Goal: Feedback & Contribution: Contribute content

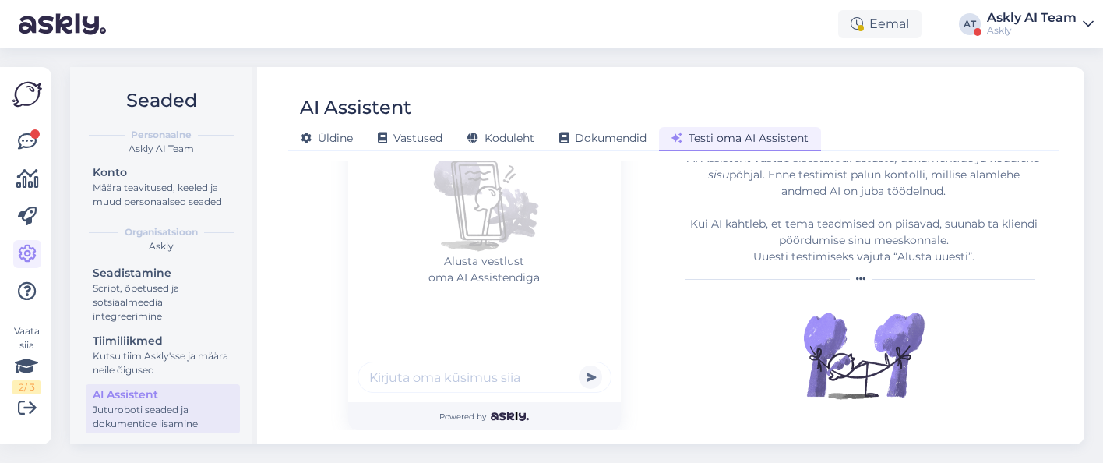
scroll to position [3, 0]
click at [1026, 21] on div "Askly AI Team" at bounding box center [1032, 18] width 90 height 12
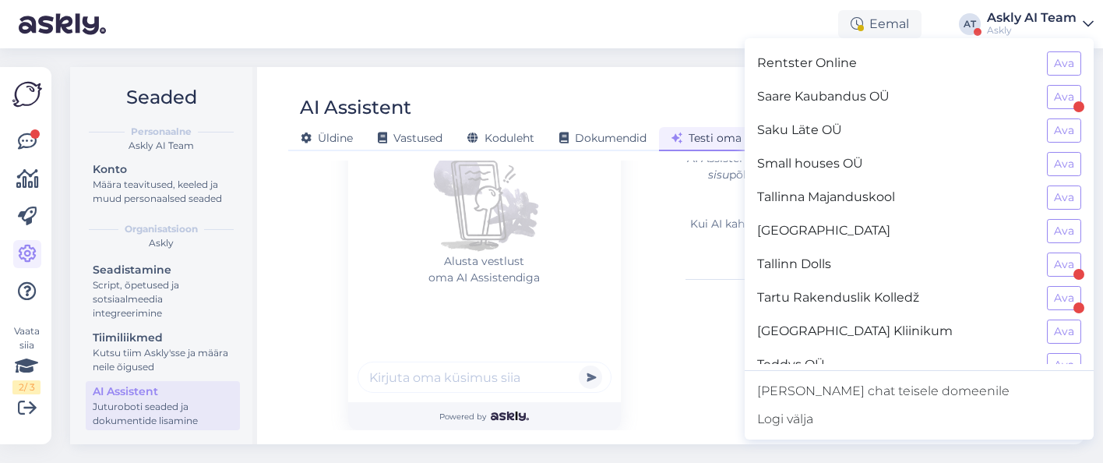
scroll to position [1422, 0]
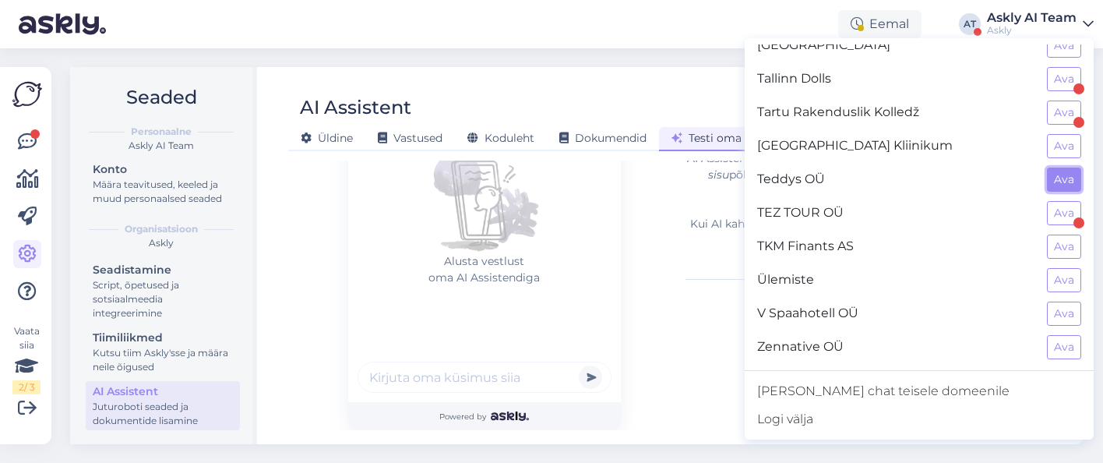
click at [1067, 175] on button "Ava" at bounding box center [1064, 179] width 34 height 24
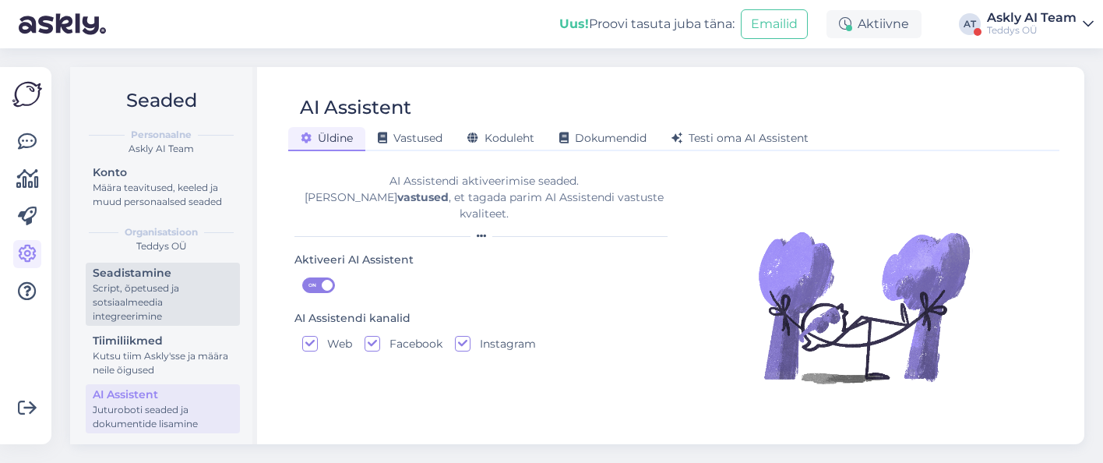
scroll to position [3, 0]
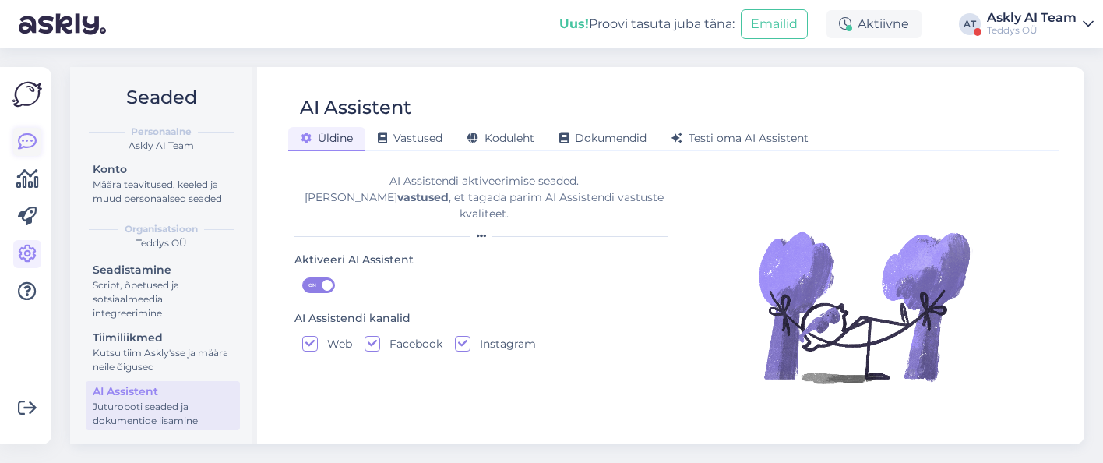
click at [22, 140] on icon at bounding box center [27, 141] width 19 height 19
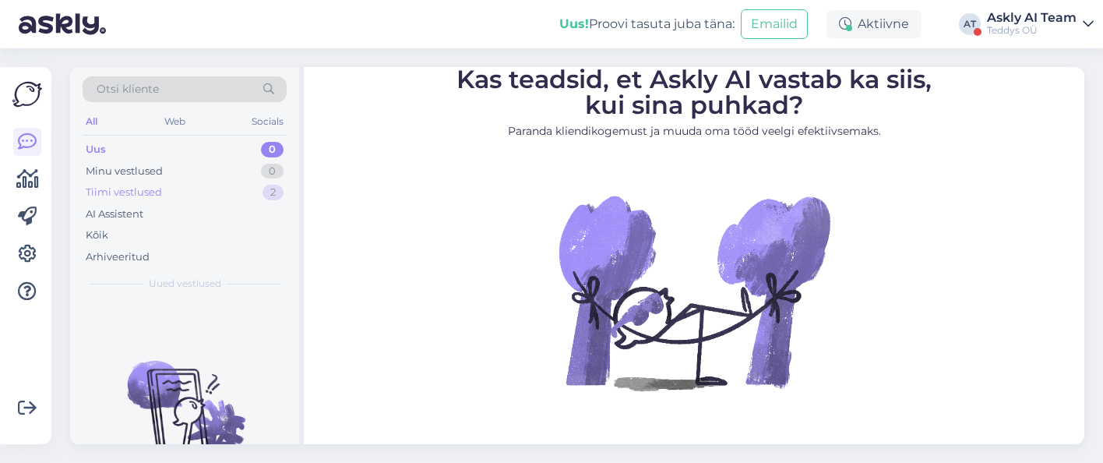
click at [116, 192] on div "Tiimi vestlused" at bounding box center [124, 193] width 76 height 16
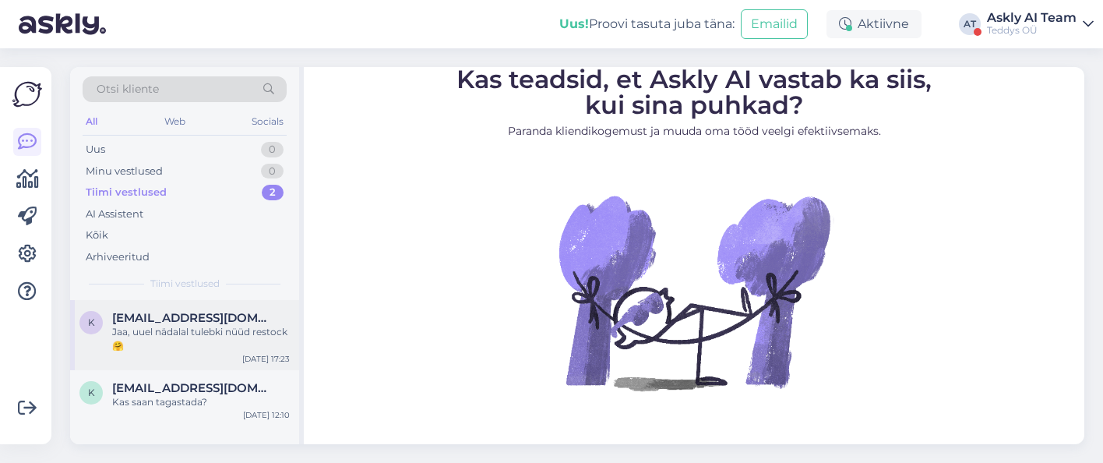
click at [164, 328] on div "Jaa, uuel nädalal tulebki nüüd restock 🤗" at bounding box center [201, 339] width 178 height 28
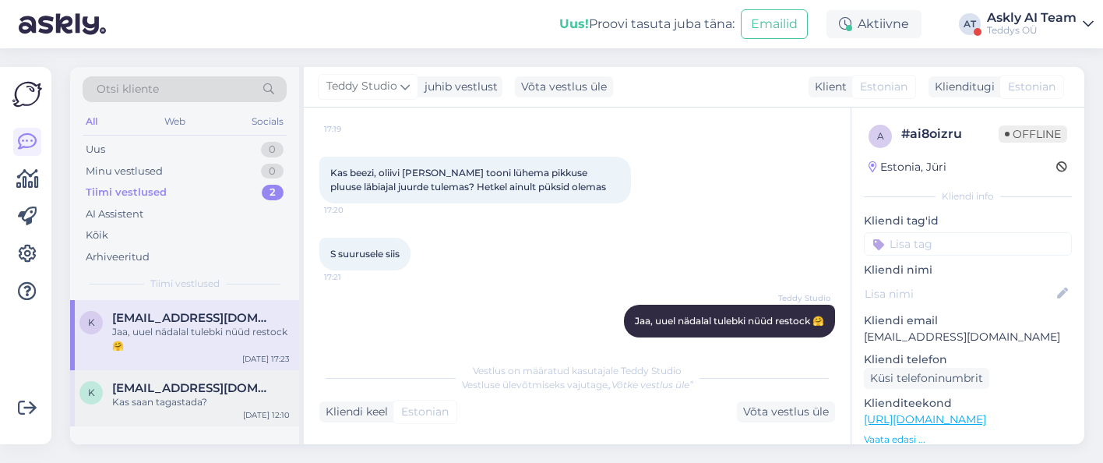
click at [180, 392] on span "keio.veensalu@gmail.com" at bounding box center [193, 388] width 162 height 14
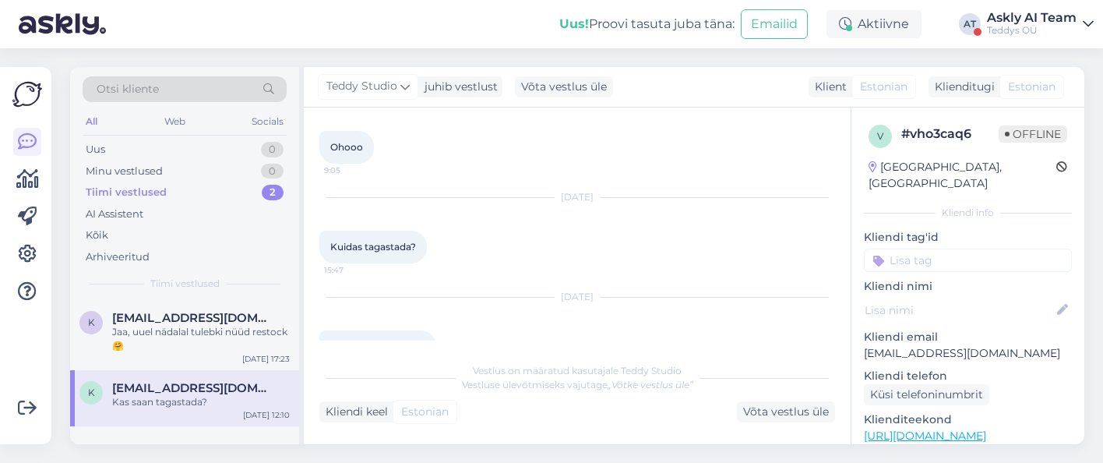
scroll to position [382, 0]
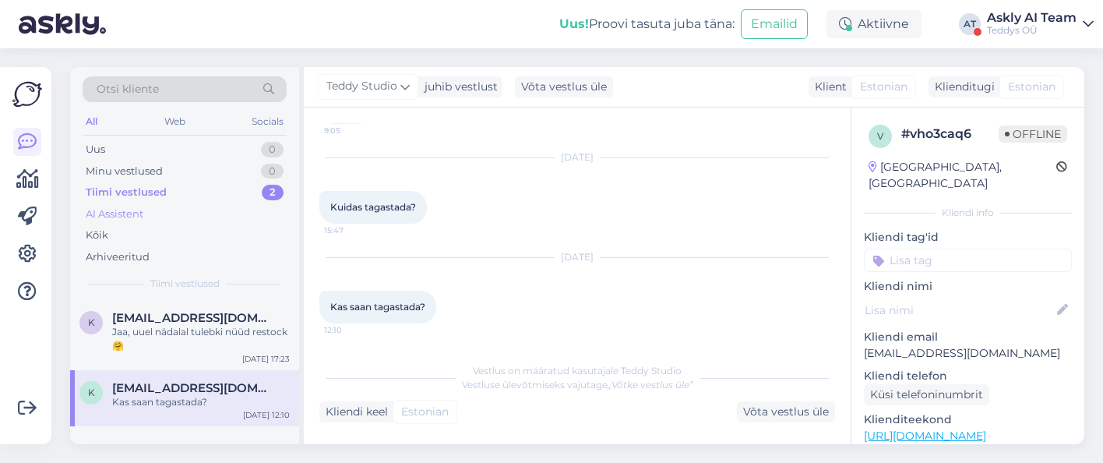
click at [114, 209] on div "AI Assistent" at bounding box center [115, 214] width 58 height 16
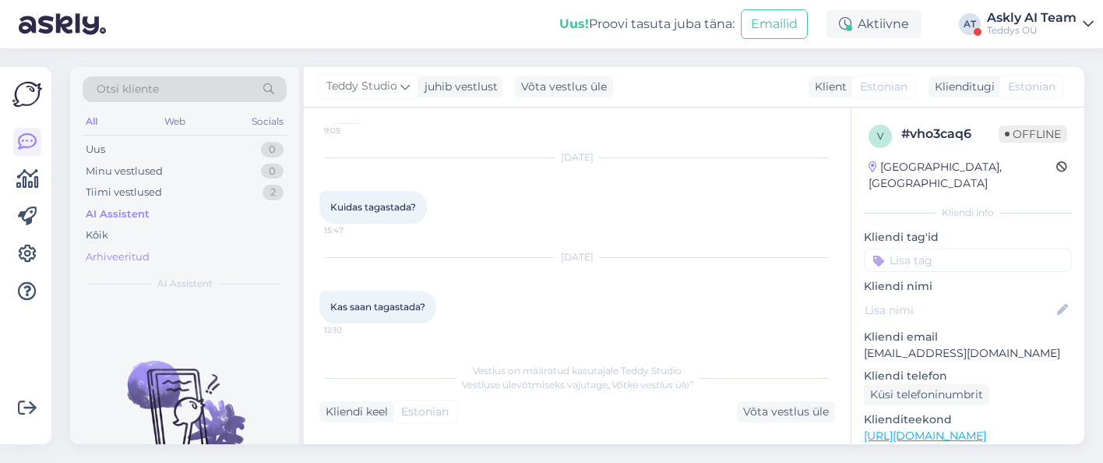
click at [127, 252] on div "Arhiveeritud" at bounding box center [118, 257] width 64 height 16
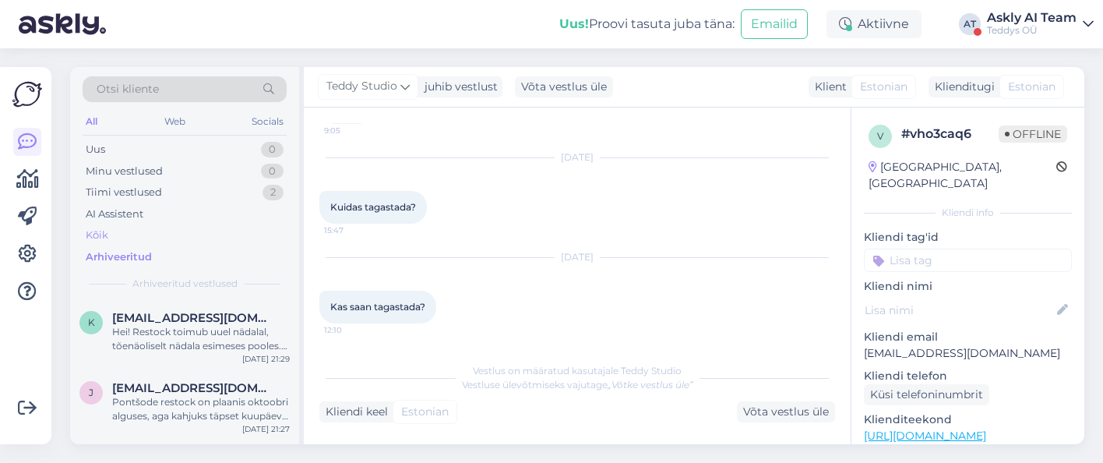
click at [91, 234] on div "Kõik" at bounding box center [97, 235] width 23 height 16
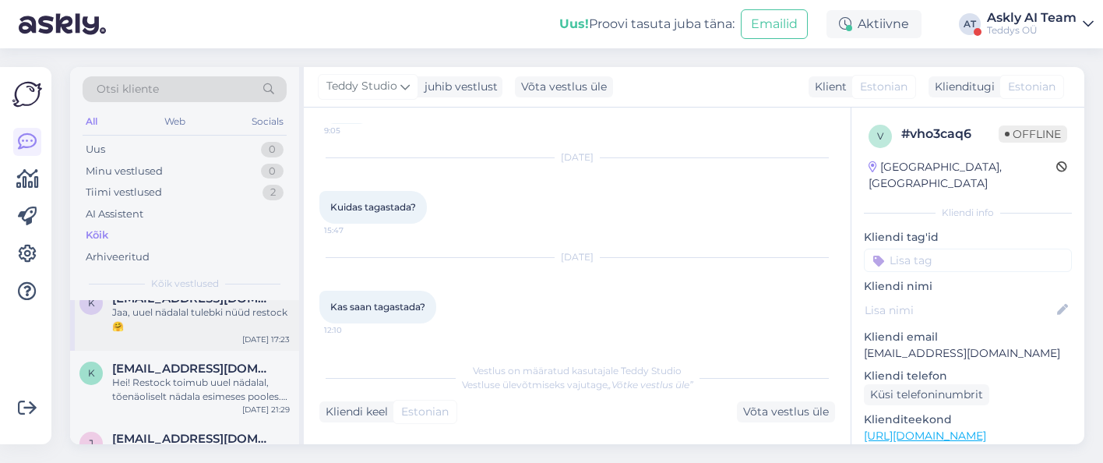
scroll to position [21, 0]
click at [181, 372] on span "kadrysaal@gmail.com" at bounding box center [193, 367] width 162 height 14
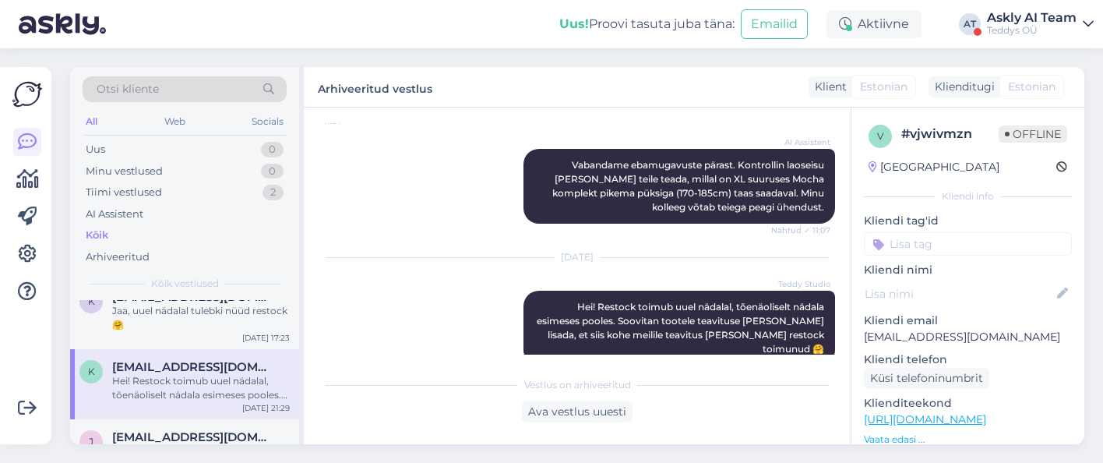
scroll to position [393, 0]
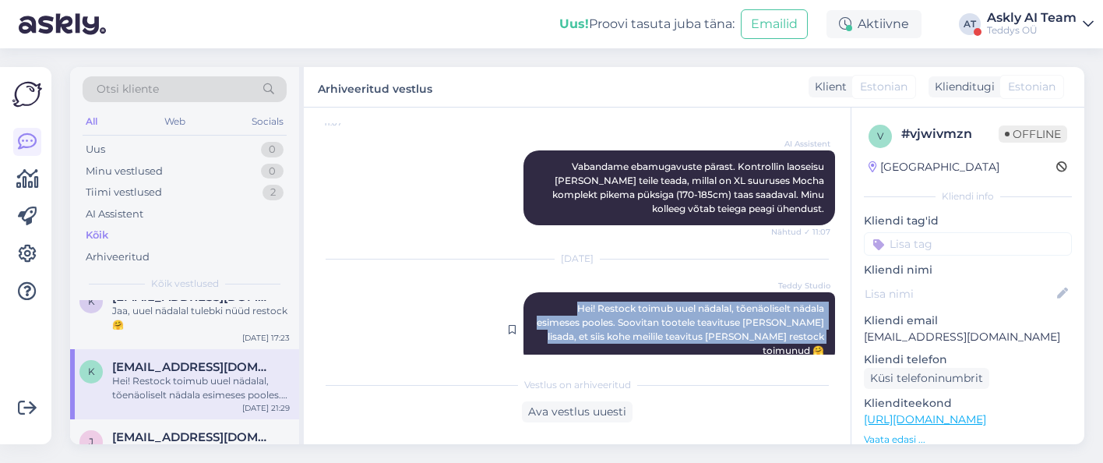
drag, startPoint x: 825, startPoint y: 322, endPoint x: 555, endPoint y: 288, distance: 272.4
click at [555, 292] on div "Teddy Studio Hei! Restock toimub uuel nädalal, tõenäoliselt nädala esimeses poo…" at bounding box center [678, 329] width 311 height 75
copy span "Hei! Restock toimub uuel nädalal, tõenäoliselt nädala esimeses pooles. Soovitan…"
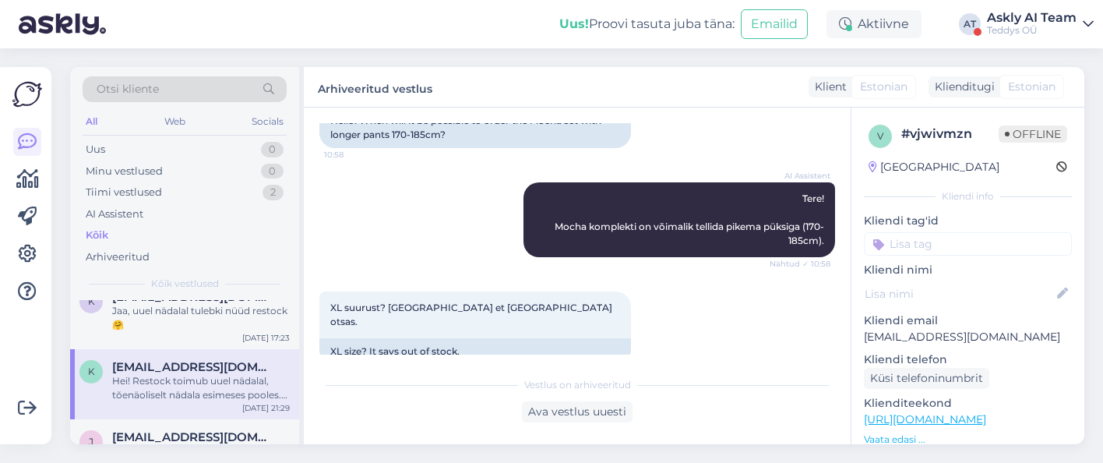
scroll to position [216, 0]
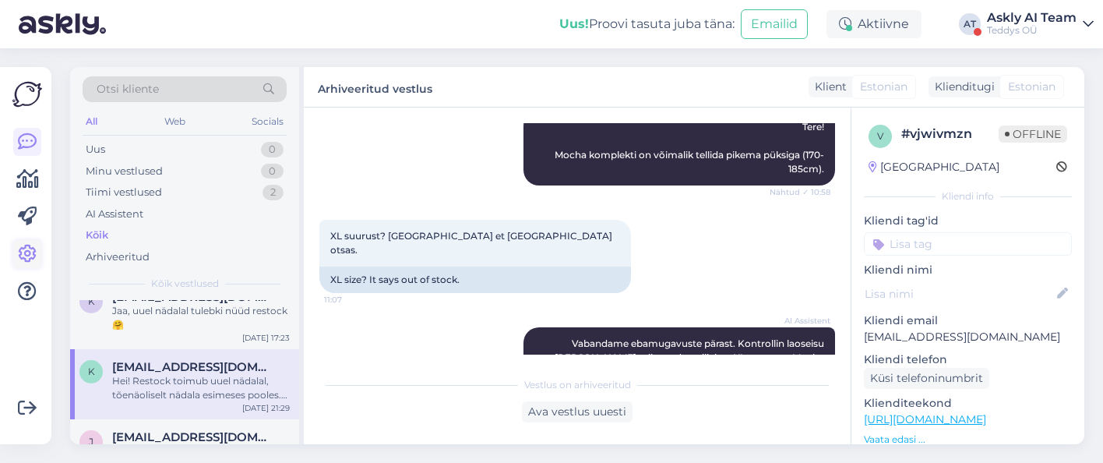
click at [23, 253] on icon at bounding box center [27, 254] width 19 height 19
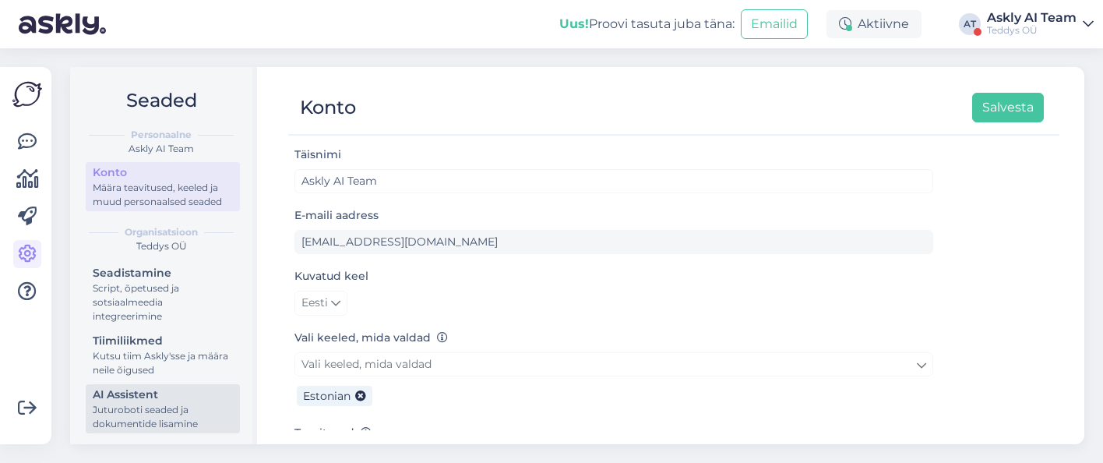
click at [183, 390] on div "AI Assistent" at bounding box center [163, 394] width 140 height 16
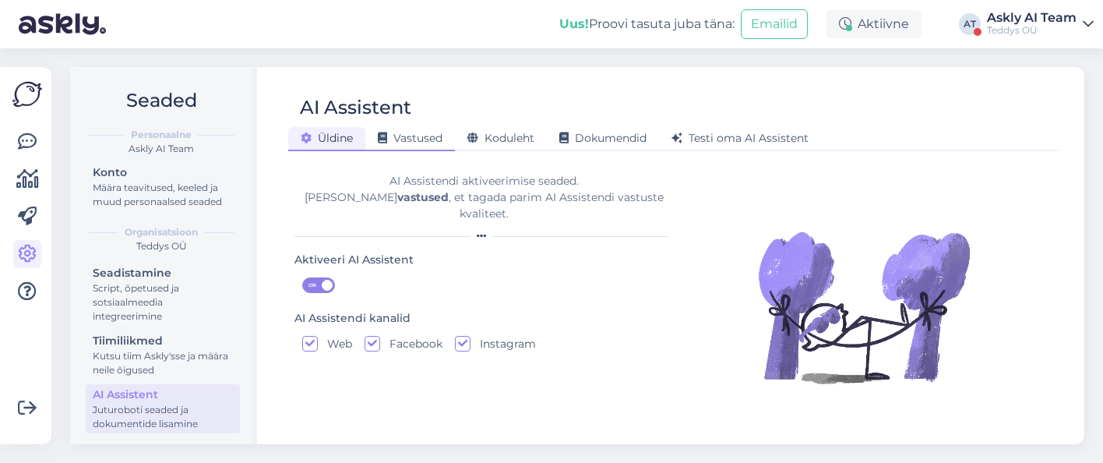
click at [401, 137] on span "Vastused" at bounding box center [410, 138] width 65 height 14
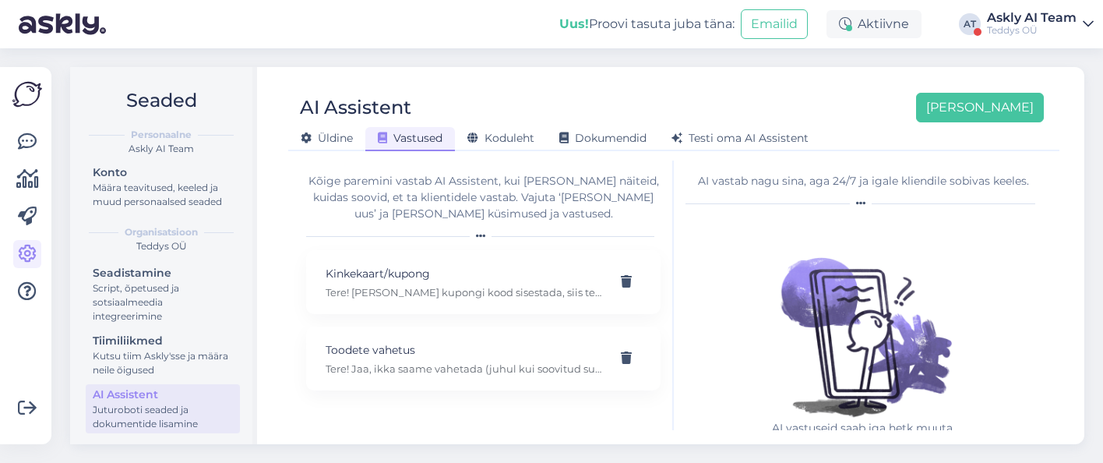
click at [1016, 88] on div "AI Assistent Lisa uus Üldine Vastused Koduleht Dokumendid Testi oma AI Assistent" at bounding box center [673, 116] width 771 height 70
click at [1020, 112] on button "Lisa uus" at bounding box center [980, 108] width 128 height 30
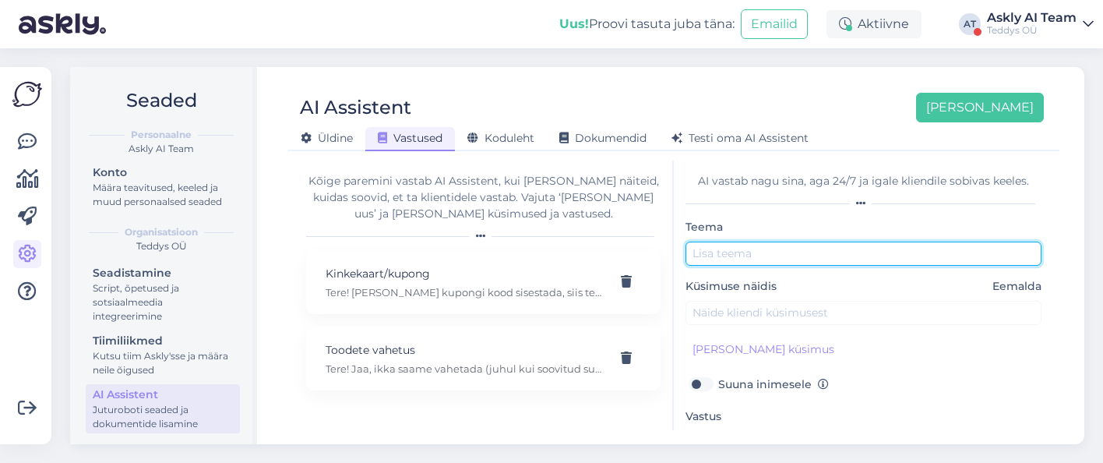
click at [717, 252] on input "text" at bounding box center [863, 253] width 356 height 24
type input "Restock teavitused"
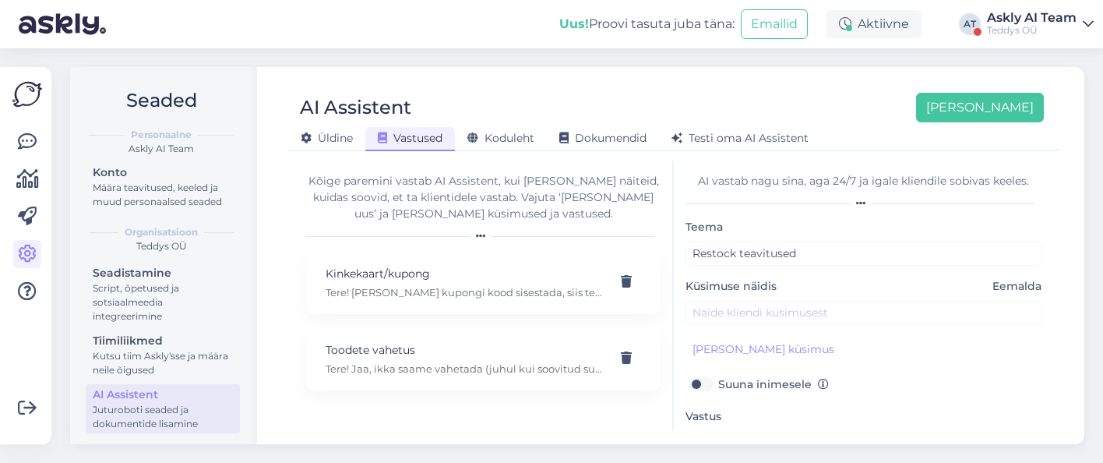
click at [727, 422] on label "Vastus" at bounding box center [706, 416] width 42 height 16
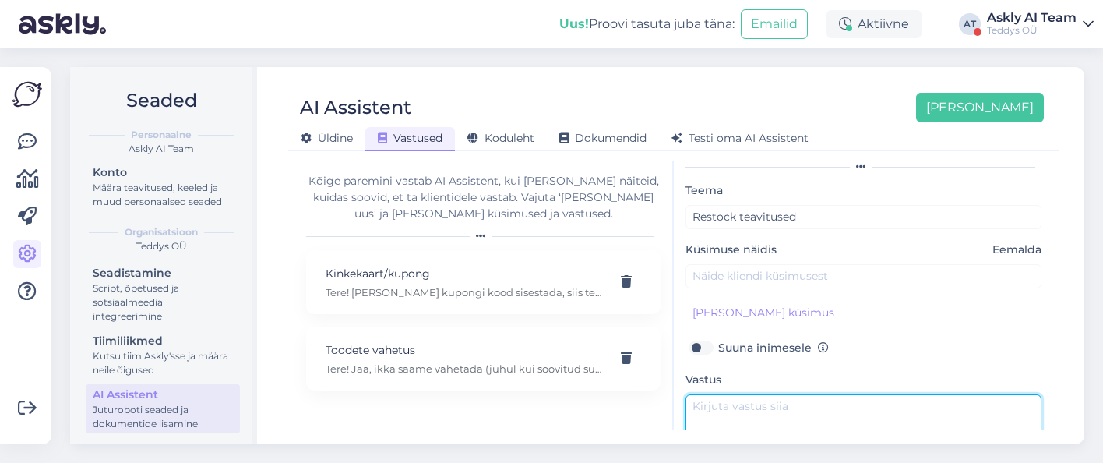
click at [715, 404] on textarea at bounding box center [863, 430] width 356 height 73
paste textarea "Hei! Restock toimub uuel nädalal, tõenäoliselt nädala esimeses pooles. Soovitan…"
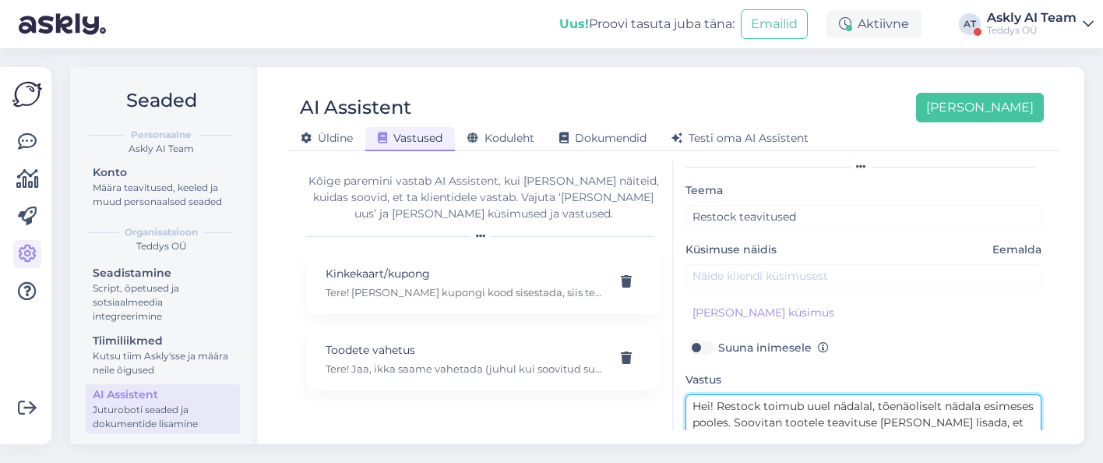
scroll to position [52, 0]
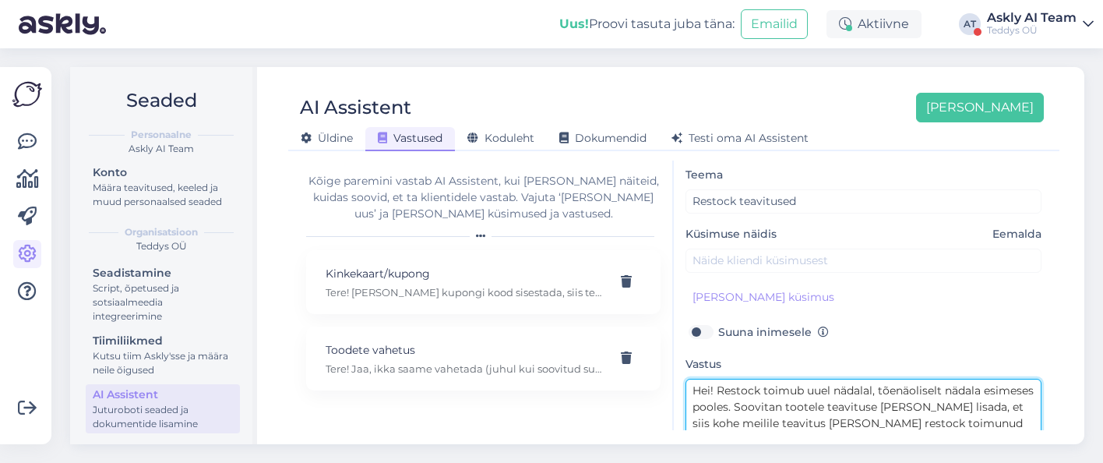
type textarea "Hei! Restock toimub uuel nädalal, tõenäoliselt nädala esimeses pooles. Soovitan…"
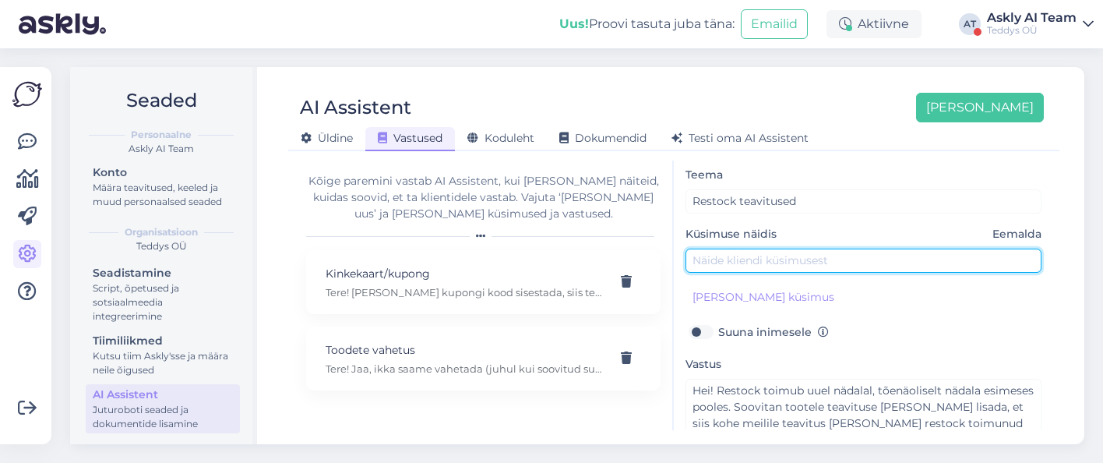
click at [705, 261] on input "text" at bounding box center [863, 260] width 356 height 24
type input "Kas XL suurust ei ole laos?"
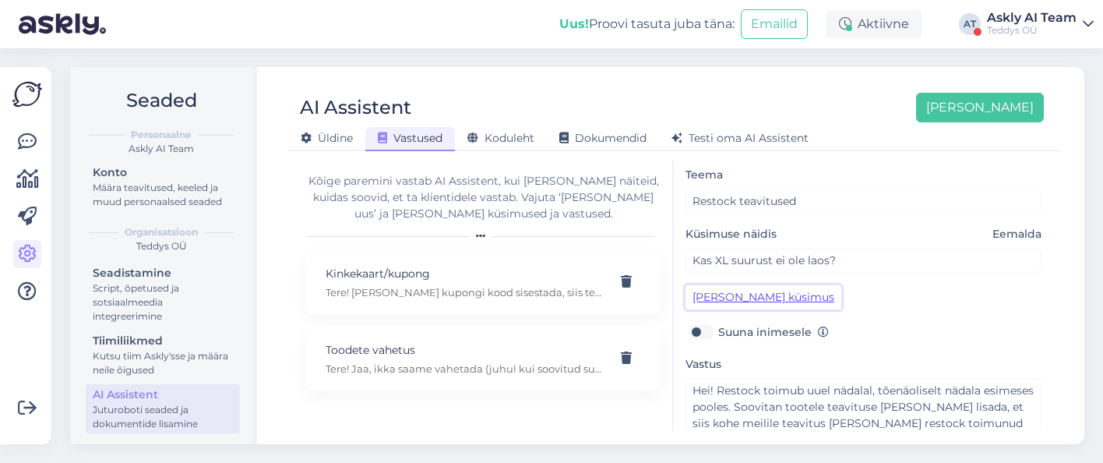
click at [705, 297] on button "Lisa kliendi küsimus" at bounding box center [763, 297] width 156 height 24
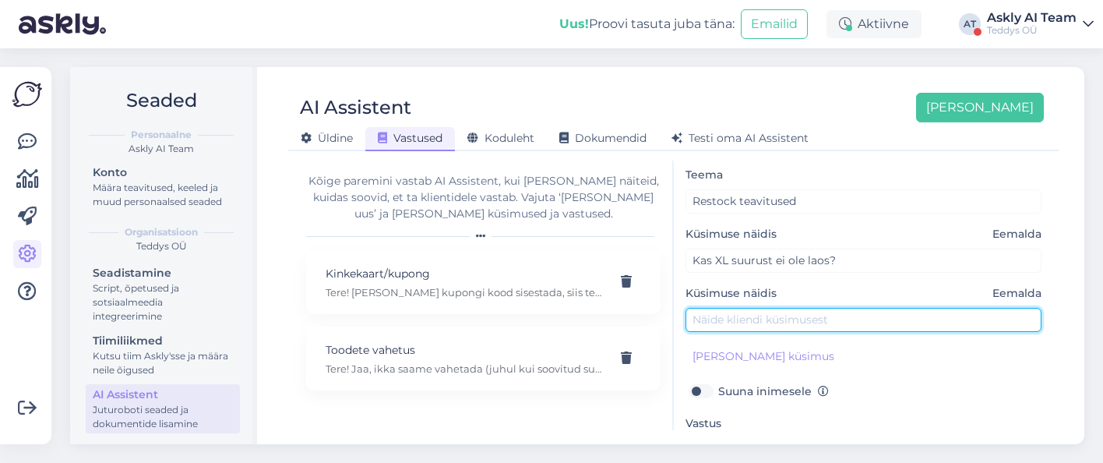
click at [714, 312] on input "text" at bounding box center [863, 320] width 356 height 24
click at [692, 319] on input "S tuleb ka lattu millalgi?" at bounding box center [863, 320] width 356 height 24
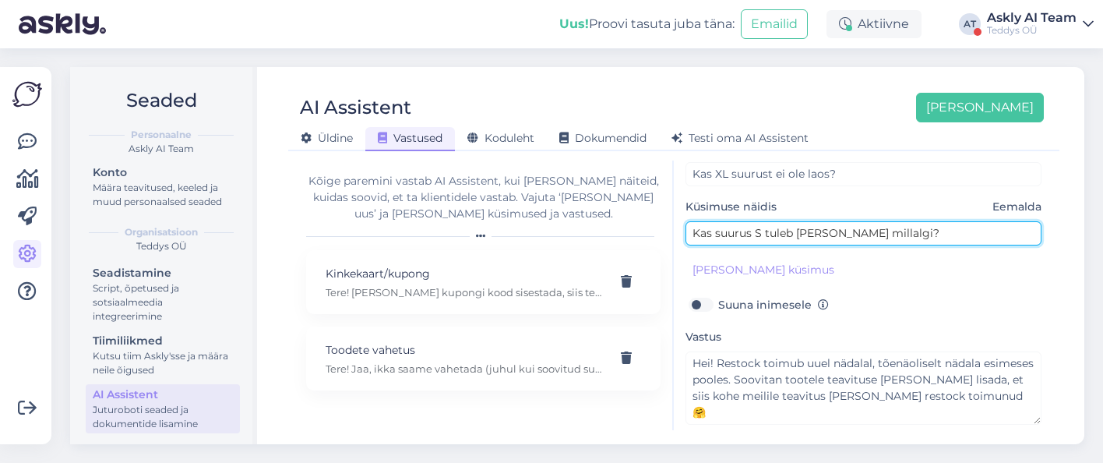
scroll to position [188, 0]
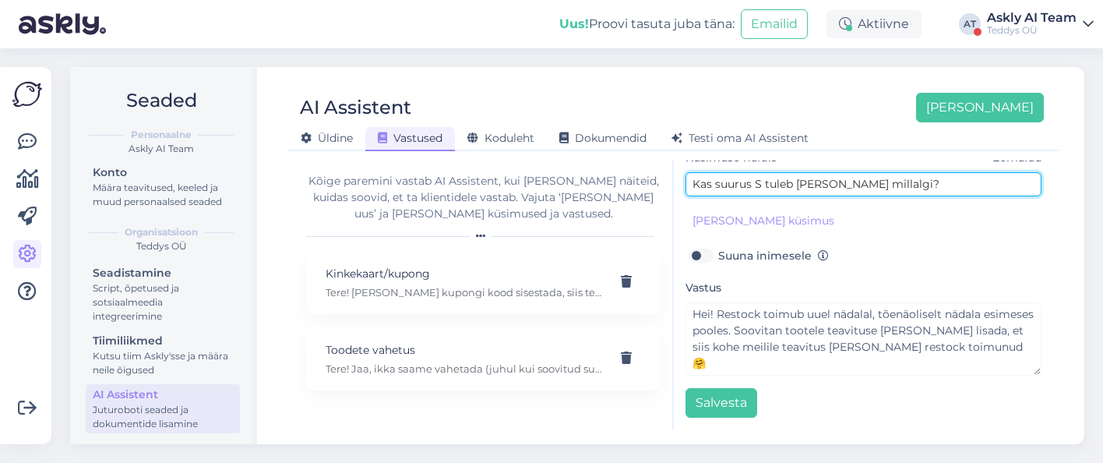
type input "Kas suurus S tuleb ka lattu millalgi?"
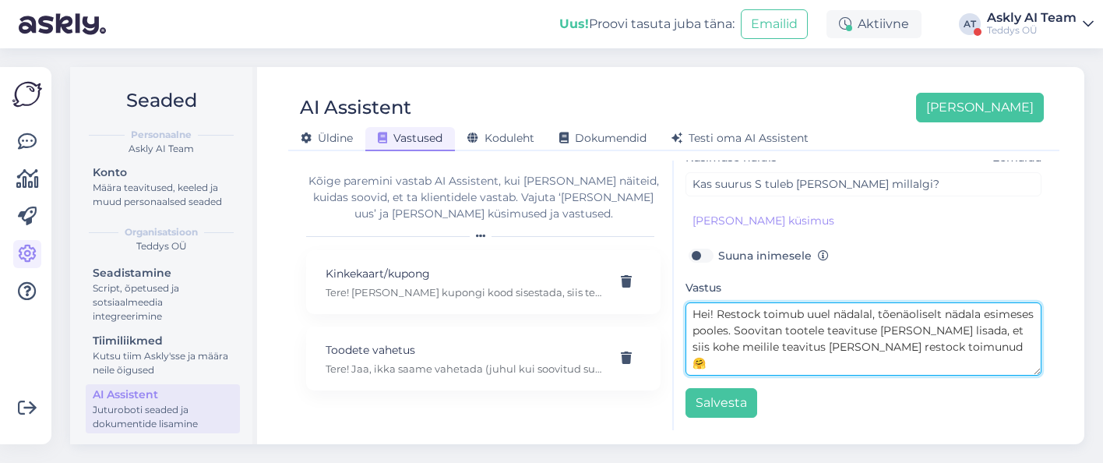
drag, startPoint x: 786, startPoint y: 331, endPoint x: 763, endPoint y: 313, distance: 28.8
click at [763, 313] on textarea "Hei! Restock toimub uuel nädalal, tõenäoliselt nädala esimeses pooles. Soovitan…" at bounding box center [863, 338] width 356 height 73
click at [866, 355] on textarea "Hei! Restock on tulemas varsti, täpset kuupäeva hetkel ei oska lubada. Soovitan…" at bounding box center [863, 338] width 356 height 73
type textarea "Hei! Restock on tulemas varsti, täpset kuupäeva hetkel ei oska lubada. Soovitan…"
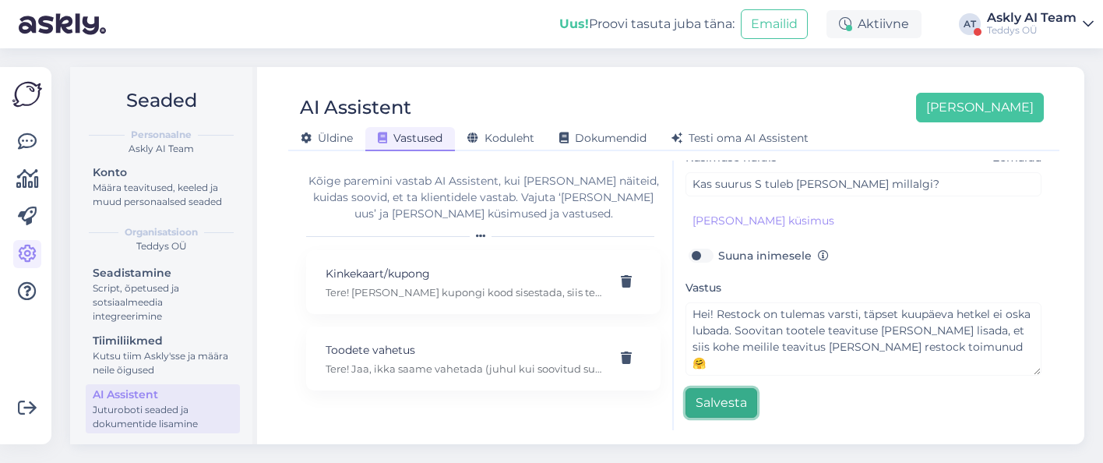
click at [735, 407] on button "Salvesta" at bounding box center [721, 403] width 72 height 30
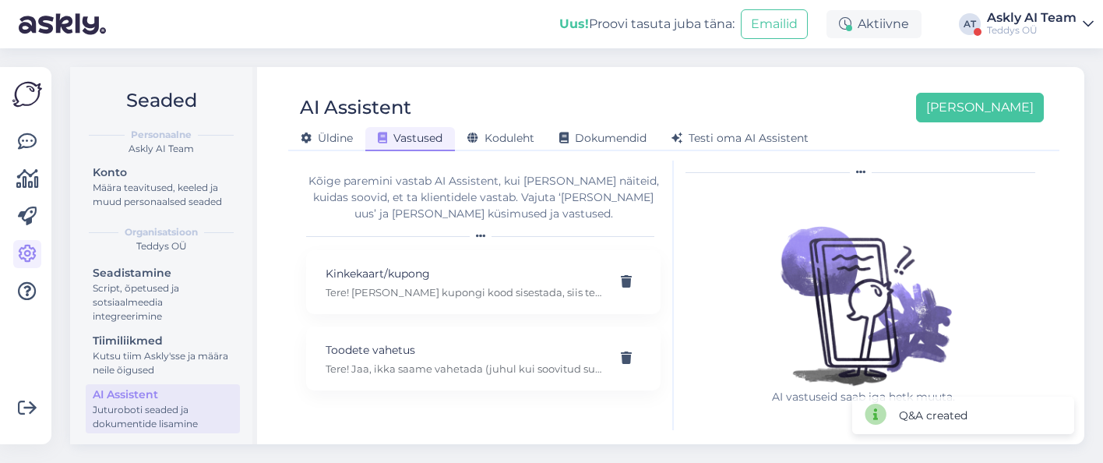
scroll to position [31, 0]
click at [1026, 13] on div "Askly AI Team" at bounding box center [1032, 18] width 90 height 12
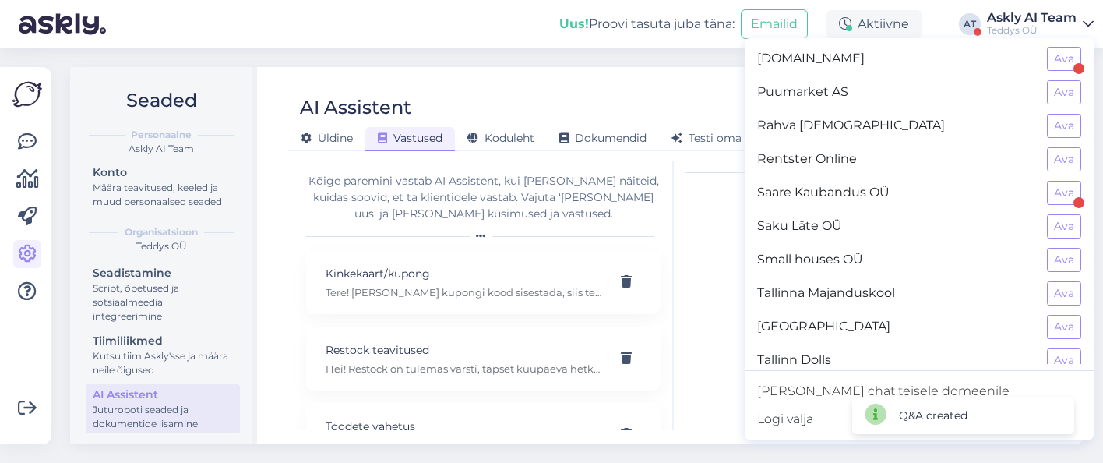
scroll to position [1422, 0]
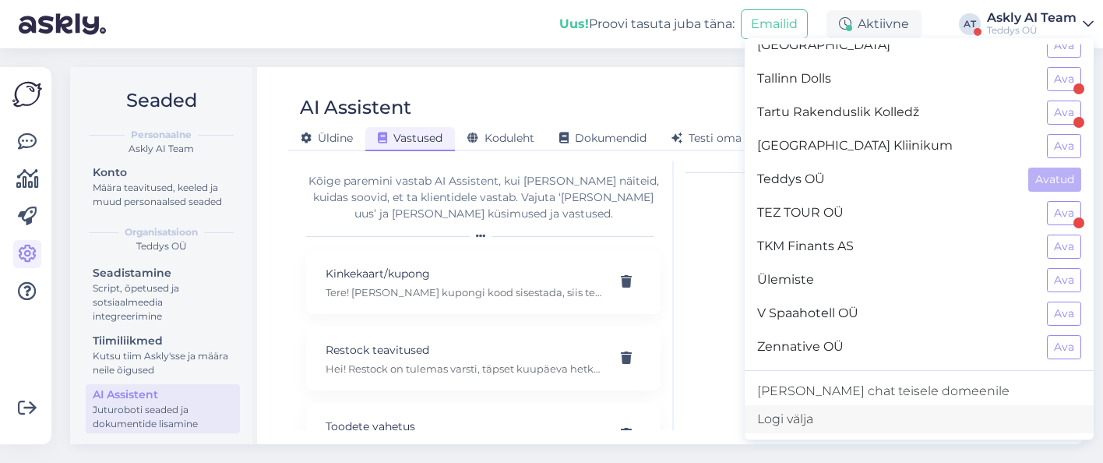
click at [872, 419] on div "Logi välja" at bounding box center [918, 419] width 349 height 28
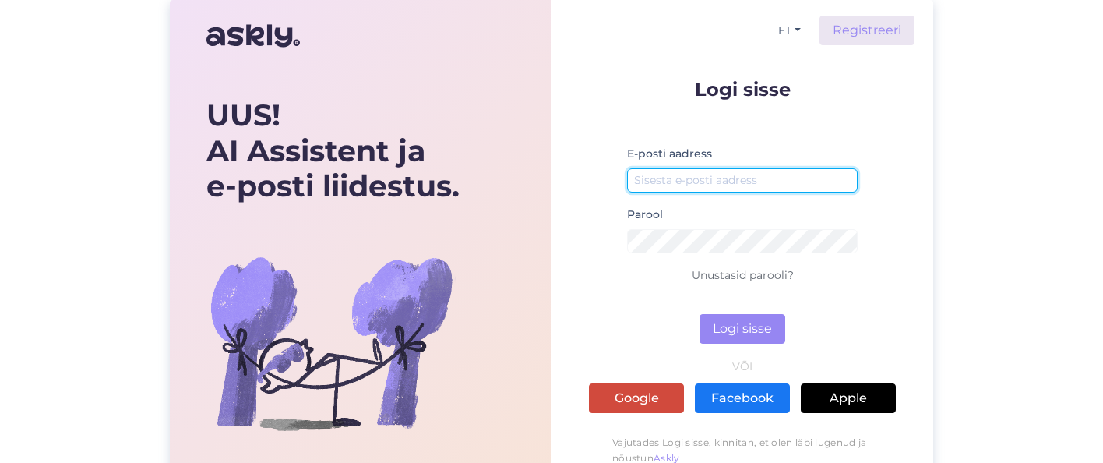
type input "ai@askly.me"
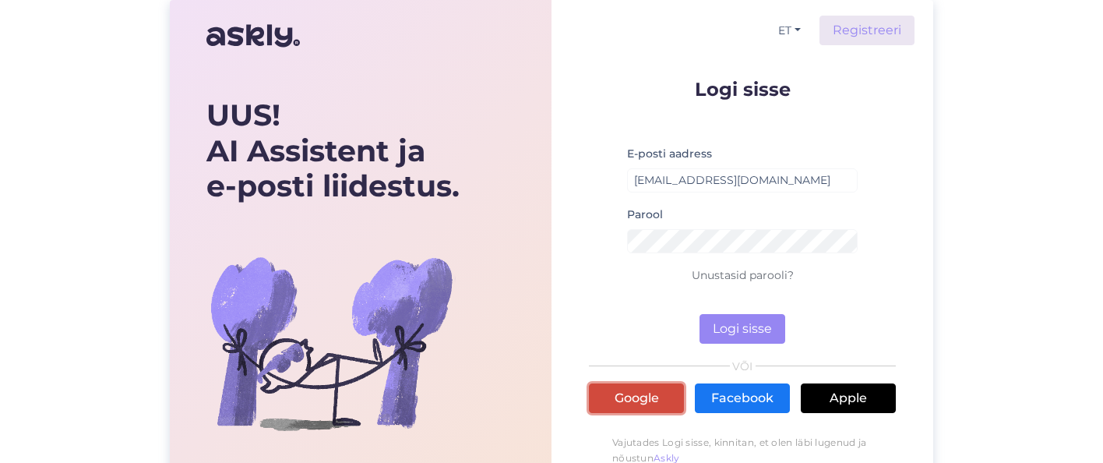
click at [629, 392] on link "Google" at bounding box center [636, 398] width 95 height 30
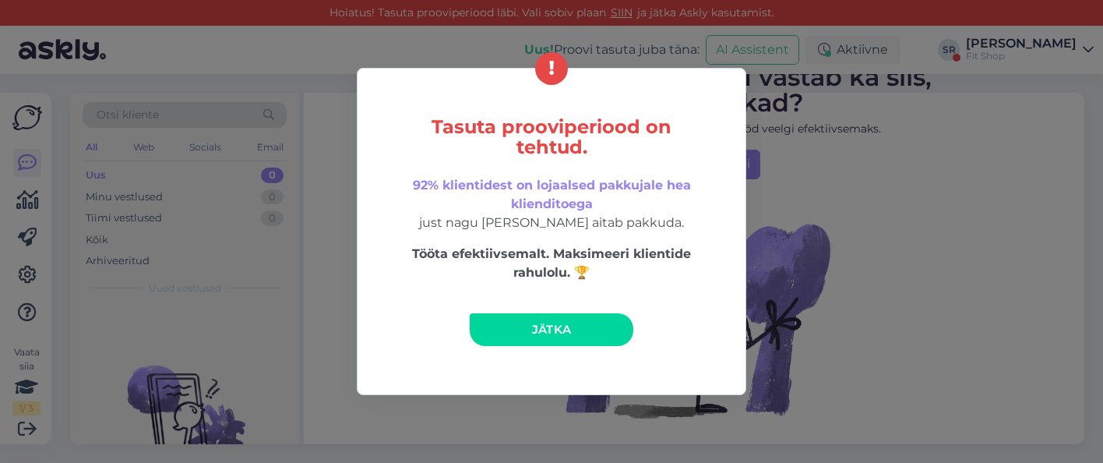
click at [826, 190] on div "Tasuta prooviperiood on tehtud. 92% klientidest on lojaalsed pakkujale hea klie…" at bounding box center [551, 231] width 1103 height 463
click at [551, 72] on icon at bounding box center [551, 69] width 5 height 14
click at [554, 333] on span "Jätka" at bounding box center [552, 329] width 40 height 15
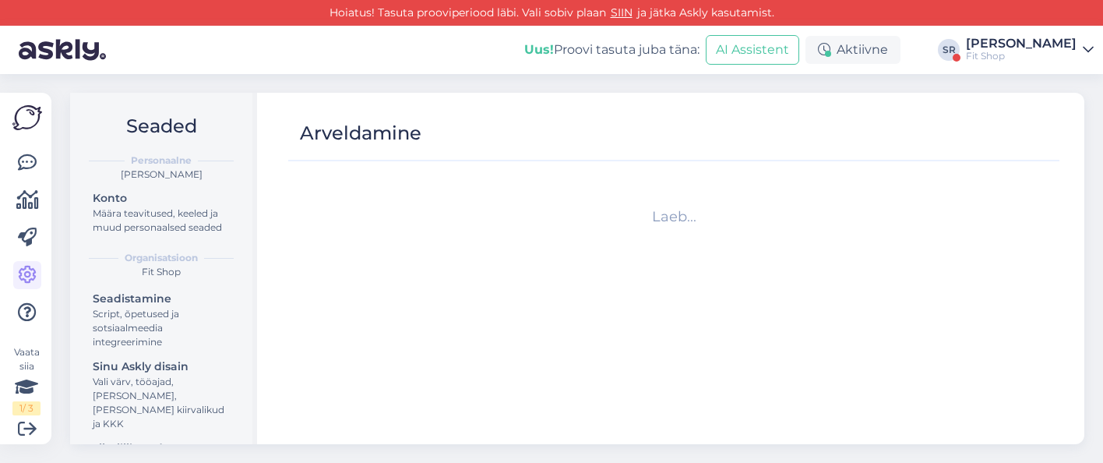
click at [1015, 44] on div "Sandra Roosna" at bounding box center [1021, 43] width 111 height 12
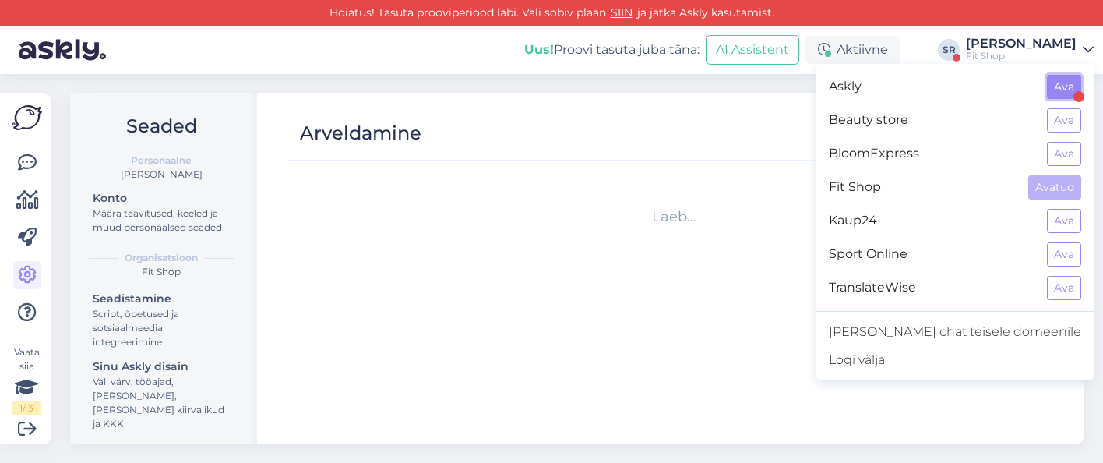
click at [1067, 82] on button "Ava" at bounding box center [1064, 87] width 34 height 24
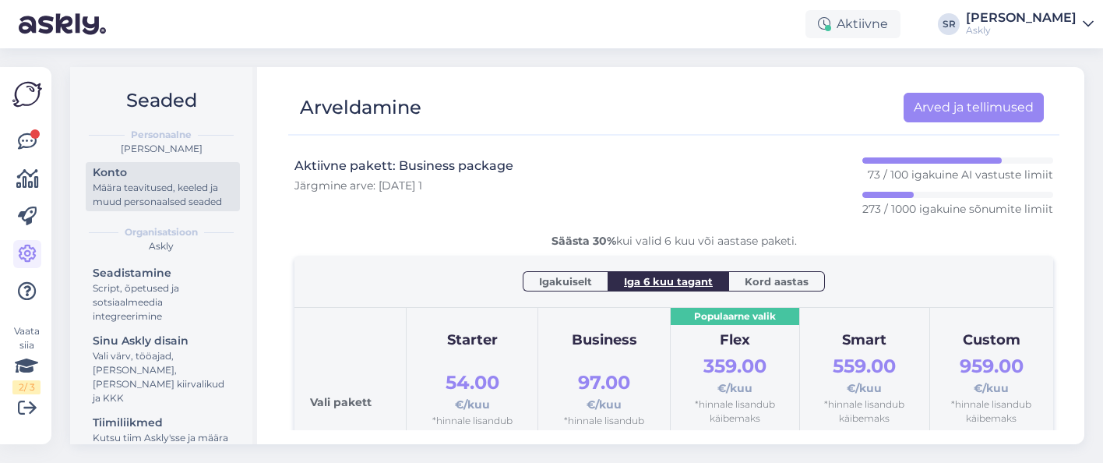
click at [178, 188] on div "Määra teavitused, keeled ja muud personaalsed seaded" at bounding box center [163, 195] width 140 height 28
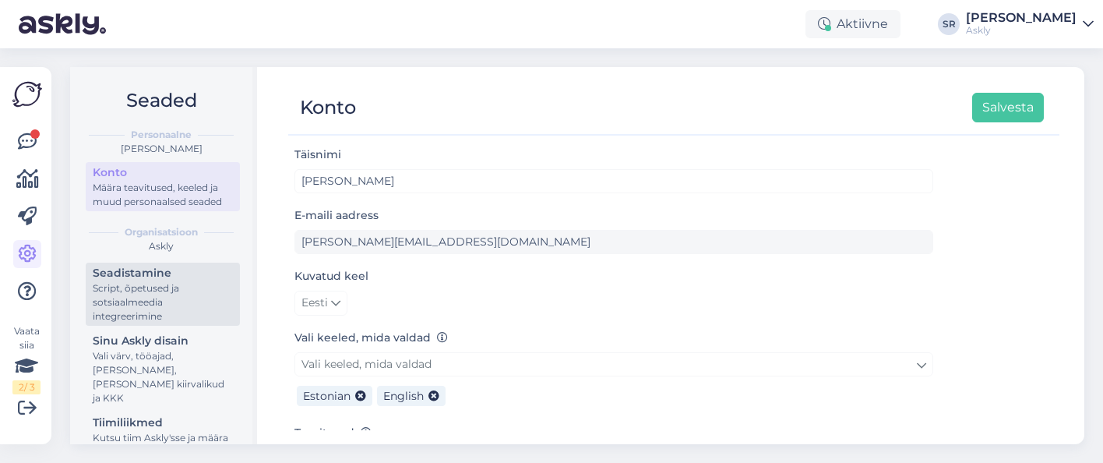
click at [178, 283] on div "Script, õpetused ja sotsiaalmeedia integreerimine" at bounding box center [163, 302] width 140 height 42
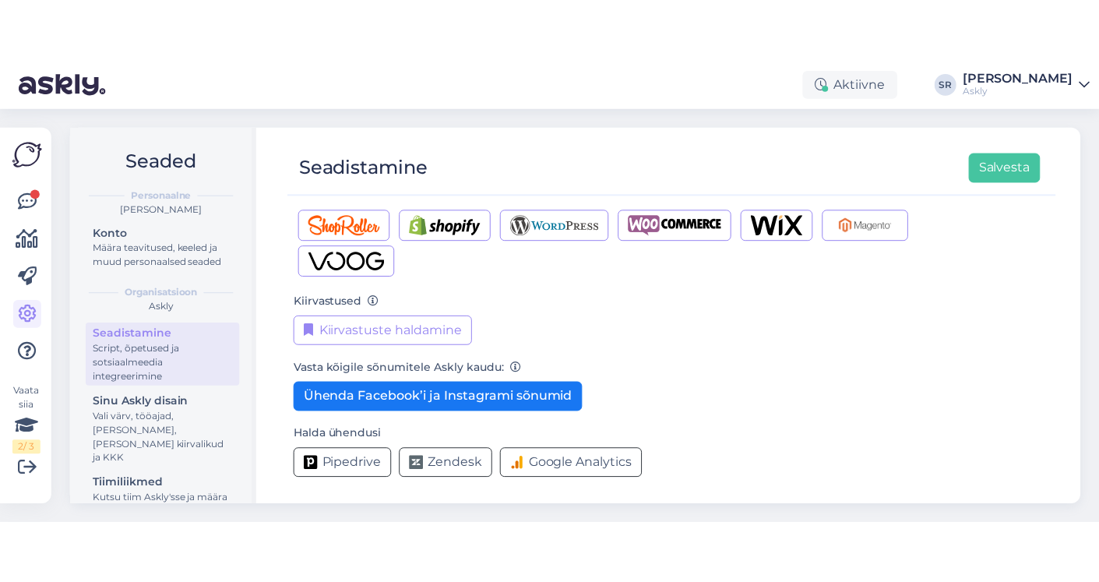
scroll to position [192, 0]
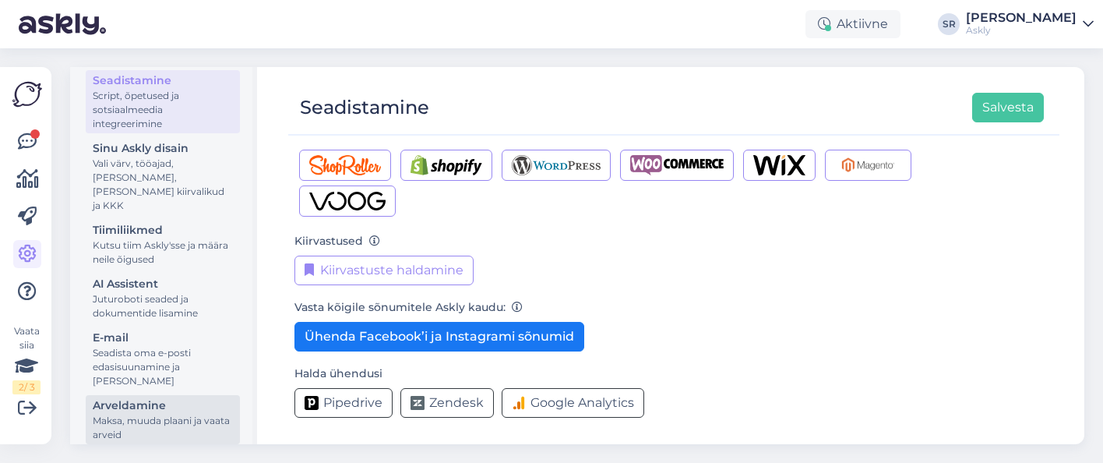
click at [174, 397] on div "Arveldamine" at bounding box center [163, 405] width 140 height 16
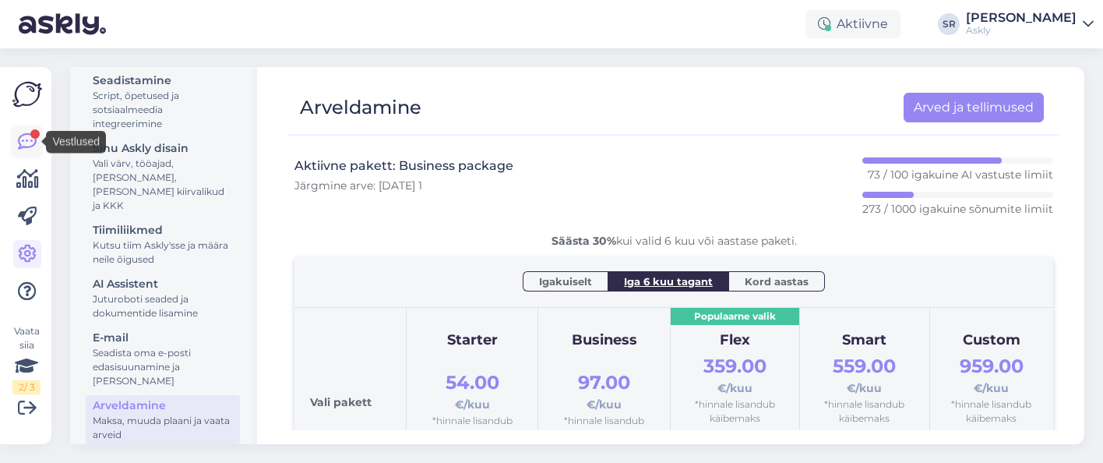
click at [31, 139] on icon at bounding box center [27, 141] width 19 height 19
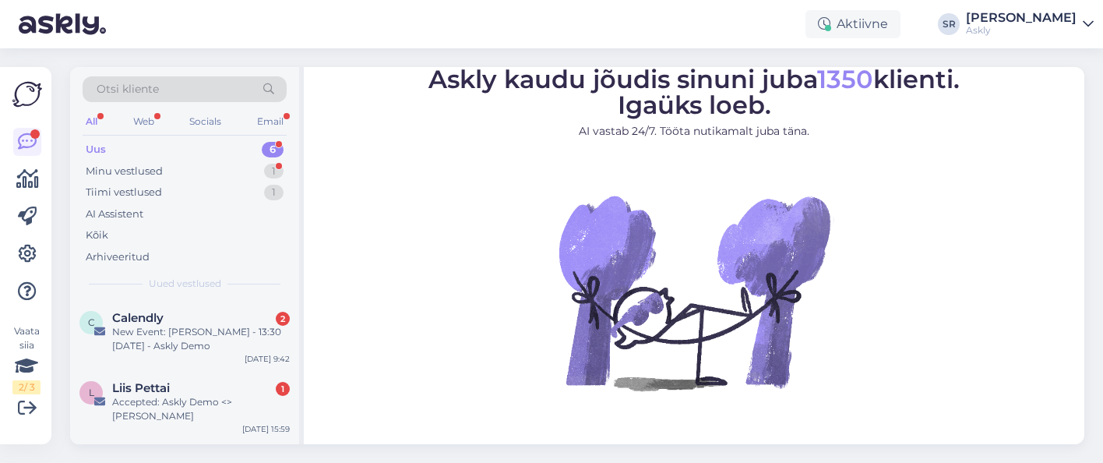
click at [420, 195] on figure "Askly kaudu jõudis sinuni juba 1350 klienti. Igaüks loeb. AI vastab 24/7. Tööta…" at bounding box center [694, 249] width 752 height 365
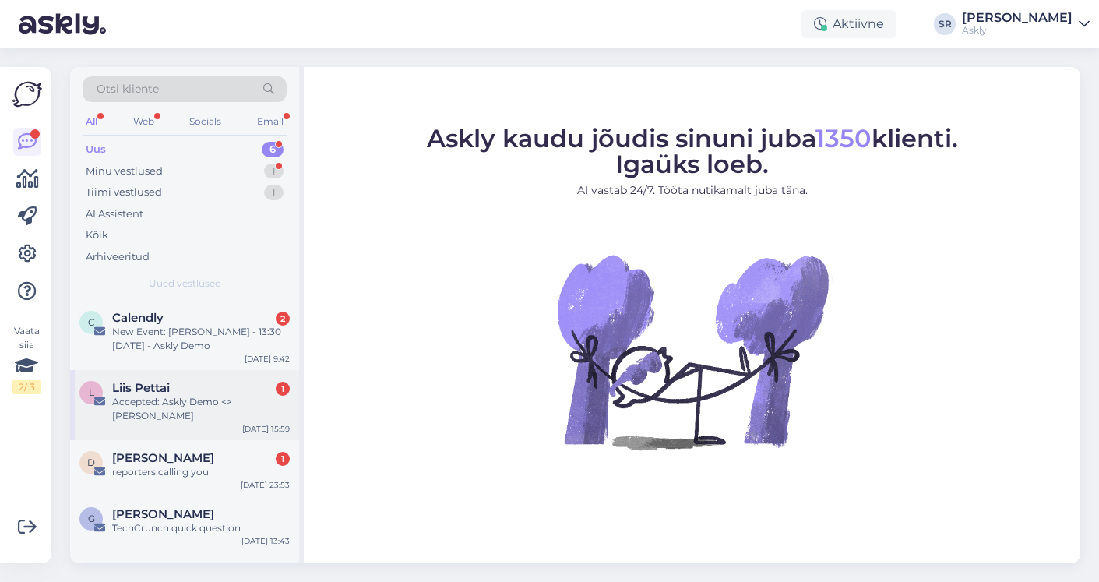
click at [219, 406] on div "Accepted: Askly Demo <> Sander Rootslane" at bounding box center [201, 409] width 178 height 28
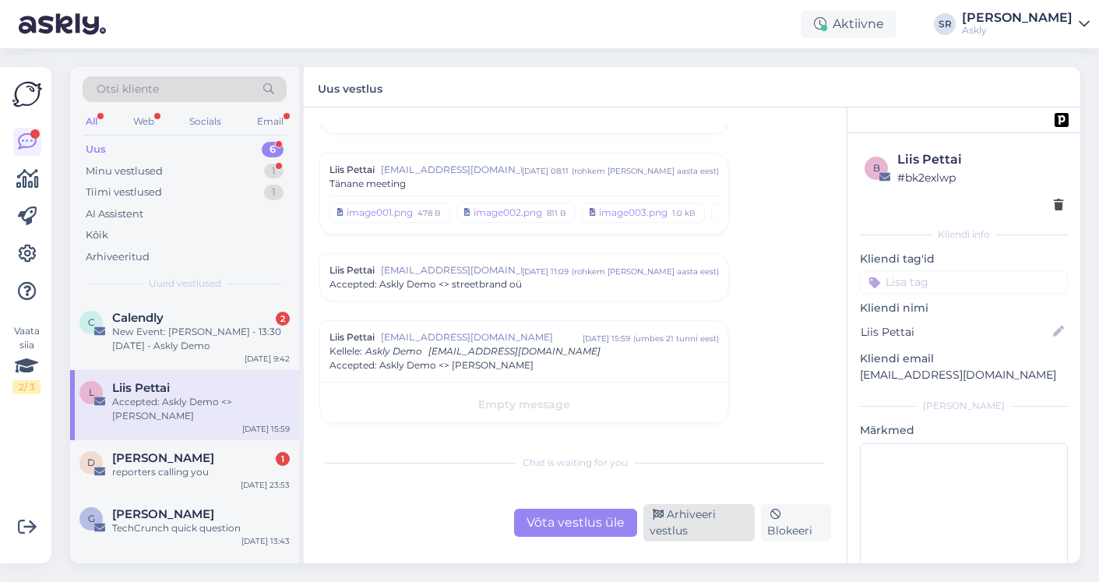
click at [684, 462] on div "Arhiveeri vestlus" at bounding box center [699, 522] width 112 height 37
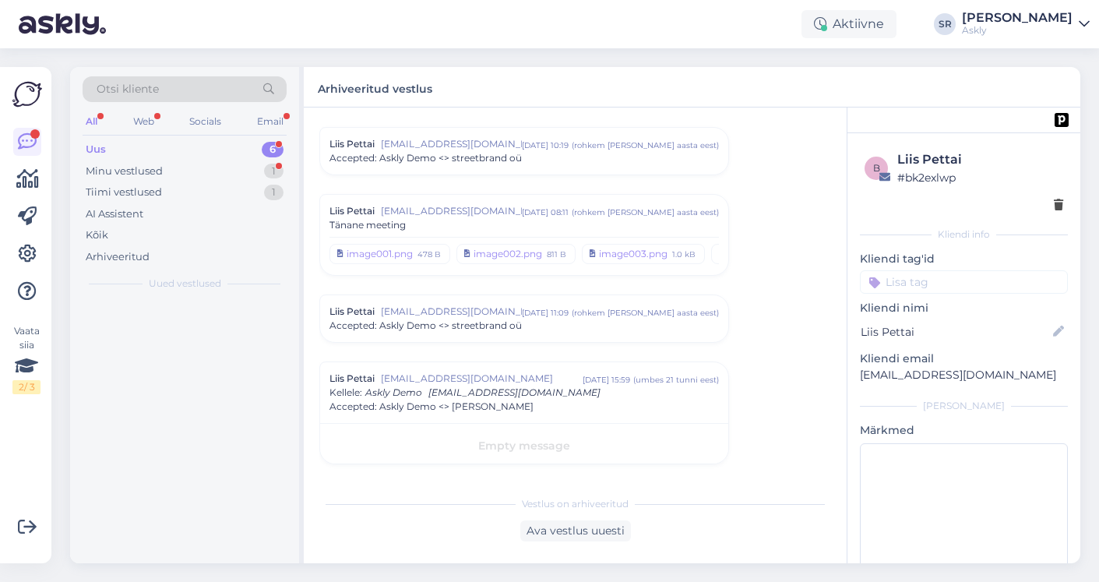
scroll to position [105, 0]
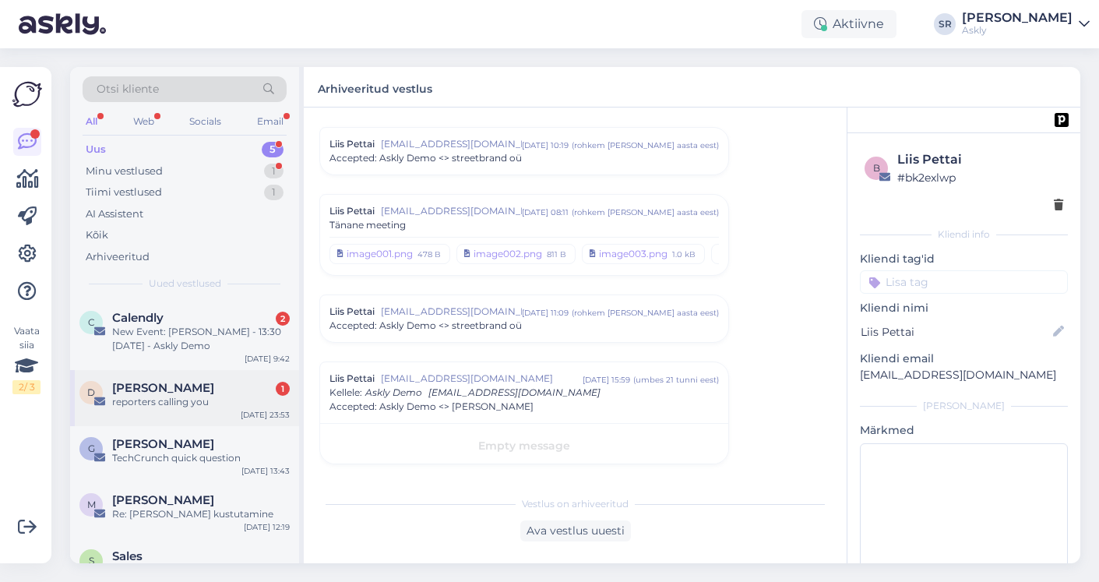
click at [194, 396] on div "reporters calling you" at bounding box center [201, 402] width 178 height 14
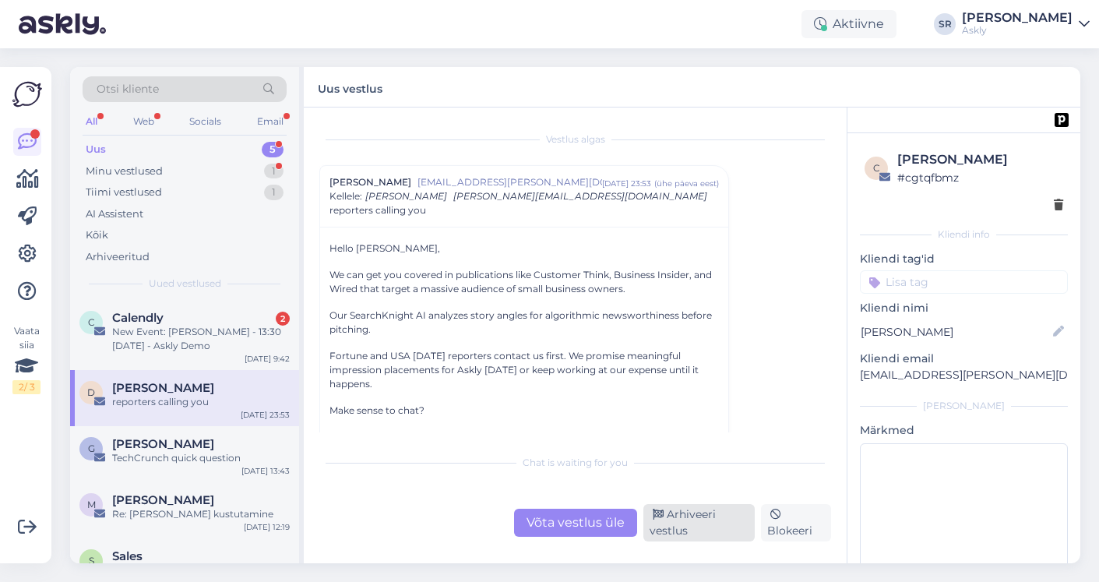
click at [728, 462] on div "Arhiveeri vestlus" at bounding box center [699, 522] width 112 height 37
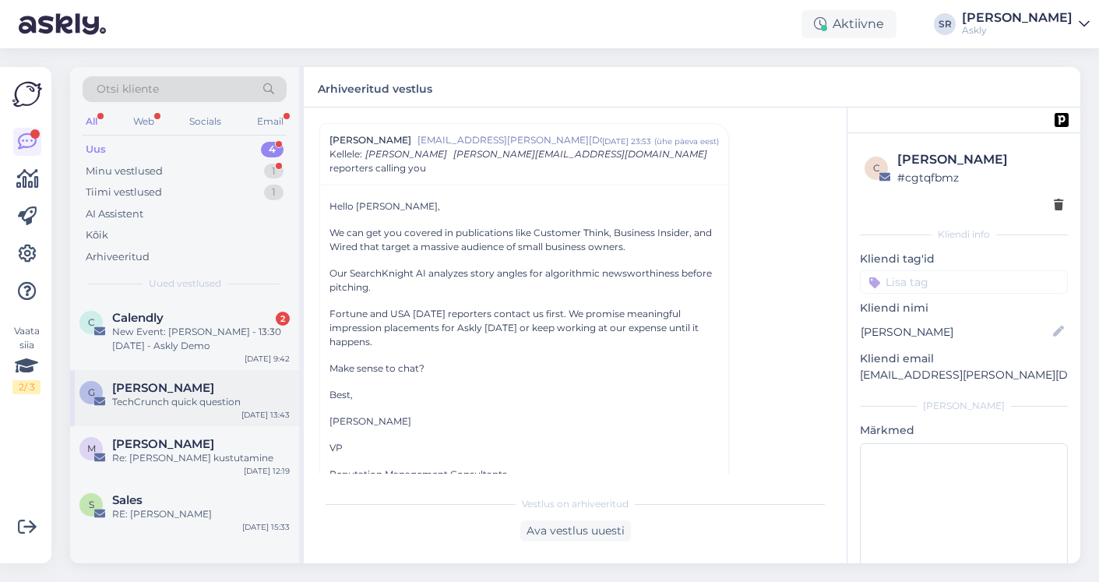
click at [165, 392] on span "Greg Wise" at bounding box center [163, 388] width 102 height 14
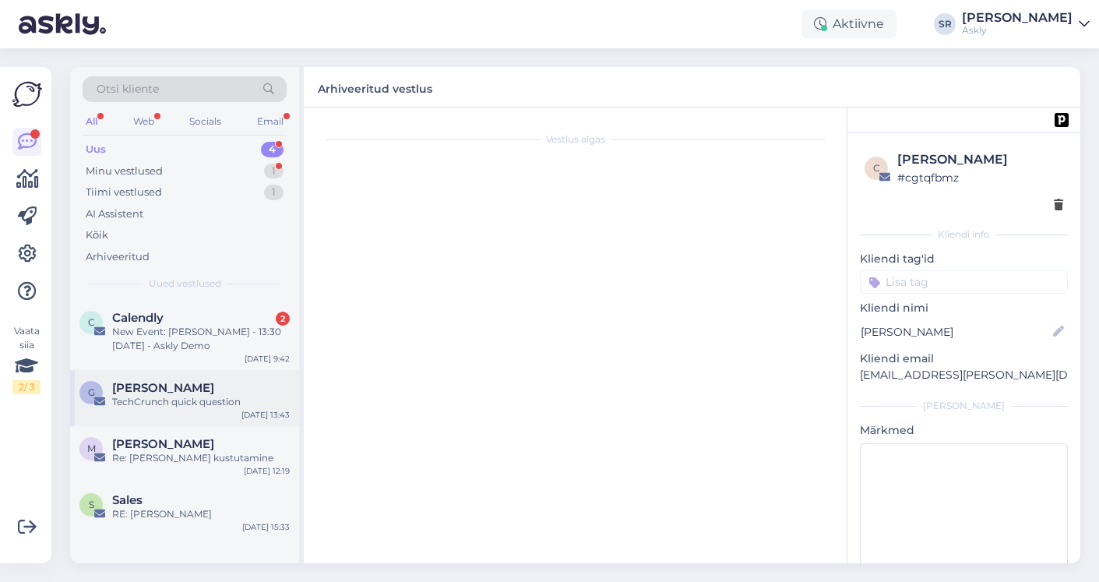
scroll to position [0, 0]
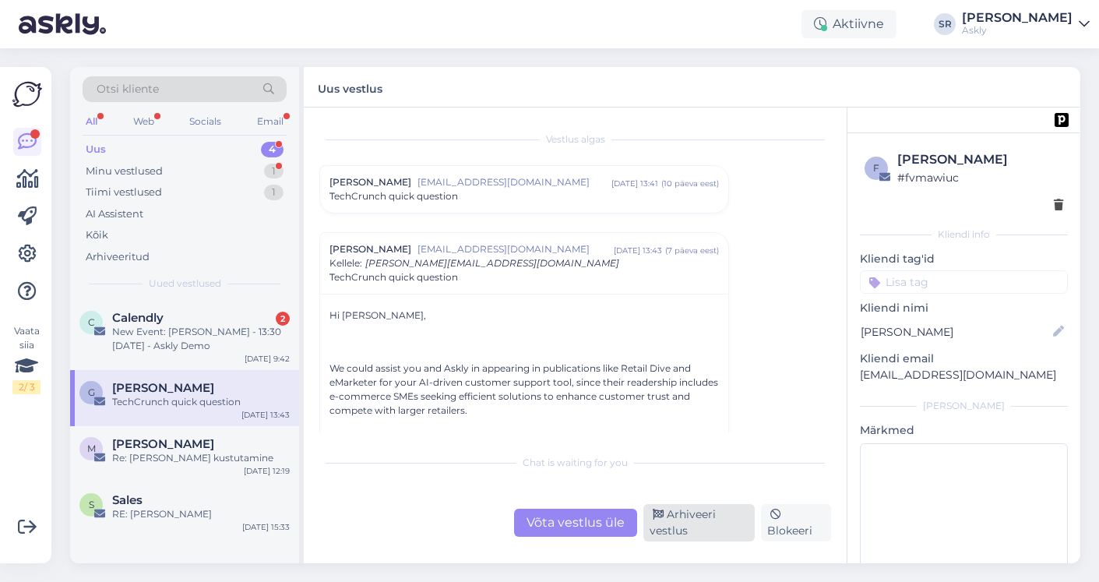
click at [702, 462] on div "Arhiveeri vestlus" at bounding box center [699, 522] width 112 height 37
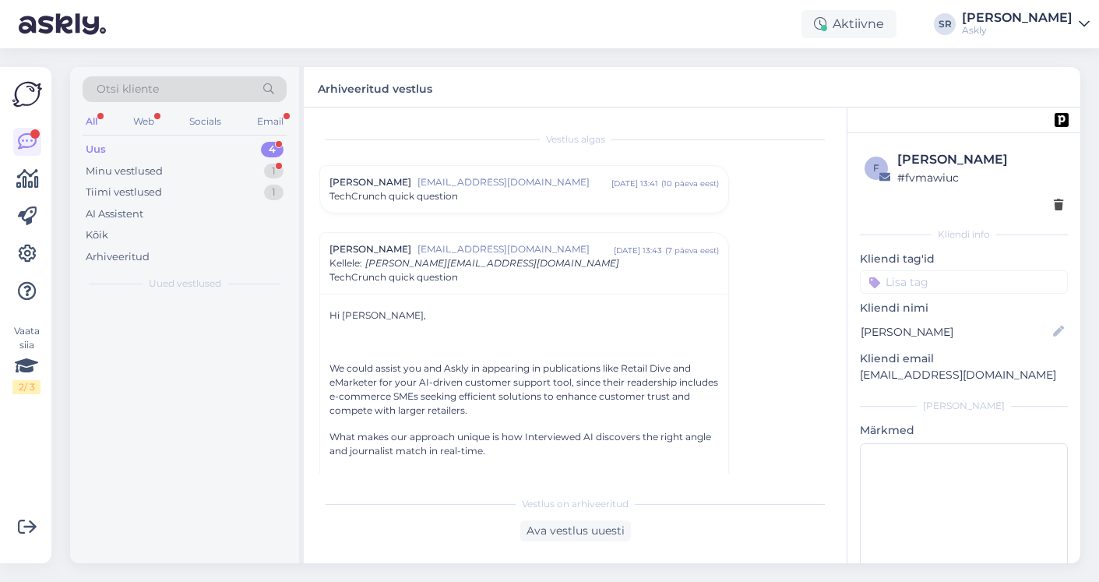
scroll to position [109, 0]
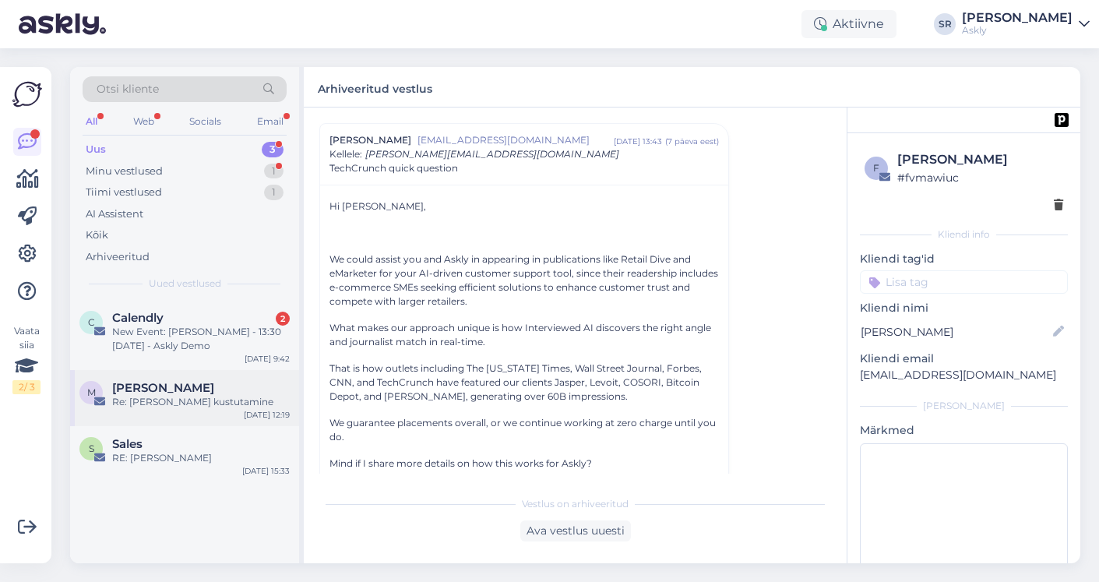
click at [206, 401] on div "Re: Teie konto kustutamine" at bounding box center [201, 402] width 178 height 14
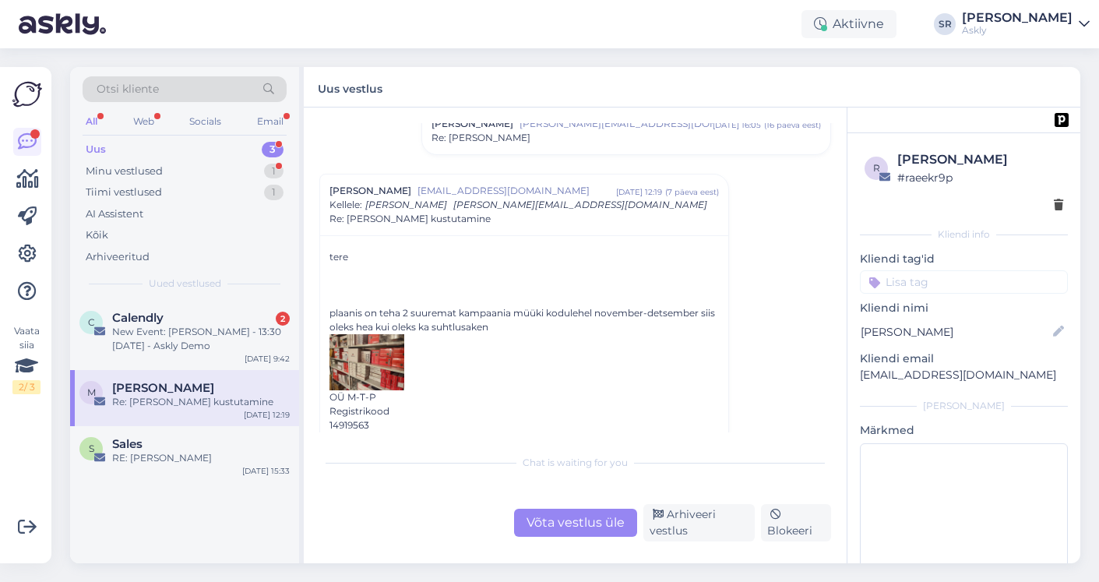
scroll to position [598, 0]
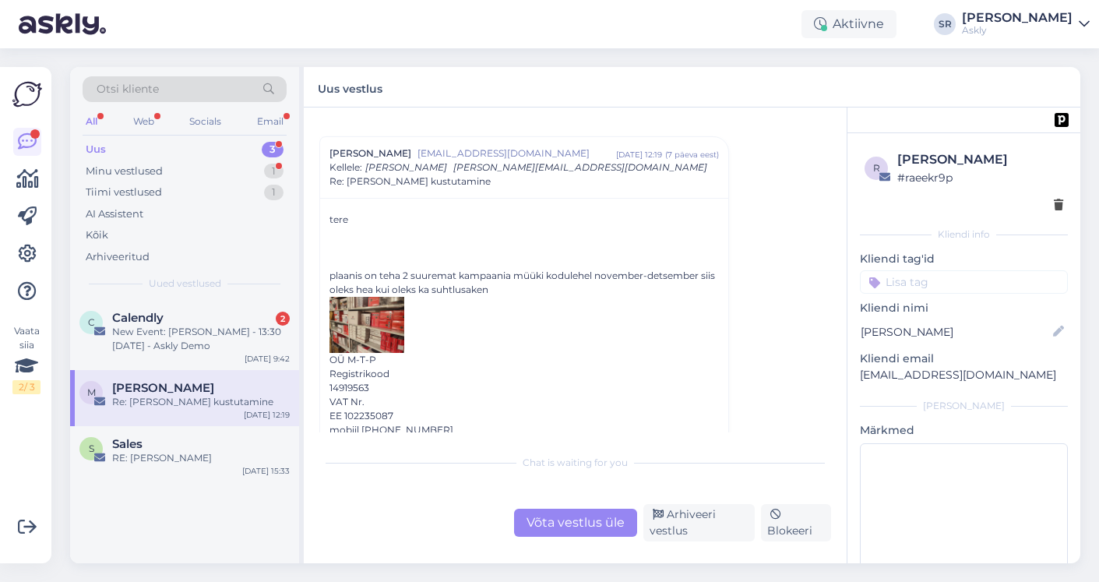
click at [581, 462] on div "Võta vestlus üle" at bounding box center [575, 522] width 123 height 28
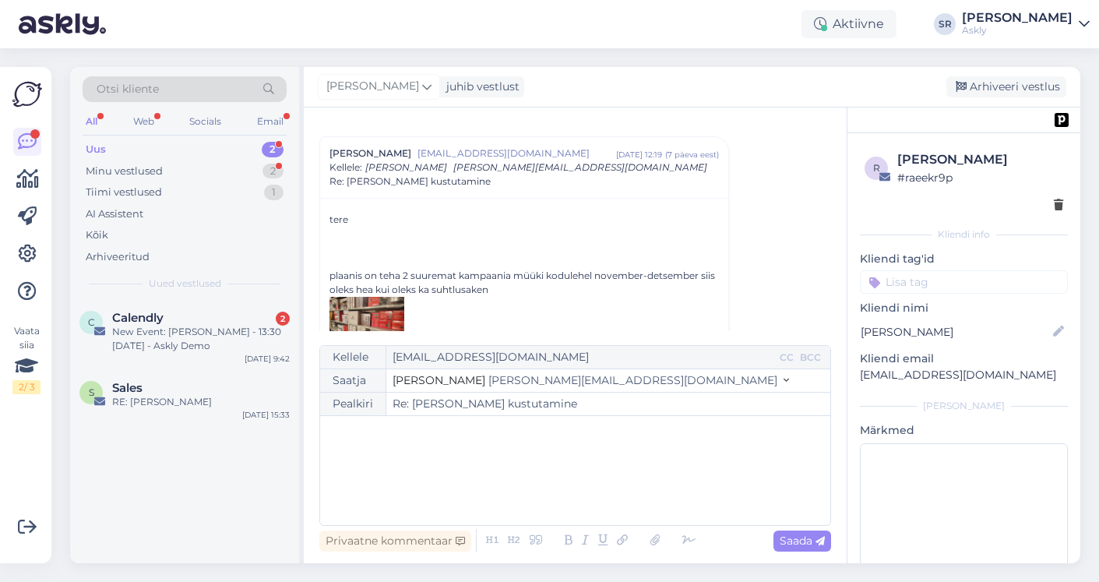
scroll to position [645, 0]
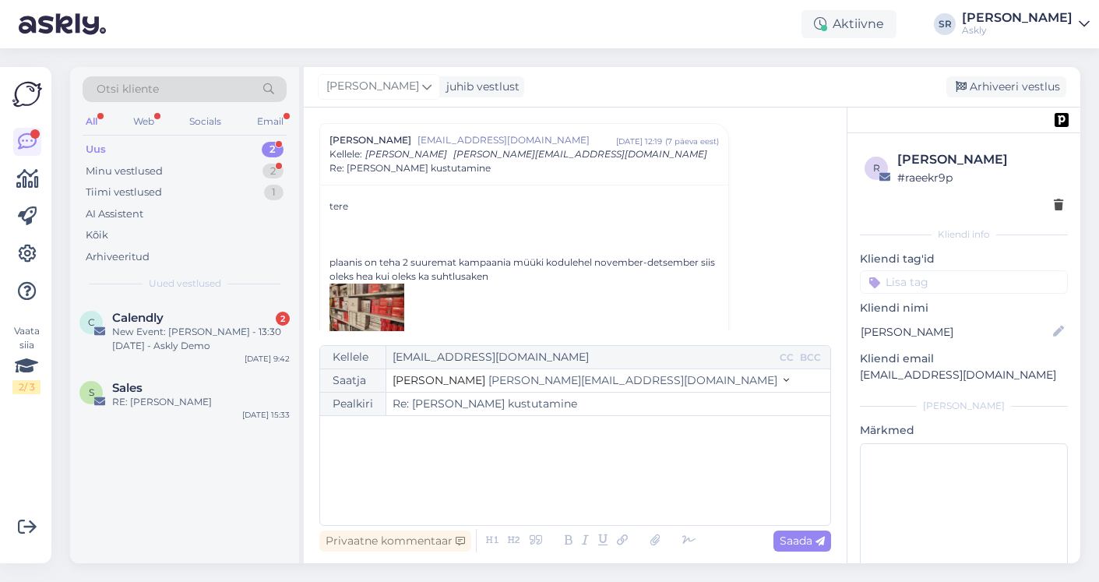
click at [401, 430] on p "﻿" at bounding box center [575, 432] width 494 height 16
click at [687, 462] on icon at bounding box center [688, 541] width 23 height 22
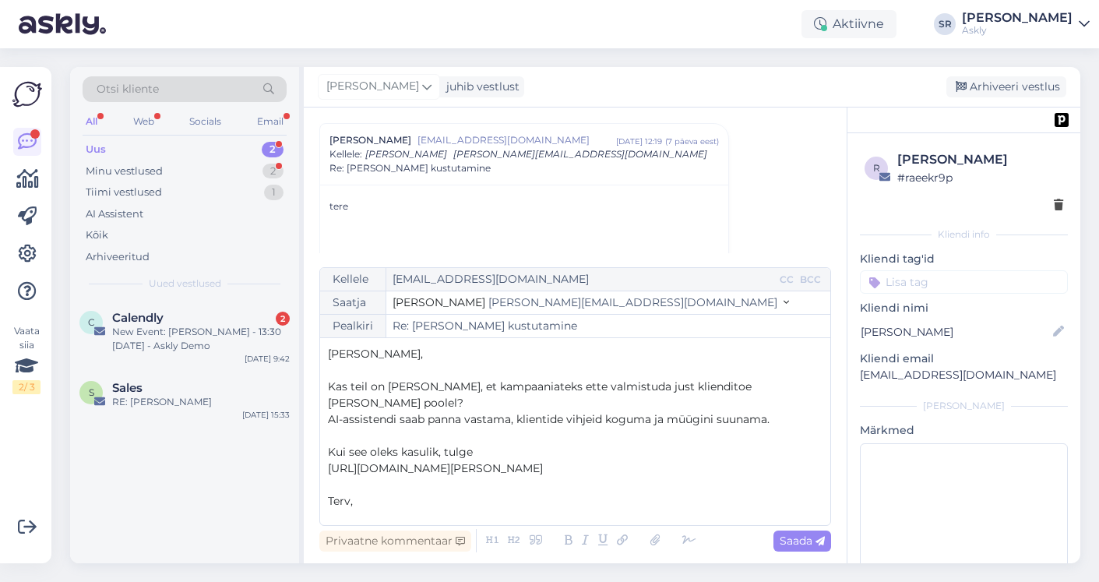
click at [492, 444] on p "Kui see oleks kasulik, tulge" at bounding box center [575, 452] width 494 height 16
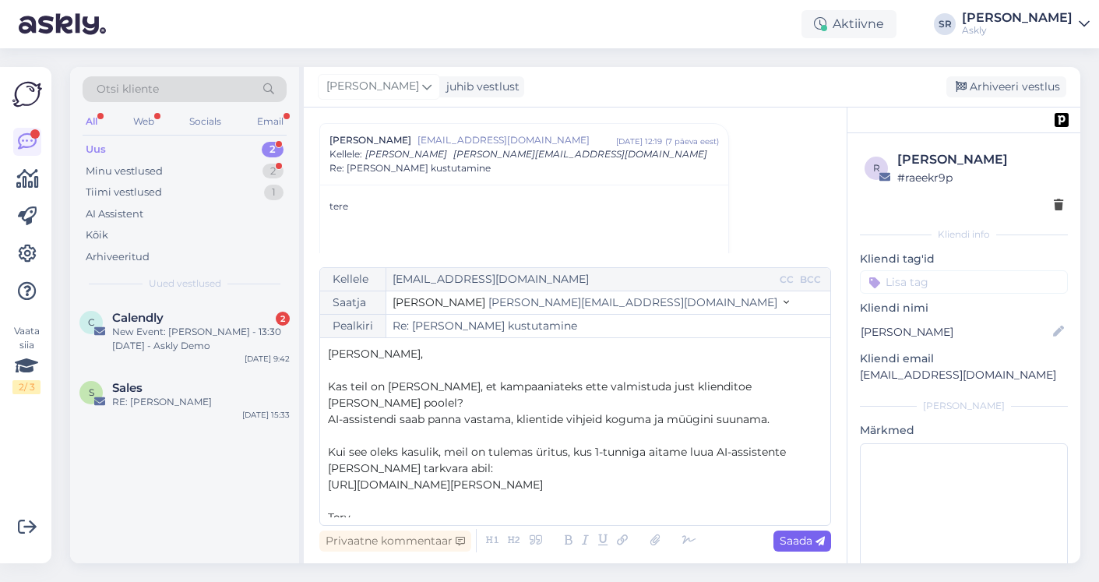
click at [788, 462] on span "Saada" at bounding box center [801, 540] width 45 height 14
type input "Re: Teie konto kustutamine"
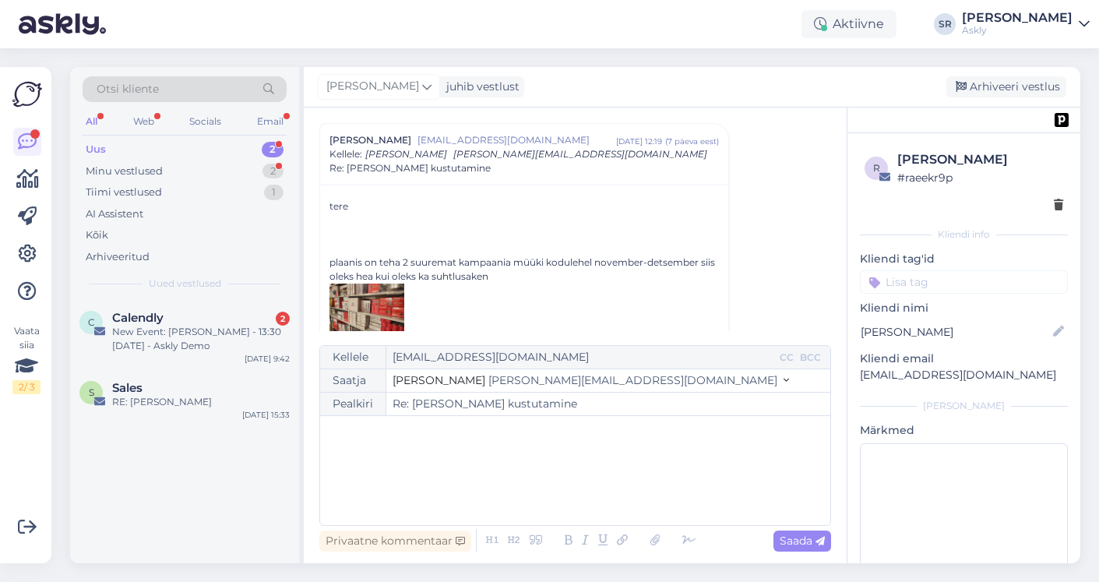
scroll to position [1281, 0]
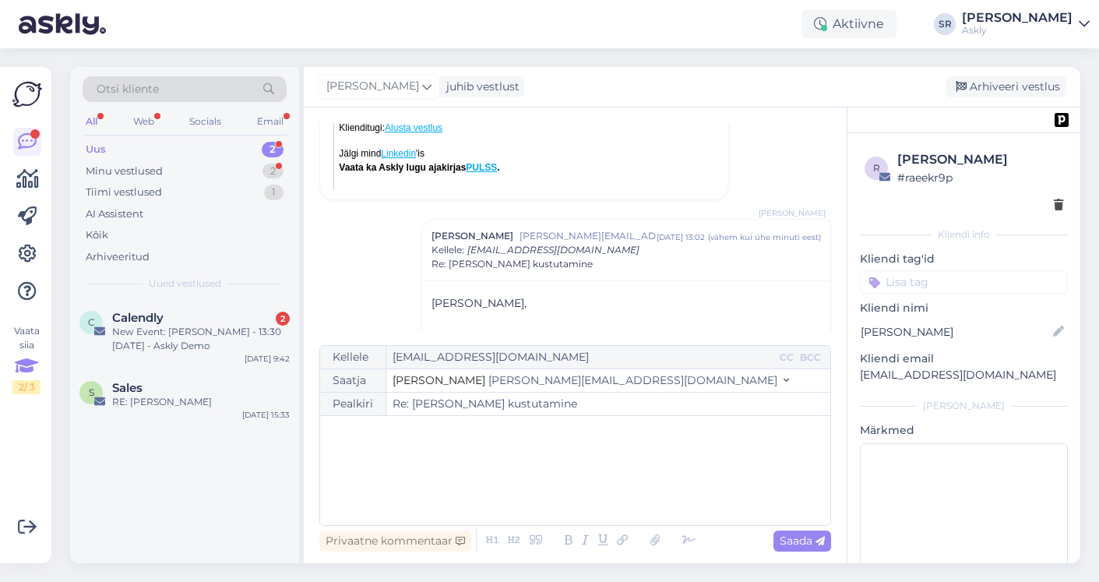
click at [31, 371] on icon at bounding box center [26, 366] width 23 height 28
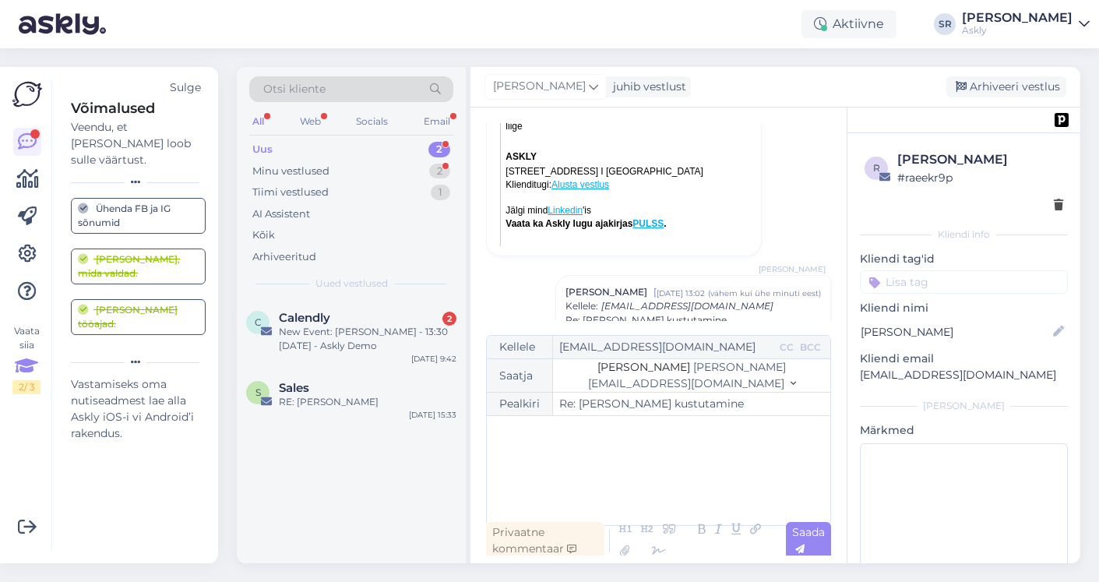
click at [1014, 18] on div "Sandra Roosna" at bounding box center [1017, 18] width 111 height 12
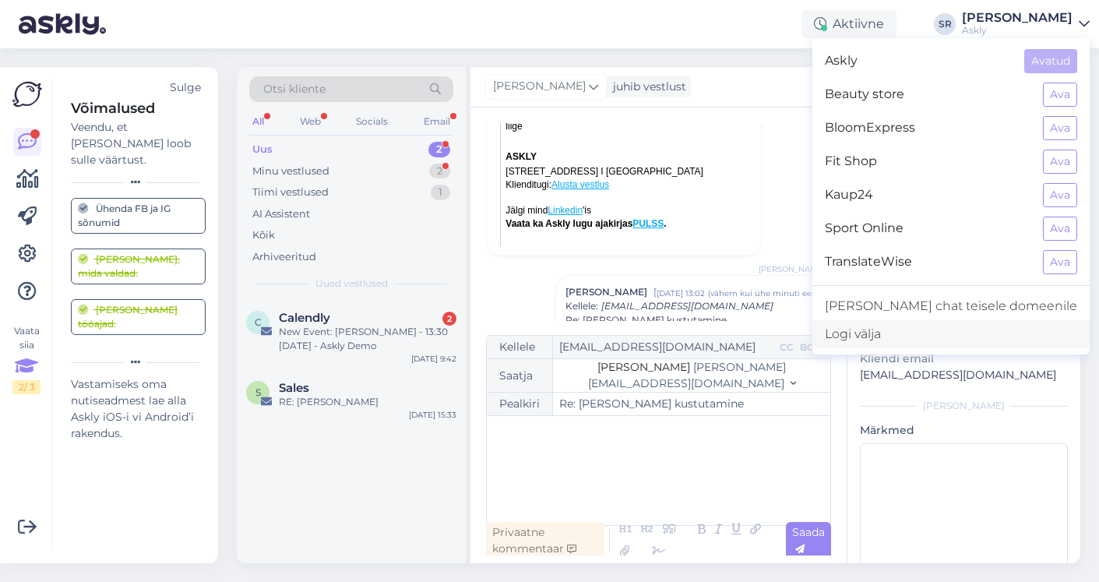
click at [955, 333] on div "Logi välja" at bounding box center [950, 334] width 277 height 28
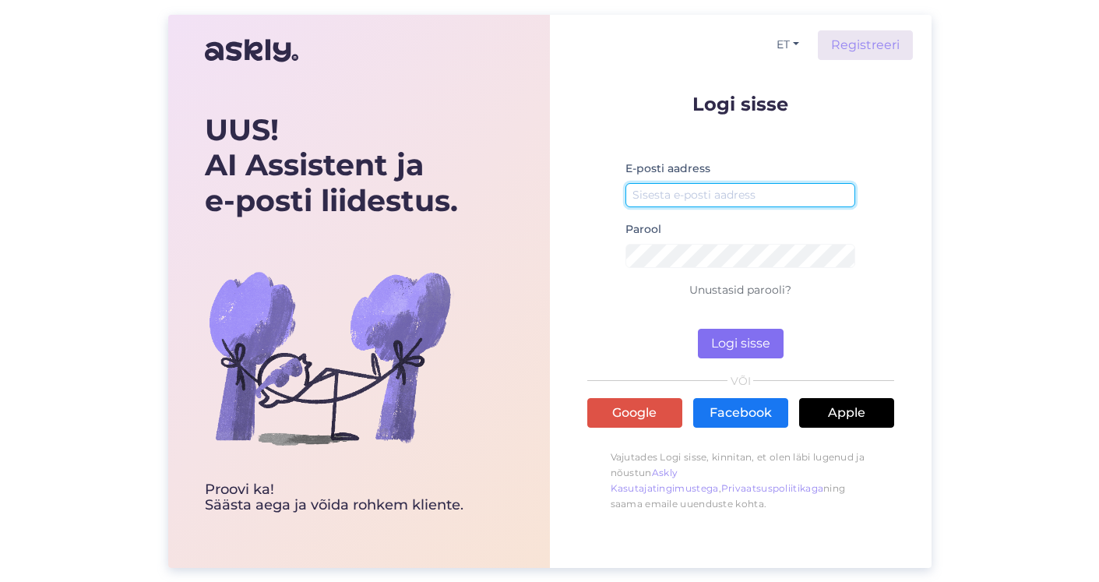
type input "[EMAIL_ADDRESS][DOMAIN_NAME]"
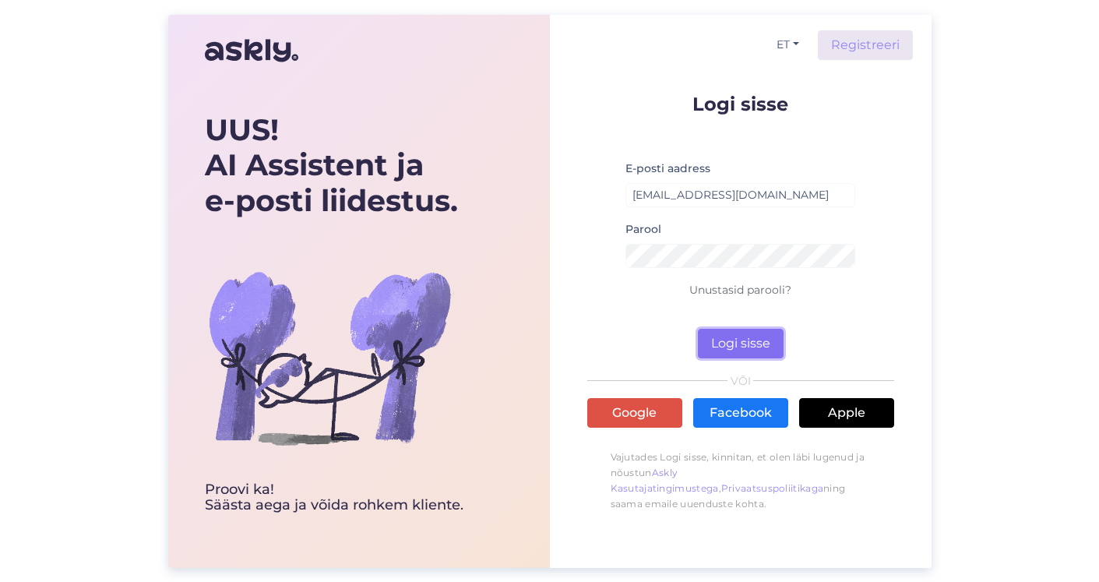
click at [740, 338] on button "Logi sisse" at bounding box center [741, 344] width 86 height 30
click at [744, 348] on button "Logi sisse" at bounding box center [741, 344] width 86 height 30
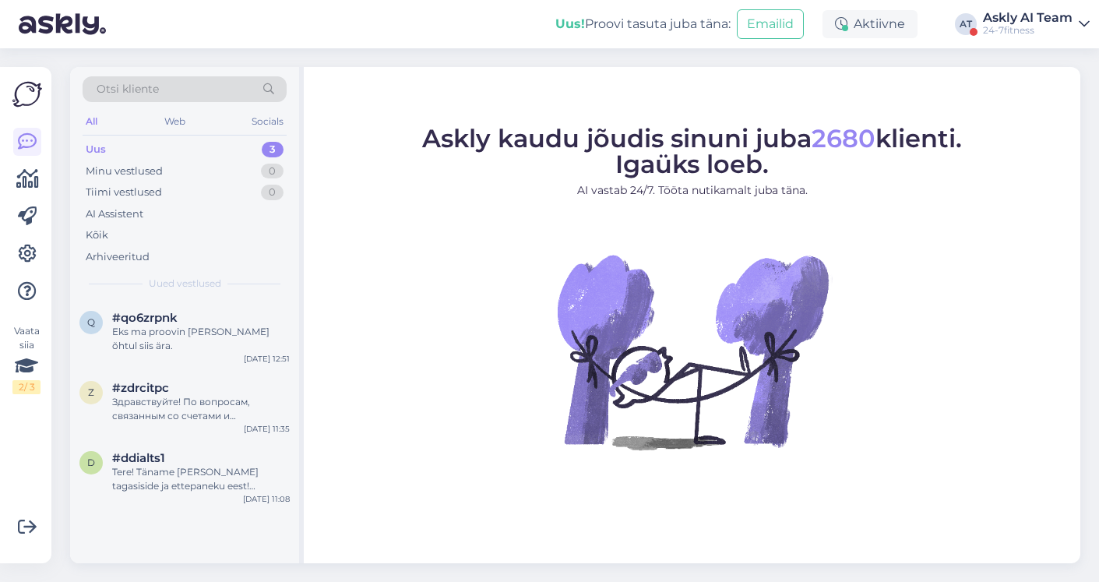
click at [1031, 15] on div "Askly AI Team" at bounding box center [1028, 18] width 90 height 12
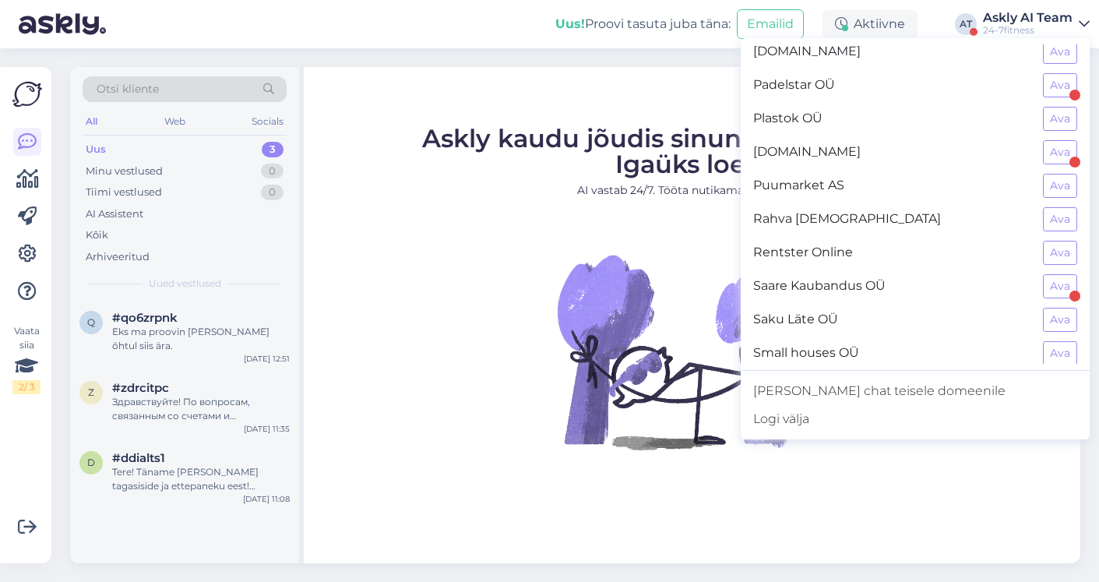
scroll to position [1422, 0]
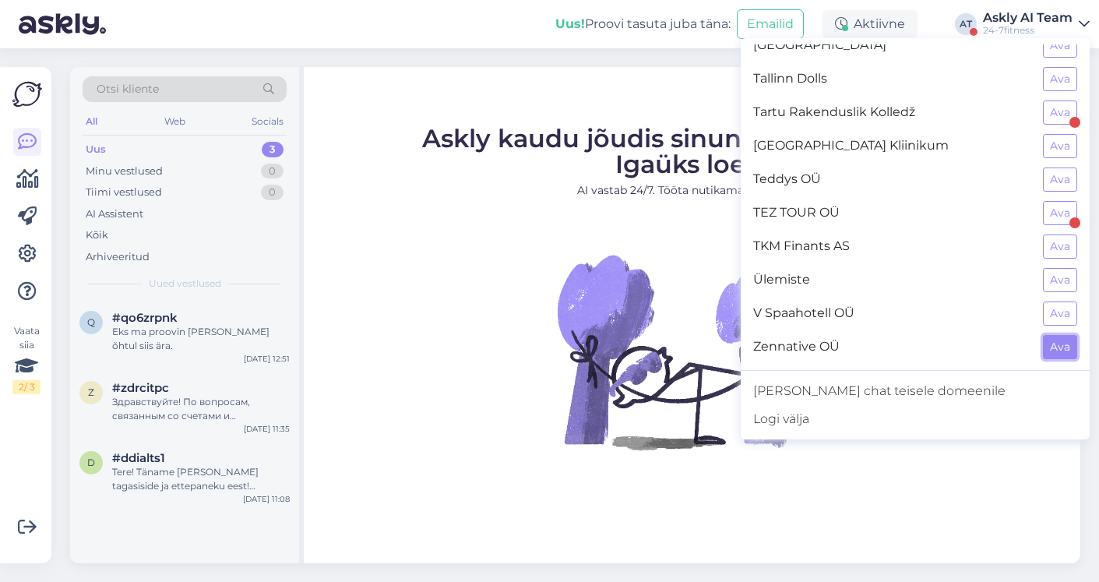
click at [1049, 343] on button "Ava" at bounding box center [1060, 347] width 34 height 24
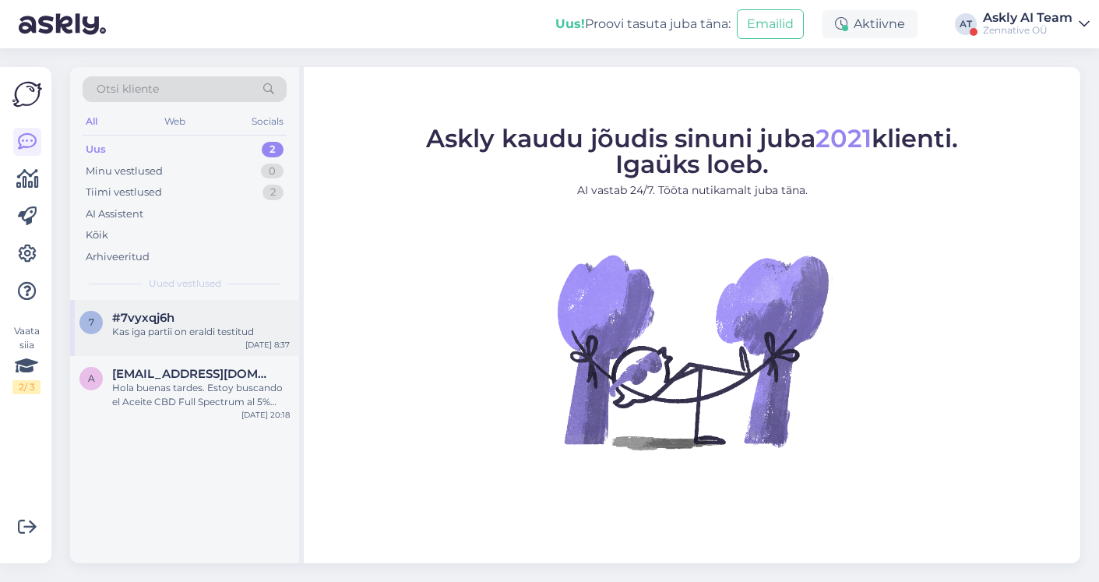
click at [220, 335] on div "Kas iga partii on eraldi testitud" at bounding box center [201, 332] width 178 height 14
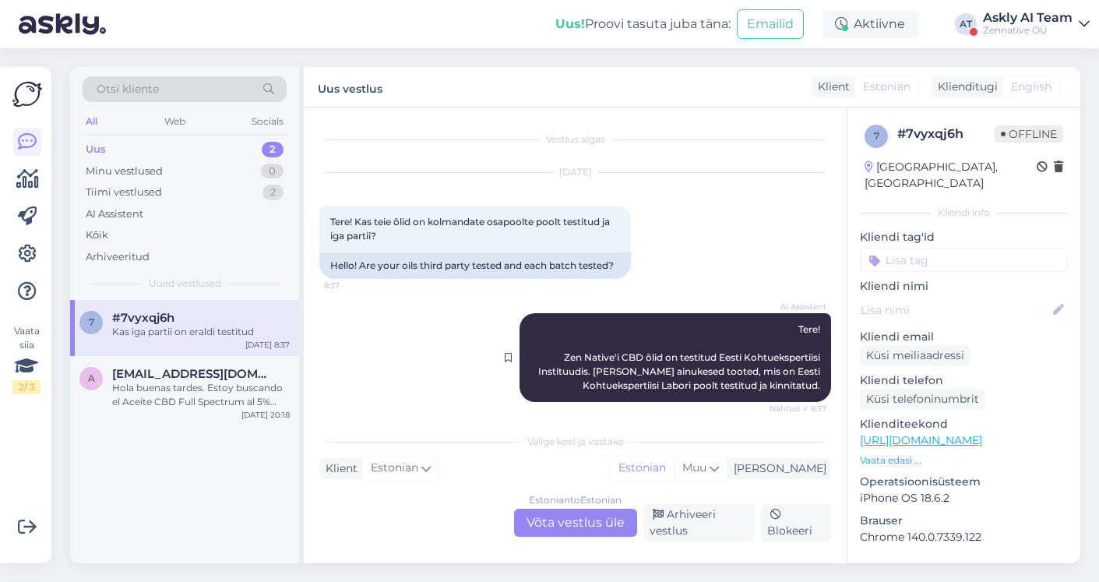
scroll to position [101, 0]
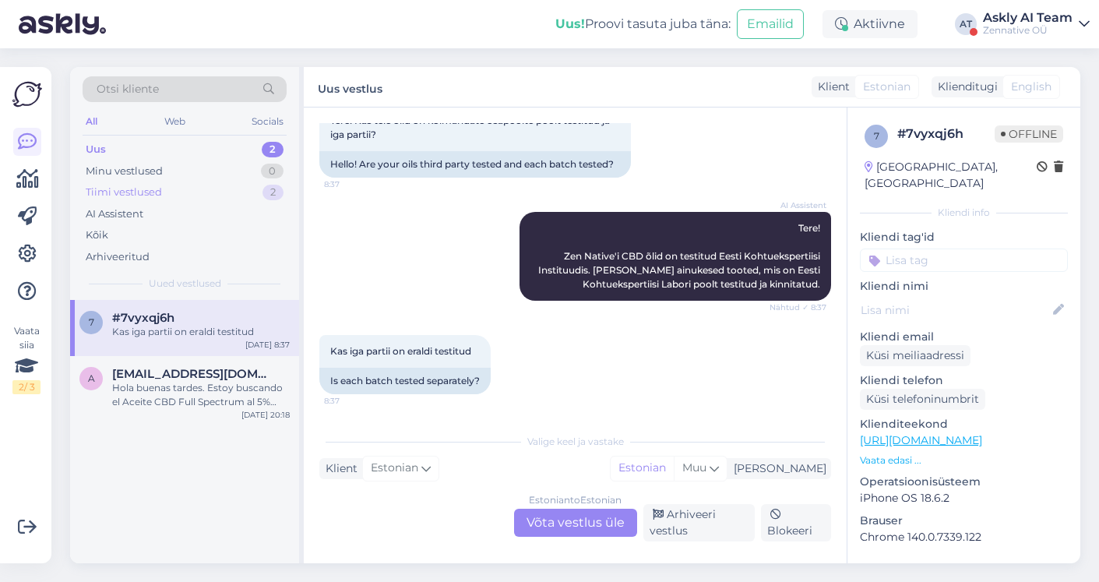
click at [124, 197] on div "Tiimi vestlused" at bounding box center [124, 193] width 76 height 16
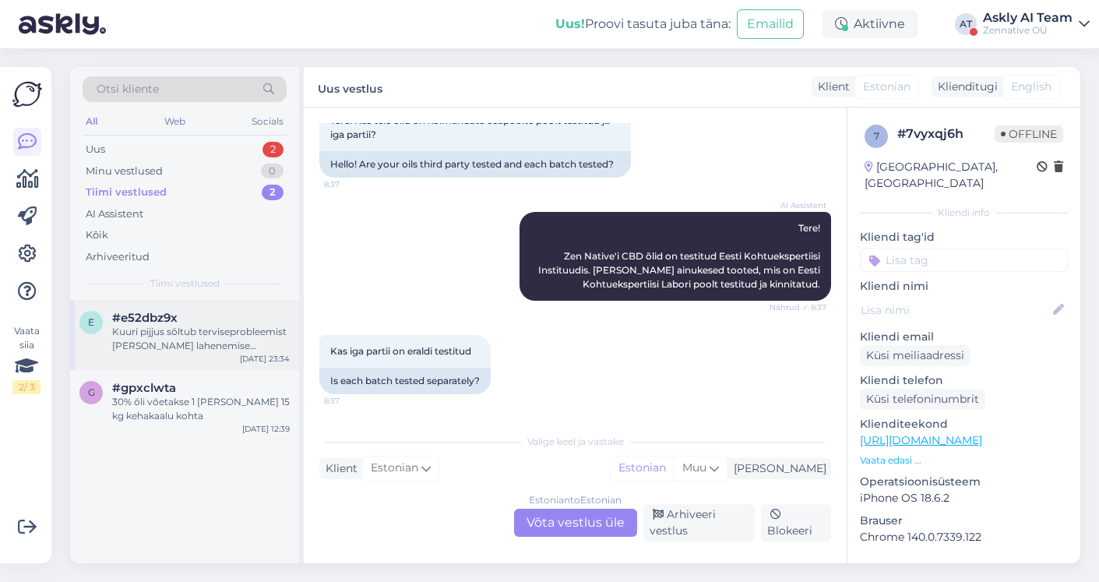
click at [199, 350] on div "Kuuri pijjus sõltub terviseprobleemist ja selle lahenemise kiirusest" at bounding box center [201, 339] width 178 height 28
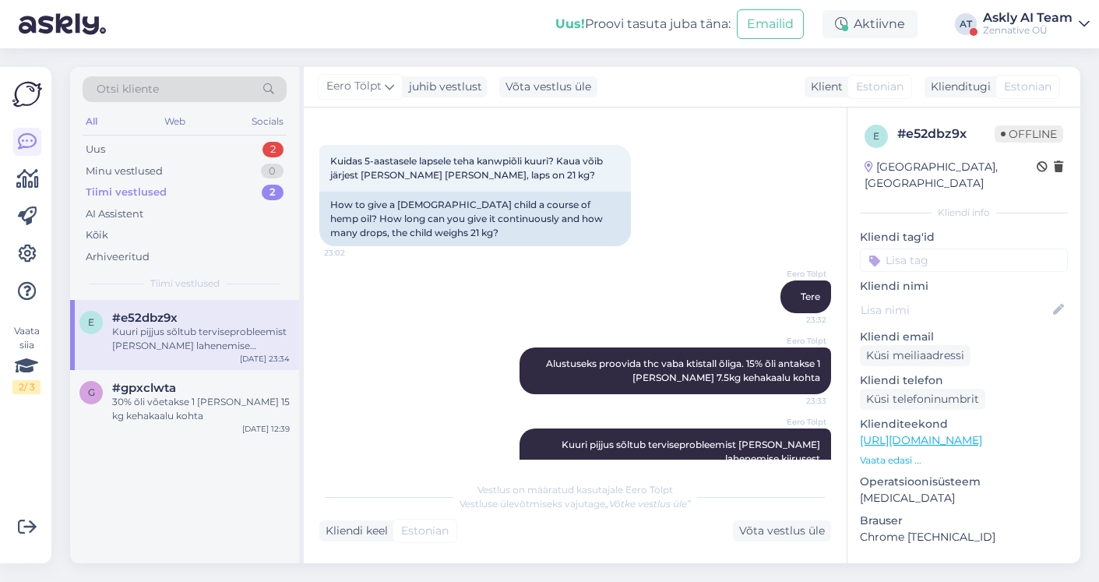
scroll to position [561, 0]
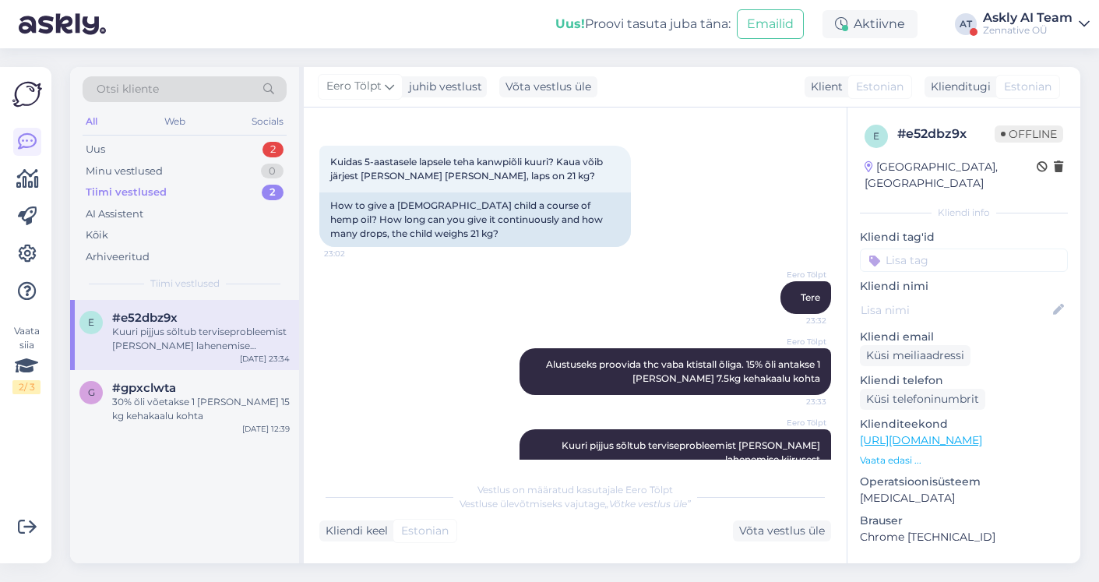
click at [918, 248] on input at bounding box center [964, 259] width 208 height 23
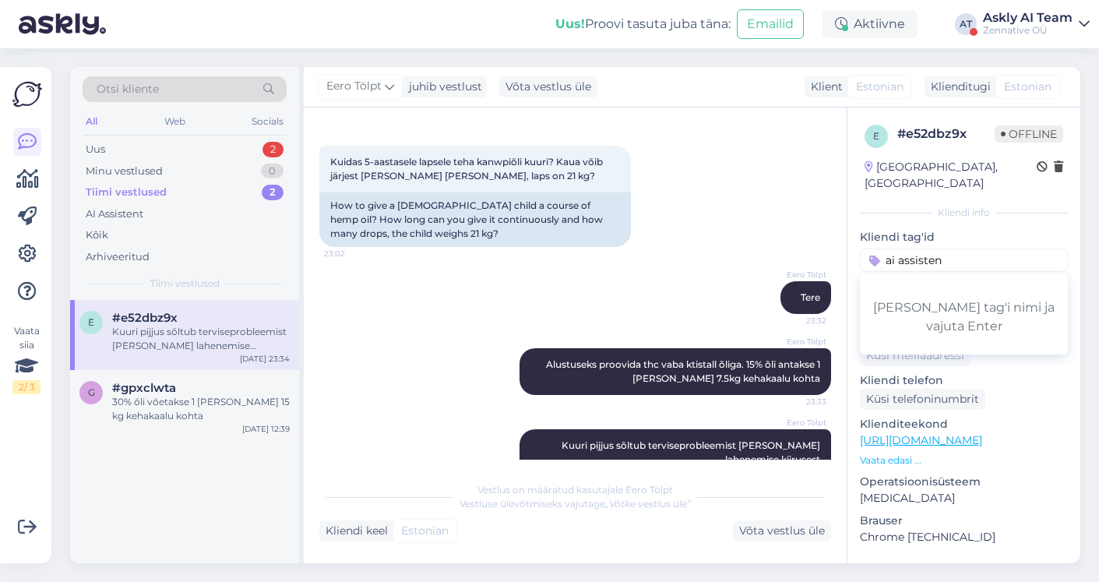
type input "ai assistent"
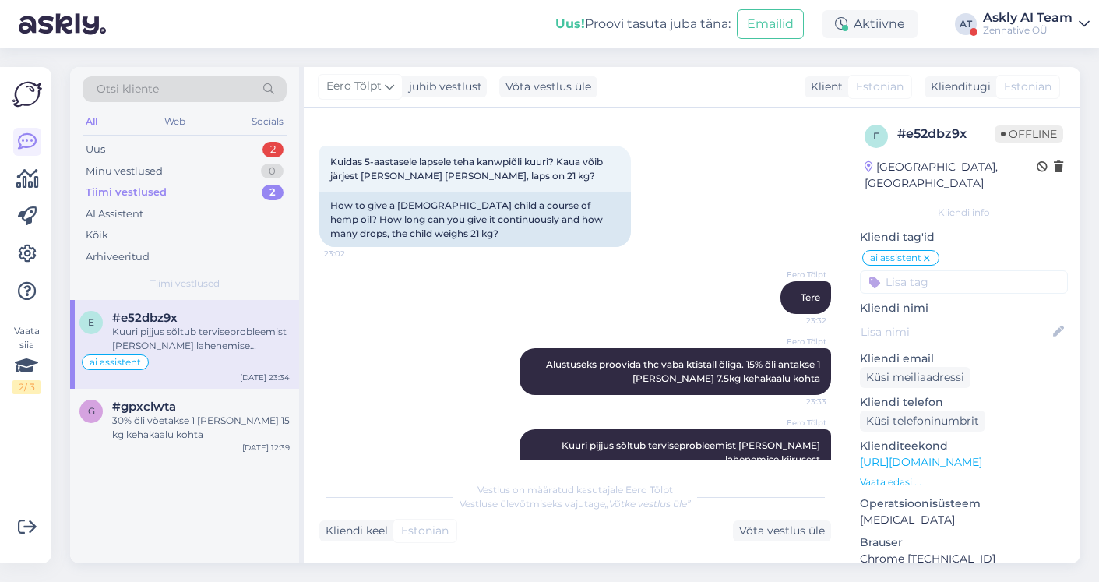
click at [1012, 24] on div "Zennative OÜ" at bounding box center [1028, 30] width 90 height 12
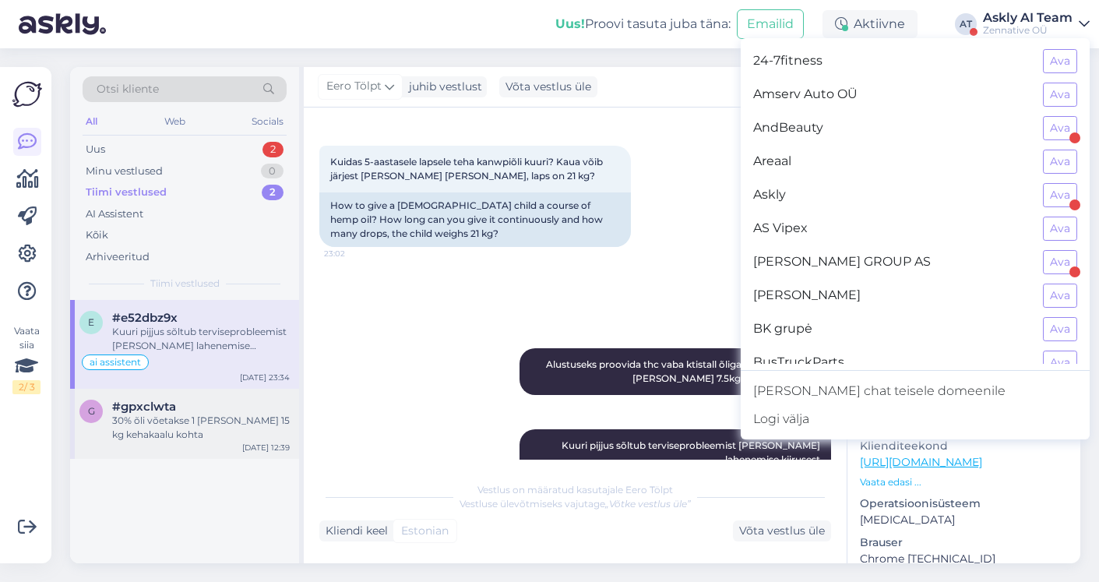
click at [248, 416] on div "30% õli võetakse 1 tilk 15 kg kehakaalu kohta" at bounding box center [201, 427] width 178 height 28
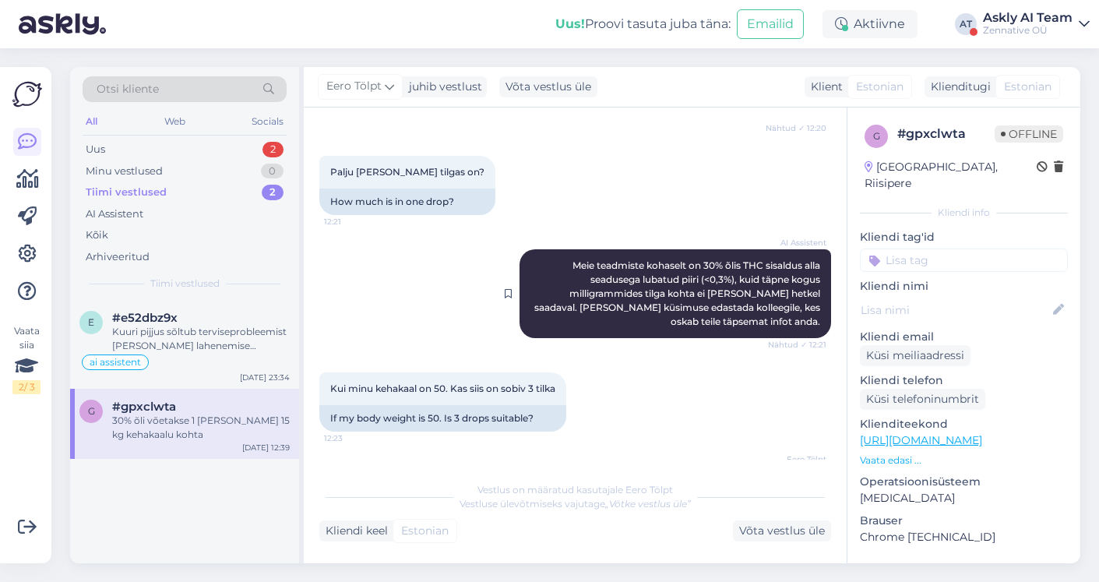
scroll to position [4102, 0]
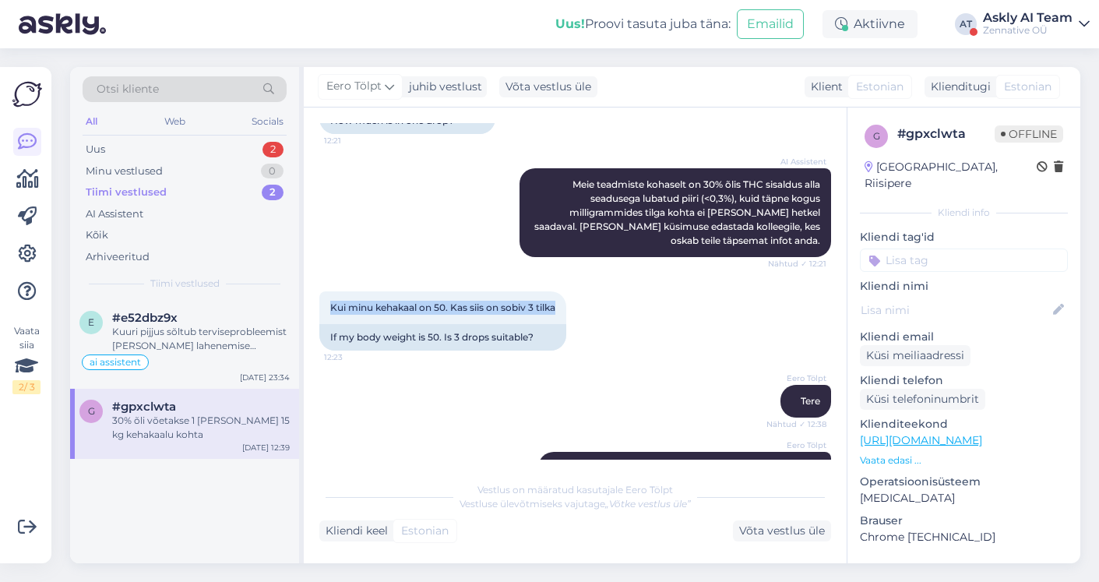
drag, startPoint x: 561, startPoint y: 266, endPoint x: 315, endPoint y: 268, distance: 246.1
click at [315, 268] on div "Vestlus algas Jun 18 2025 Tere 11:07 Kas kanepiõli võib kasutada imetamise ajal…" at bounding box center [575, 335] width 543 height 456
drag, startPoint x: 822, startPoint y: 427, endPoint x: 614, endPoint y: 426, distance: 208.7
click at [614, 452] on div "Eero Tölpt 30% õli võetakse 1 tilk 15 kg kehakaalu kohta Nähtud ✓ 12:39" at bounding box center [684, 468] width 293 height 33
copy span "30% õli võetakse 1 tilk 15 kg kehakaalu kohta"
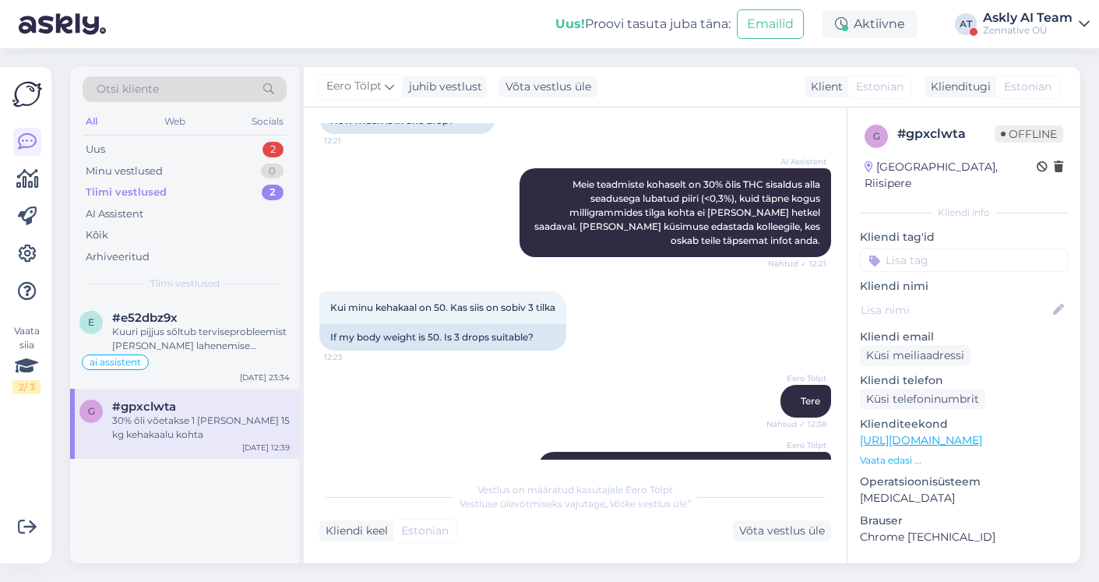
click at [583, 435] on div "Eero Tölpt 30% õli võetakse 1 tilk 15 kg kehakaalu kohta Nähtud ✓ 12:39" at bounding box center [575, 468] width 512 height 67
click at [25, 254] on icon at bounding box center [27, 254] width 19 height 19
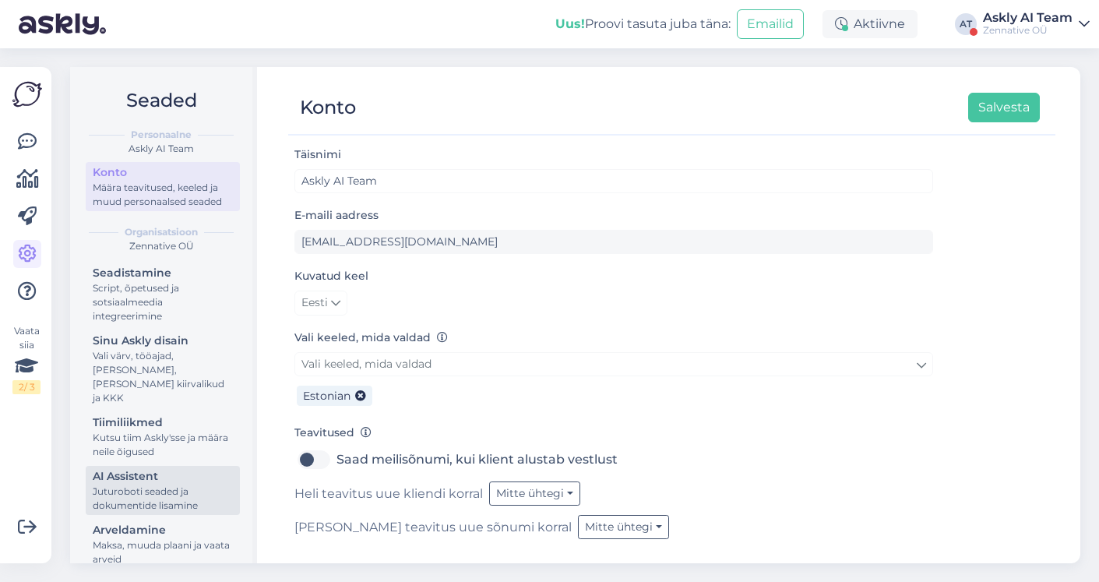
click at [176, 486] on div "Juturoboti seaded ja dokumentide lisamine" at bounding box center [163, 498] width 140 height 28
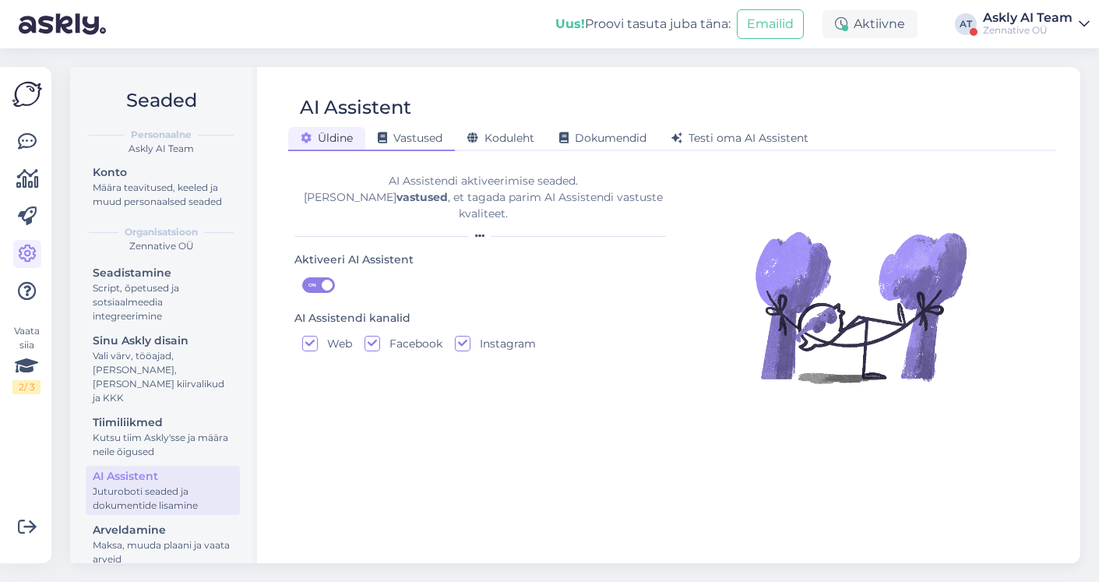
click at [404, 138] on span "Vastused" at bounding box center [410, 138] width 65 height 14
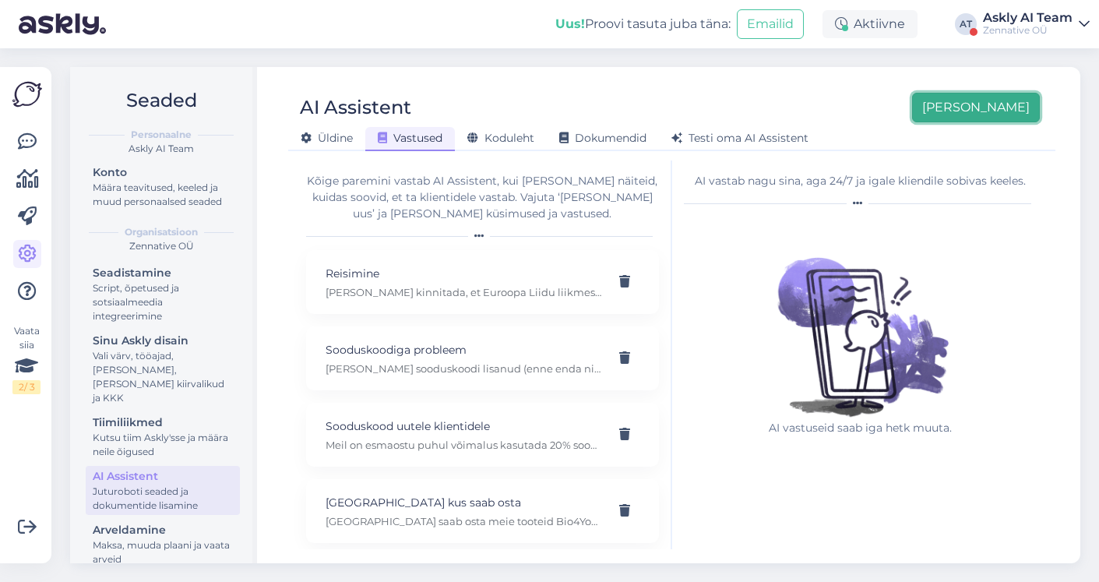
click at [992, 112] on button "Lisa uus" at bounding box center [976, 108] width 128 height 30
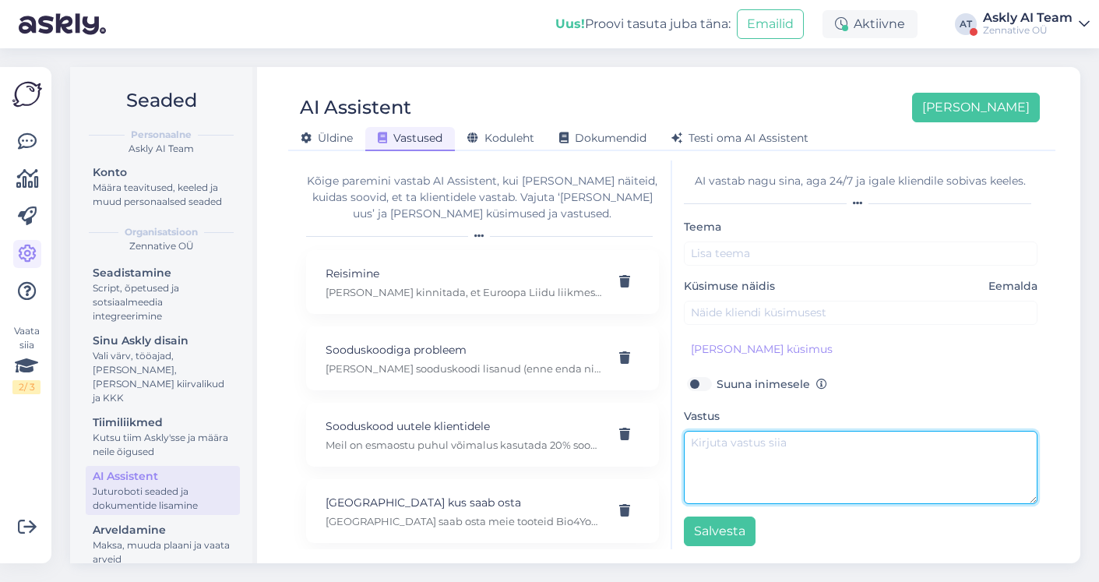
click at [729, 448] on textarea at bounding box center [861, 467] width 354 height 73
paste textarea "30% õli võetakse 1 tilk 15 kg kehakaalu kohta"
type textarea "30% õli võetakse 1 tilk 15 kg kehakaalu kohta"
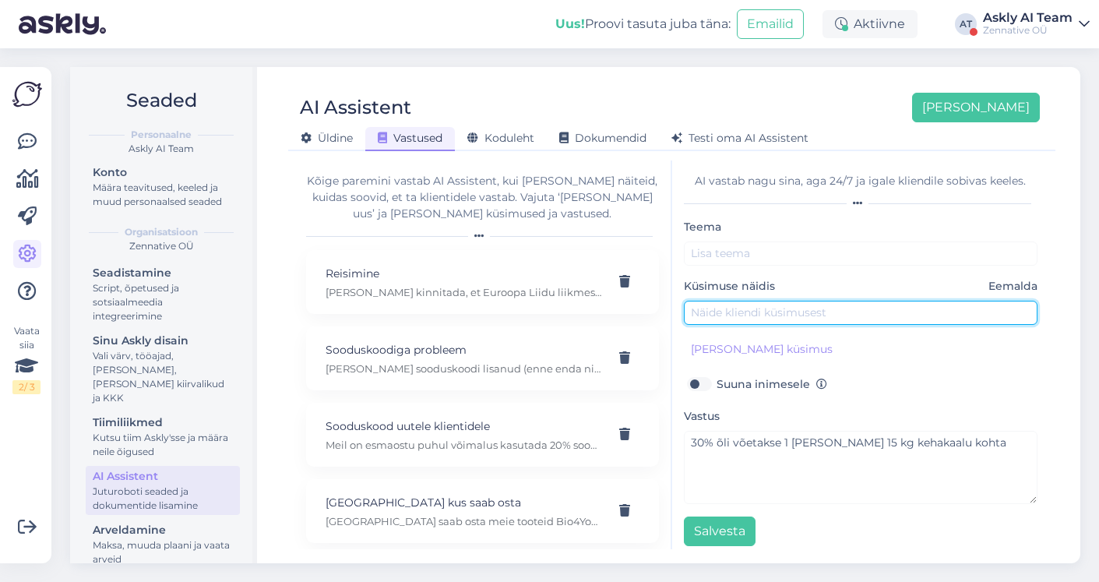
click at [731, 317] on input "text" at bounding box center [861, 313] width 354 height 24
type input "Mitu tilka võtta 50 kg kohta?"
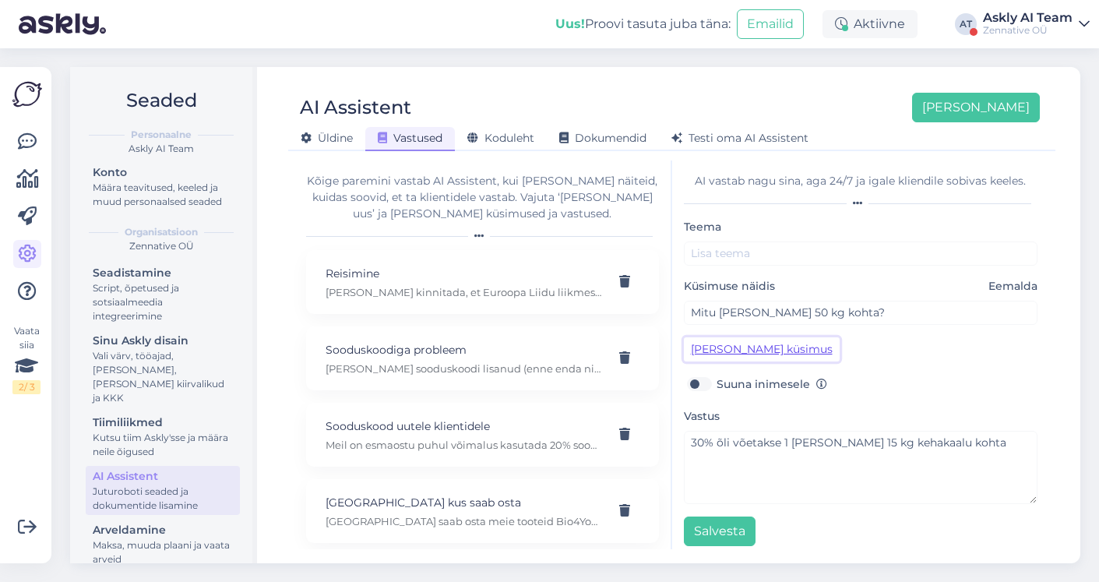
click at [716, 343] on button "Lisa kliendi küsimus" at bounding box center [762, 349] width 156 height 24
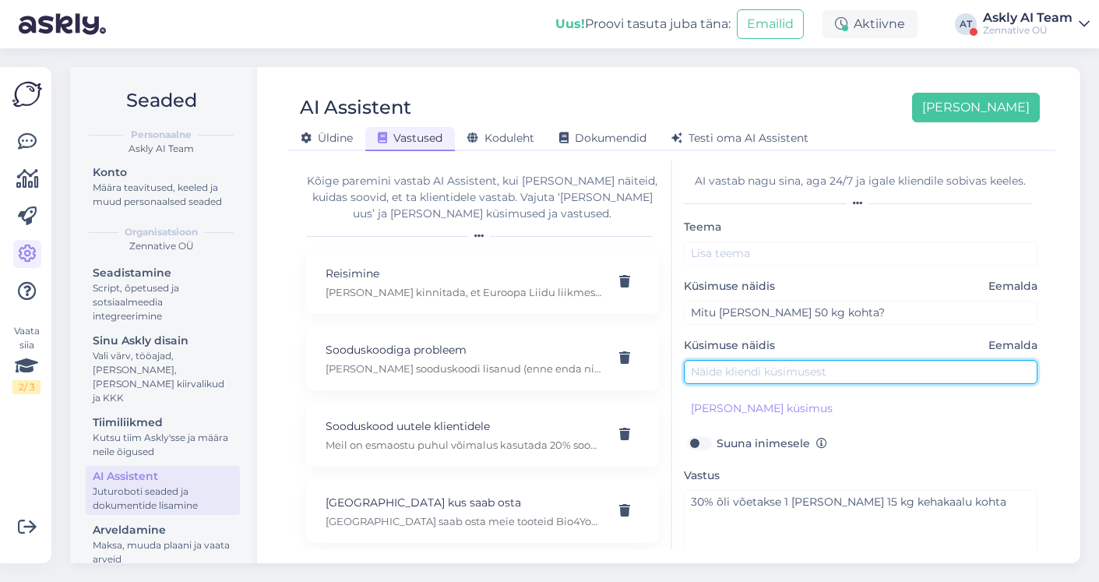
click at [722, 365] on input "text" at bounding box center [861, 372] width 354 height 24
paste input "Mitu tilka võtta 50 kg kohta?"
click at [788, 369] on input "Mitu tilka võtta 50 kg kohta?" at bounding box center [861, 372] width 354 height 24
type input "Mitu tilka võtta 64 kg kohta?"
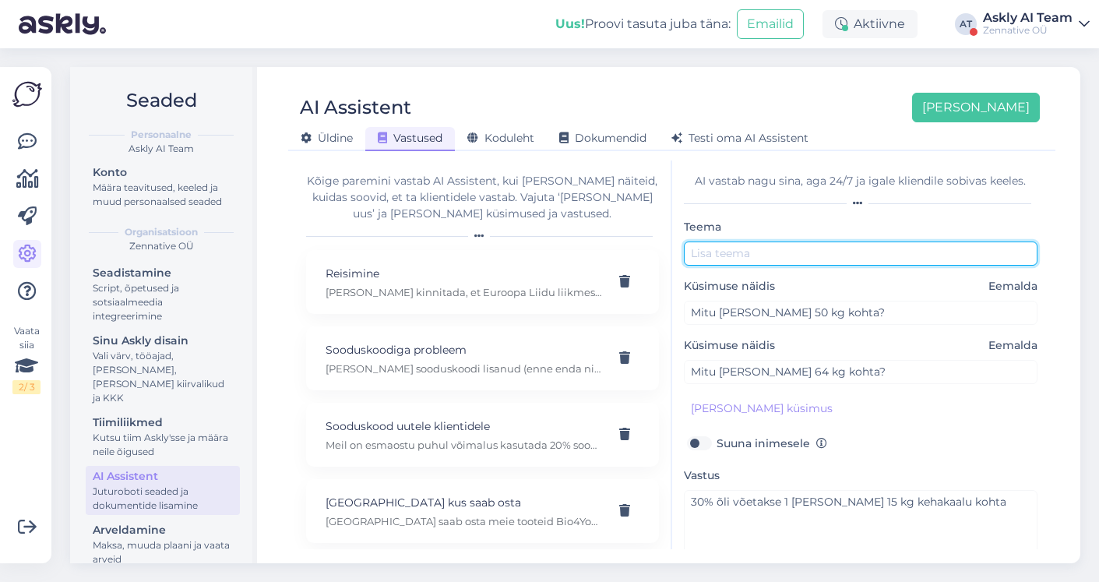
click at [701, 260] on input "text" at bounding box center [861, 253] width 354 height 24
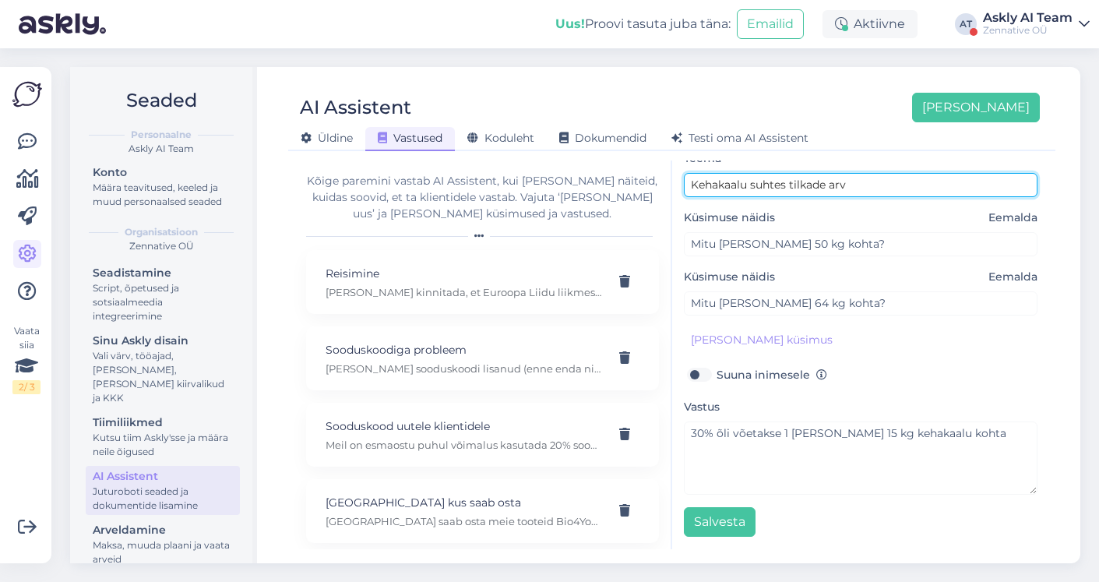
type input "Kehakaalu suhtes tilkade arv"
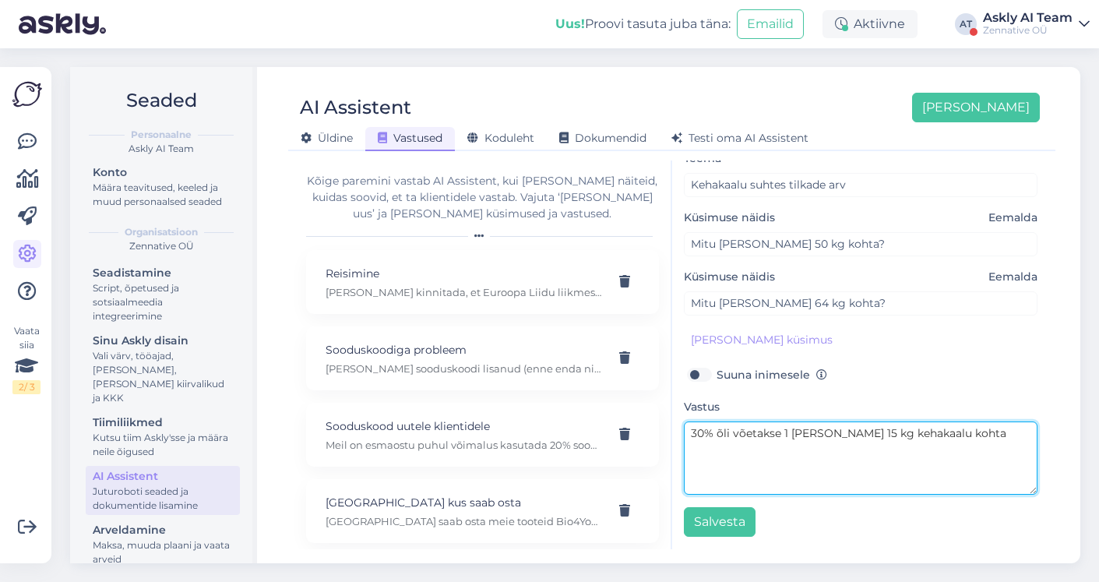
click at [939, 437] on textarea "30% õli võetakse 1 tilk 15 kg kehakaalu kohta" at bounding box center [861, 457] width 354 height 73
type textarea "30% õli võetakse 1 tilk 15 kg kehakaalu kohta."
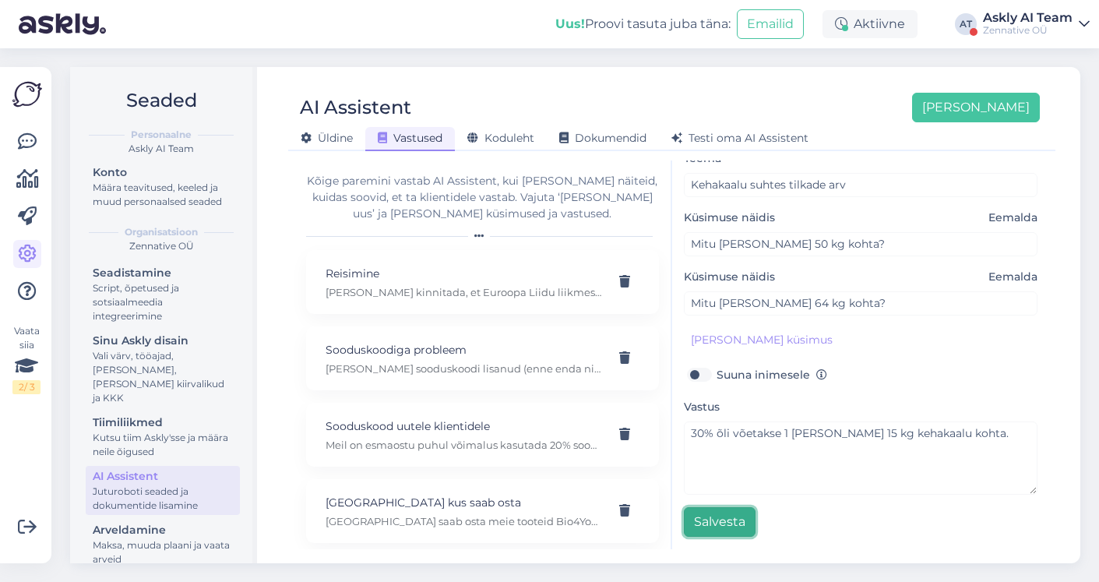
click at [724, 526] on button "Salvesta" at bounding box center [720, 522] width 72 height 30
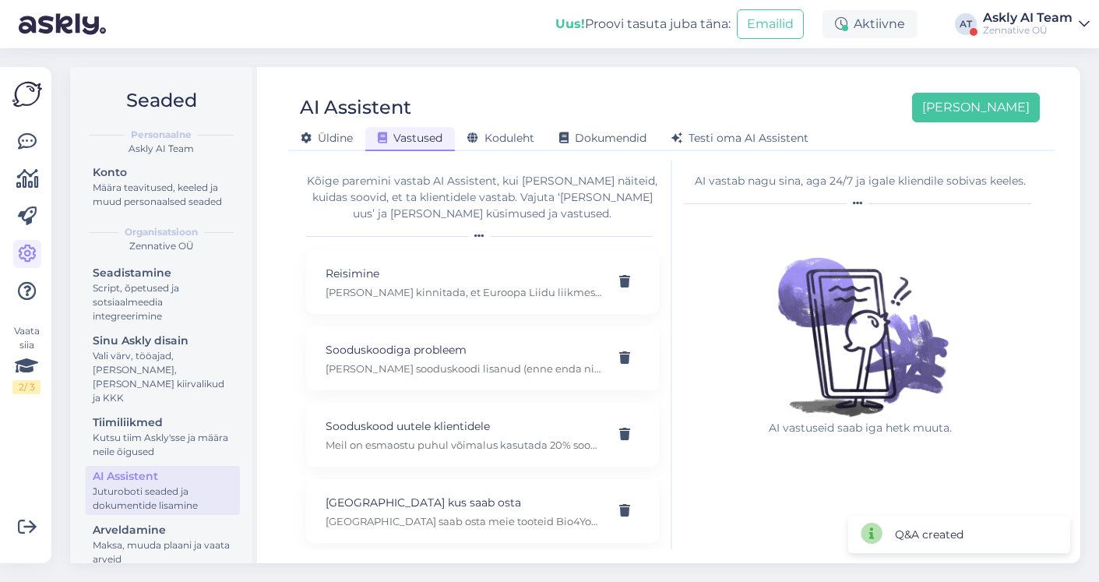
scroll to position [0, 0]
click at [24, 147] on icon at bounding box center [27, 141] width 19 height 19
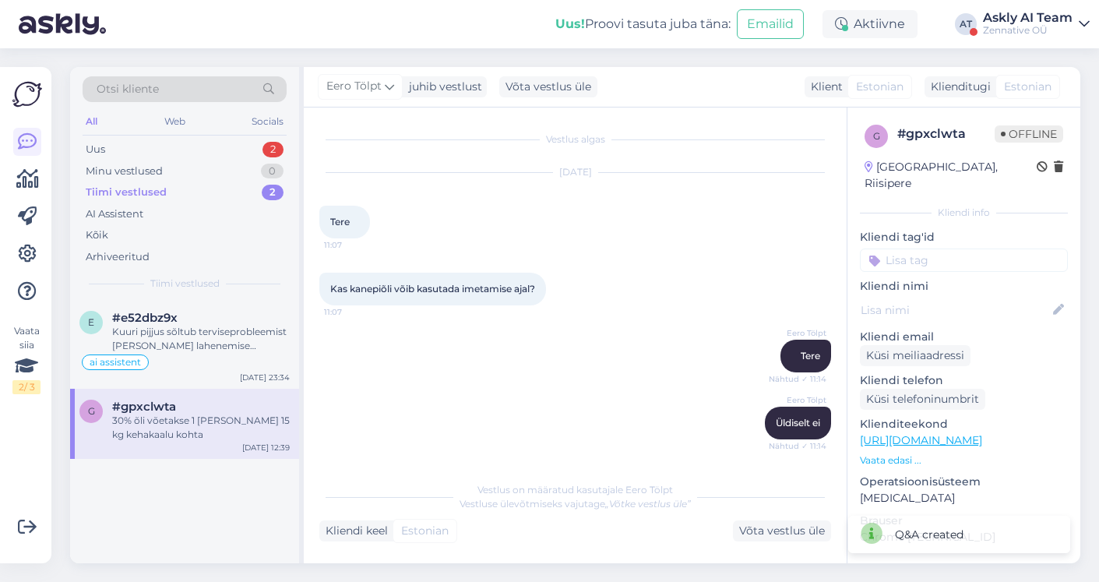
scroll to position [4102, 0]
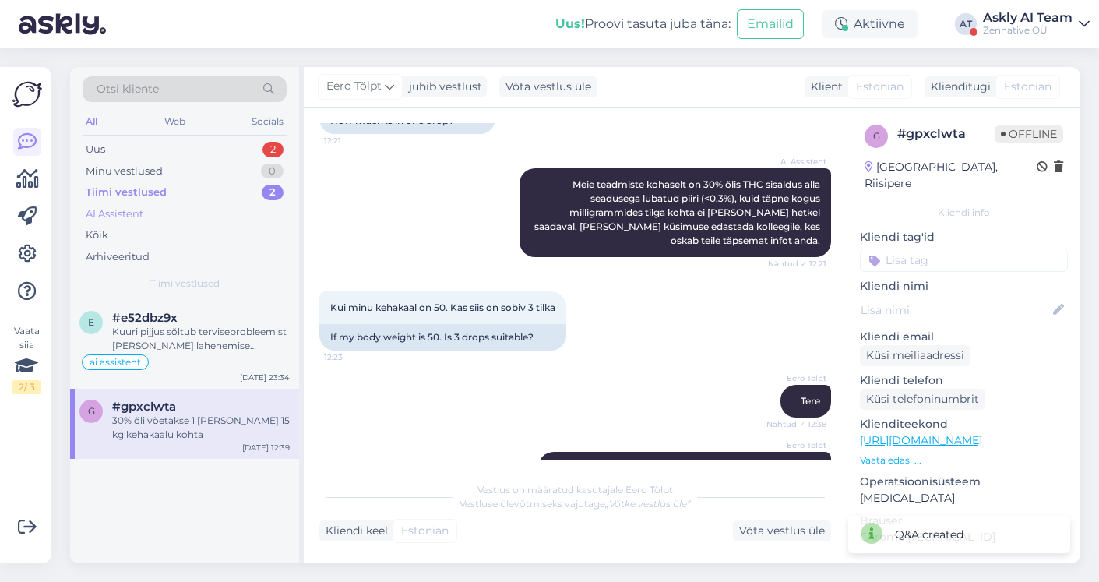
click at [114, 213] on div "AI Assistent" at bounding box center [115, 214] width 58 height 16
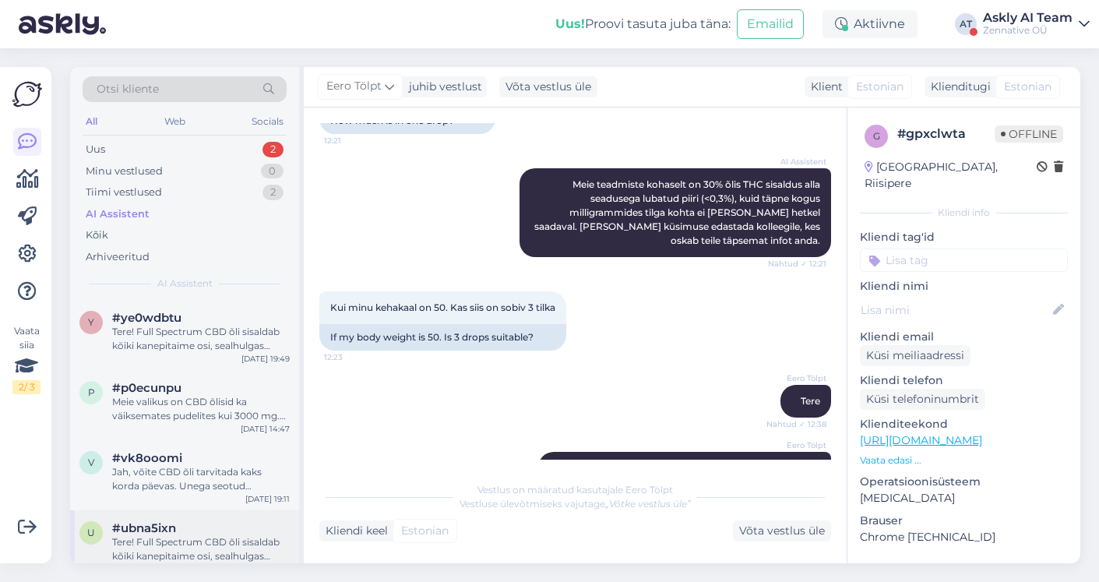
scroll to position [17, 0]
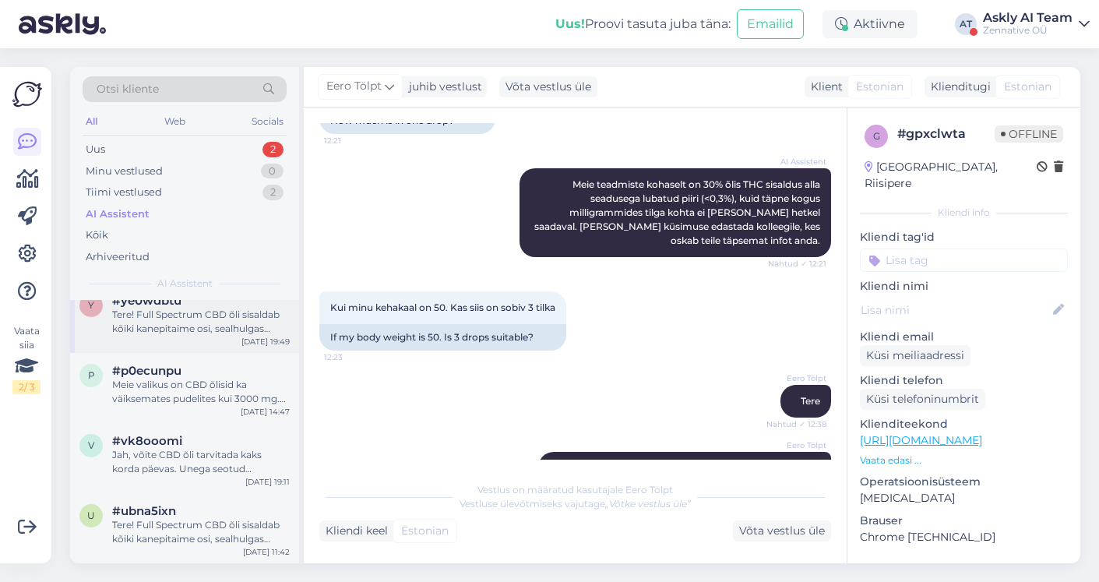
click at [213, 329] on div "Tere! Full Spectrum CBD õli sisaldab kõiki kanepitaime osi, sealhulgas CBD-d, t…" at bounding box center [201, 322] width 178 height 28
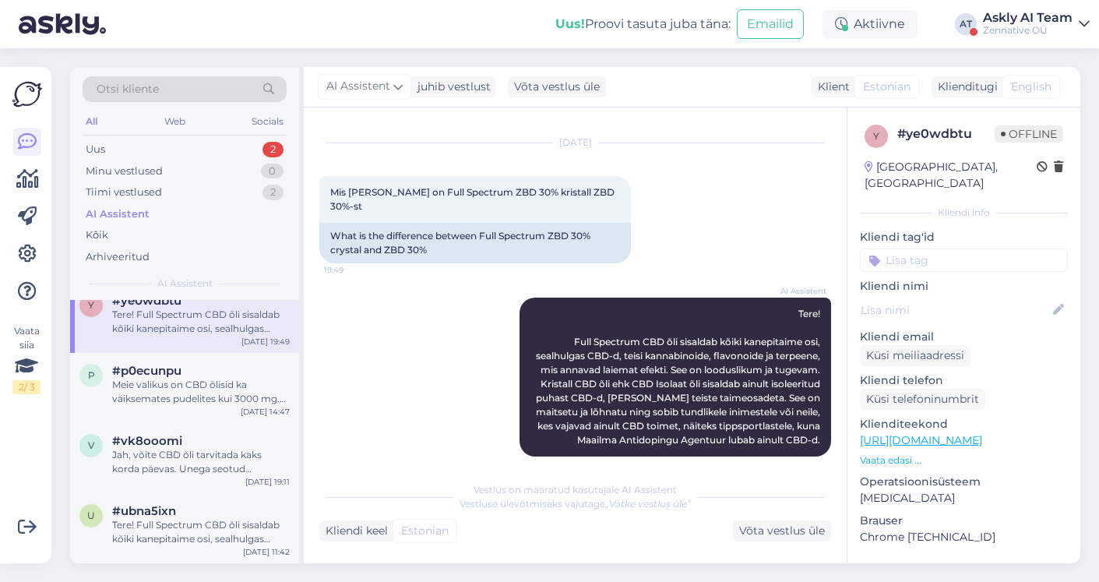
scroll to position [0, 0]
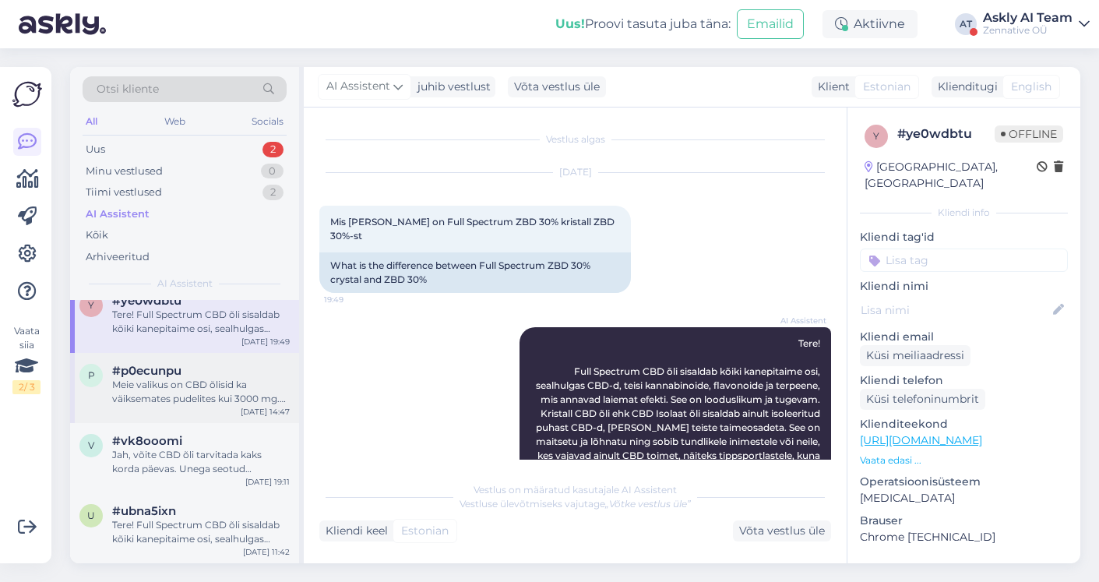
click at [201, 393] on div "Meie valikus on CBD õlisid ka väiksemates pudelites kui 3000 mg. Saadaval on Fu…" at bounding box center [201, 392] width 178 height 28
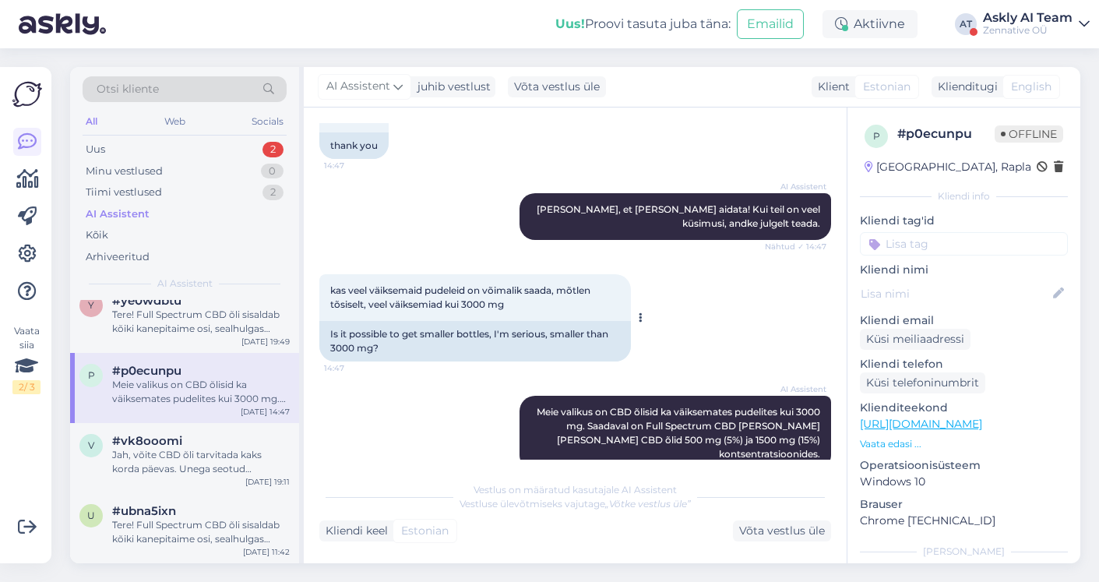
scroll to position [1378, 0]
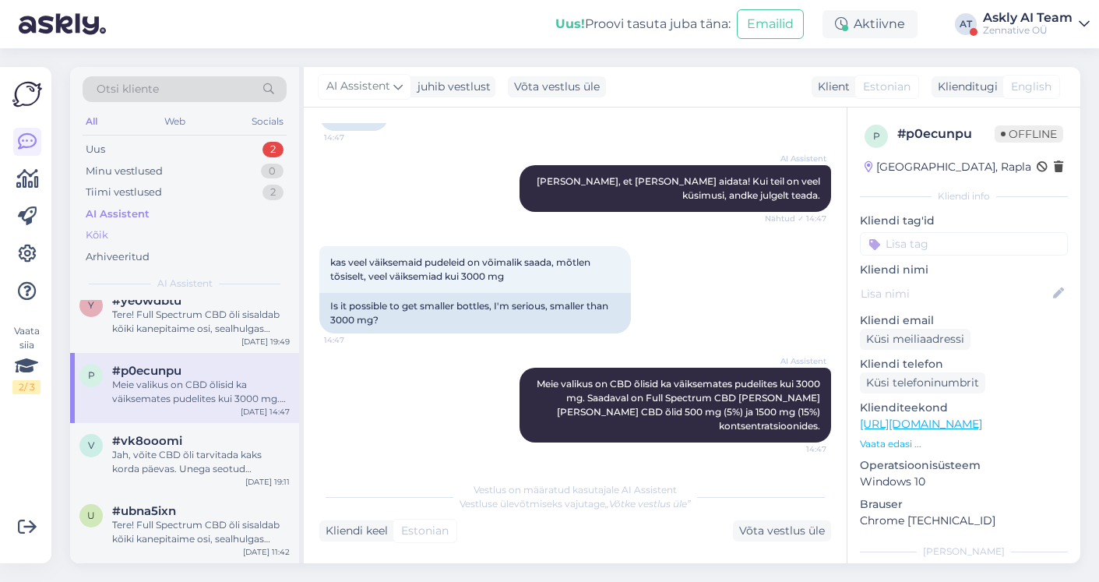
click at [121, 230] on div "Kõik" at bounding box center [185, 235] width 204 height 22
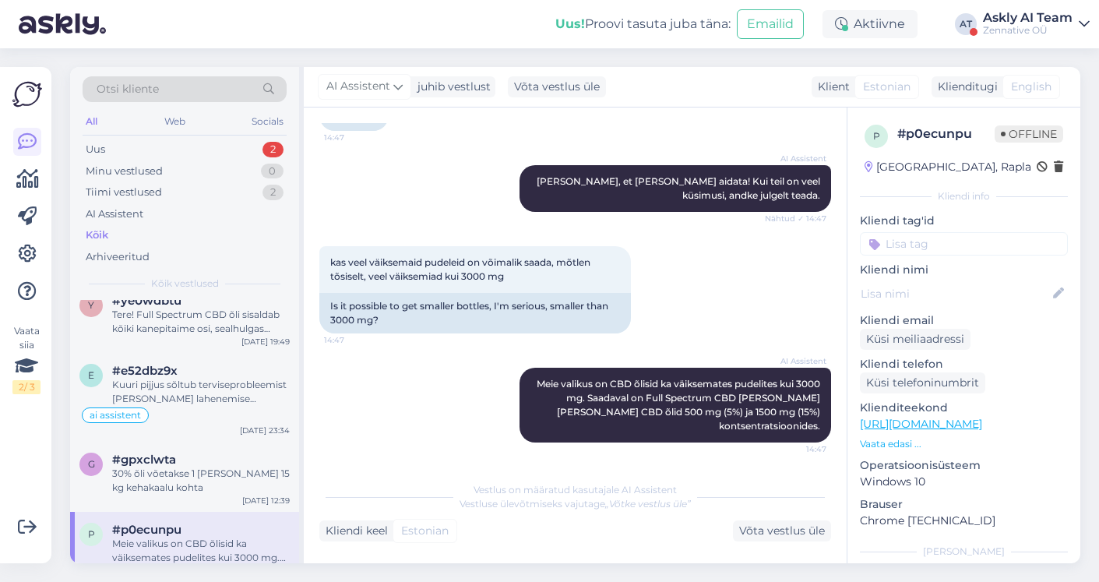
scroll to position [0, 0]
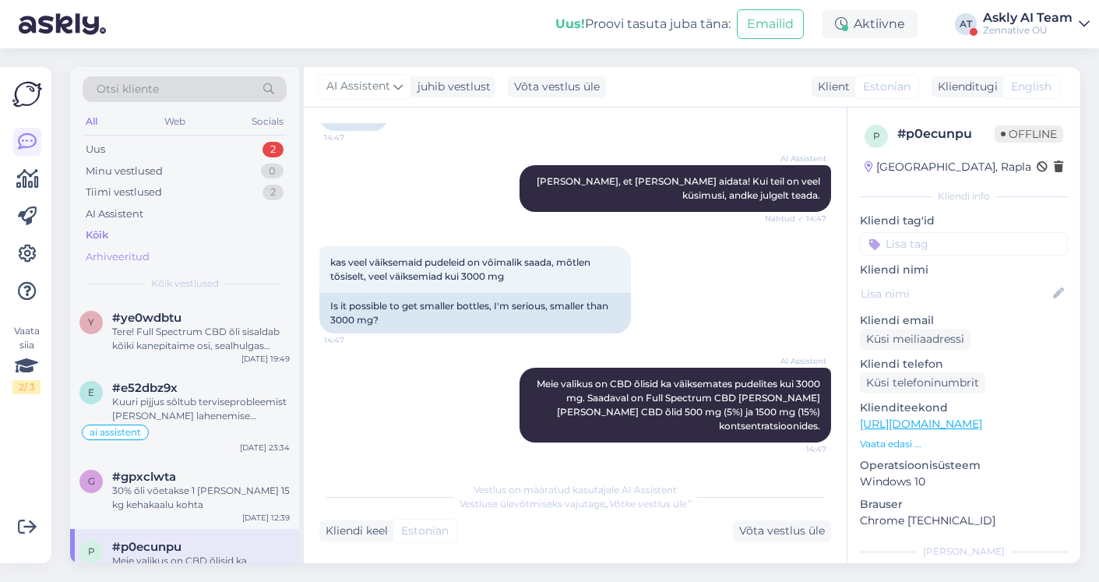
click at [123, 261] on div "Arhiveeritud" at bounding box center [118, 257] width 64 height 16
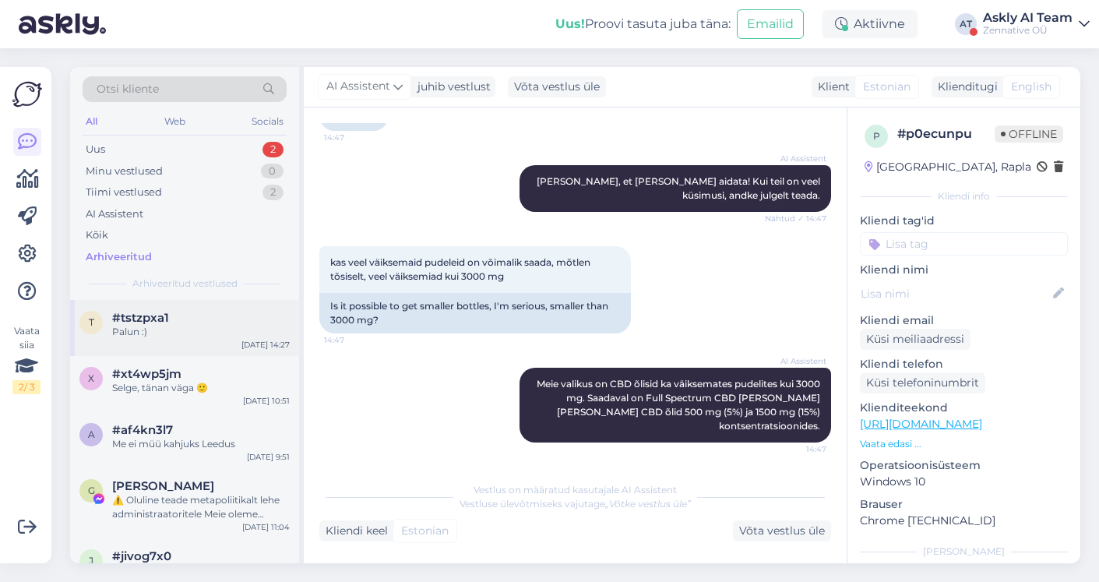
click at [202, 332] on div "Palun :)" at bounding box center [201, 332] width 178 height 14
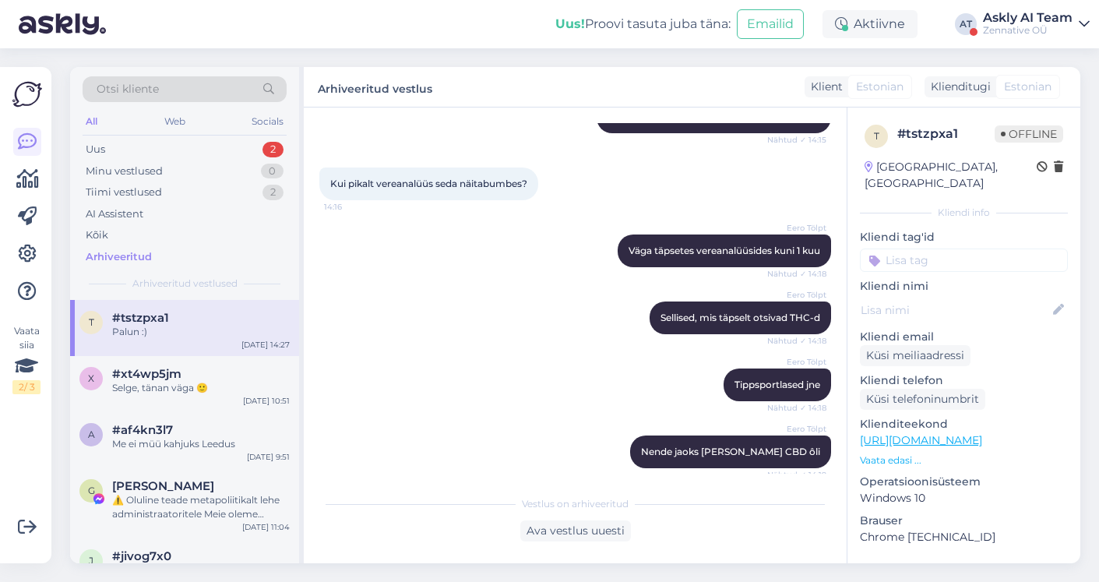
scroll to position [1468, 0]
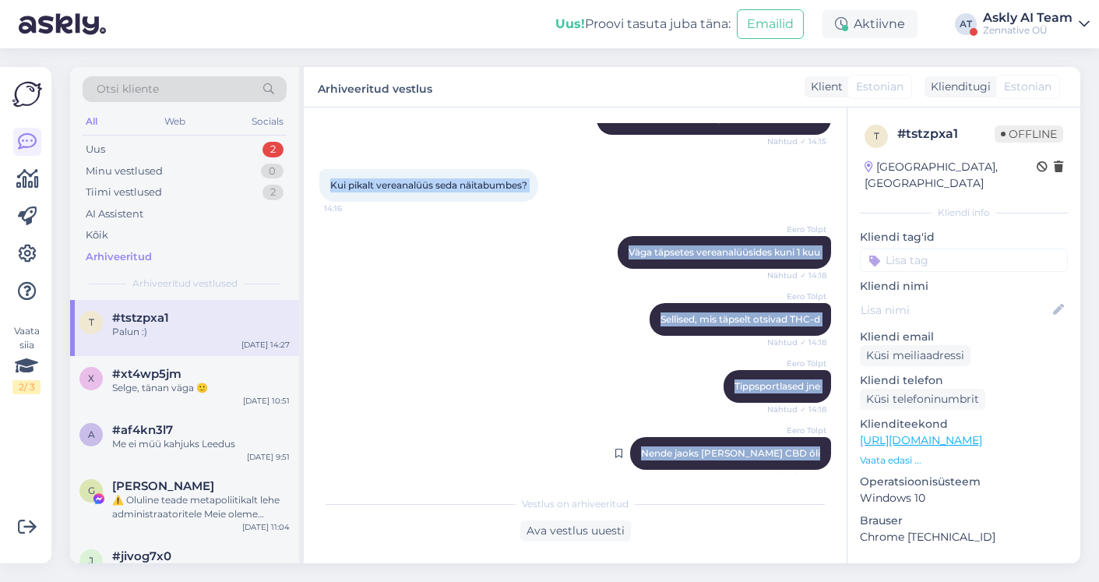
drag, startPoint x: 329, startPoint y: 171, endPoint x: 819, endPoint y: 450, distance: 564.6
click at [819, 450] on div "Vestlus algas Sep 18 2025 Tere 11:18 Hello AI Assistent Tere, kuidas saan teid …" at bounding box center [582, 298] width 526 height 350
copy div "Kui pikalt vereanalüüs seda näitabumbes? 14:16 Eero Tölpt Väga täpsetes vereana…"
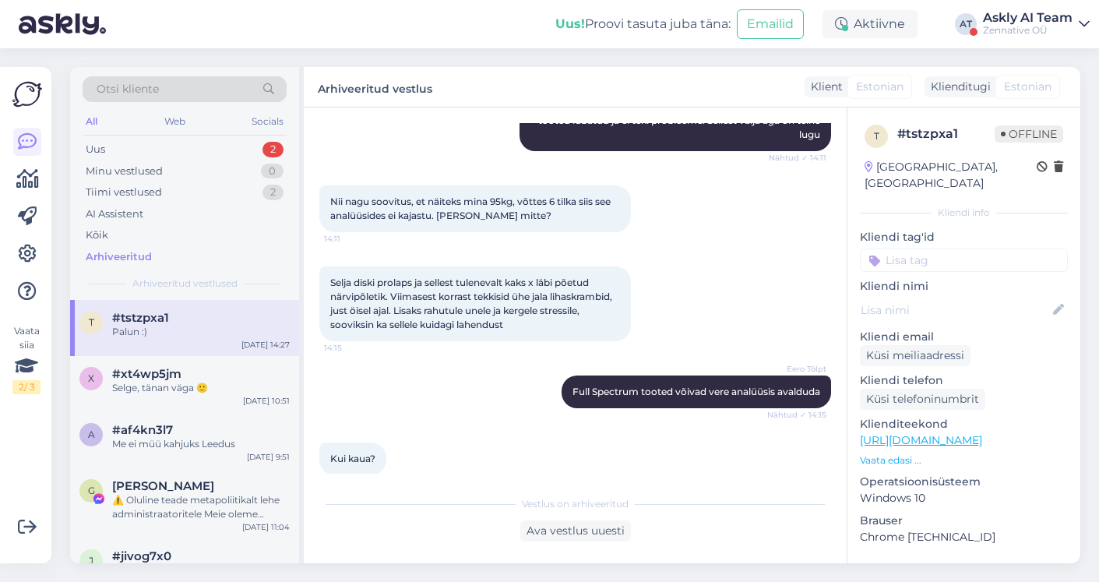
scroll to position [1060, 0]
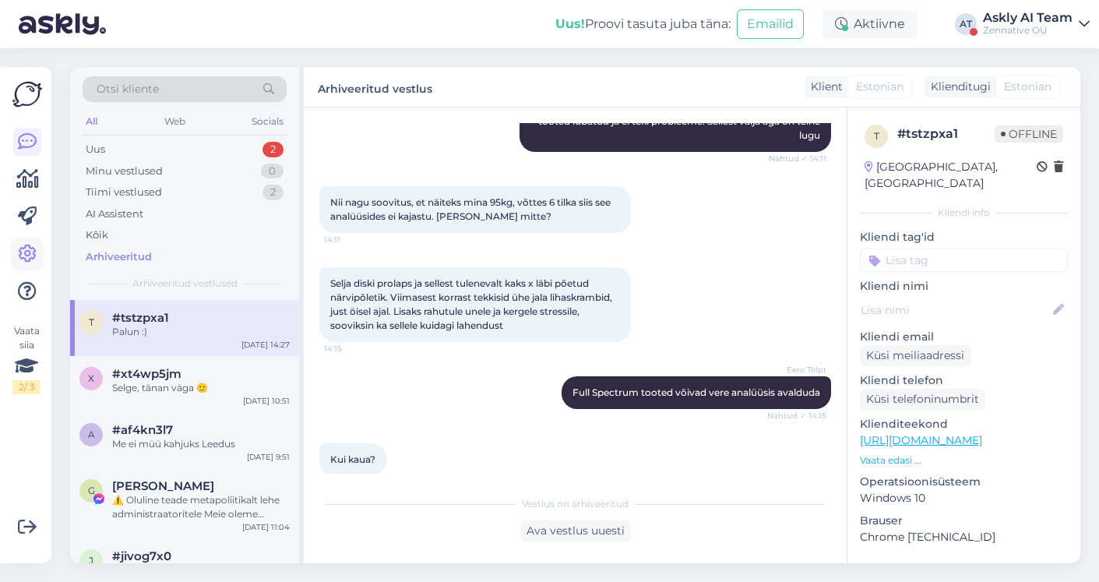
click at [28, 250] on icon at bounding box center [27, 254] width 19 height 19
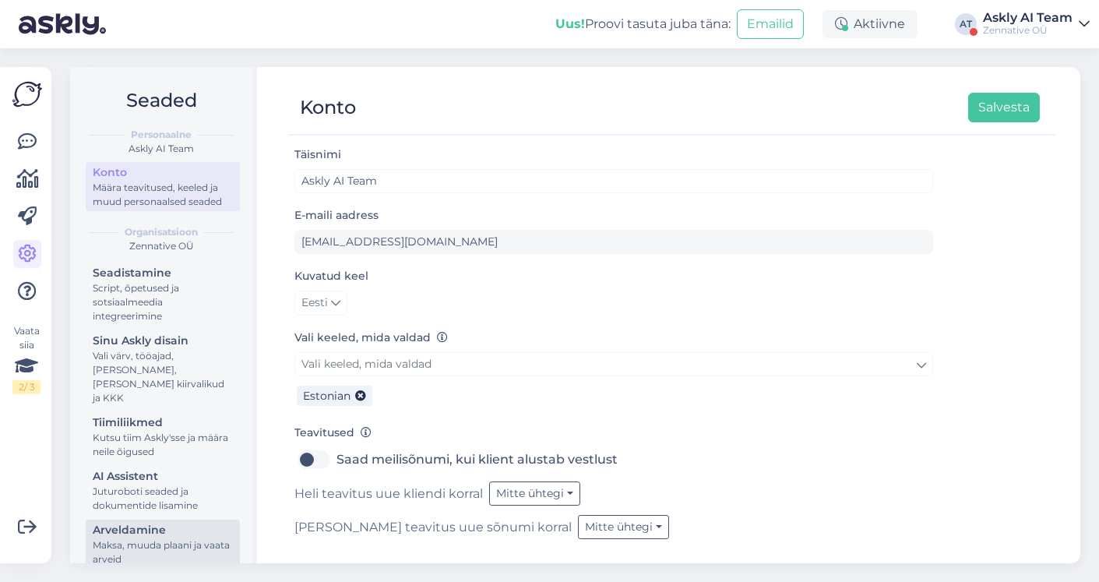
click at [135, 522] on div "Arveldamine" at bounding box center [163, 530] width 140 height 16
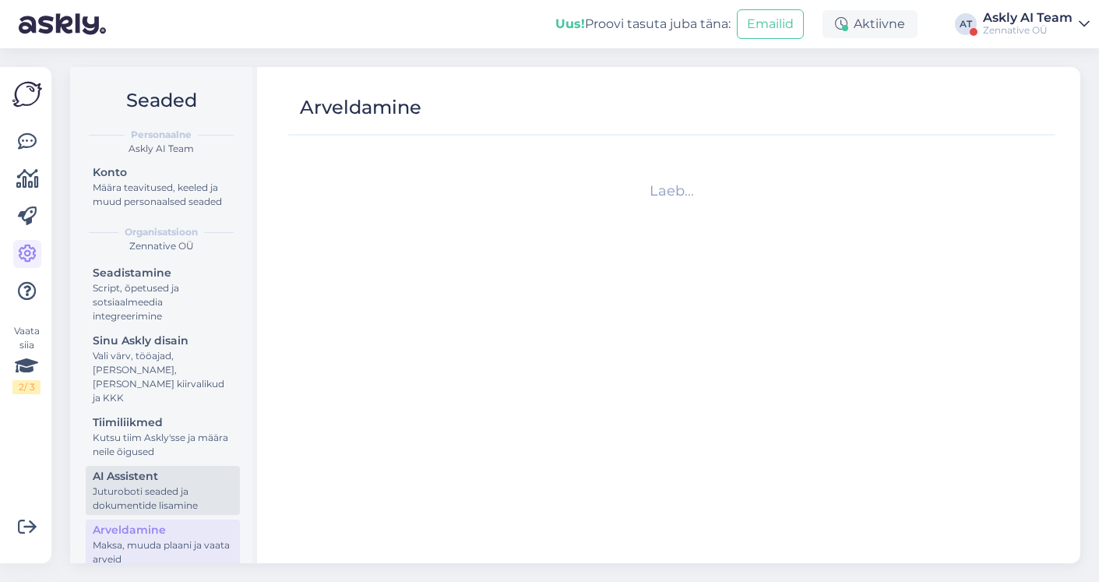
click at [135, 484] on div "Juturoboti seaded ja dokumentide lisamine" at bounding box center [163, 498] width 140 height 28
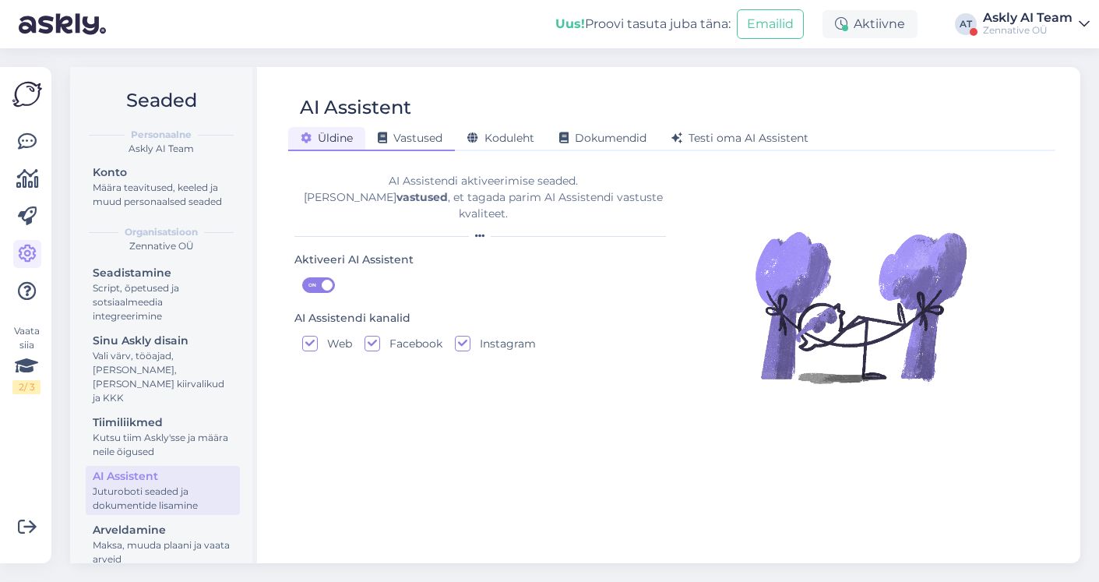
click at [427, 143] on span "Vastused" at bounding box center [410, 138] width 65 height 14
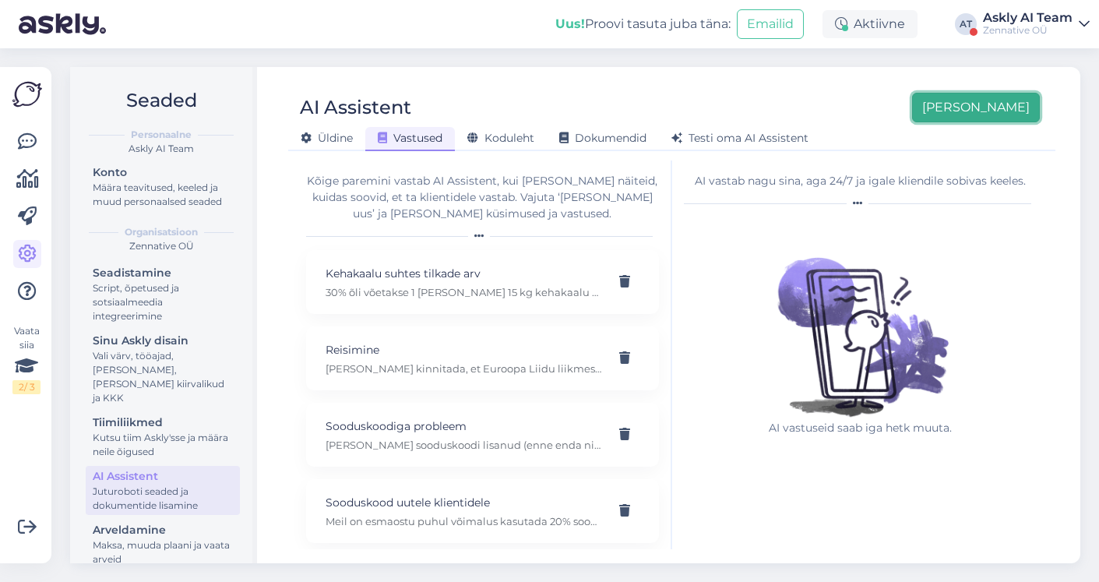
click at [1022, 105] on button "Lisa uus" at bounding box center [976, 108] width 128 height 30
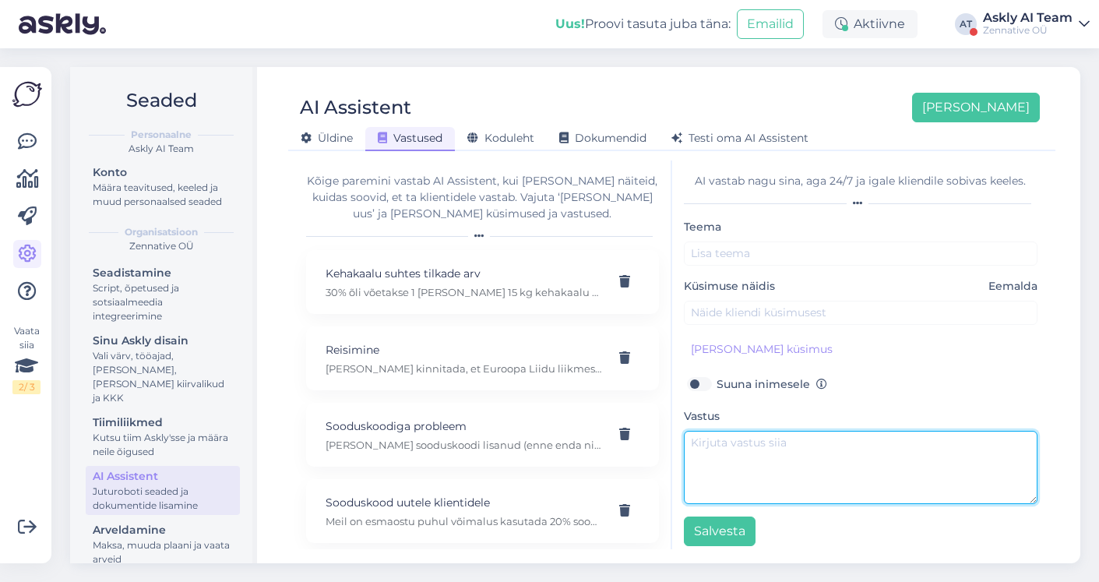
click at [727, 460] on textarea at bounding box center [861, 467] width 354 height 73
paste textarea "Kui pikalt vereanalüüs seda näitabumbes? Väga täpsetes vereanalüüsides kuni 1 k…"
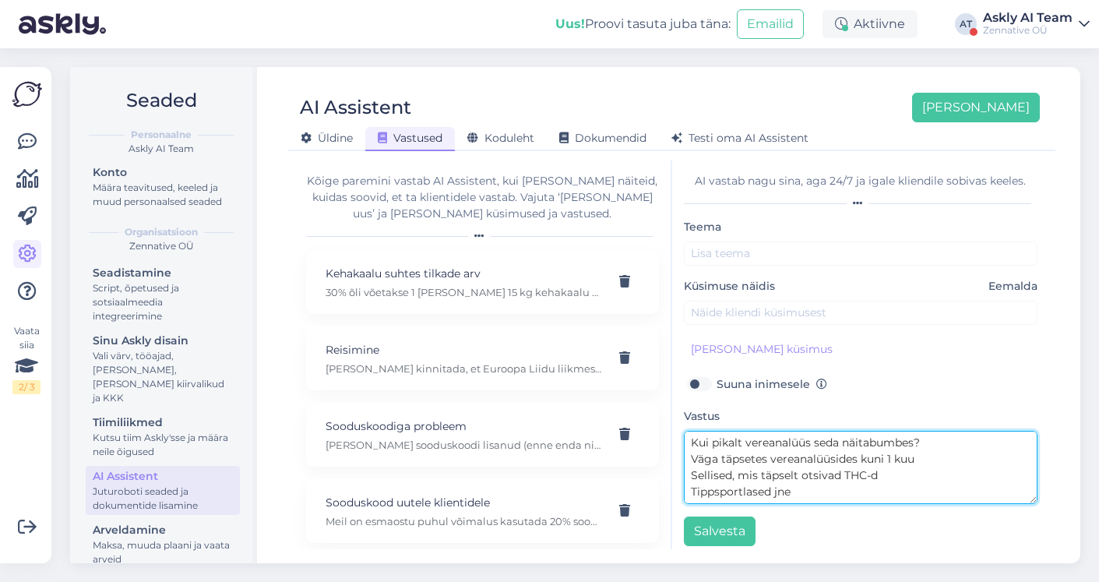
scroll to position [12, 0]
click at [688, 480] on textarea "Kui pikalt vereanalüüs seda näitabumbes? Väga täpsetes vereanalüüsides kuni 1 k…" at bounding box center [861, 467] width 354 height 73
click at [1001, 476] on textarea "Kui pikalt vereanalüüs seda näitabumbes? Väga täpsetes vereanalüüsides kuni 1 k…" at bounding box center [861, 467] width 354 height 73
click at [955, 486] on textarea "Kui pikalt vereanalüüs seda näitabumbes? Väga täpsetes vereanalüüsides kuni 1 k…" at bounding box center [861, 467] width 354 height 73
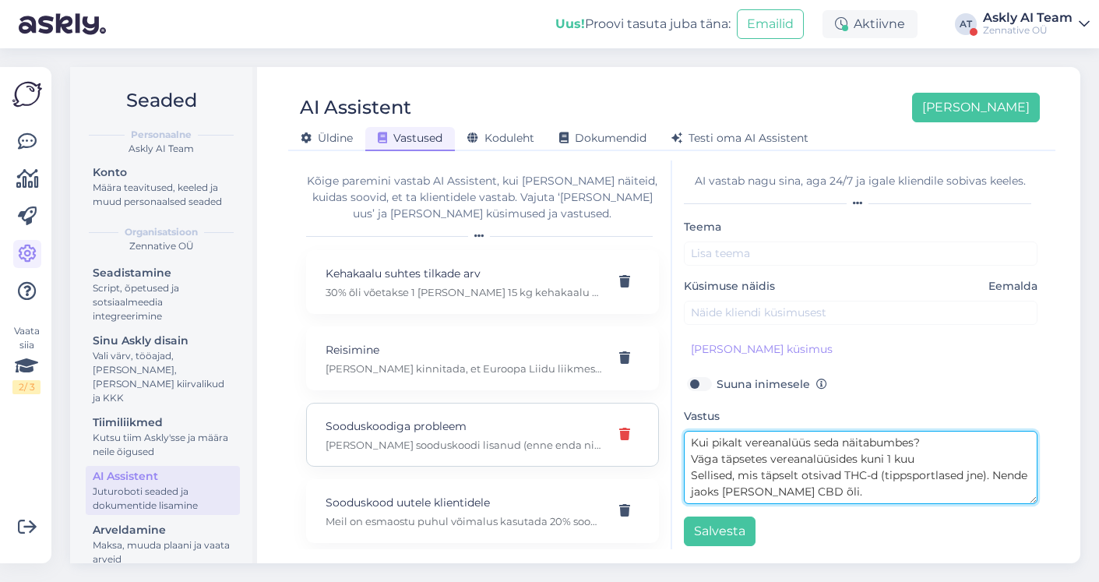
drag, startPoint x: 932, startPoint y: 445, endPoint x: 633, endPoint y: 445, distance: 299.0
click at [633, 445] on div "Kõige paremini vastab AI Assistent, kui lisad talle näiteid, kuidas soovid, et …" at bounding box center [671, 354] width 755 height 389
type textarea "Väga täpsetes vereanalüüsides kuni 1 kuu Sellised, mis täpselt otsivad THC-d (t…"
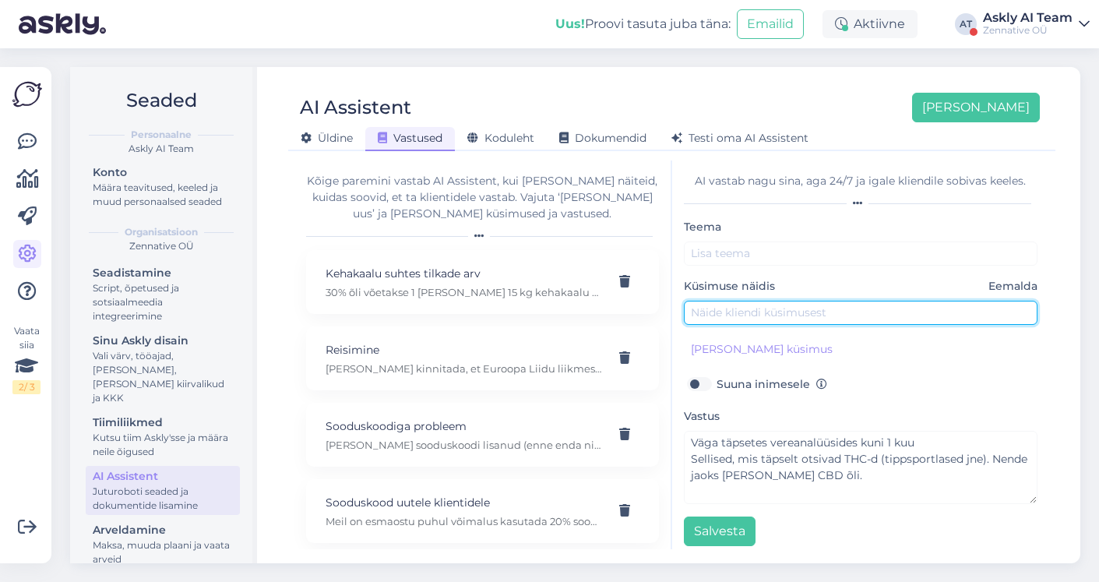
click at [705, 315] on input "text" at bounding box center [861, 313] width 354 height 24
paste input "Kui pikalt vereanalüüs seda näitabumbes?"
click at [878, 312] on input "Kui pikalt vereanalüüs seda näitabumbes?" at bounding box center [861, 313] width 354 height 24
type input "Kui pikalt vereanalüüs seda näitab umbes?"
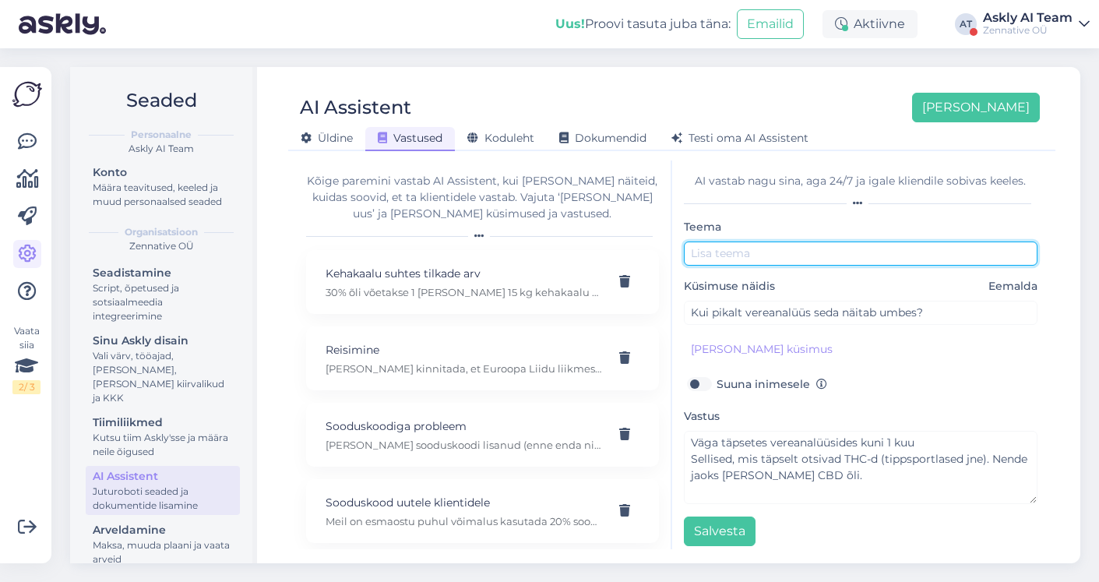
click at [734, 248] on input "text" at bounding box center [861, 253] width 354 height 24
type input "Vereanalüüsi näitajad"
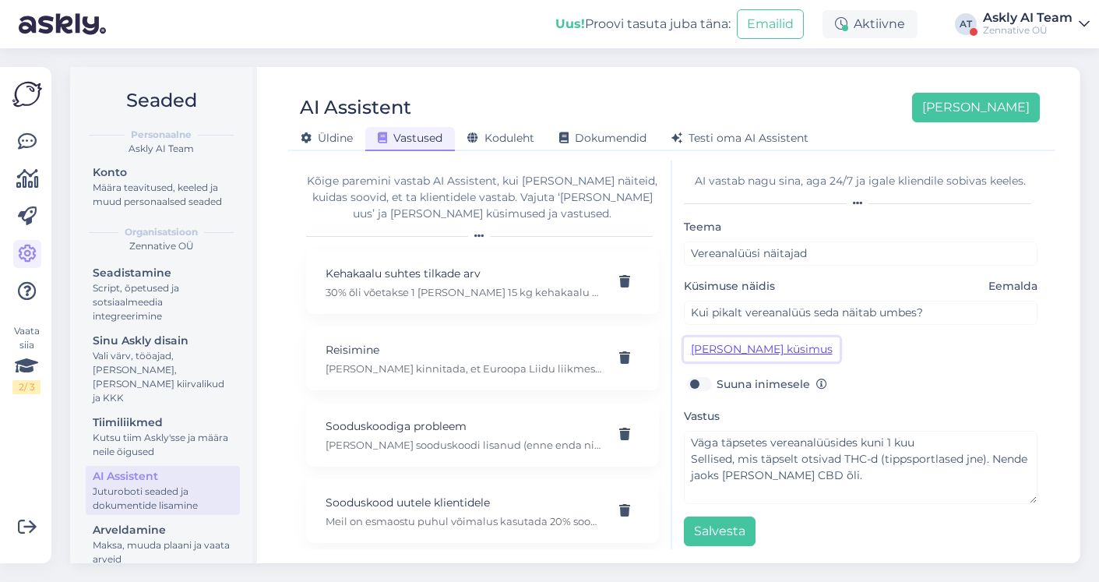
click at [719, 350] on button "Lisa kliendi küsimus" at bounding box center [762, 349] width 156 height 24
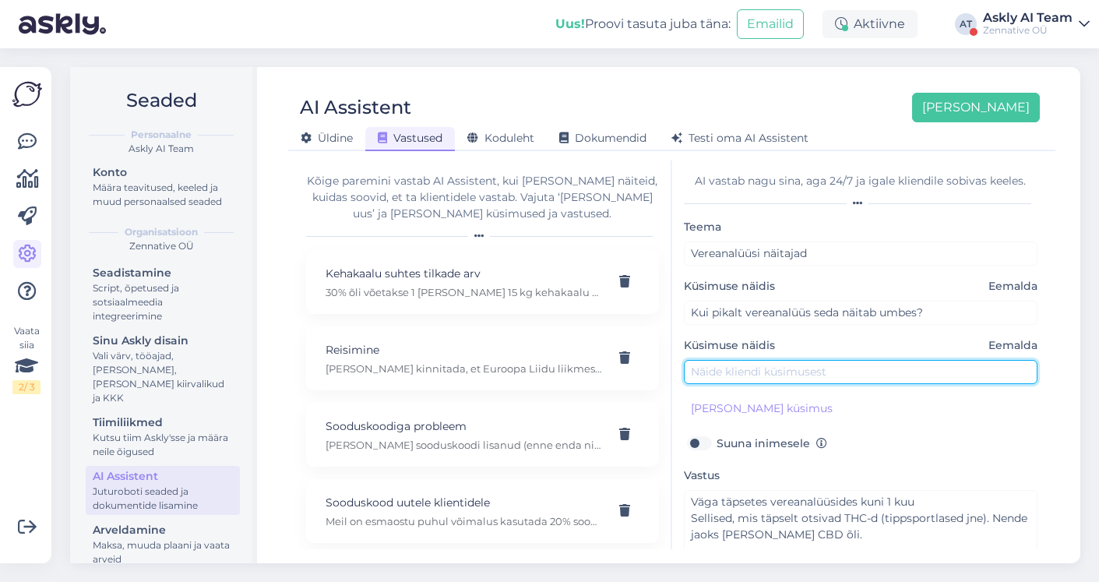
click at [710, 372] on input "text" at bounding box center [861, 372] width 354 height 24
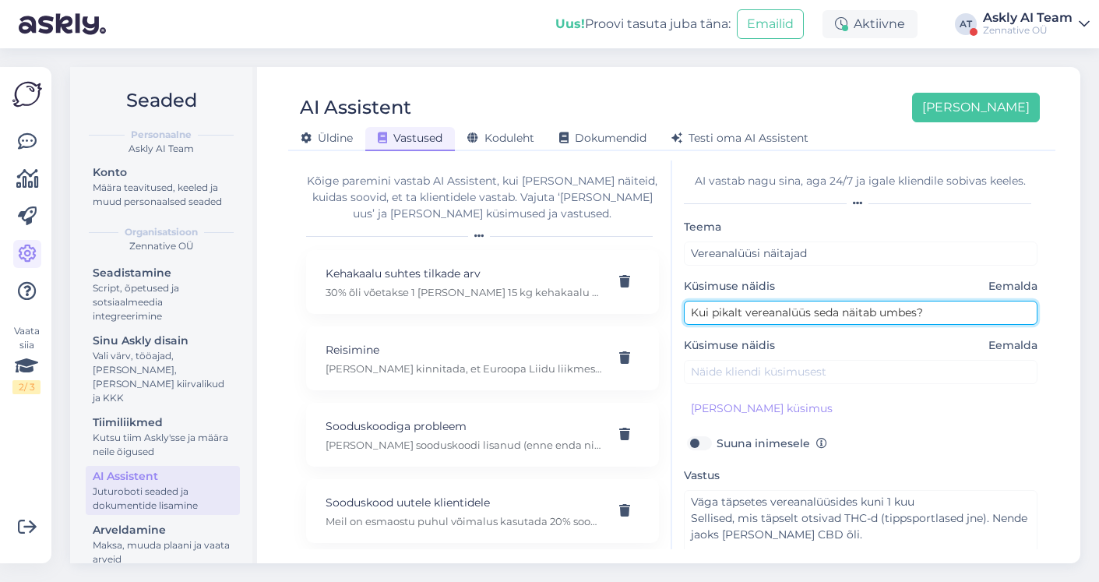
click at [709, 311] on input "Kui pikalt vereanalüüs seda näitab umbes?" at bounding box center [861, 313] width 354 height 24
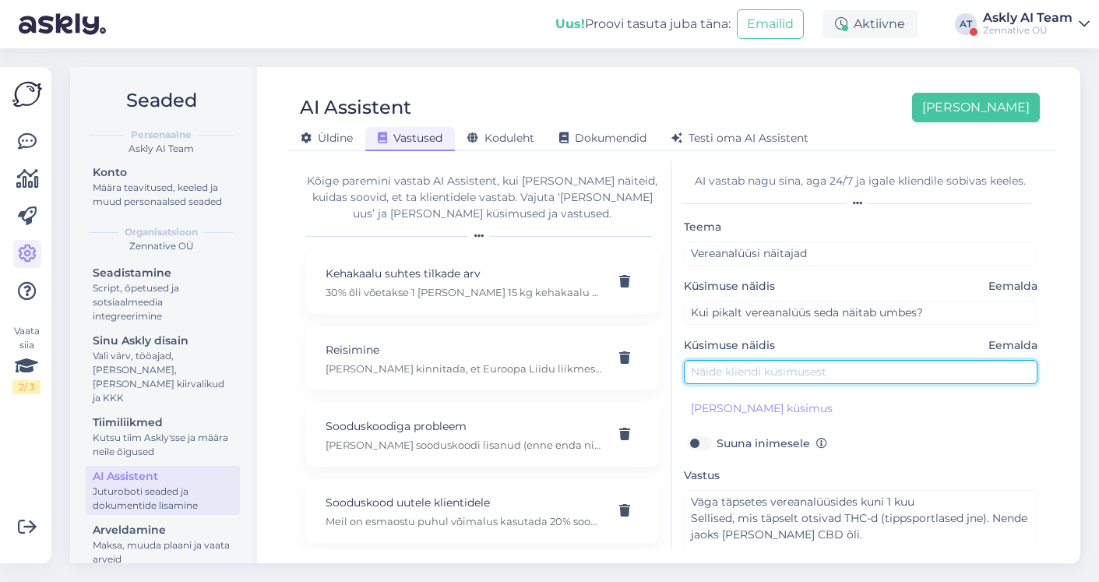
click at [736, 378] on input "text" at bounding box center [861, 372] width 354 height 24
paste input "Kui pikalt vereanalüüs seda näitab umbes?"
type input "Kui pikalt vereanalüüs seda näitab umbes?"
drag, startPoint x: 945, startPoint y: 375, endPoint x: 687, endPoint y: 367, distance: 258.7
click at [687, 367] on input "Kui pikalt vereanalüüs seda näitab umbes?" at bounding box center [861, 372] width 354 height 24
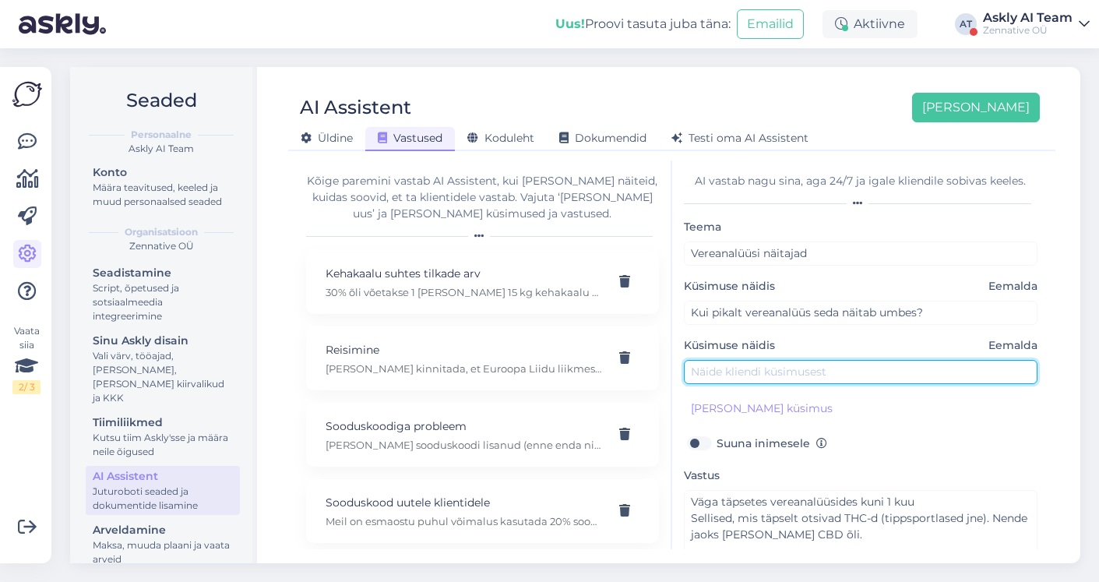
scroll to position [69, 0]
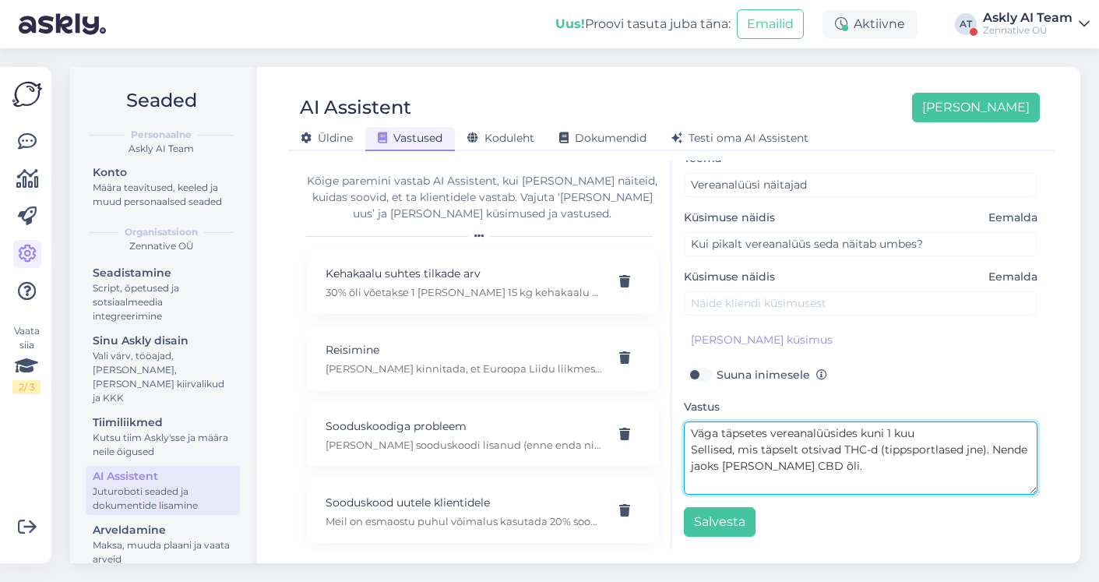
click at [917, 434] on textarea "Väga täpsetes vereanalüüsides kuni 1 kuu Sellised, mis täpselt otsivad THC-d (t…" at bounding box center [861, 457] width 354 height 73
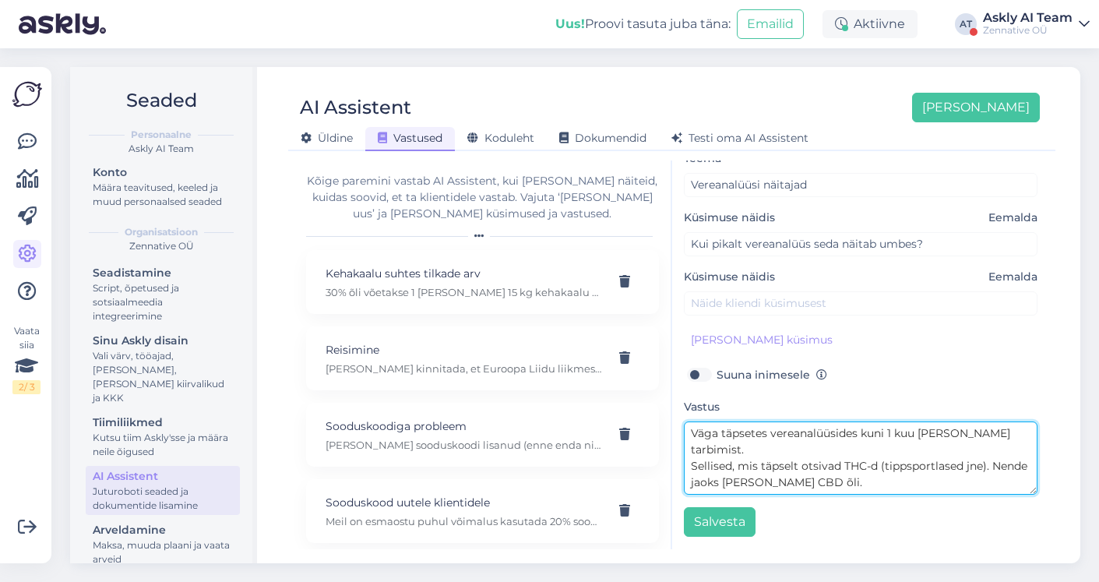
click at [851, 466] on textarea "Väga täpsetes vereanalüüsides kuni 1 kuu peale tarbimist. Sellised, mis täpselt…" at bounding box center [861, 457] width 354 height 73
click at [994, 448] on textarea "Väga täpsetes vereanalüüsides kuni 1 kuu peale tarbimist. Sellised, mis täpselt…" at bounding box center [861, 457] width 354 height 73
type textarea "Väga täpsetes vereanalüüsides kuni 1 kuu peale tarbimist. Sellised, mis täpselt…"
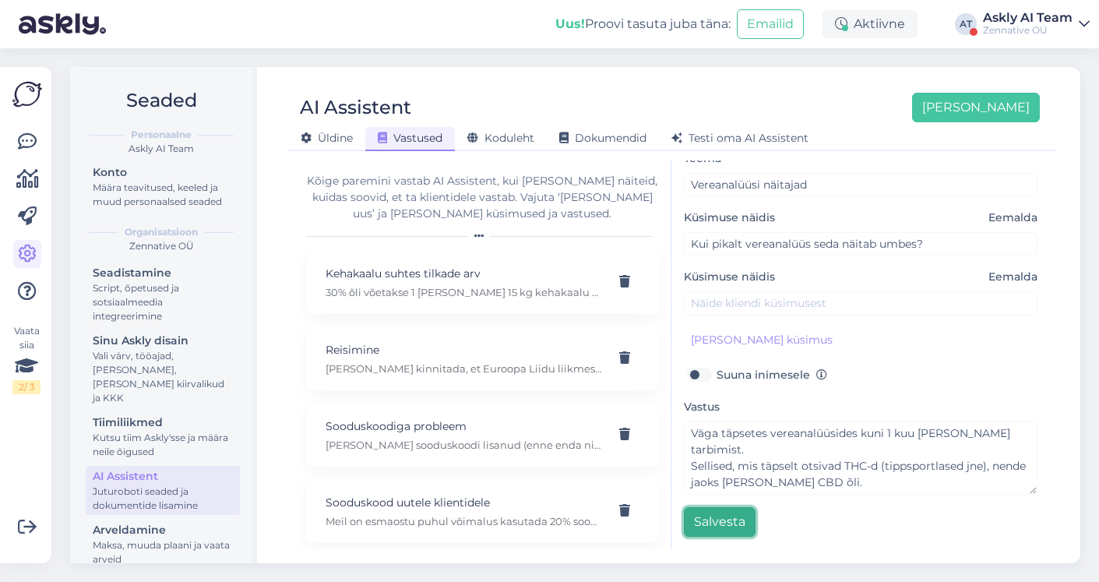
click at [729, 519] on button "Salvesta" at bounding box center [720, 522] width 72 height 30
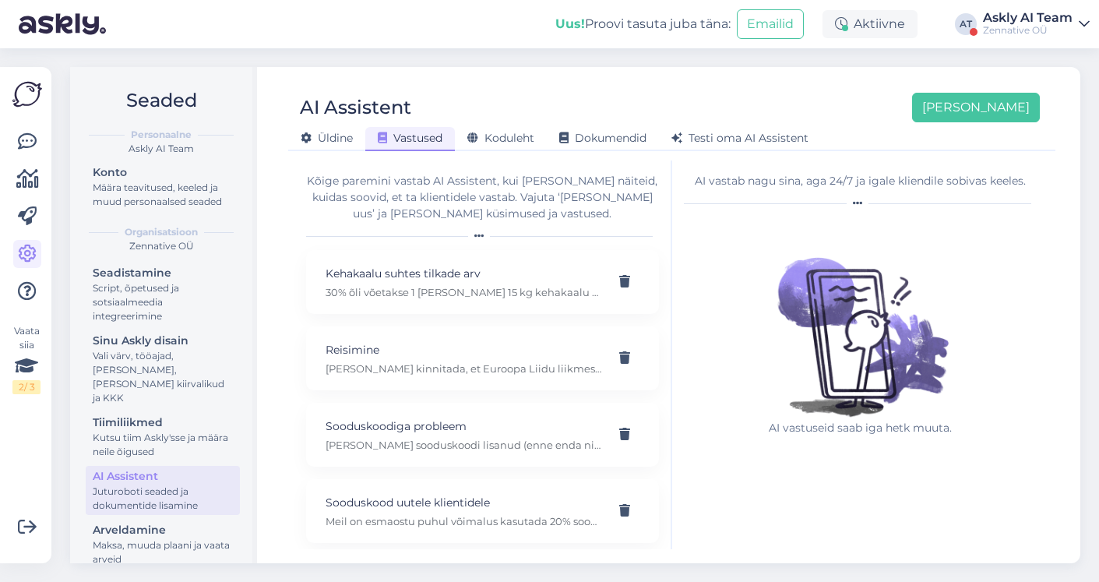
click at [1035, 23] on div "Askly AI Team" at bounding box center [1028, 18] width 90 height 12
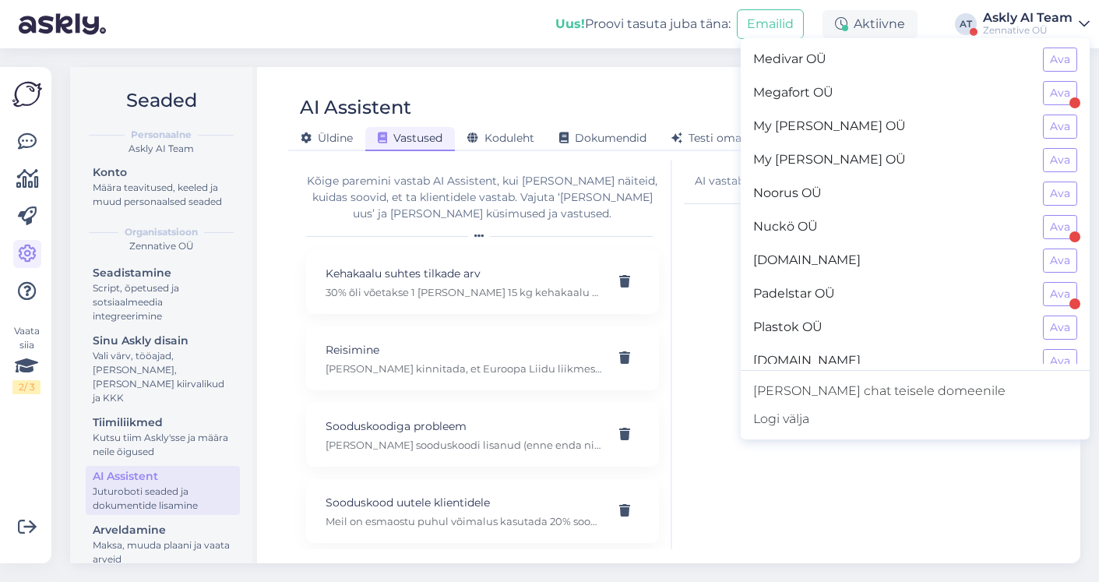
scroll to position [837, 0]
click at [1070, 65] on button "Ava" at bounding box center [1060, 61] width 34 height 24
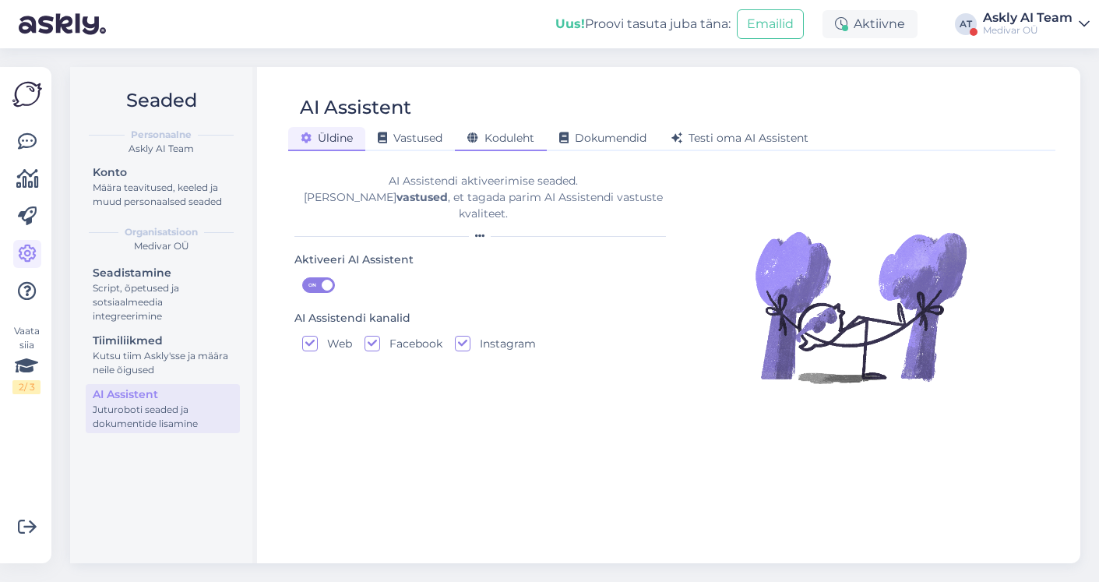
click at [517, 141] on span "Koduleht" at bounding box center [500, 138] width 67 height 14
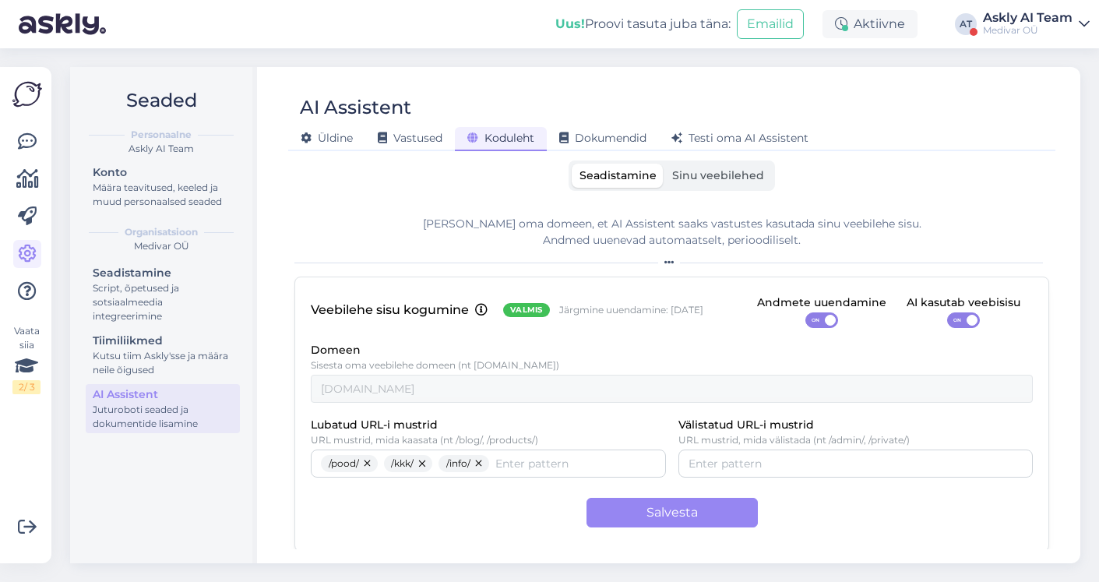
click at [719, 181] on span "Sinu veebilehed" at bounding box center [718, 175] width 92 height 14
click at [664, 164] on input "Sinu veebilehed" at bounding box center [664, 164] width 0 height 0
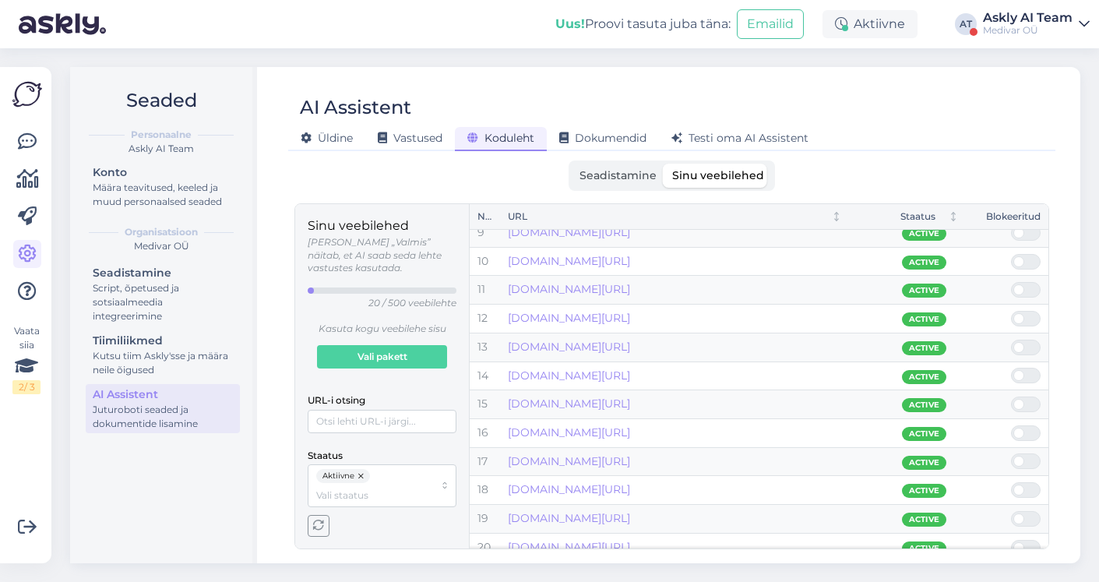
scroll to position [253, 0]
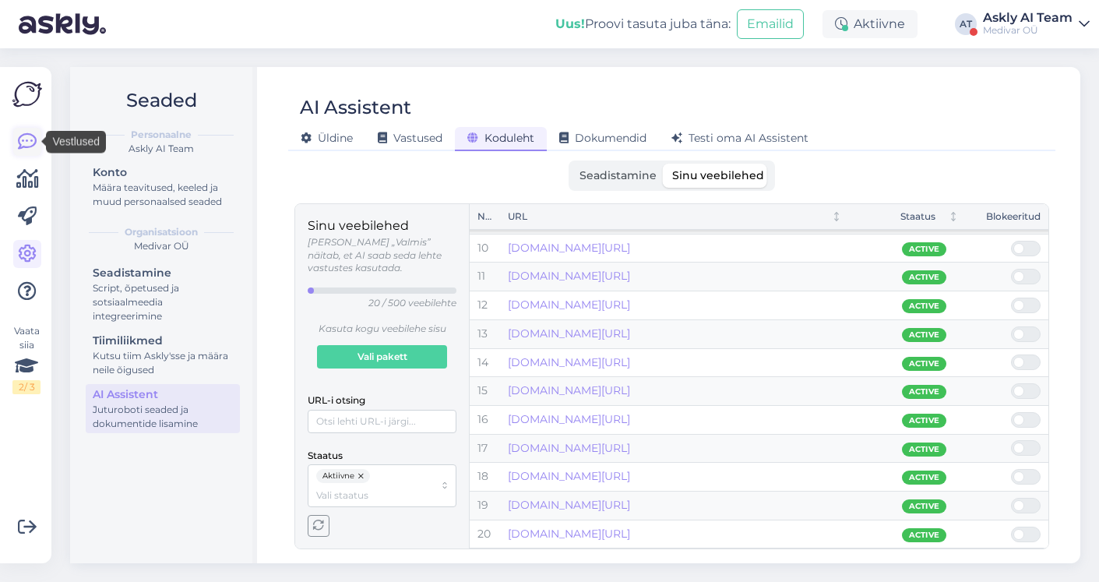
click at [21, 137] on icon at bounding box center [27, 141] width 19 height 19
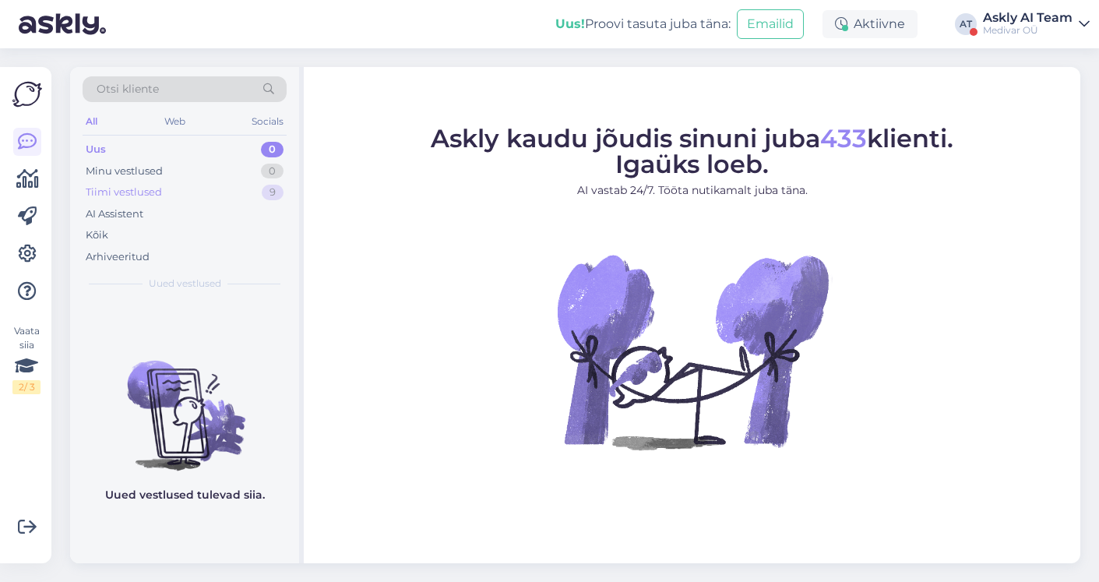
click at [142, 195] on div "Tiimi vestlused" at bounding box center [124, 193] width 76 height 16
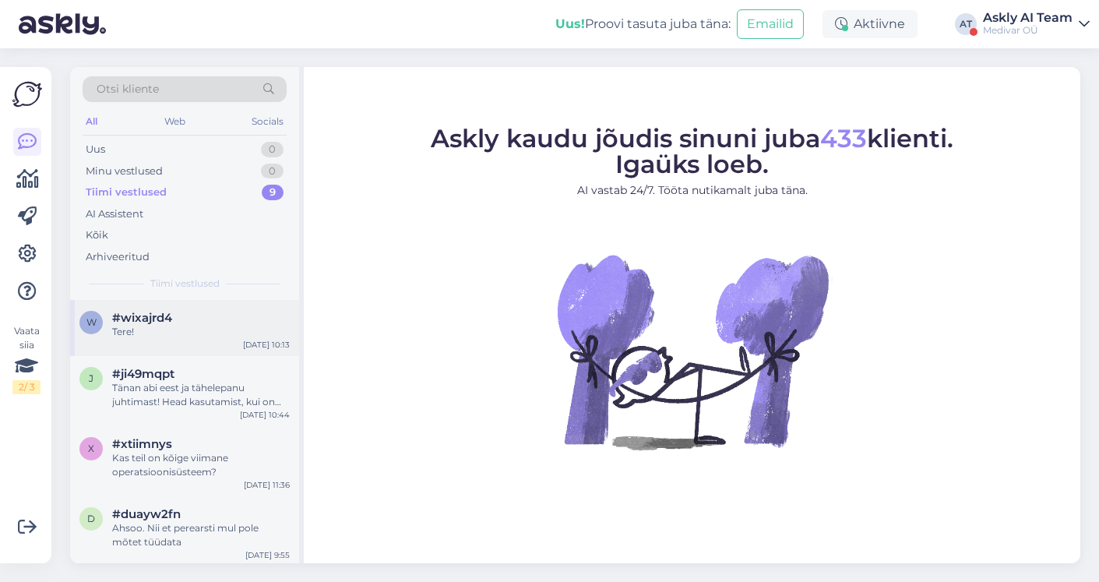
click at [235, 339] on div "w #wixajrd4 Tere! Sep 25 10:13" at bounding box center [184, 328] width 229 height 56
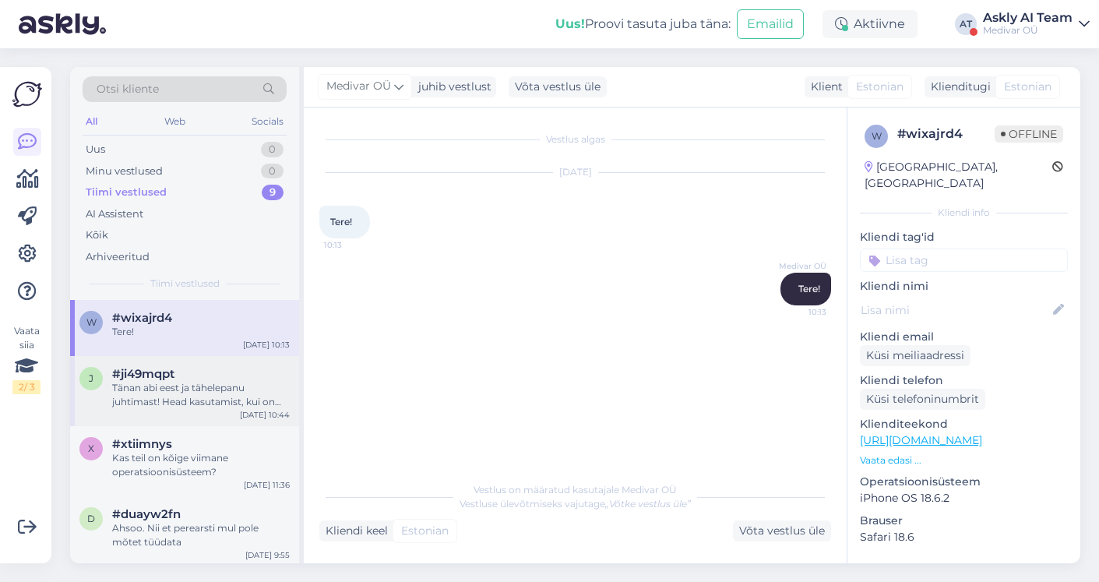
click at [227, 394] on div "Tänan abi eest ja tähelepanu juhtimast! Head kasutamist, kui on küsimusi siis k…" at bounding box center [201, 395] width 178 height 28
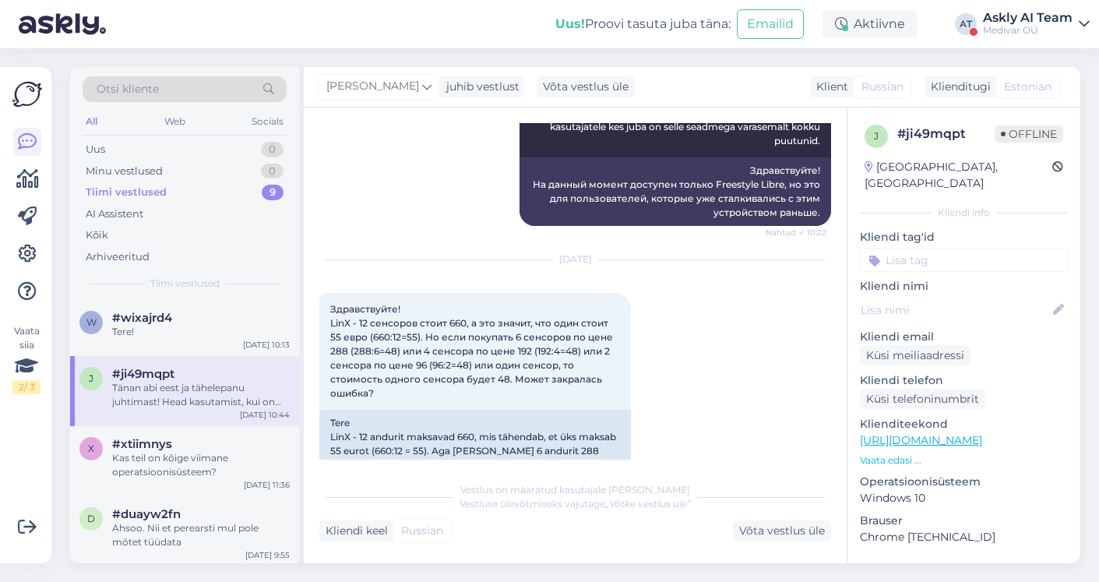
scroll to position [274, 0]
click at [197, 459] on div "Kas teil on kõige viimane operatsioonisüsteem?" at bounding box center [201, 465] width 178 height 28
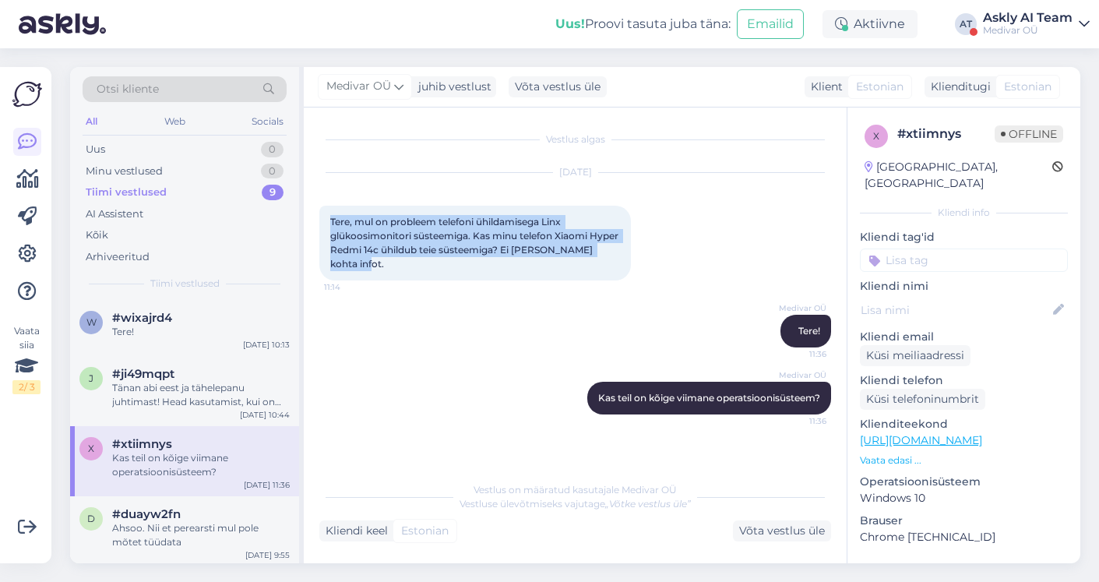
drag, startPoint x: 387, startPoint y: 257, endPoint x: 325, endPoint y: 220, distance: 72.3
click at [325, 220] on div "Tere, mul on probleem telefoni ühildamisega Linx glükoosimonitori süsteemiga. K…" at bounding box center [474, 243] width 311 height 75
copy span "Tere, mul on probleem telefoni ühildamisega Linx glükoosimonitori süsteemiga. K…"
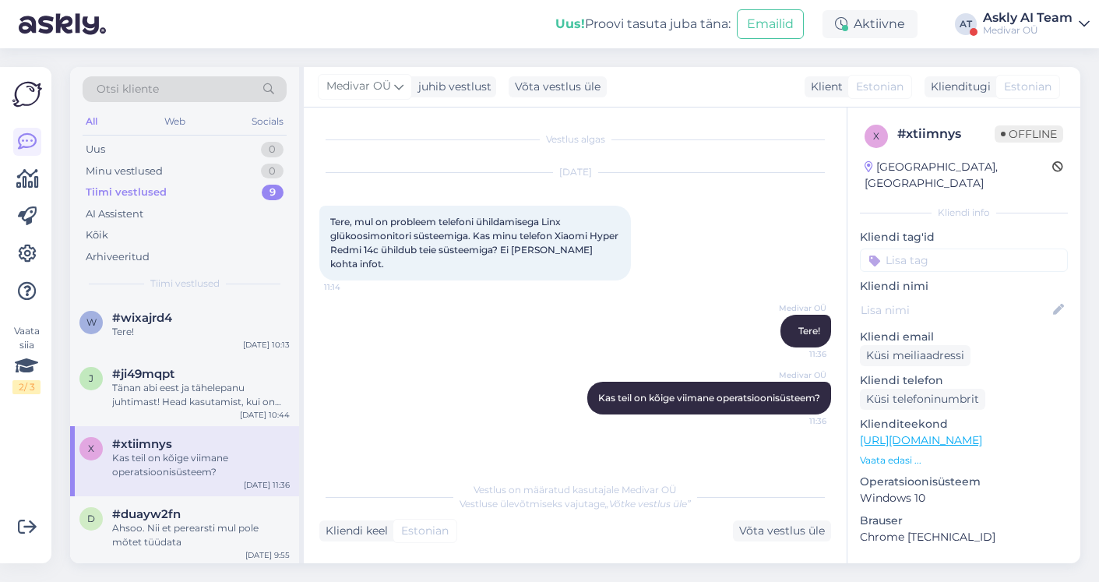
click at [501, 377] on div "Medivar OÜ Kas teil on kõige viimane operatsioonisüsteem? 11:36" at bounding box center [575, 397] width 512 height 67
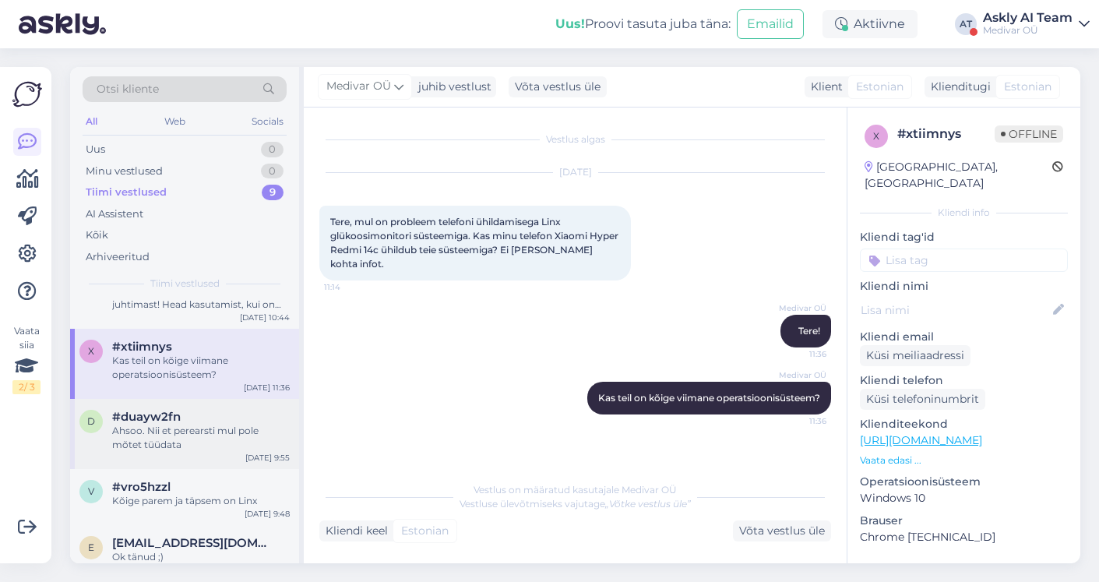
click at [197, 429] on div "Ahsoo. Nii et perearsti mul pole mõtet tüüdata" at bounding box center [201, 438] width 178 height 28
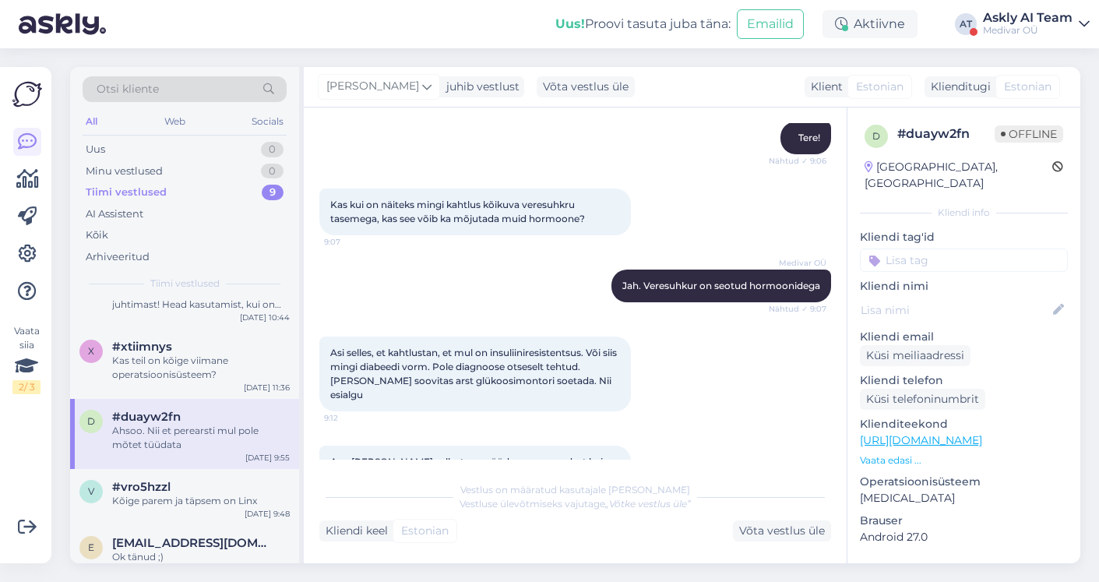
scroll to position [150, 0]
drag, startPoint x: 595, startPoint y: 217, endPoint x: 321, endPoint y: 201, distance: 274.6
click at [321, 201] on div "Kas kui on näiteks mingi kahtlus kõikuva veresuhkru tasemega, kas see võib ka m…" at bounding box center [474, 212] width 311 height 47
copy span "Kas kui on näiteks mingi kahtlus kõikuva veresuhkru tasemega, kas see võib ka m…"
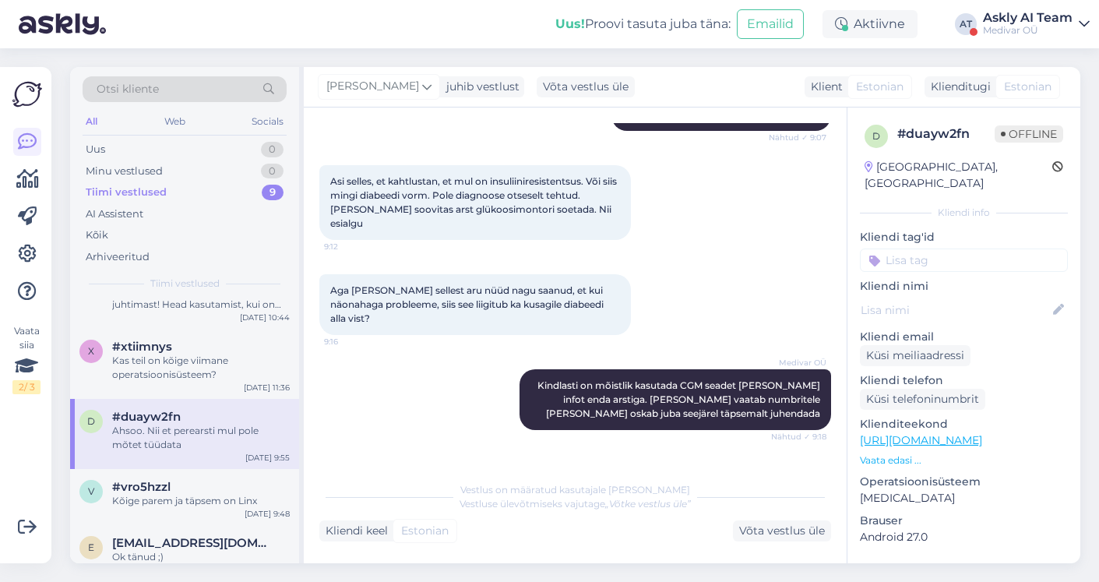
scroll to position [322, 0]
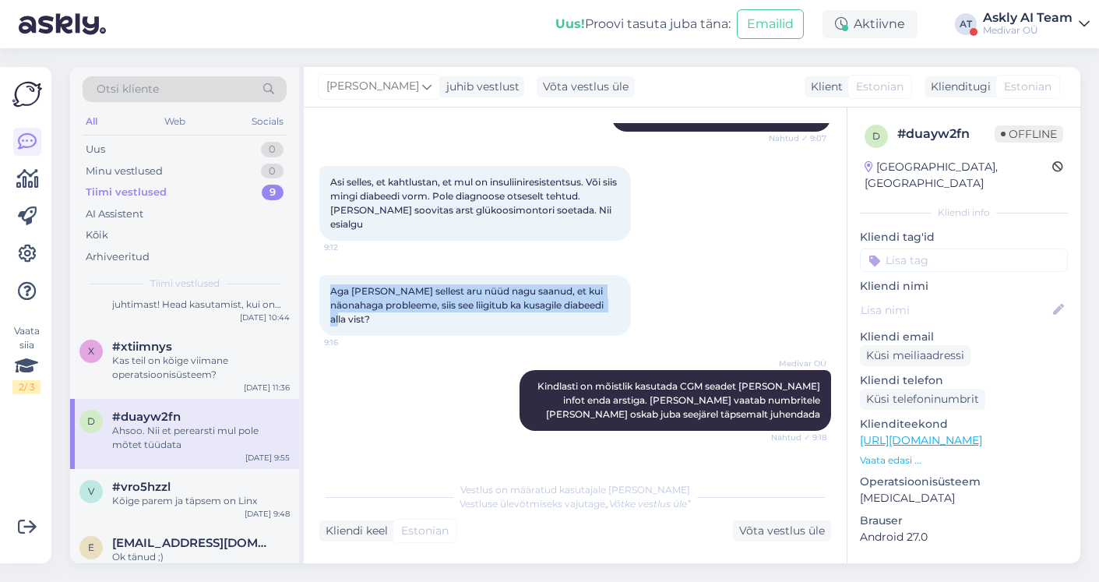
drag, startPoint x: 607, startPoint y: 290, endPoint x: 322, endPoint y: 277, distance: 284.5
click at [322, 277] on div "Aga olen sellest aru nüüd nagu saanud, et kui näonahaga probleeme, siis see lii…" at bounding box center [474, 305] width 311 height 61
copy span "Aga olen sellest aru nüüd nagu saanud, et kui näonahaga probleeme, siis see lii…"
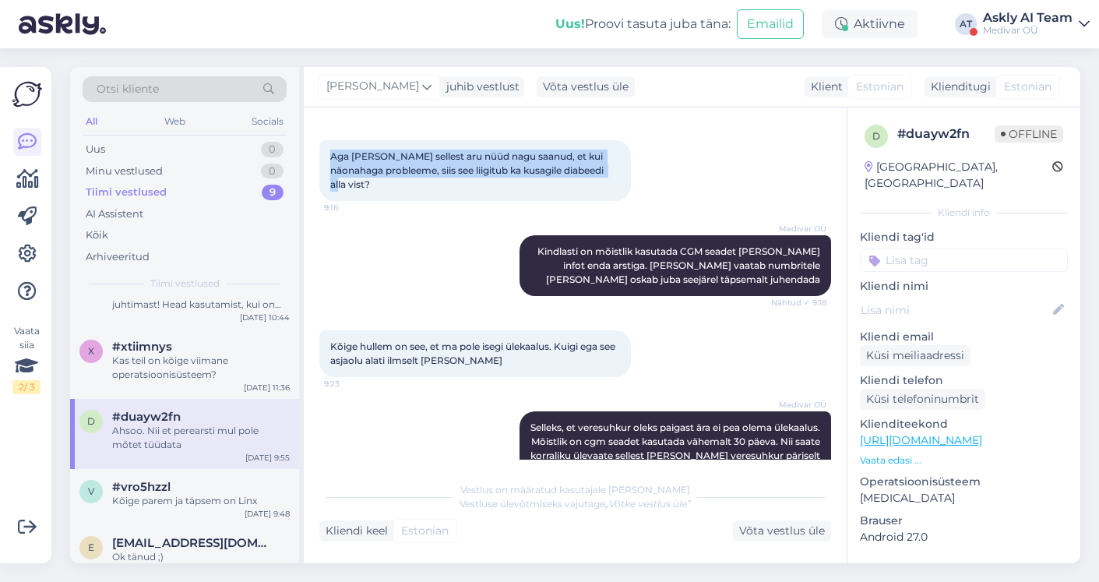
scroll to position [477, 0]
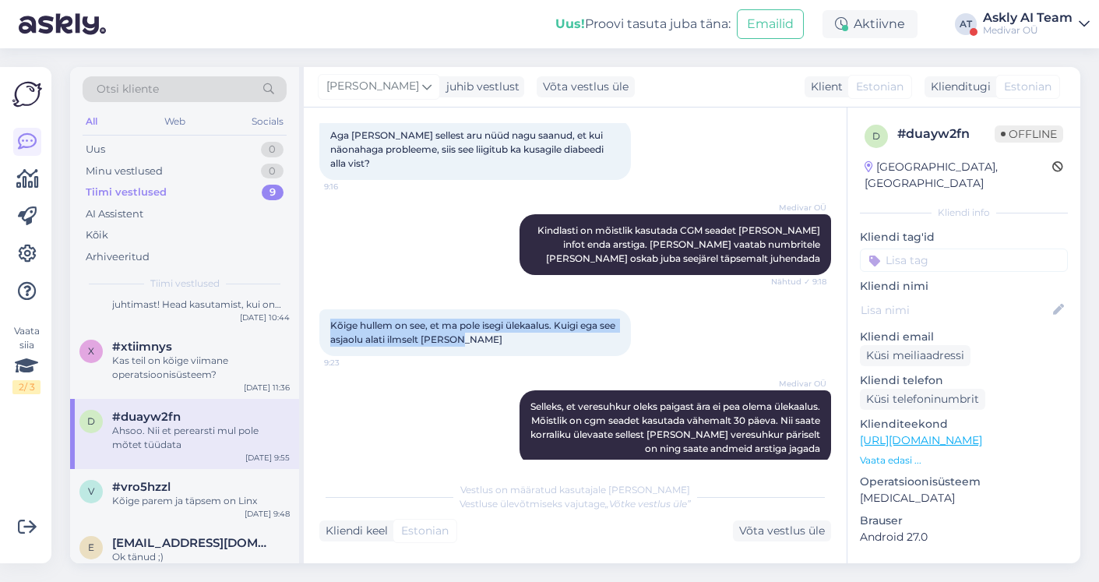
drag, startPoint x: 493, startPoint y: 311, endPoint x: 318, endPoint y: 297, distance: 175.1
click at [315, 297] on div "Vestlus algas Jun 6 2025 Tervist, 9:05 Medivar OÜ Tere! Nähtud ✓ 9:06 Kas kui o…" at bounding box center [575, 335] width 543 height 456
copy span "Kõige hullem on see, et ma pole isegi ülekaalus. Kuigi ega see asjaolu alati il…"
click at [26, 256] on icon at bounding box center [27, 254] width 19 height 19
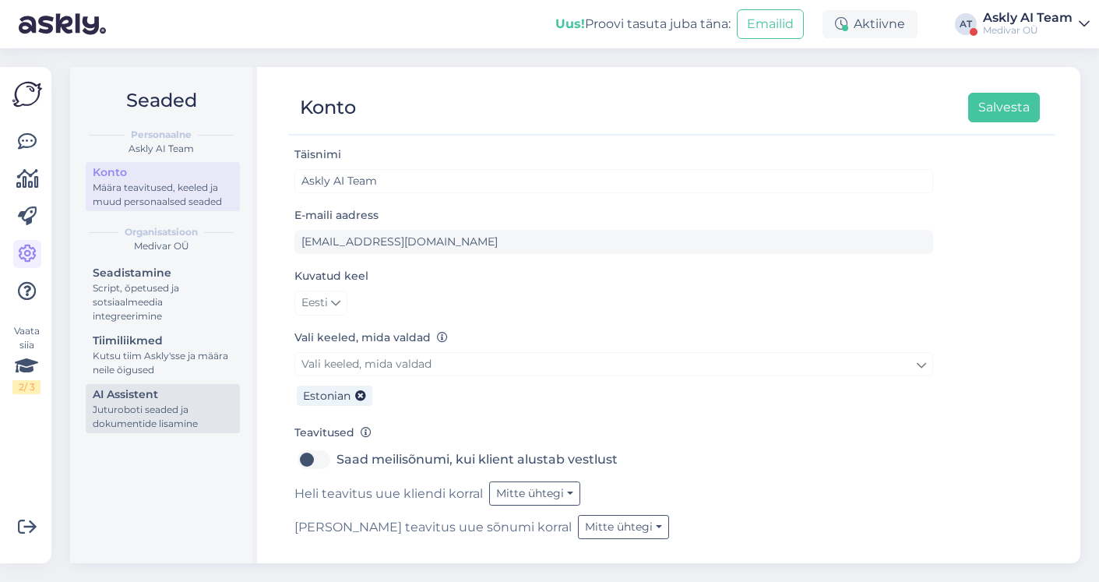
click at [177, 396] on div "AI Assistent" at bounding box center [163, 394] width 140 height 16
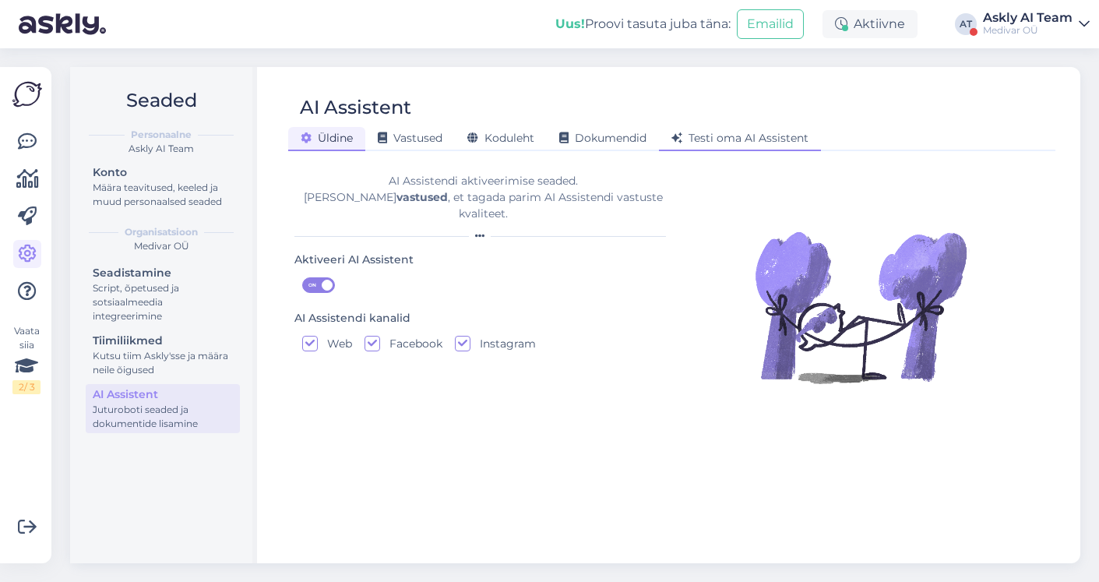
click at [710, 149] on div "Testi oma AI Assistent" at bounding box center [740, 139] width 162 height 24
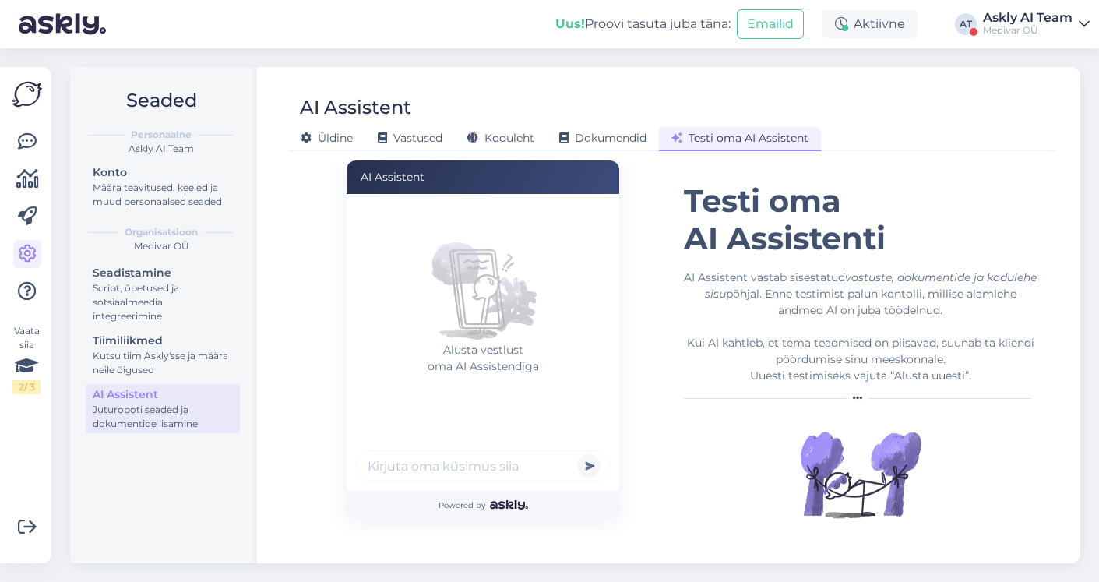
click at [425, 467] on input "text" at bounding box center [483, 465] width 254 height 31
paste input "Kõige hullem on see, et ma pole isegi ülekaalus. Kuigi ega see asjaolu alati il…"
type input "Kõige hullem on see, et ma pole isegi ülekaalus. Kuigi ega see asjaolu alati il…"
click at [577, 454] on button "submit" at bounding box center [588, 465] width 23 height 23
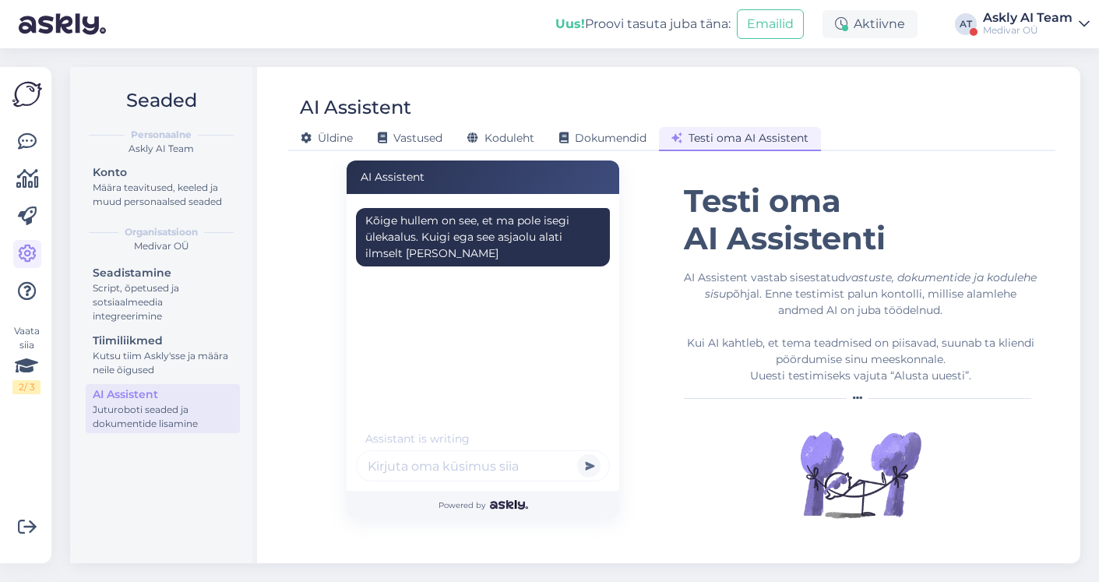
scroll to position [0, 0]
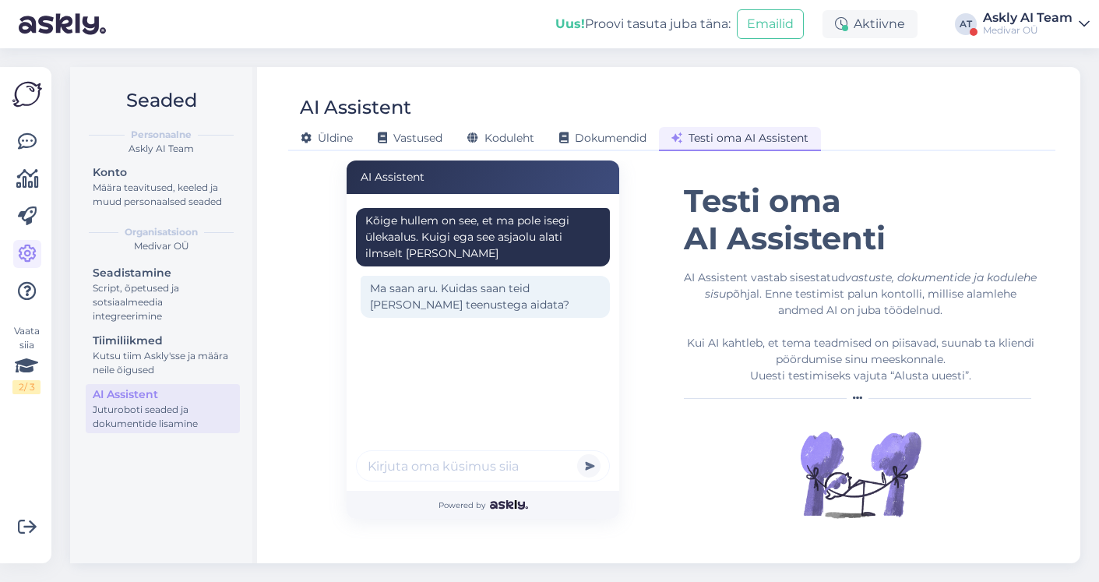
paste input "Kas kui on näiteks mingi kahtlus kõikuva veresuhkru tasemega, kas see võib ka m…"
type input "Kas kui on näiteks mingi kahtlus kõikuva veresuhkru tasemega, kas see võib ka m…"
click at [577, 454] on button "submit" at bounding box center [588, 465] width 23 height 23
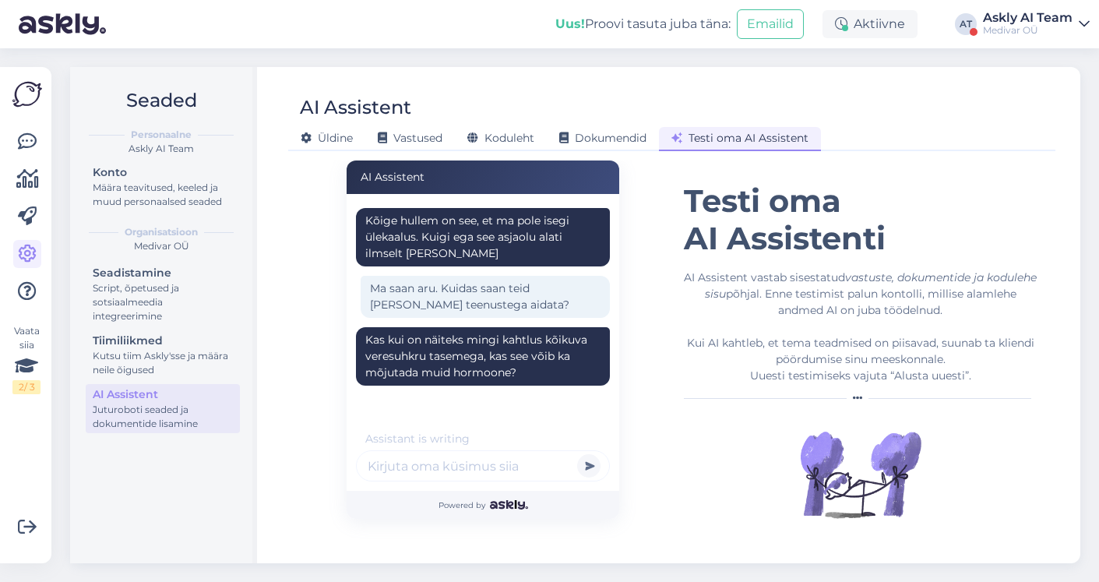
scroll to position [70, 0]
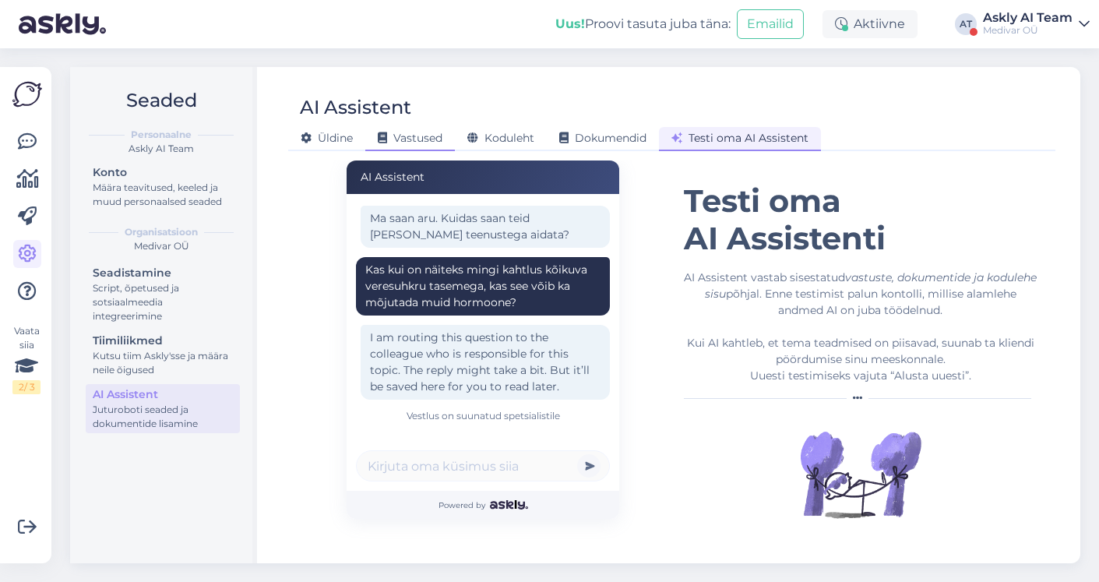
click at [413, 139] on span "Vastused" at bounding box center [410, 138] width 65 height 14
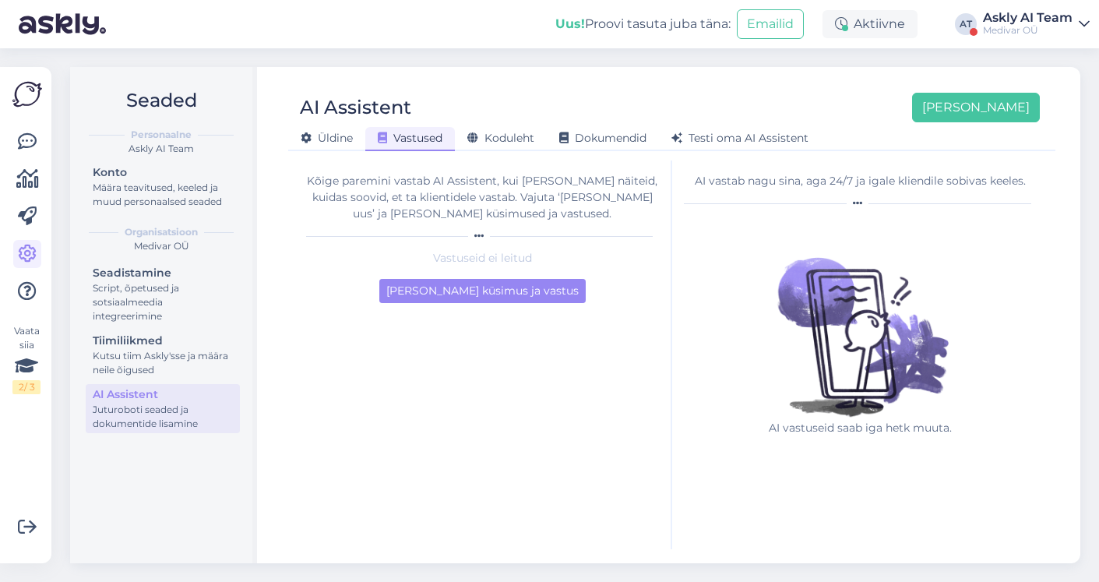
scroll to position [0, 0]
click at [561, 294] on button "Lisa esimene küsimus ja vastus" at bounding box center [482, 291] width 206 height 24
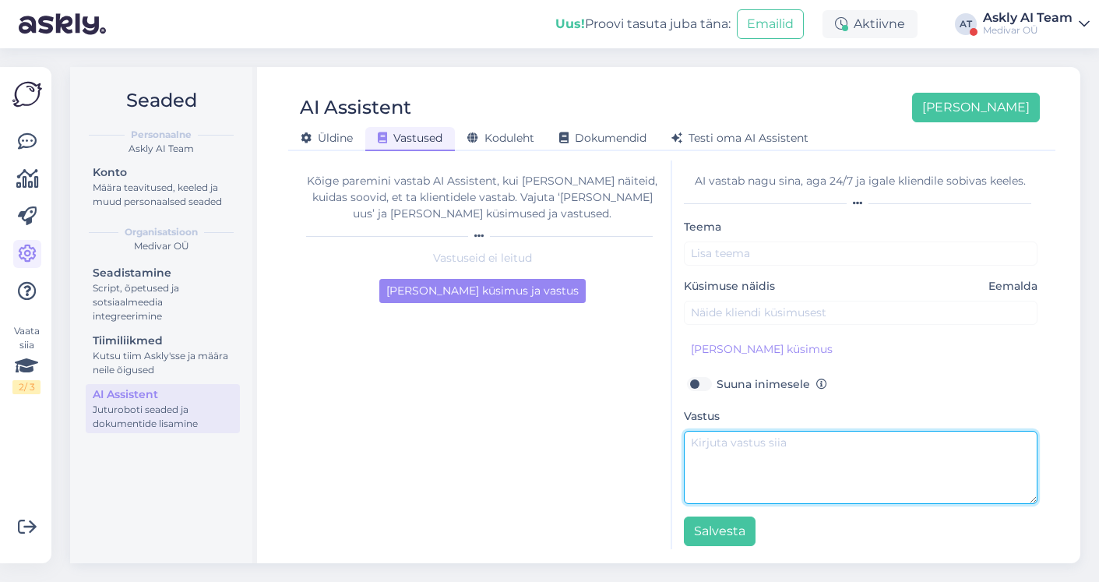
click at [730, 455] on textarea at bounding box center [861, 467] width 354 height 73
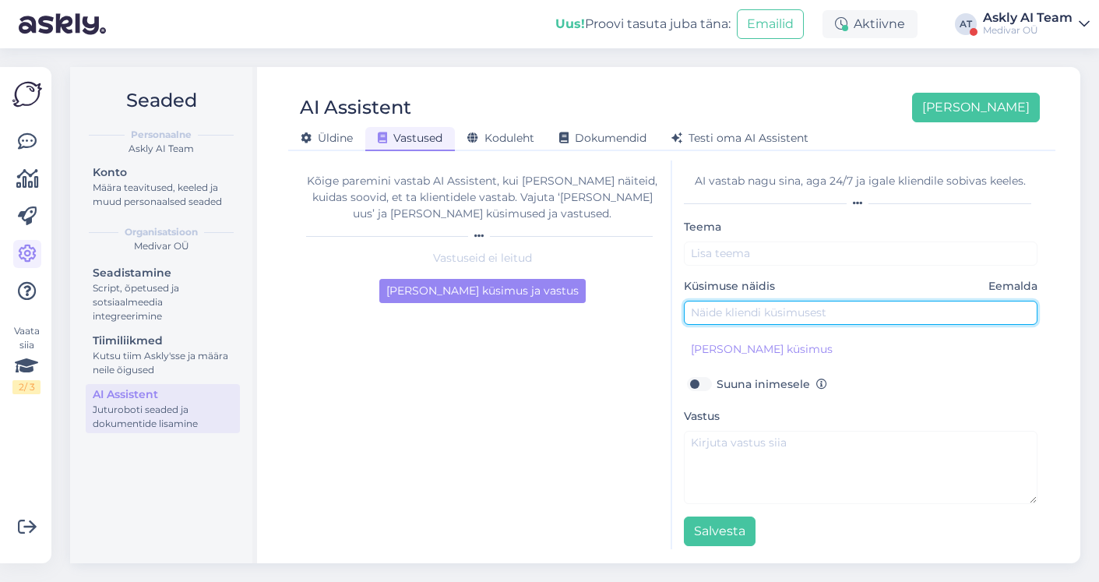
click at [707, 305] on input "text" at bounding box center [861, 313] width 354 height 24
paste input "Kas kui on näiteks mingi kahtlus kõikuva veresuhkru tasemega, kas see võib ka m…"
drag, startPoint x: 867, startPoint y: 314, endPoint x: 721, endPoint y: 315, distance: 145.6
click at [721, 315] on input "Kas kui on näiteks mingi kahtlus kõikuva veresuhkru tasemega, kas see võib ka m…" at bounding box center [861, 313] width 354 height 24
drag, startPoint x: 924, startPoint y: 311, endPoint x: 862, endPoint y: 311, distance: 62.3
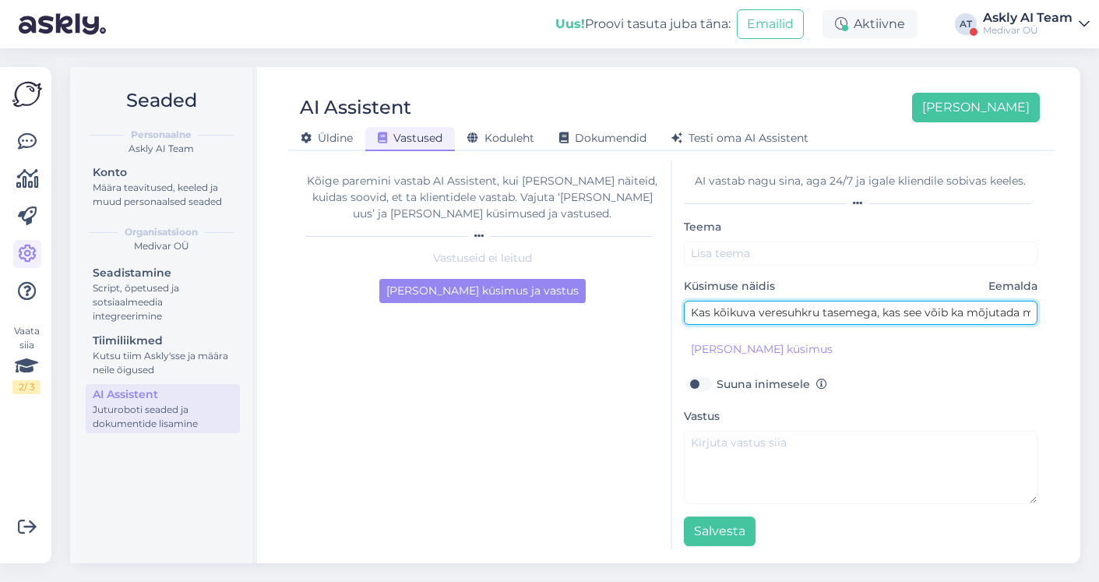
click at [862, 311] on input "Kas kõikuva veresuhkru tasemega, kas see võib ka mõjutada muid hormoone?" at bounding box center [861, 313] width 354 height 24
type input "Kas kõikuva veresuhkru taseme võib ka mõjutada muid hormoone?"
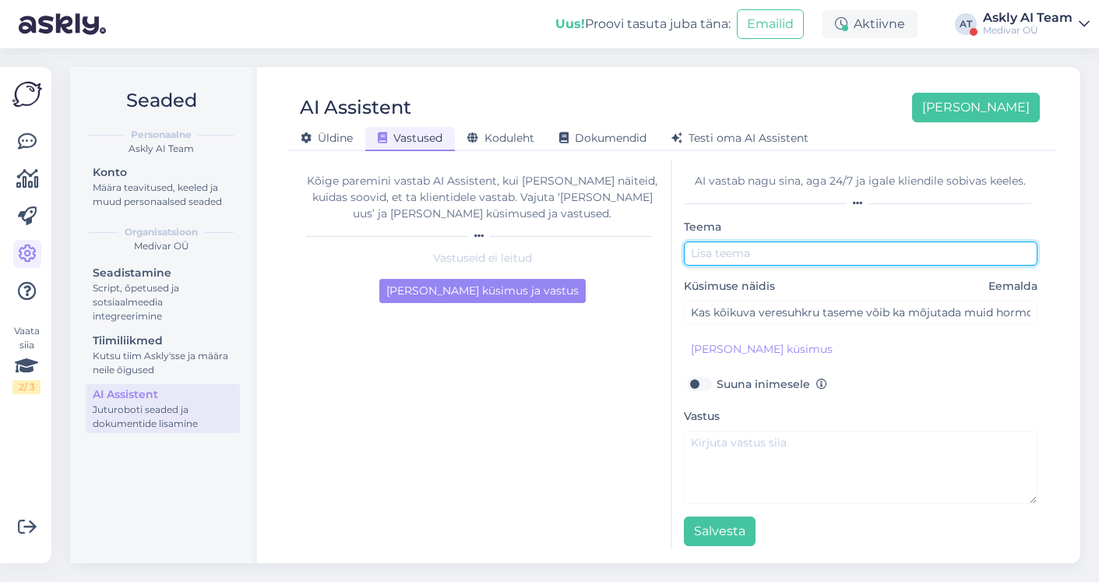
click at [707, 252] on input "text" at bounding box center [861, 253] width 354 height 24
type input "Kõikuv veresuhkur ja hormoonid"
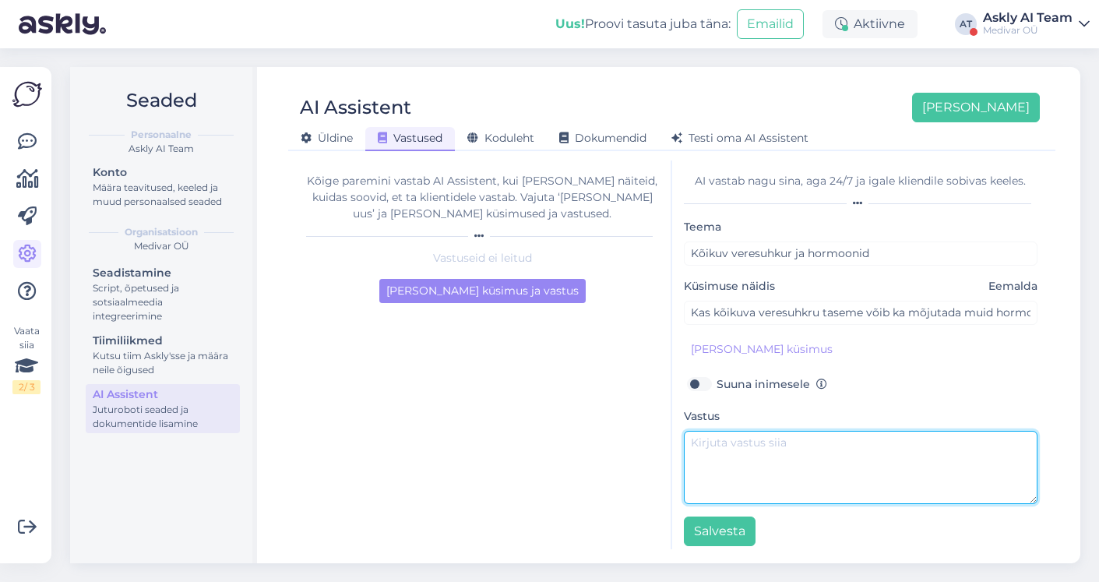
click at [737, 447] on textarea at bounding box center [861, 467] width 354 height 73
drag, startPoint x: 797, startPoint y: 449, endPoint x: 763, endPoint y: 444, distance: 34.7
click at [764, 444] on textarea "Jah, see võib olla" at bounding box center [861, 467] width 354 height 73
type textarea "Jah, see võib mõjutada küll."
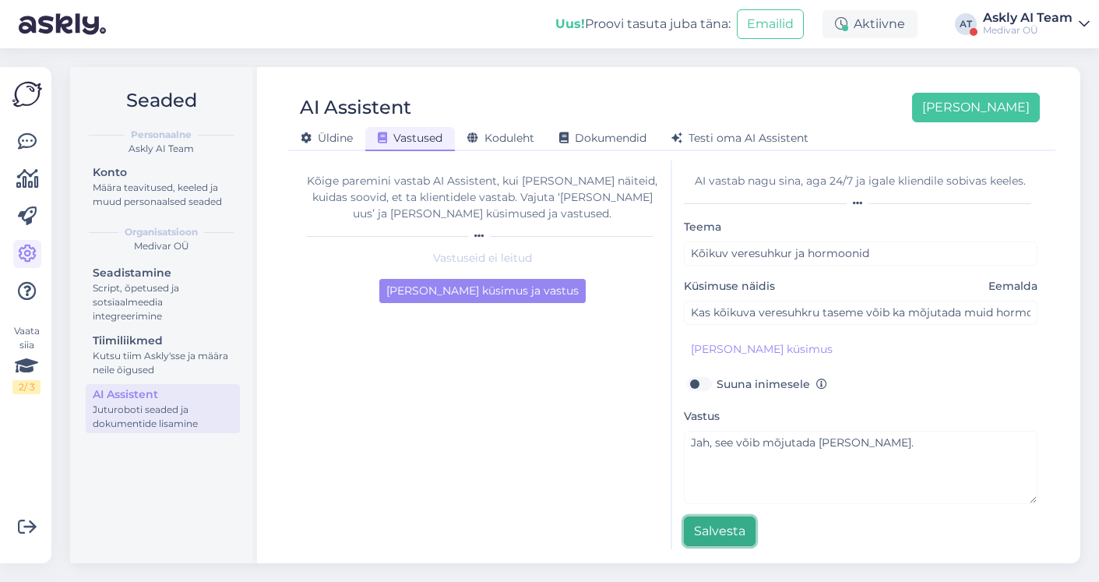
click at [713, 533] on button "Salvesta" at bounding box center [720, 531] width 72 height 30
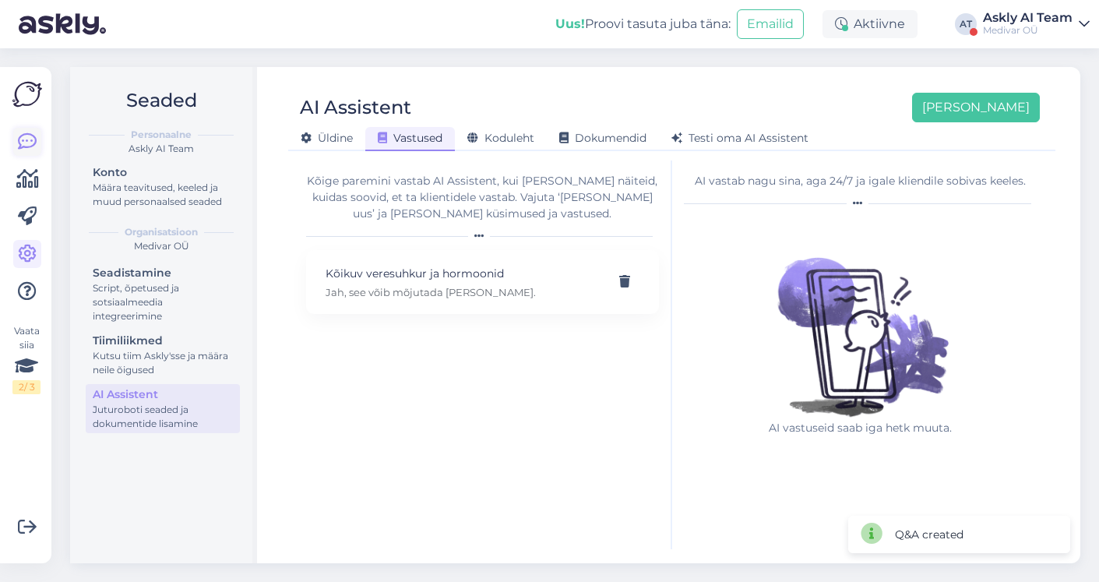
click at [24, 142] on icon at bounding box center [27, 141] width 19 height 19
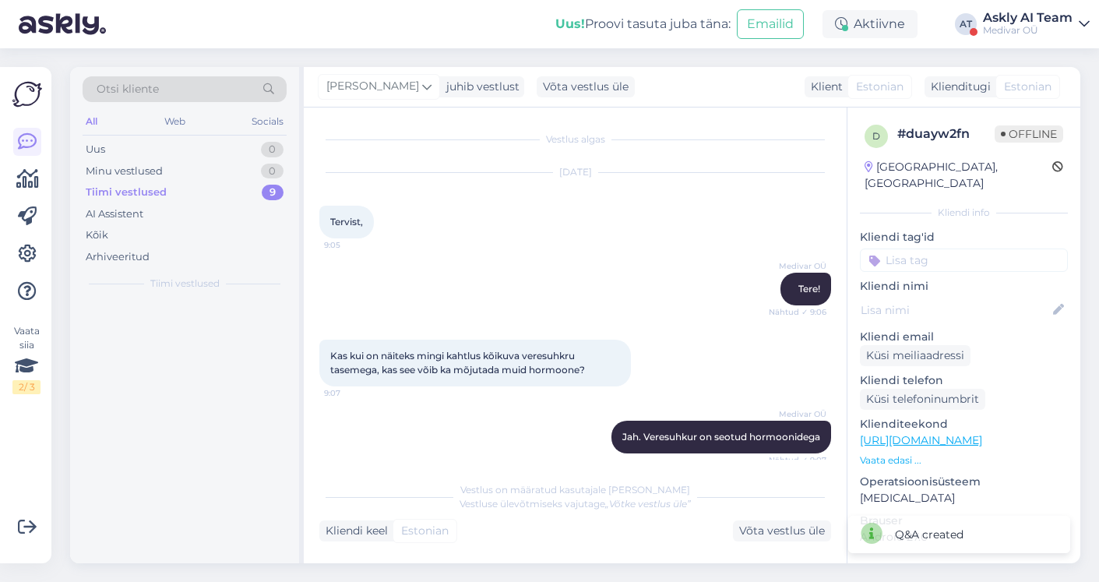
scroll to position [3017, 0]
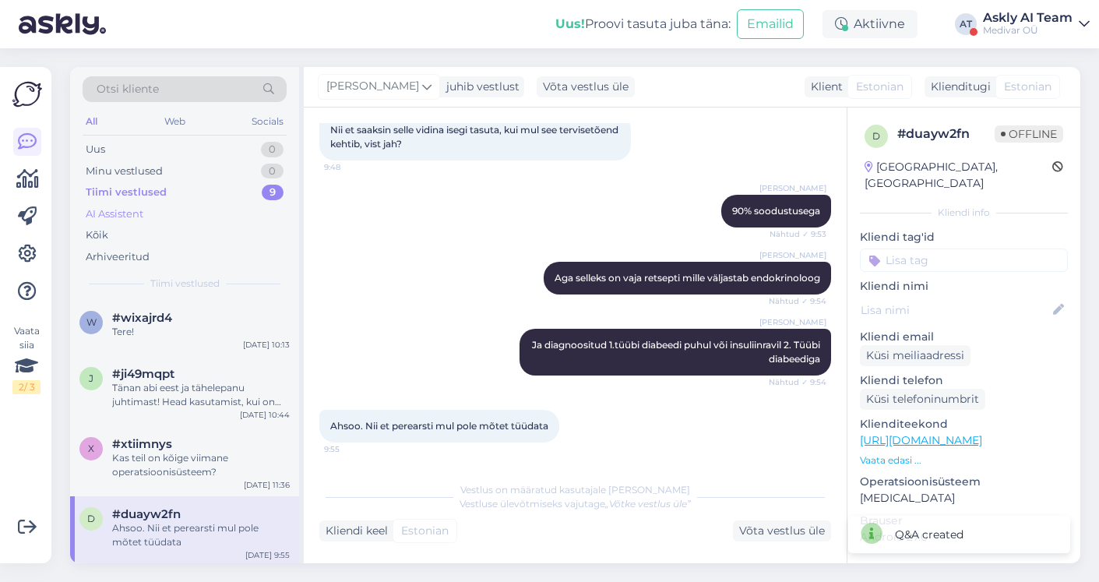
click at [145, 210] on div "AI Assistent" at bounding box center [185, 214] width 204 height 22
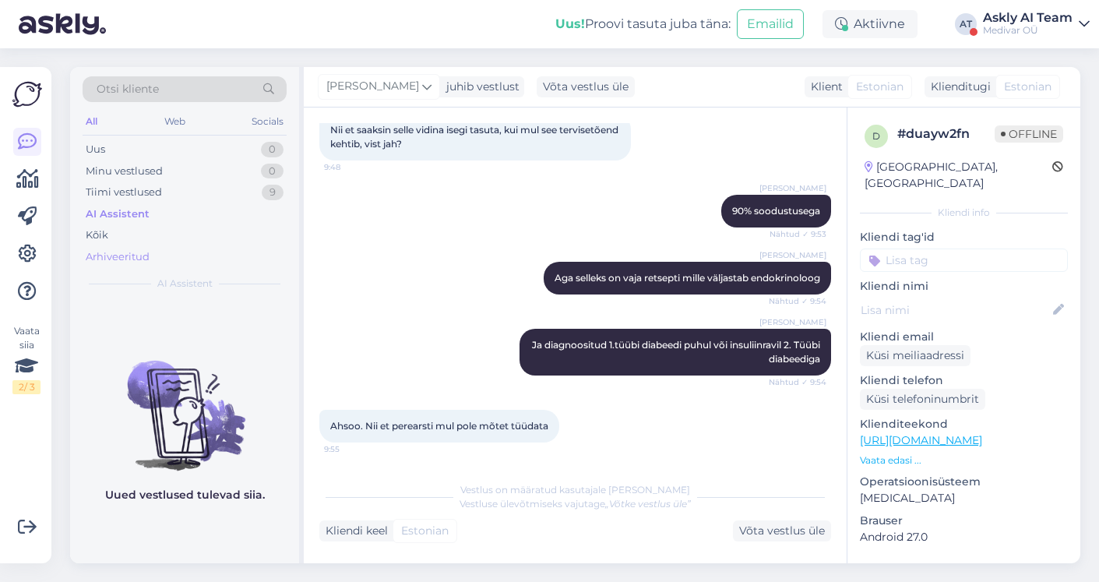
click at [109, 258] on div "Arhiveeritud" at bounding box center [118, 257] width 64 height 16
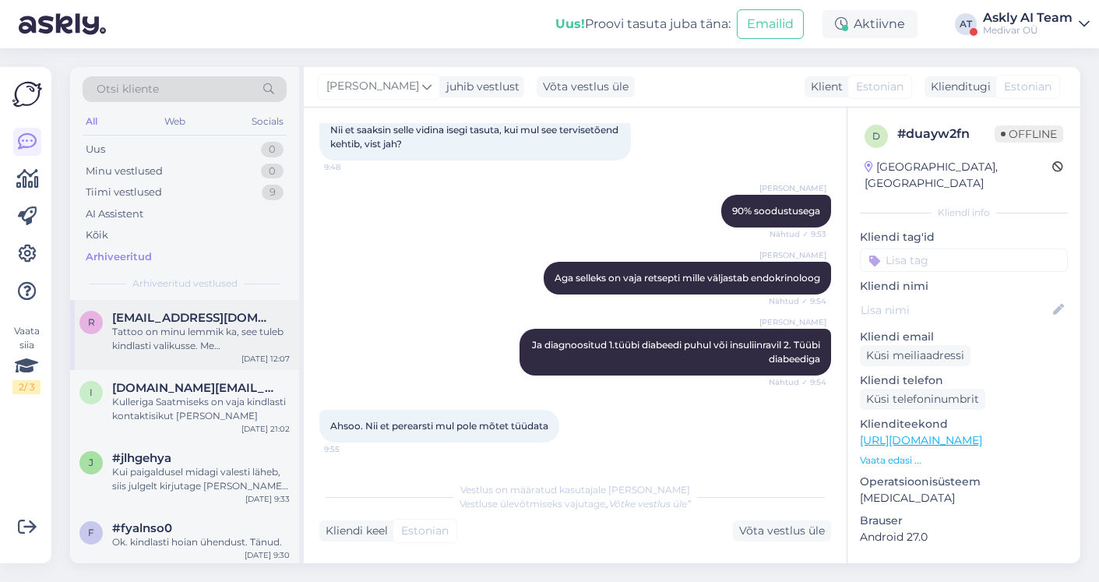
click at [178, 349] on div "Tattoo on minu lemmik ka, see tuleb kindlasti valikusse. Me küll ametlikult ei …" at bounding box center [201, 339] width 178 height 28
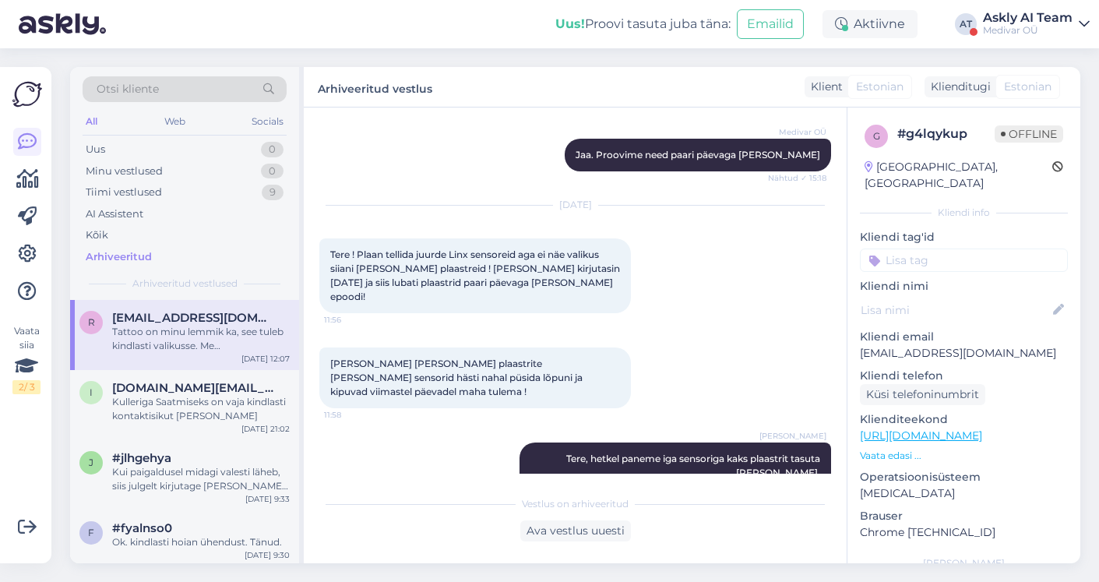
scroll to position [660, 0]
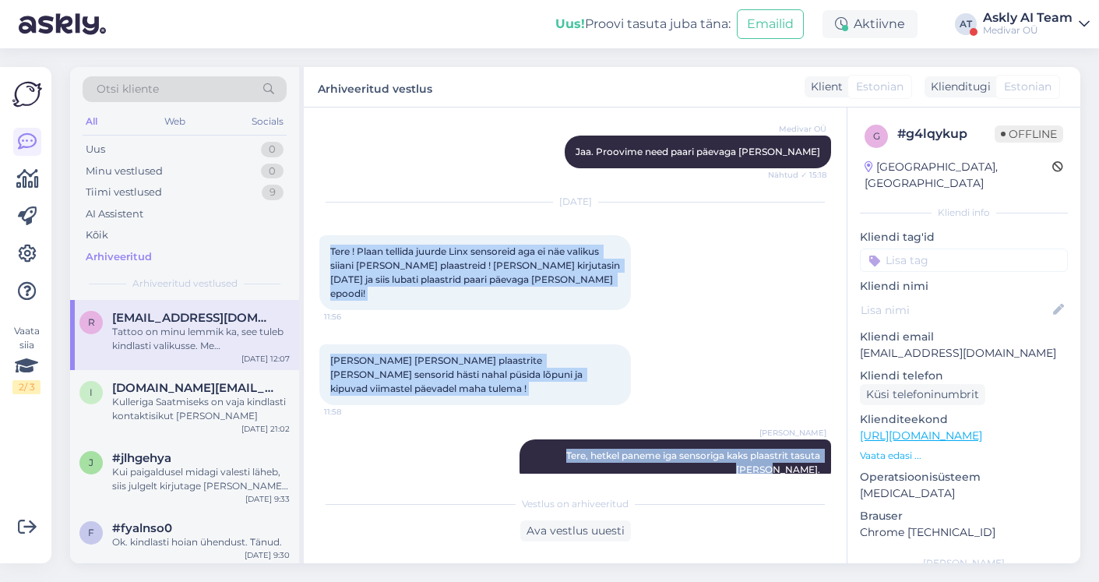
drag, startPoint x: 823, startPoint y: 429, endPoint x: 331, endPoint y: 238, distance: 527.8
click at [331, 238] on div "Vestlus algas Oct 28 2024 Tere. 16:12 Nov 11 2024 Medivar OÜ Tere! Nähtud ✓ 10:…" at bounding box center [582, 298] width 526 height 350
click at [540, 344] on div "Ilma lisa plaastrite ei taha sensorid hästi nahal püsida lõpuni ja kipuvad viim…" at bounding box center [474, 374] width 311 height 61
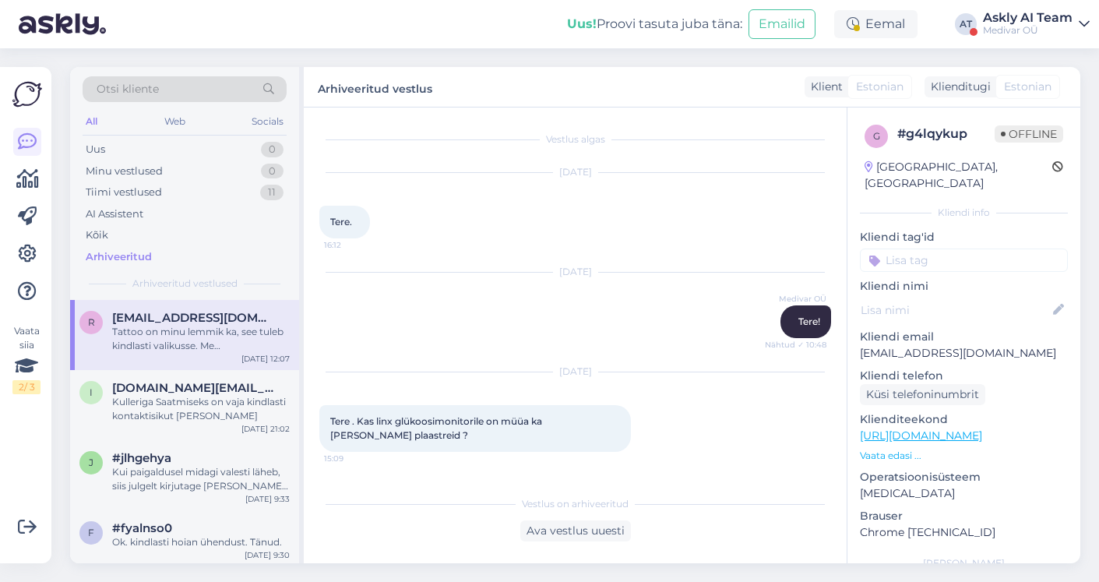
scroll to position [660, 0]
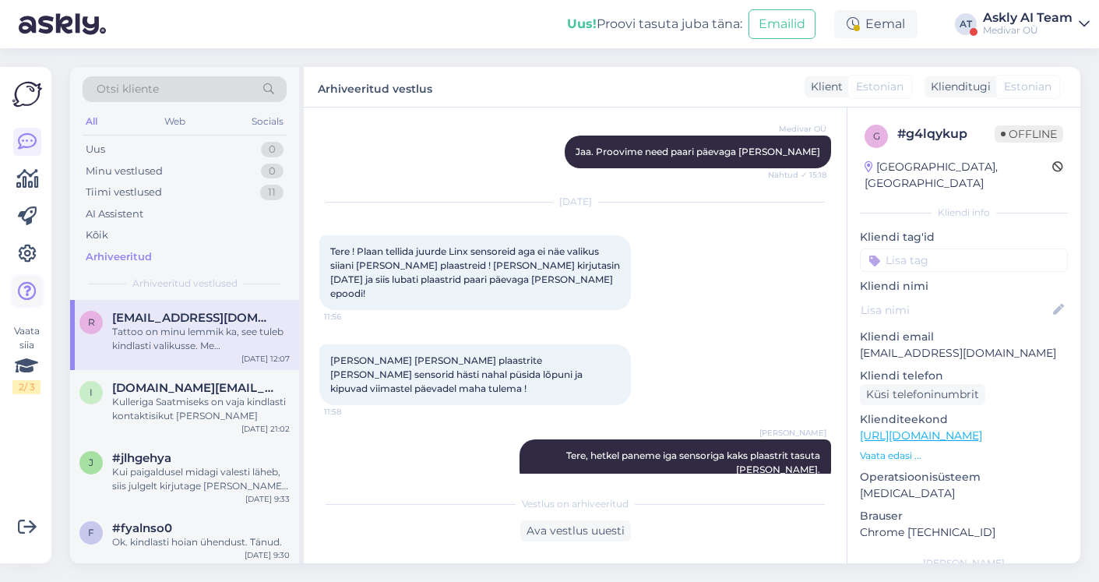
click at [30, 293] on icon at bounding box center [27, 291] width 19 height 19
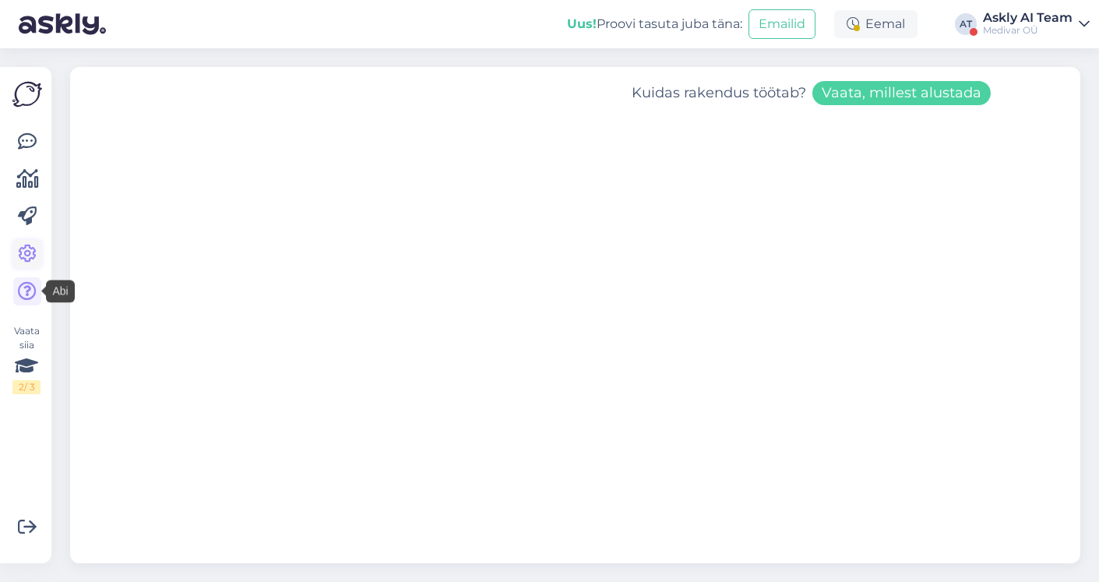
click at [29, 240] on link at bounding box center [27, 254] width 28 height 28
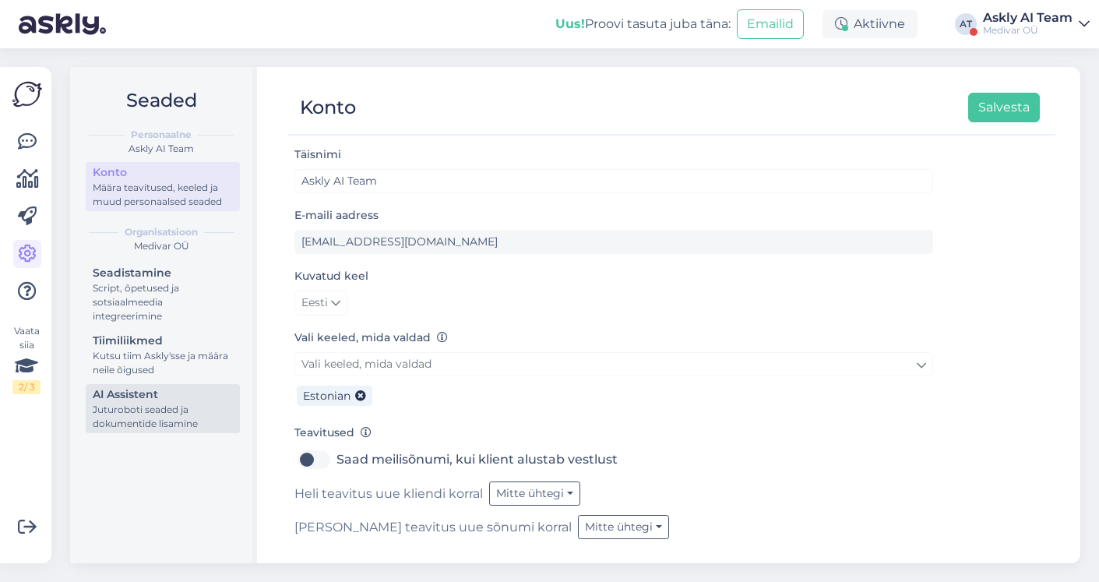
click at [171, 404] on div "Juturoboti seaded ja dokumentide lisamine" at bounding box center [163, 417] width 140 height 28
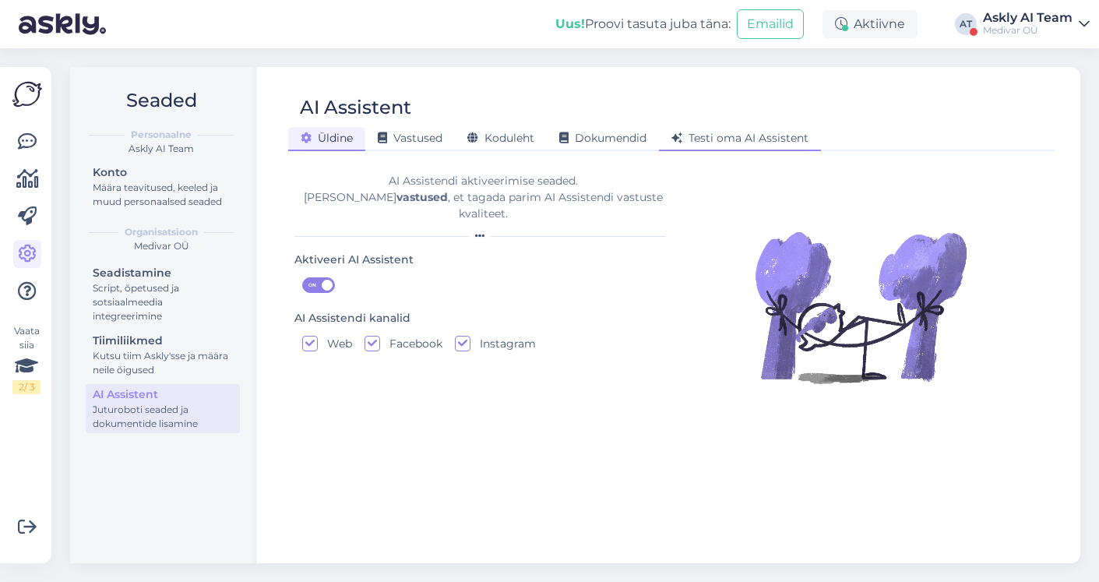
click at [732, 140] on span "Testi oma AI Assistent" at bounding box center [739, 138] width 137 height 14
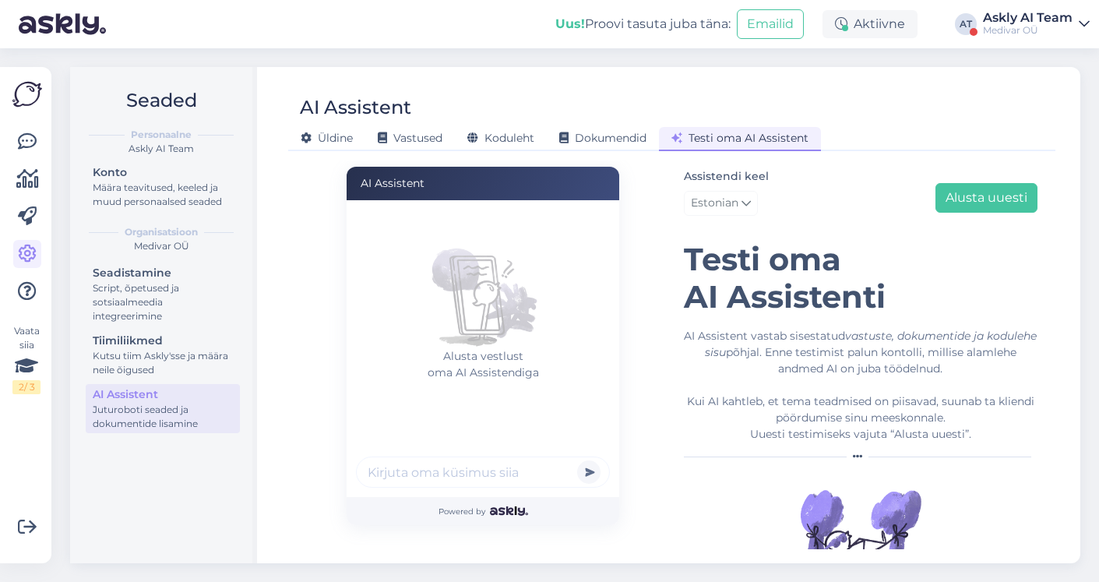
scroll to position [58, 0]
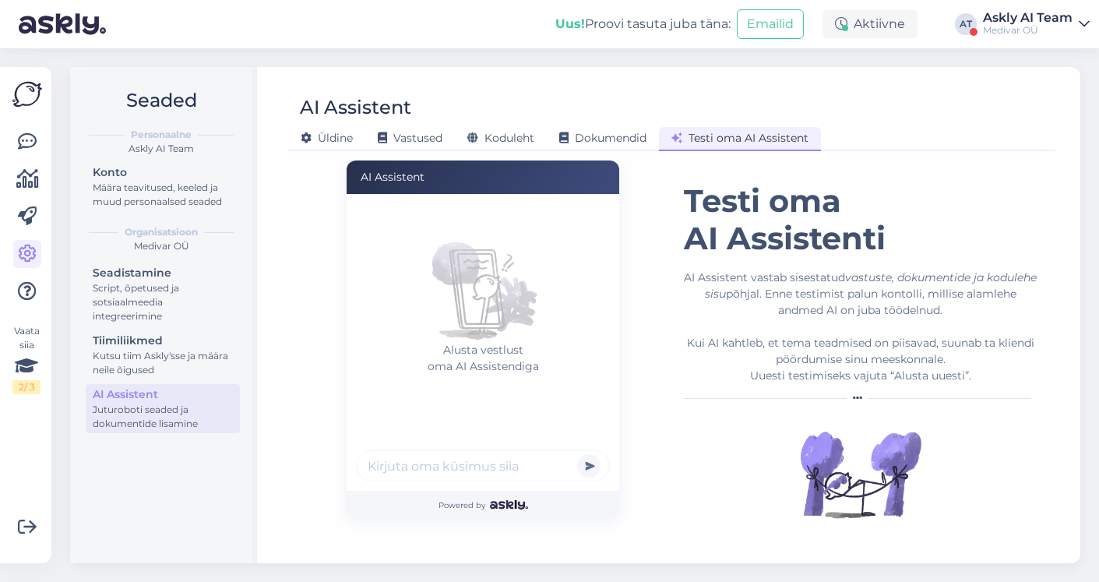
click at [398, 463] on input "text" at bounding box center [483, 465] width 254 height 31
paste input "Kuidas monitori/app’i siduda?"
type input "Kuidas monitori/app’i siduda?"
click at [577, 454] on button "submit" at bounding box center [588, 465] width 23 height 23
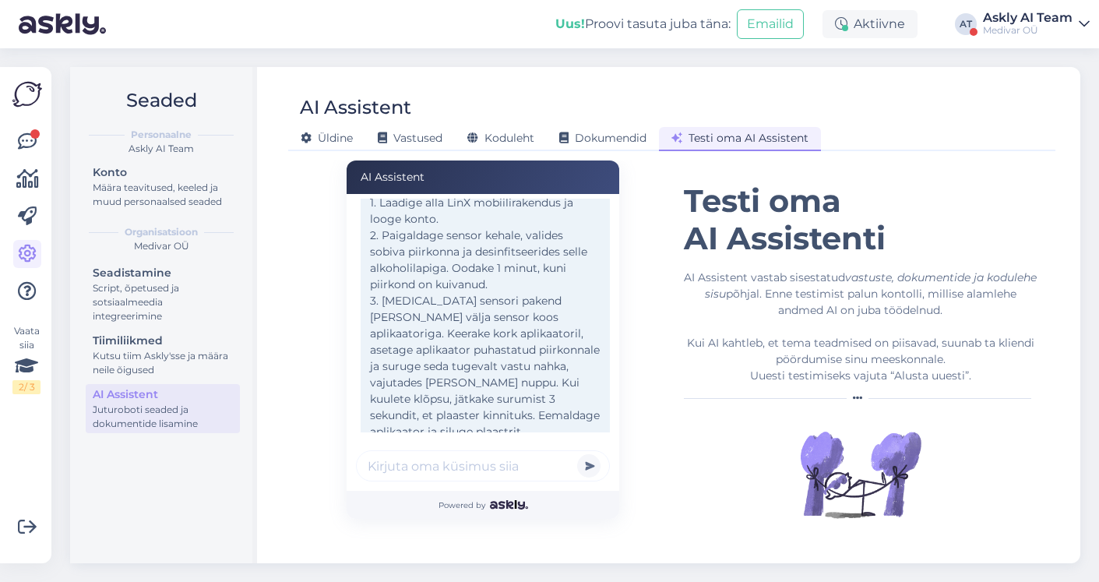
scroll to position [297, 0]
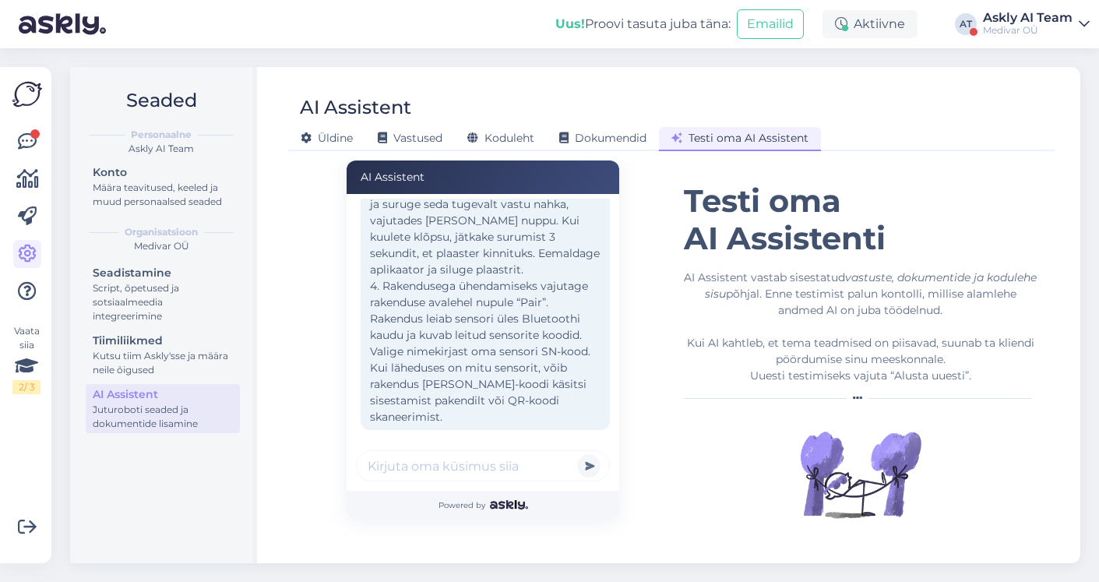
paste input "Bluetooth ei tuvasta andurit."
type input "Bluetooth ei tuvasta andurit."
click at [577, 454] on button "submit" at bounding box center [588, 465] width 23 height 23
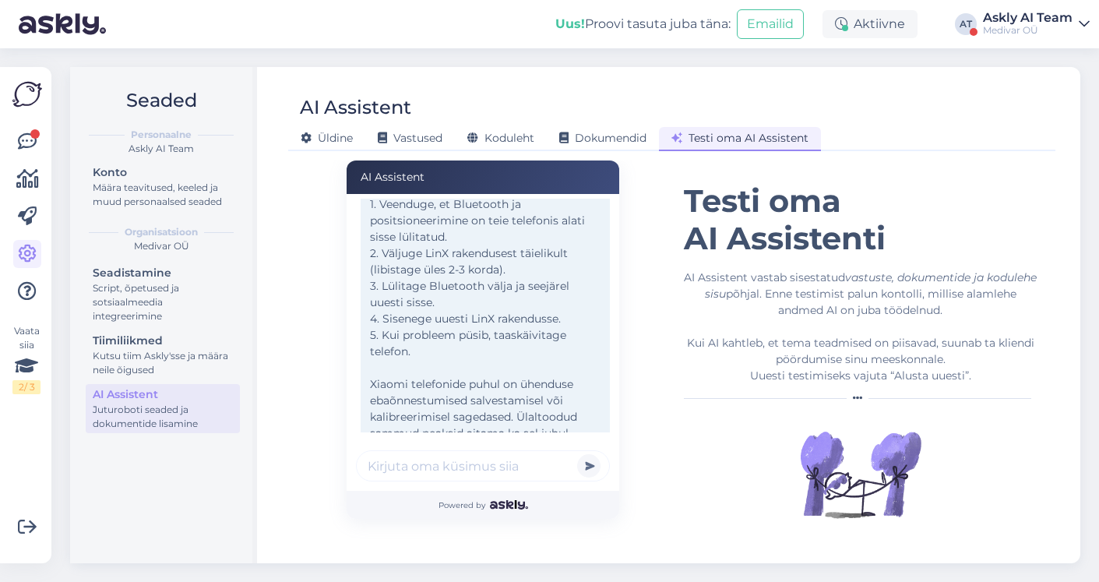
scroll to position [624, 0]
paste input "Kas sensor tuleb enne kehale panna või enne app’iga siduda?"
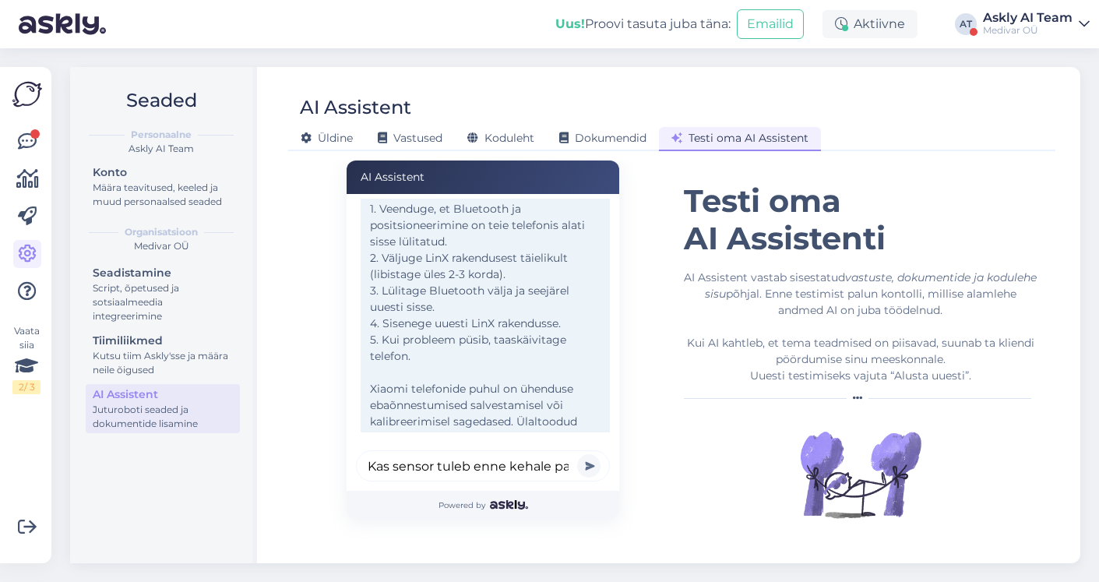
scroll to position [0, 181]
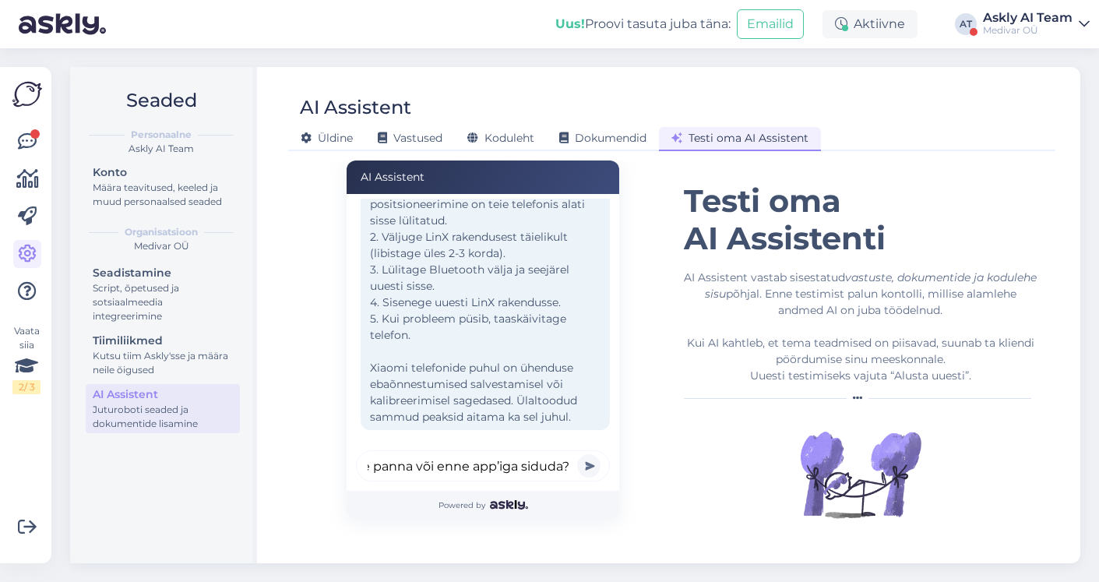
type input "Kas sensor tuleb enne kehale panna või enne app’iga siduda?"
click at [577, 454] on button "submit" at bounding box center [588, 465] width 23 height 23
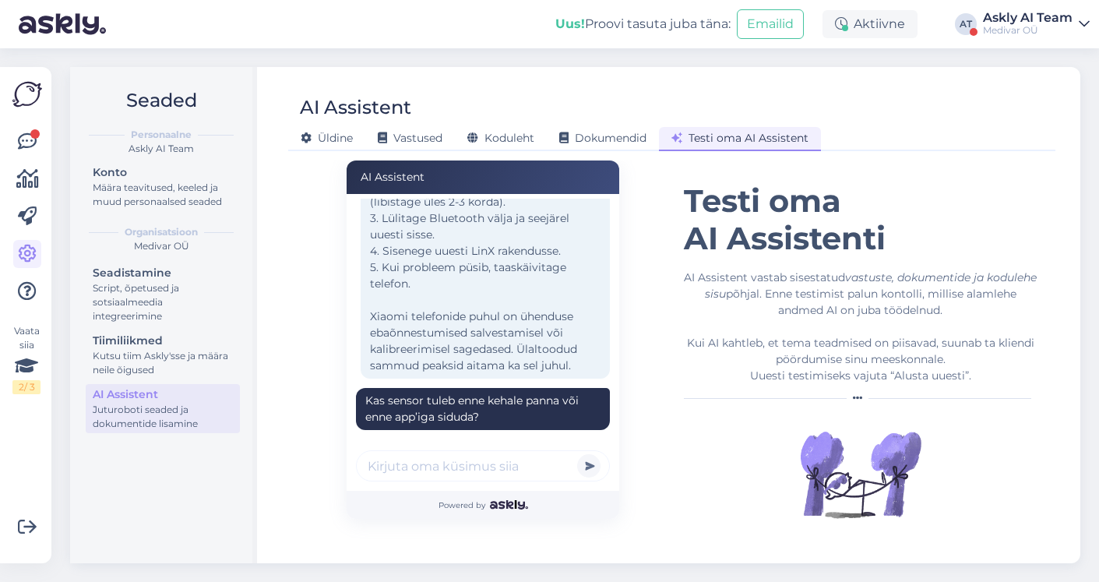
scroll to position [748, 0]
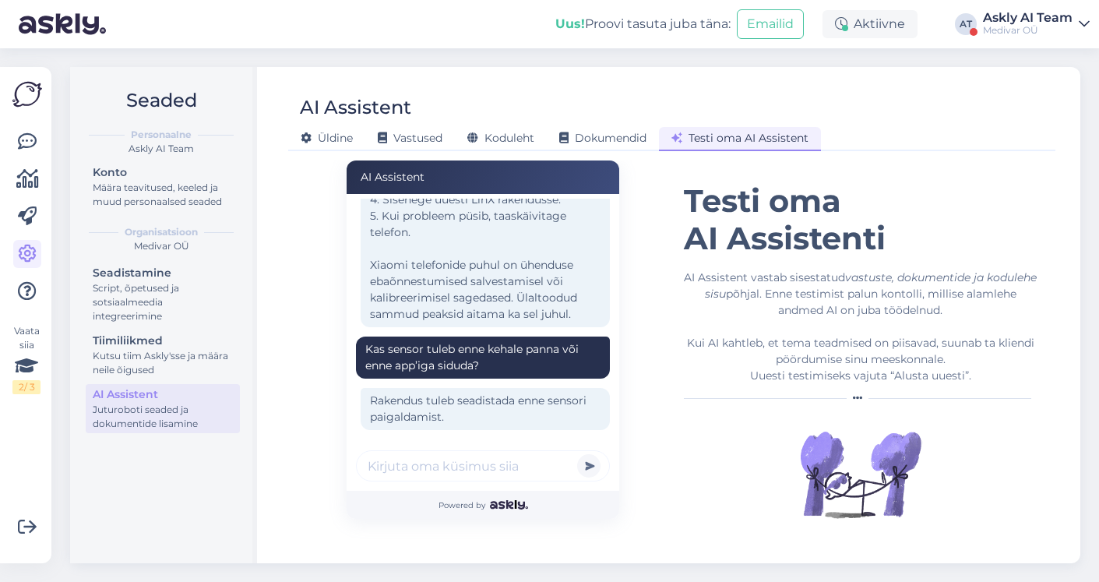
paste input "App ei leia ühte andurit, ainult teise."
type input "App ei leia ühte andurit, ainult teise."
click at [577, 454] on button "submit" at bounding box center [588, 465] width 23 height 23
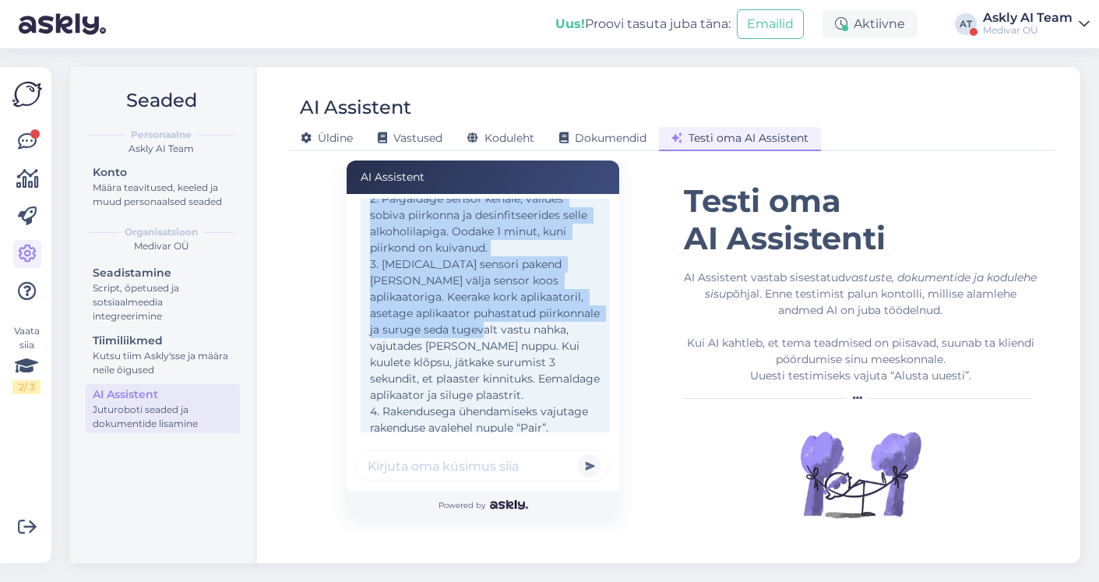
scroll to position [176, 0]
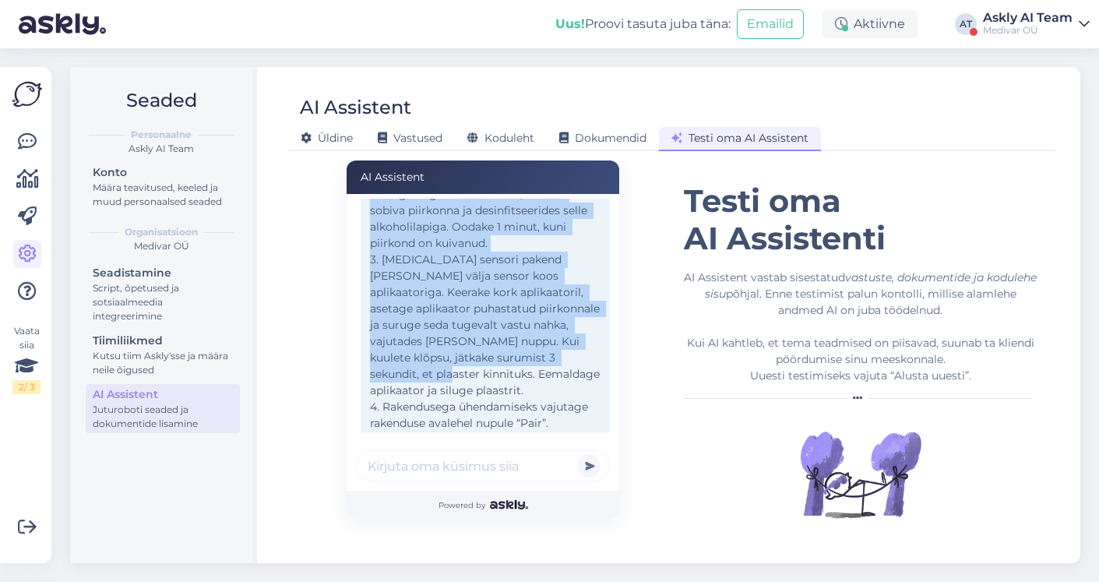
drag, startPoint x: 379, startPoint y: 262, endPoint x: 602, endPoint y: 361, distance: 243.7
click at [602, 361] on div "Tere! LinX sensori ja rakenduse sidumiseks toimige järgmiselt: 1. Laadige alla …" at bounding box center [485, 309] width 249 height 484
copy div "Laadige alla LinX mobiilirakendus ja looge konto. 2. Paigaldage sensor kehale, …"
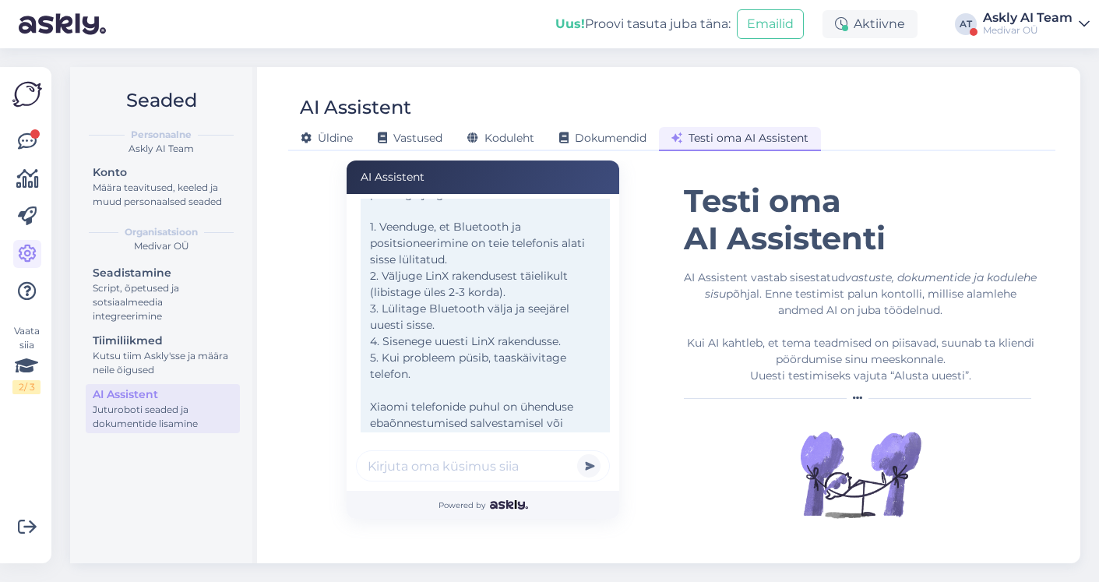
scroll to position [605, 0]
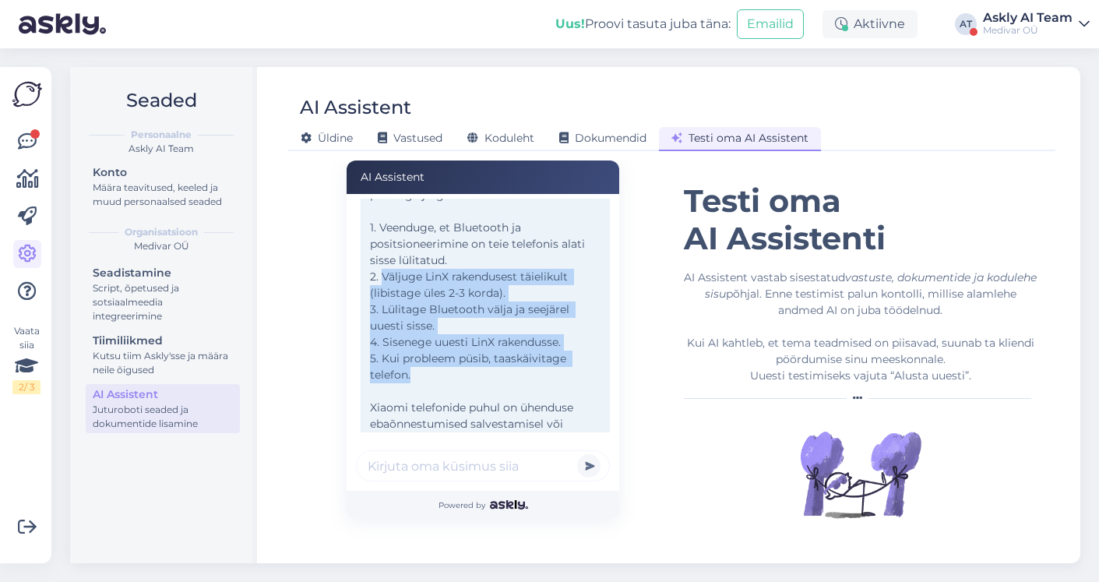
drag, startPoint x: 383, startPoint y: 259, endPoint x: 570, endPoint y: 350, distance: 208.3
click at [570, 350] on div "Kui Bluetooth ei tuvasta sensorit, proovige järgmisi samme: 1. Veenduge, et Blu…" at bounding box center [485, 318] width 249 height 304
copy div "Väljuge LinX rakendusest täielikult (libistage üles 2-3 korda). 3. Lülitage Blu…"
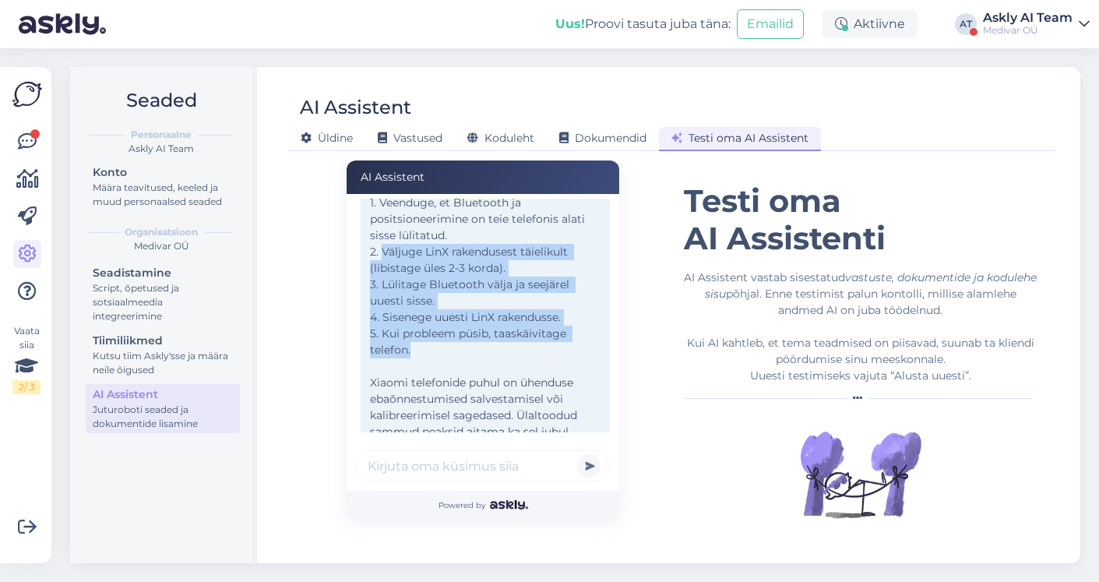
scroll to position [632, 0]
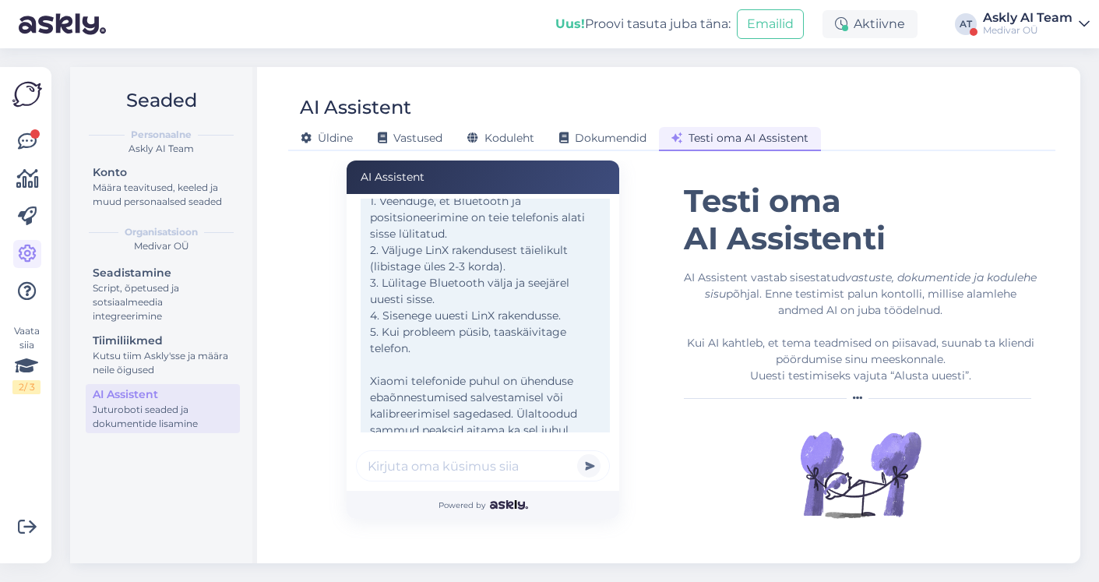
click at [441, 378] on div "Kui Bluetooth ei tuvasta sensorit, proovige järgmisi samme: 1. Veenduge, et Blu…" at bounding box center [485, 291] width 249 height 304
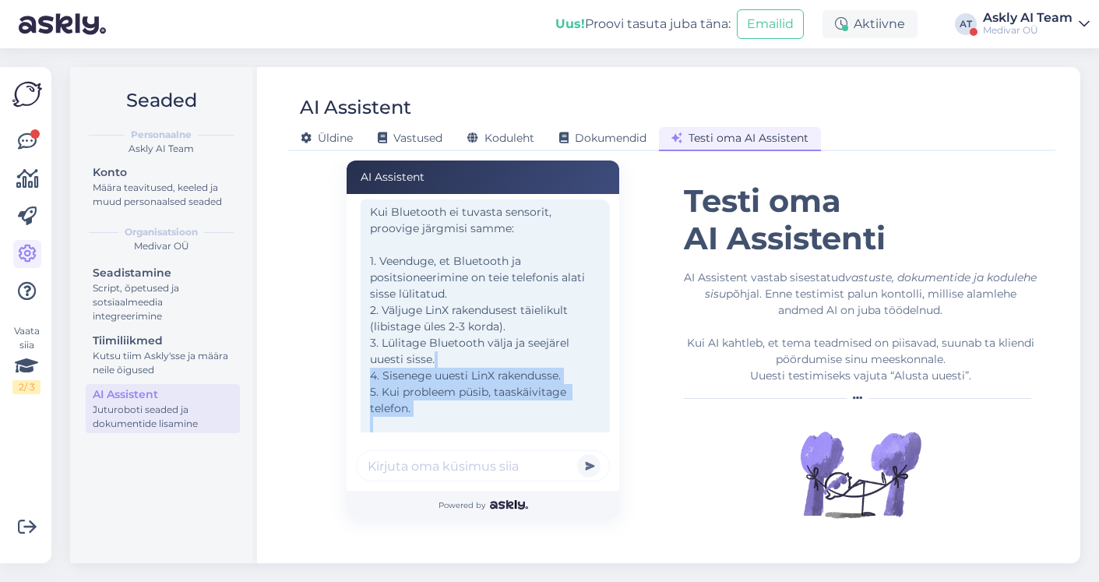
scroll to position [569, 0]
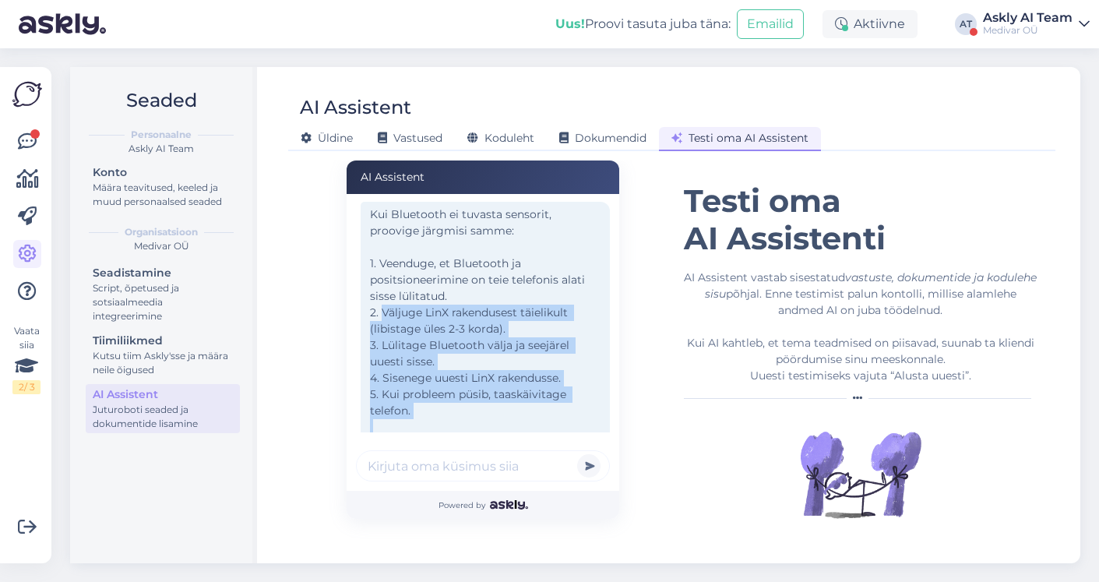
drag, startPoint x: 573, startPoint y: 392, endPoint x: 383, endPoint y: 296, distance: 213.1
click at [383, 296] on div "Kui Bluetooth ei tuvasta sensorit, proovige järgmisi samme: 1. Veenduge, et Blu…" at bounding box center [485, 354] width 249 height 304
copy div "Väljuge LinX rakendusest täielikult (libistage üles 2-3 korda). 3. Lülitage Blu…"
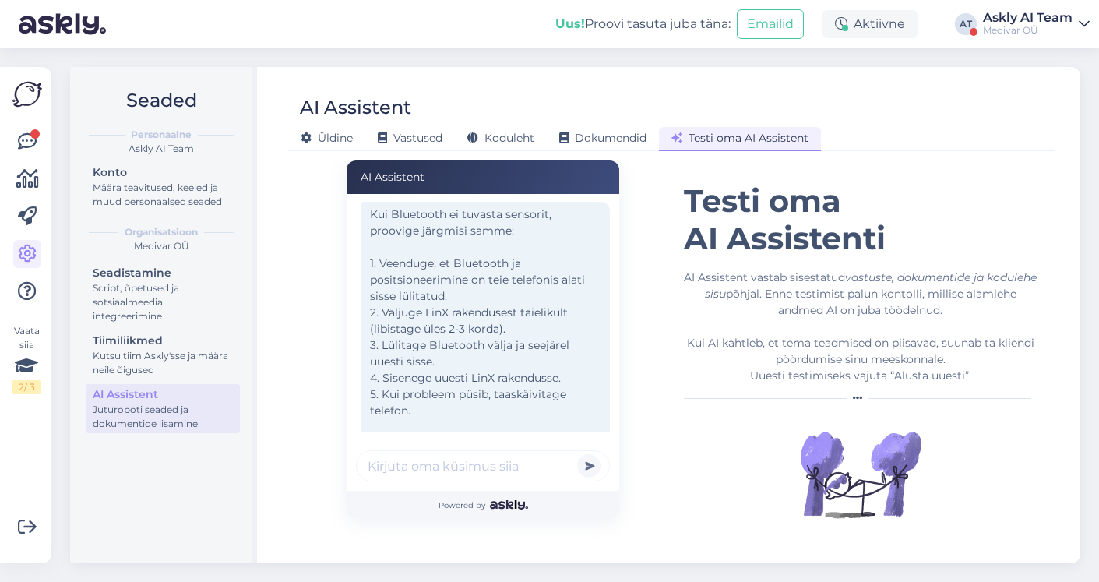
click at [397, 473] on input "text" at bounding box center [483, 465] width 254 height 31
paste input "Kus leian kasutusjuhendi?"
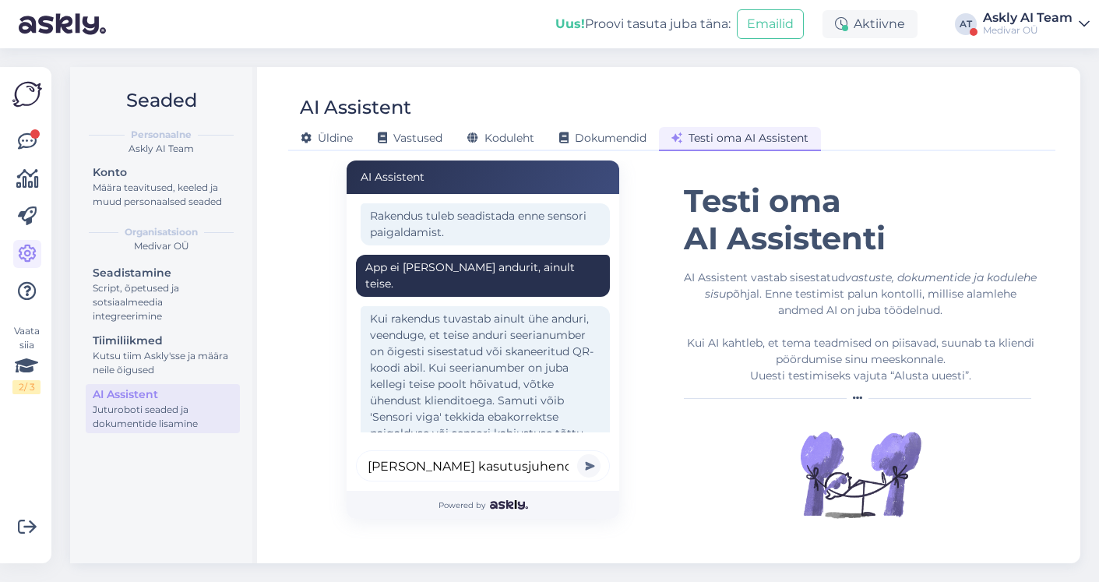
type input "Kus leian kasutusjuhendi?"
click at [577, 454] on button "submit" at bounding box center [588, 465] width 23 height 23
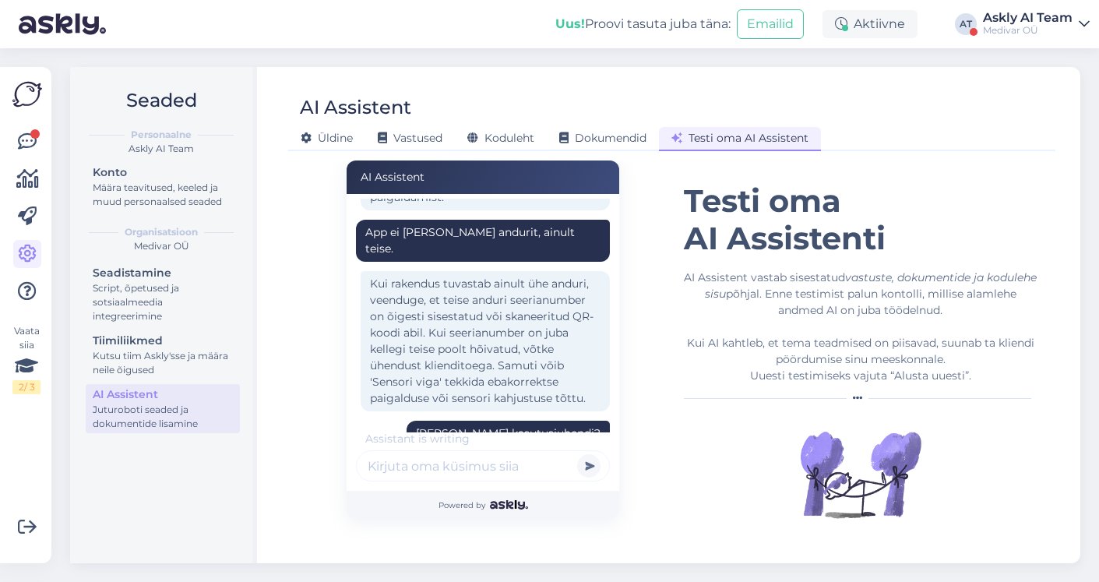
scroll to position [1051, 0]
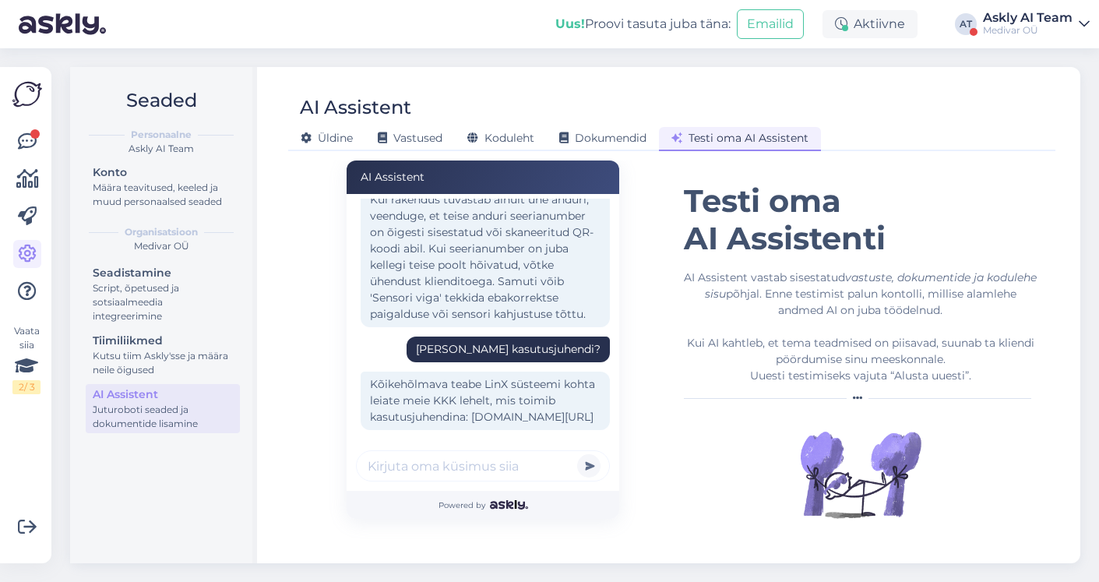
drag, startPoint x: 438, startPoint y: 403, endPoint x: 475, endPoint y: 383, distance: 41.5
click at [475, 383] on div "Kõikehõlmava teabe LinX süsteemi kohta leiate meie KKK lehelt, mis toimib kasut…" at bounding box center [485, 400] width 249 height 58
copy div "[DOMAIN_NAME][URL]"
click at [494, 470] on input "text" at bounding box center [483, 465] width 254 height 31
paste input "Kas pean sensorit kogu aeg kandma?"
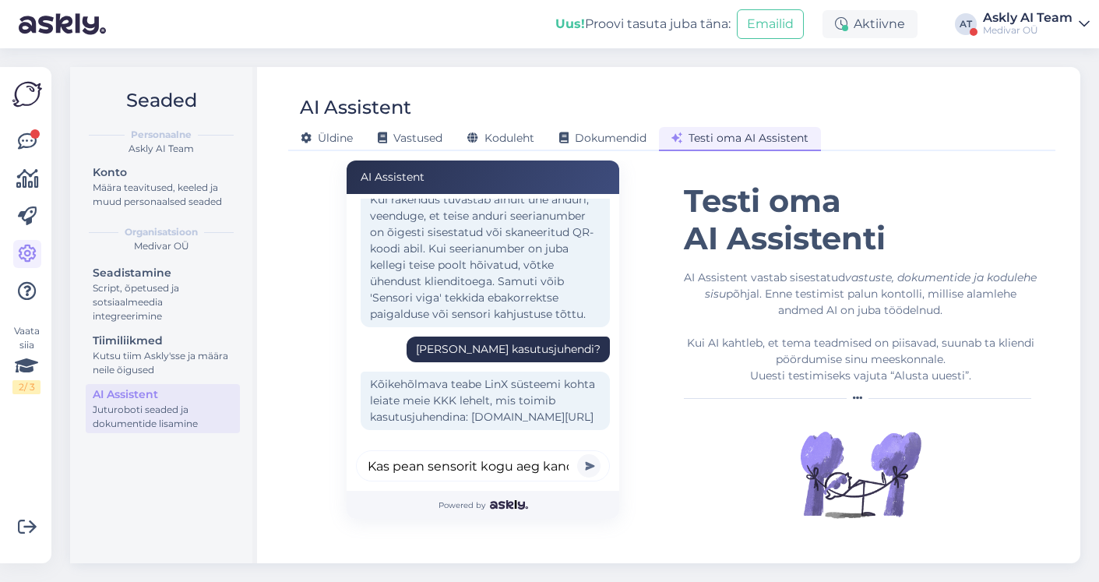
scroll to position [0, 32]
type input "Kas pean sensorit kogu aeg kandma?"
click at [577, 454] on button "submit" at bounding box center [588, 465] width 23 height 23
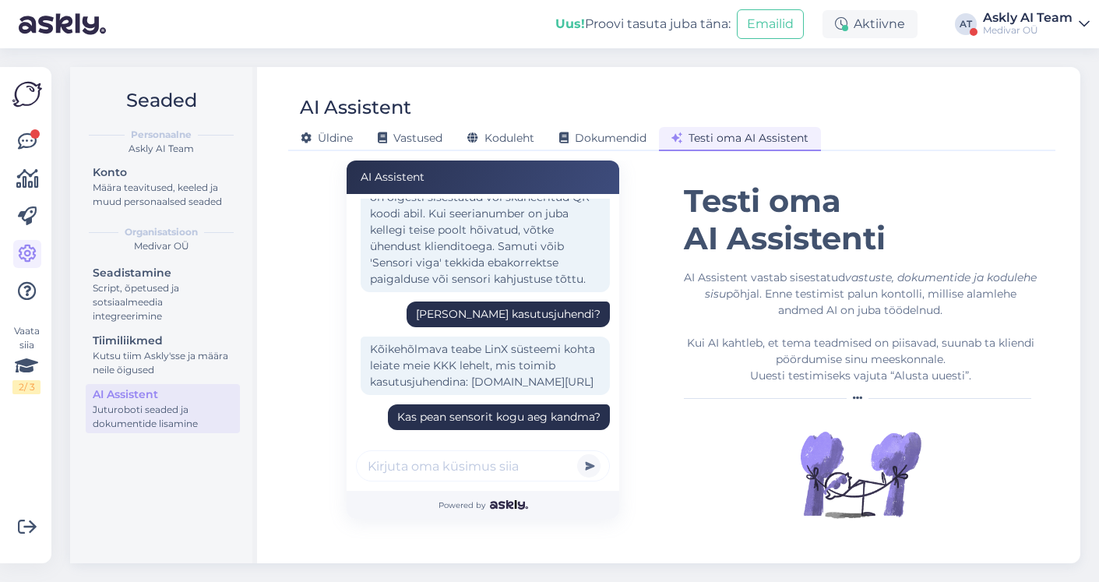
scroll to position [1170, 0]
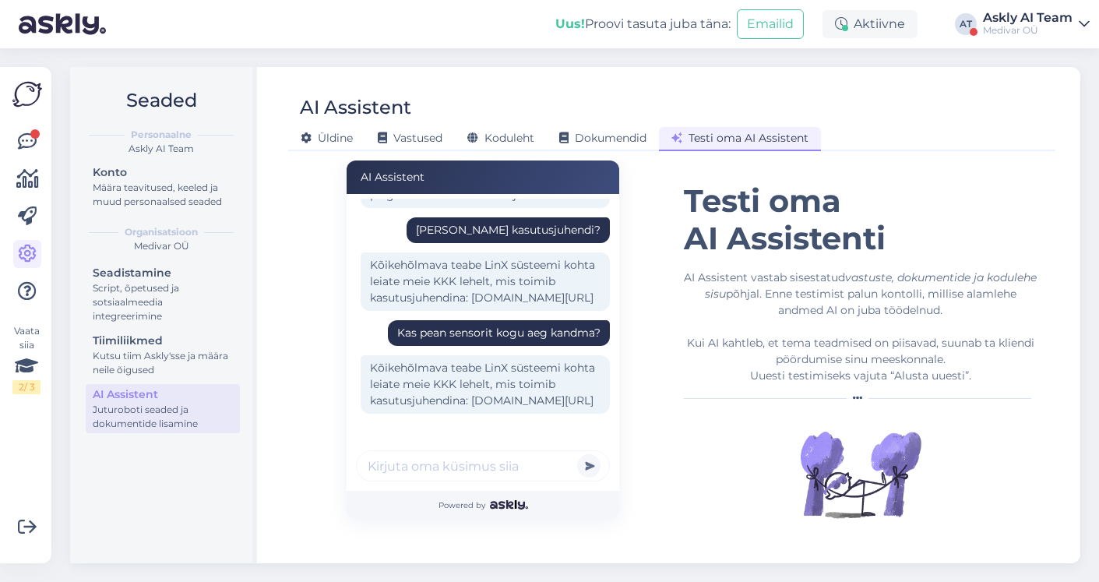
click at [882, 258] on div "Assistendi keel Estonian Alusta uuesti Testi oma AI Assistenti AI Assistent vas…" at bounding box center [861, 322] width 354 height 428
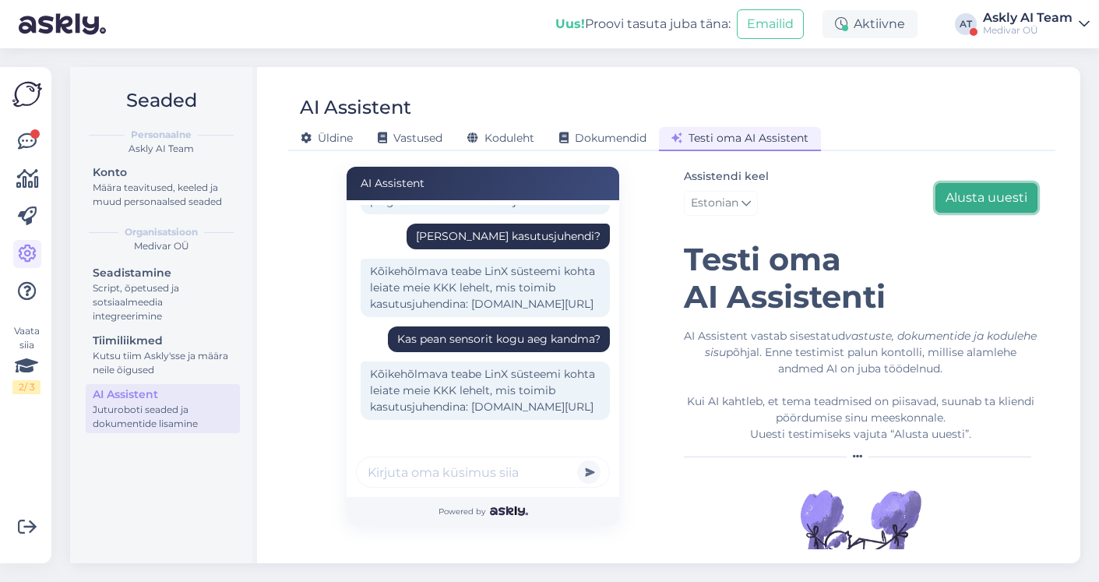
click at [997, 190] on button "Alusta uuesti" at bounding box center [986, 198] width 102 height 30
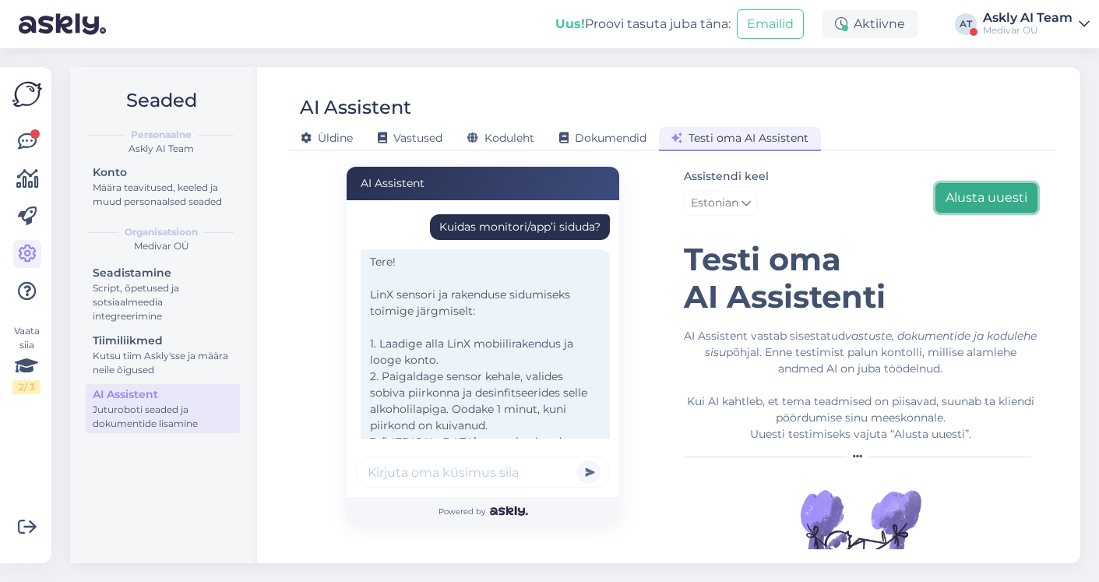
scroll to position [58, 0]
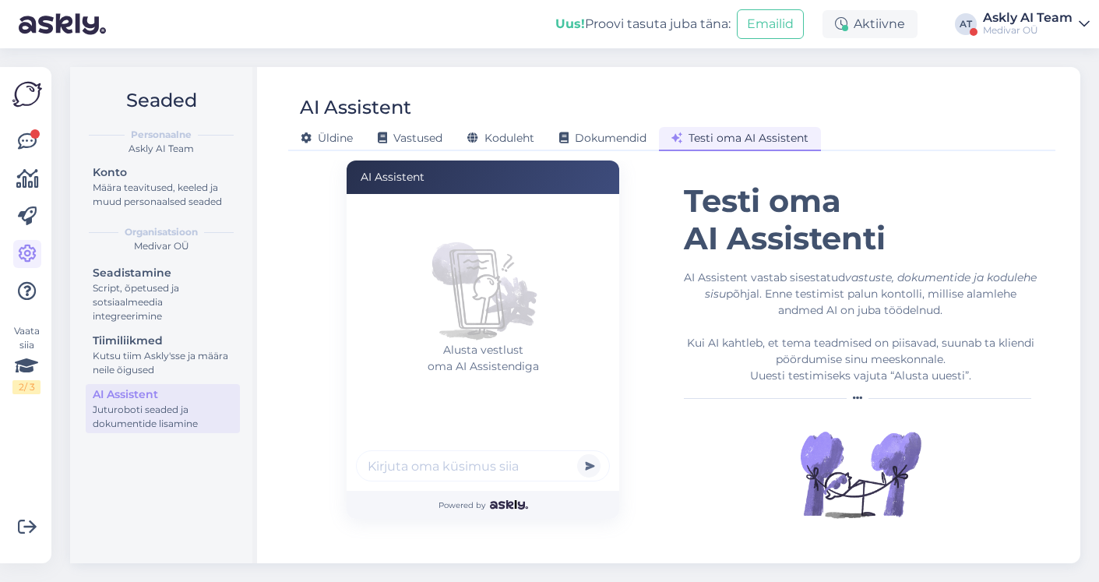
click at [452, 468] on input "text" at bounding box center [483, 465] width 254 height 31
paste input "Kas pean sensorit kogu aeg kandma?"
type input "Kas pean sensorit kogu aeg kandma?"
click at [577, 454] on button "submit" at bounding box center [588, 465] width 23 height 23
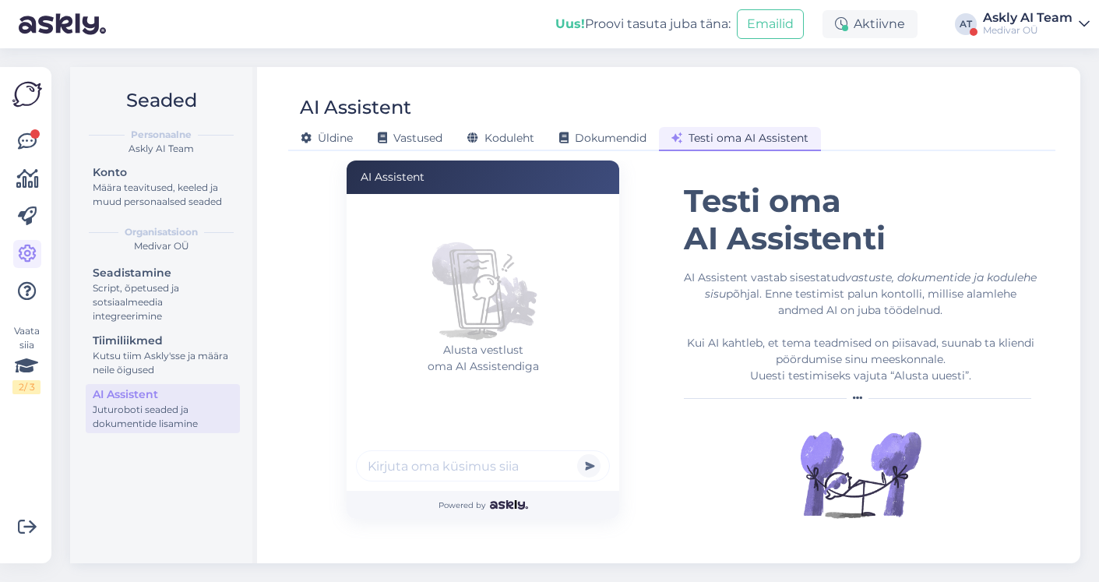
scroll to position [0, 0]
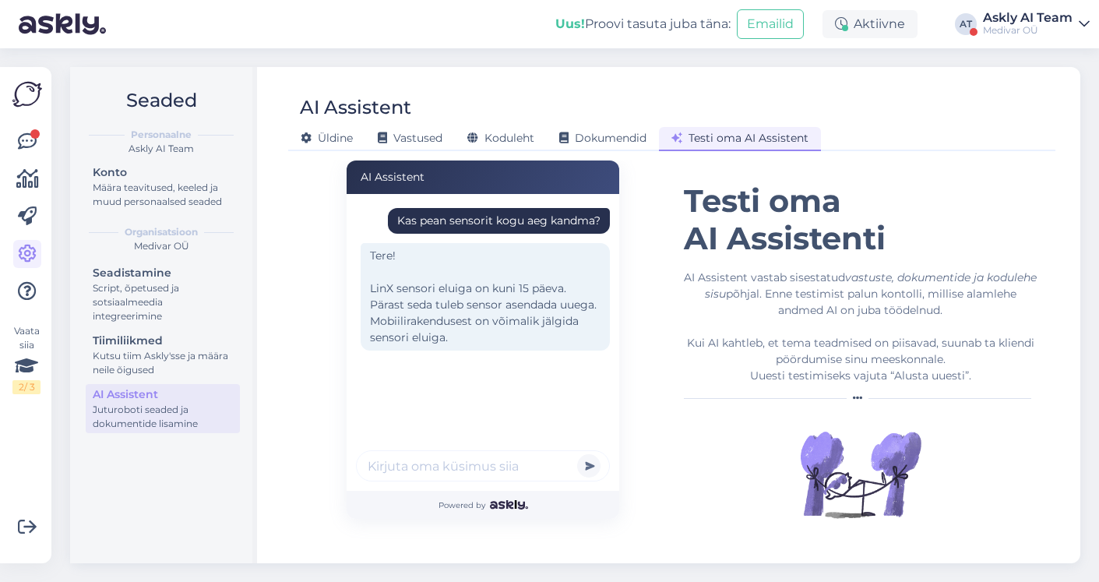
click at [1025, 175] on div "Assistendi keel Estonian Alusta uuesti Testi oma AI Assistenti AI Assistent vas…" at bounding box center [861, 322] width 354 height 428
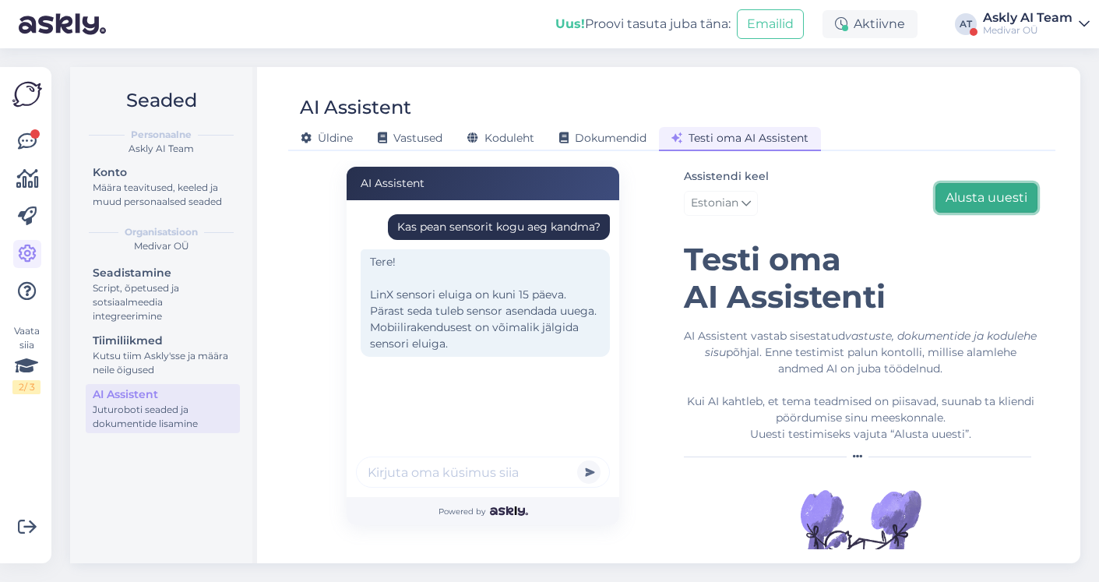
click at [1012, 198] on button "Alusta uuesti" at bounding box center [986, 198] width 102 height 30
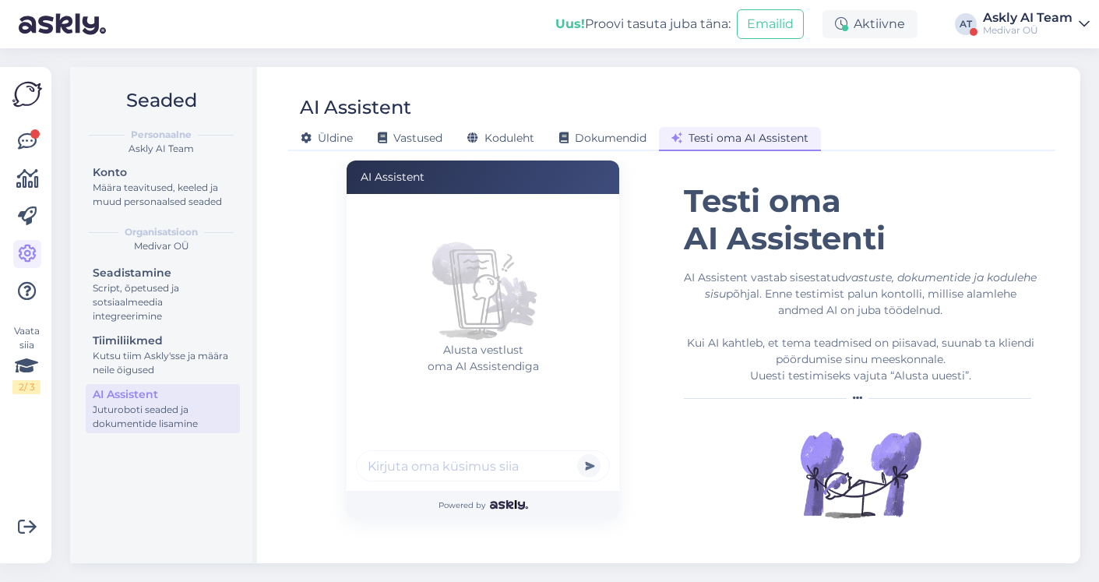
click at [466, 463] on input "text" at bounding box center [483, 465] width 254 height 31
type input "kui kaua peaks kandma sensorit?"
click at [577, 454] on button "submit" at bounding box center [588, 465] width 23 height 23
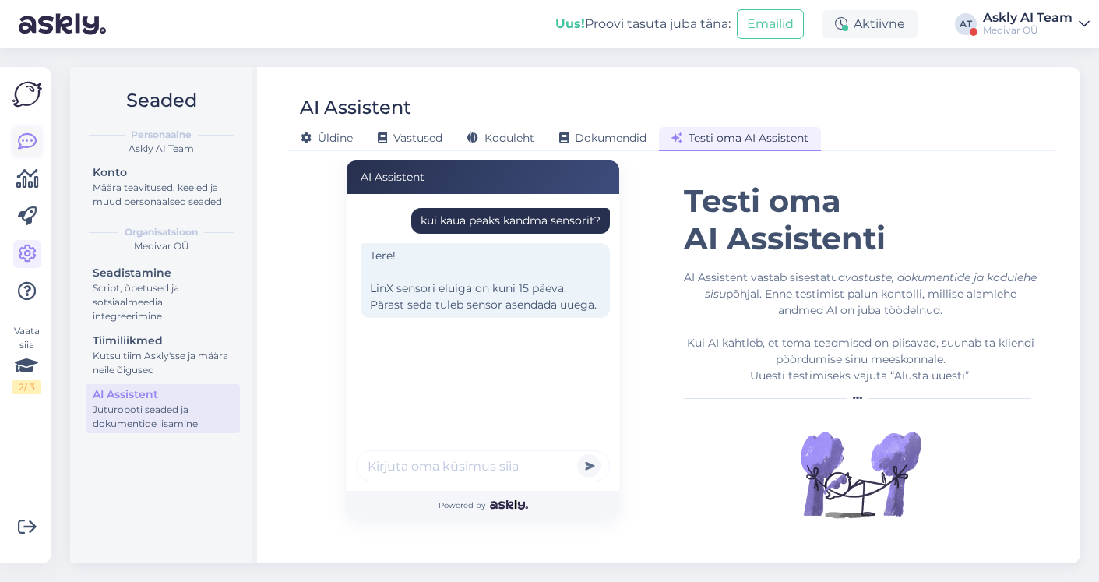
click at [35, 143] on icon at bounding box center [27, 141] width 19 height 19
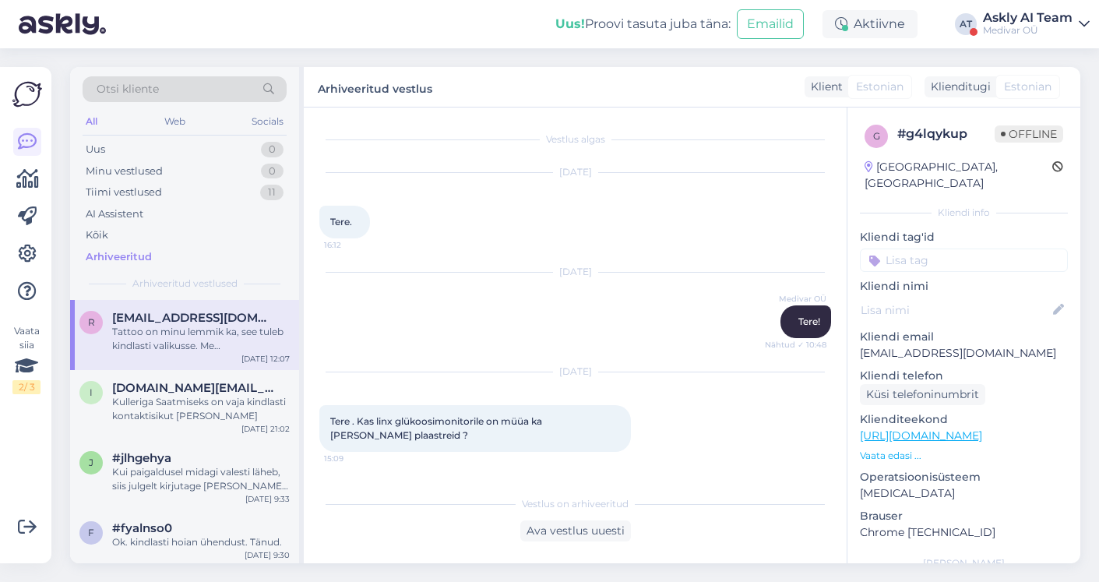
scroll to position [1553, 0]
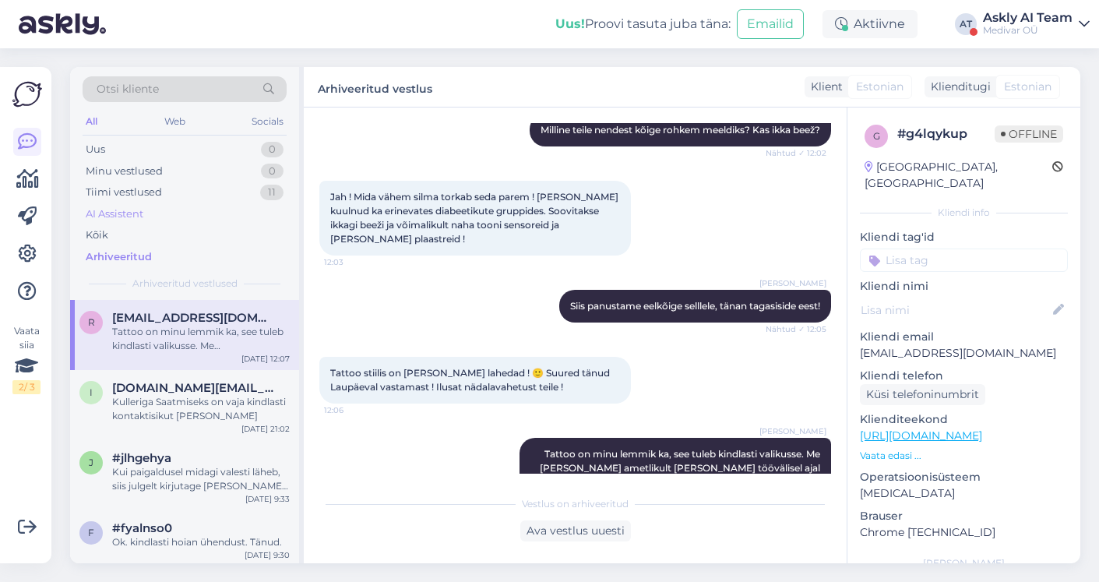
click at [121, 214] on div "AI Assistent" at bounding box center [115, 214] width 58 height 16
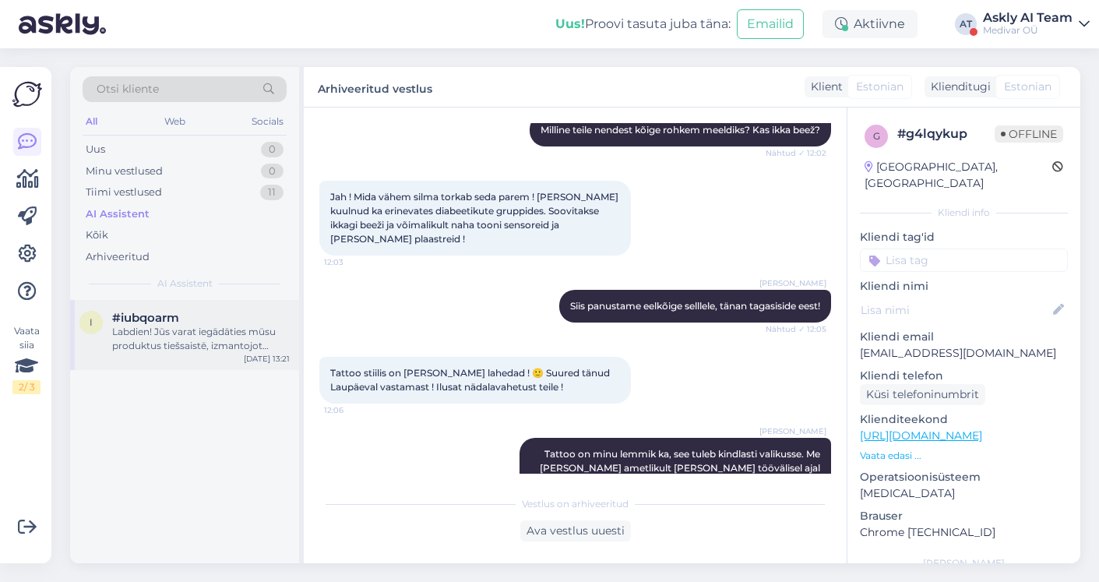
click at [220, 326] on div "Labdien! Jūs varat iegādāties mūsu produktus tiešsaistē, izmantojot mūsu mājasl…" at bounding box center [201, 339] width 178 height 28
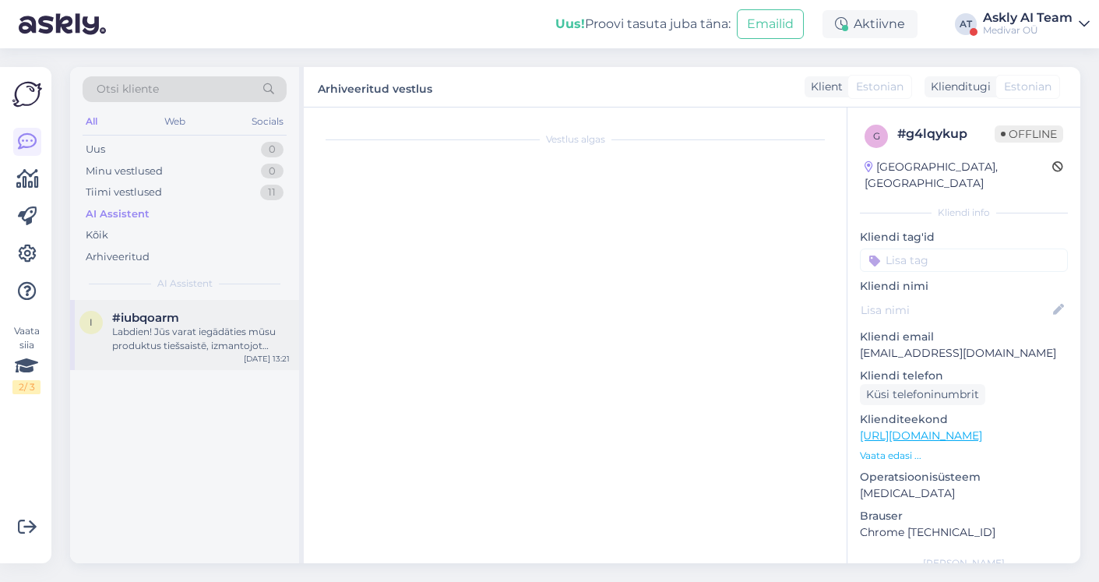
scroll to position [0, 0]
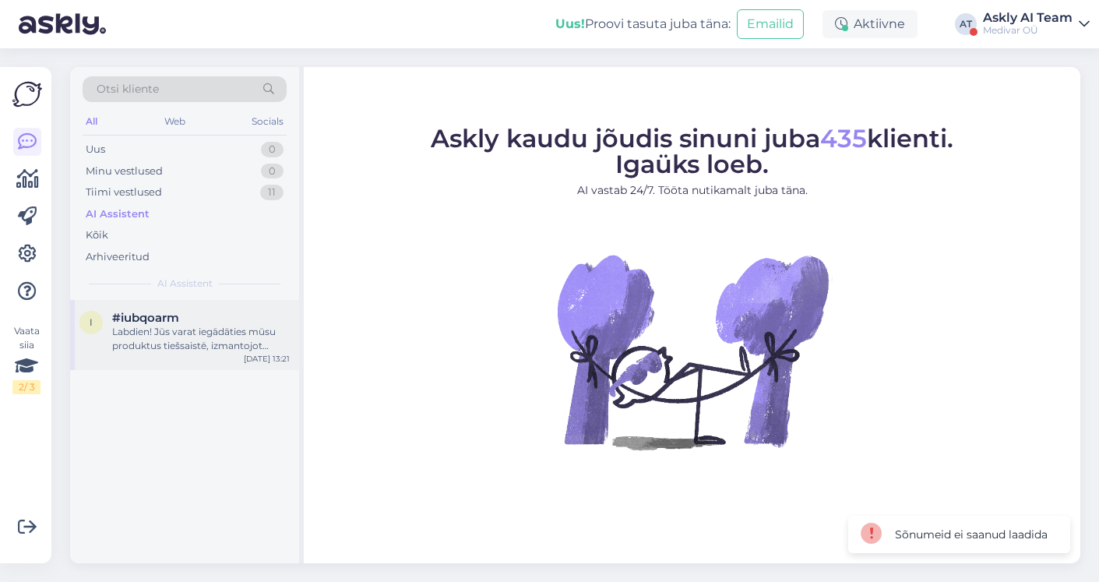
click at [215, 329] on div "Labdien! Jūs varat iegādāties mūsu produktus tiešsaistē, izmantojot mūsu mājasl…" at bounding box center [201, 339] width 178 height 28
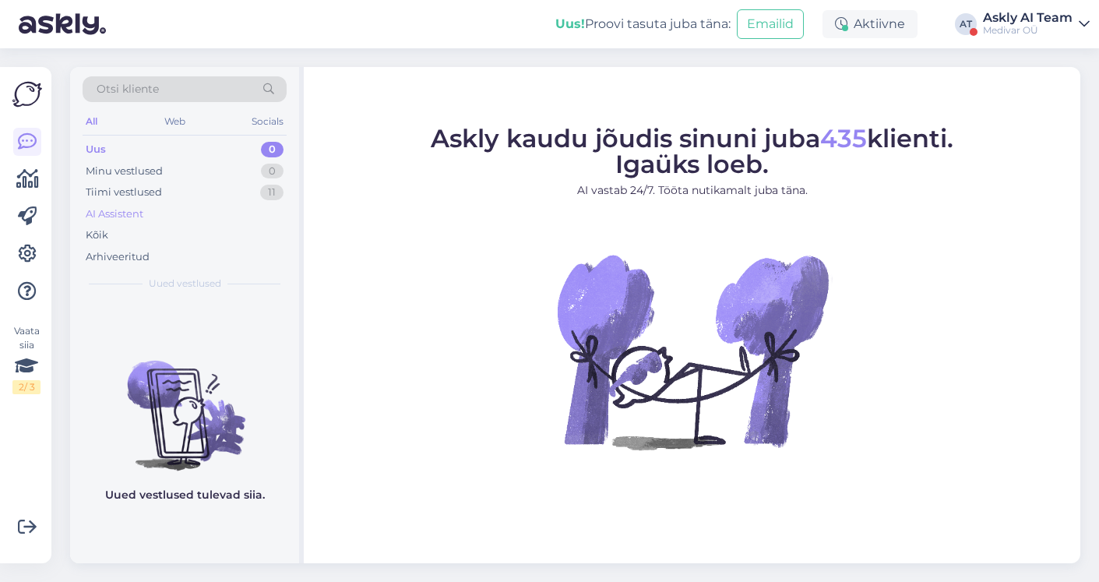
click at [111, 221] on div "AI Assistent" at bounding box center [185, 214] width 204 height 22
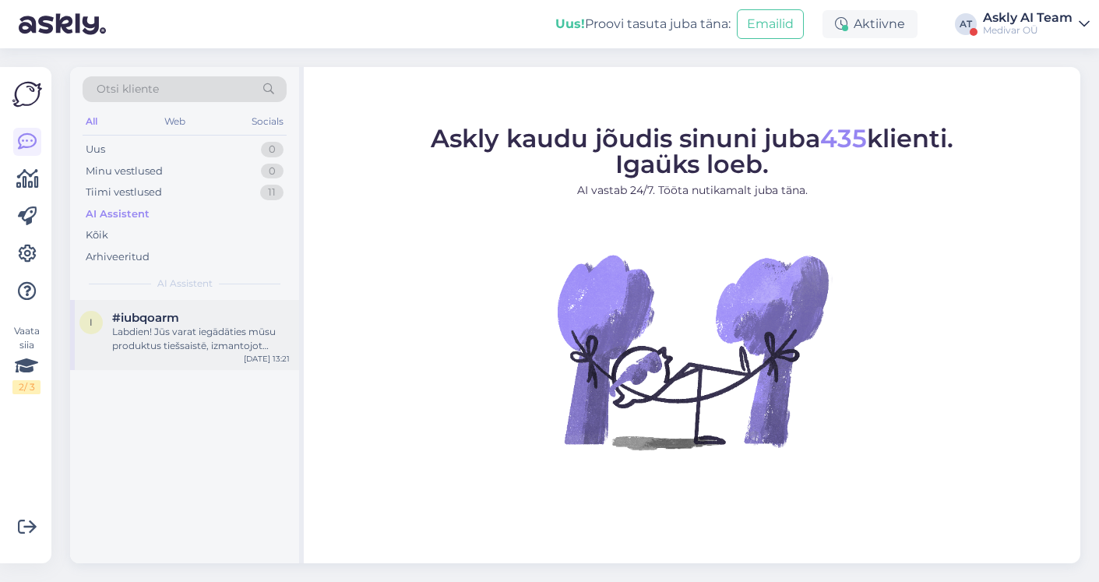
click at [188, 330] on div "Labdien! Jūs varat iegādāties mūsu produktus tiešsaistē, izmantojot mūsu mājasl…" at bounding box center [201, 339] width 178 height 28
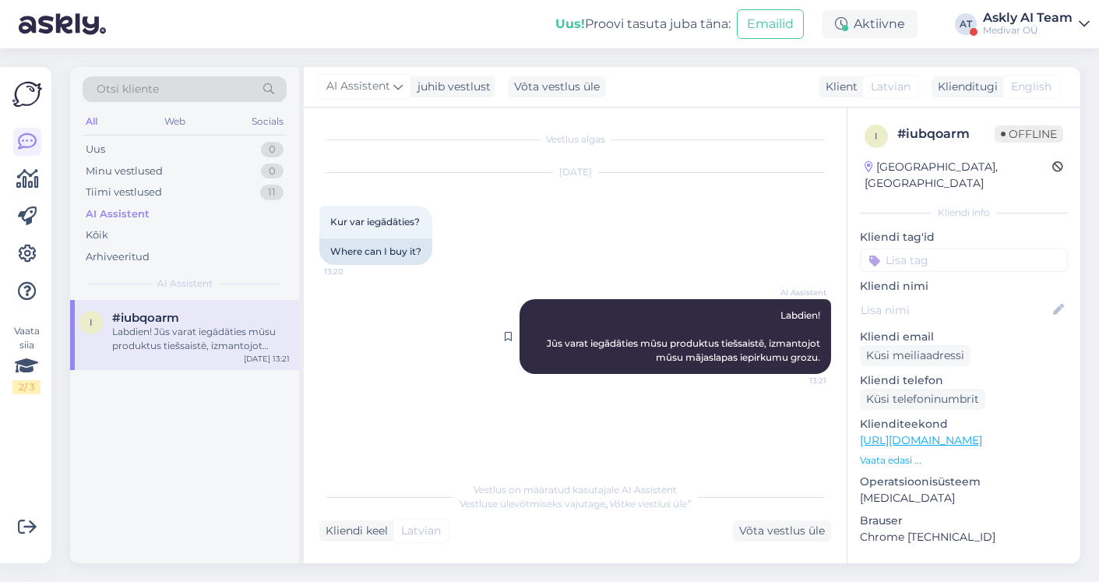
click at [625, 343] on span "Labdien! Jūs varat iegādāties mūsu produktus tiešsaistē, izmantojot mūsu mājasl…" at bounding box center [685, 336] width 276 height 54
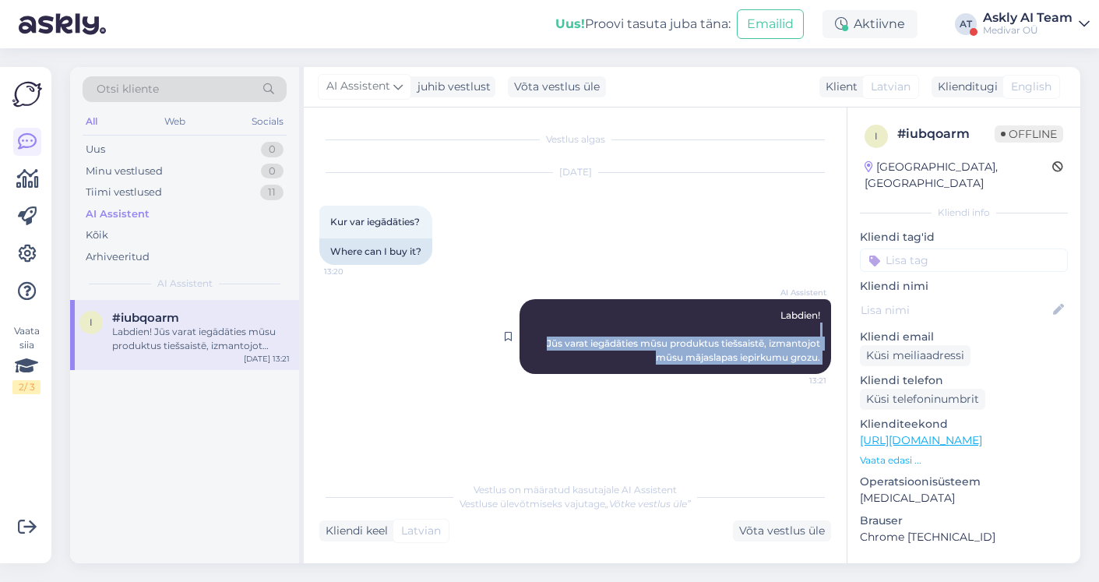
drag, startPoint x: 754, startPoint y: 322, endPoint x: 825, endPoint y: 375, distance: 89.1
click at [825, 374] on div "AI Assistent Labdien! Jūs varat iegādāties mūsu produktus tiešsaistē, izmantojo…" at bounding box center [674, 336] width 311 height 75
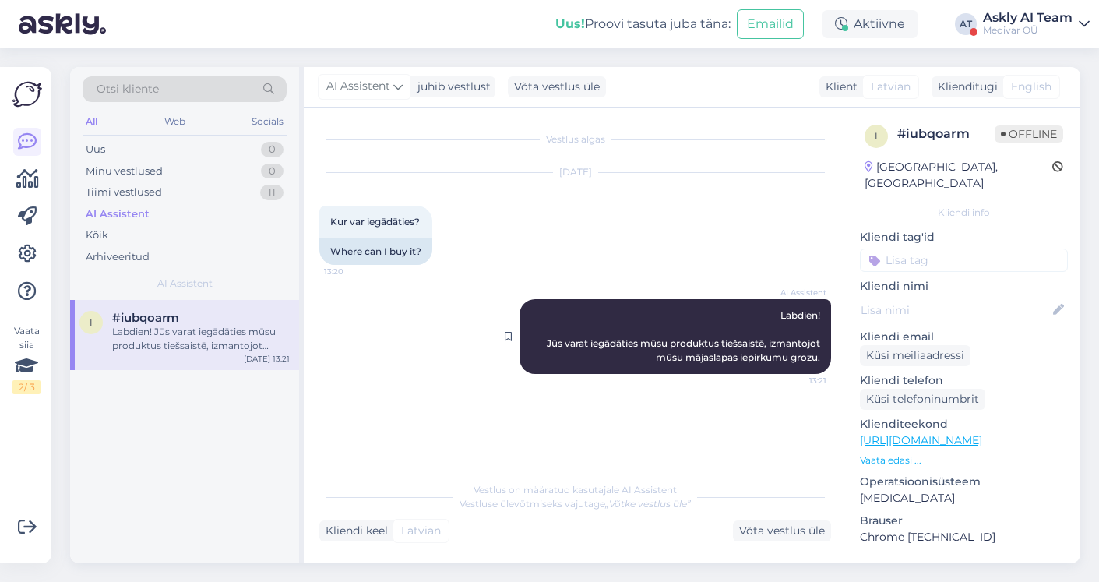
click at [790, 321] on div "AI Assistent Labdien! Jūs varat iegādāties mūsu produktus tiešsaistē, izmantojo…" at bounding box center [674, 336] width 311 height 75
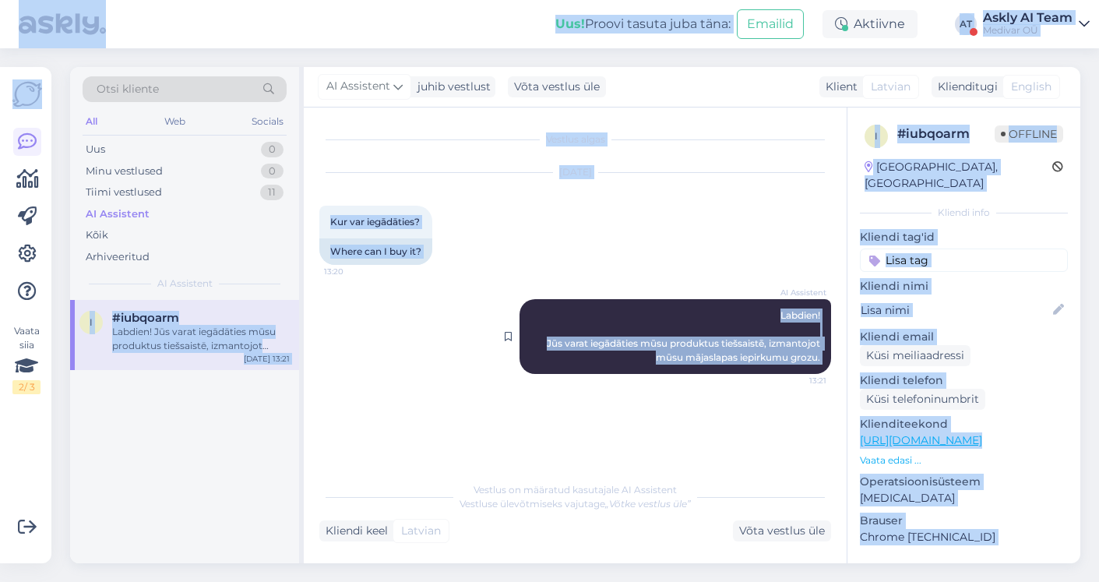
copy div "Lor! Ipsumd sitame cons adip: Elitsed Doeiusmo TE Incid UT Labo Etdolor MA Aliq…"
click at [790, 321] on div "AI Assistent Labdien! Jūs varat iegādāties mūsu produktus tiešsaistē, izmantojo…" at bounding box center [674, 336] width 311 height 75
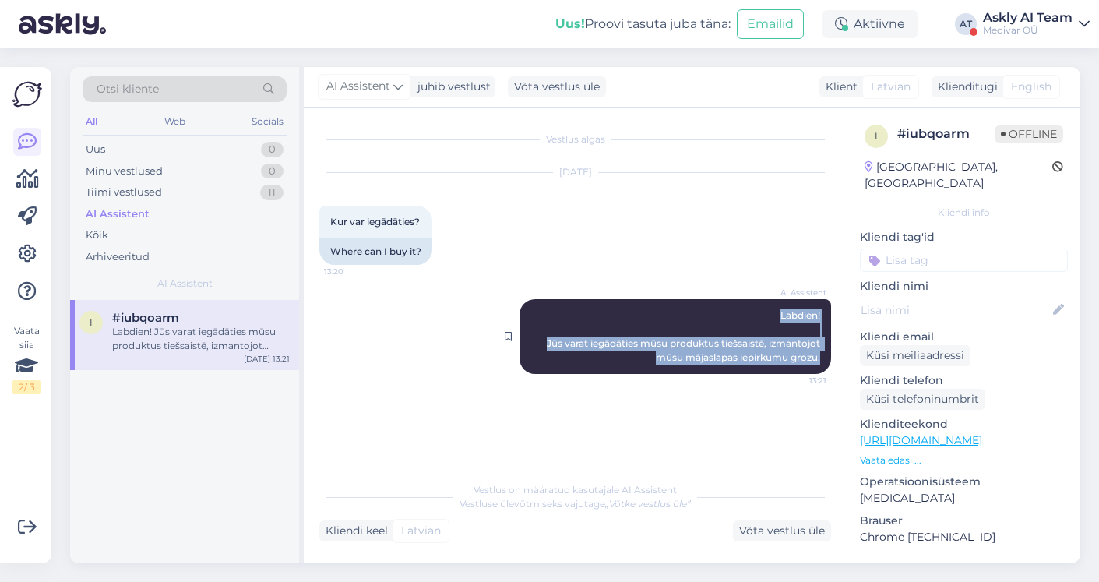
drag, startPoint x: 780, startPoint y: 313, endPoint x: 825, endPoint y: 358, distance: 63.9
click at [825, 359] on div "AI Assistent Labdien! Jūs varat iegādāties mūsu produktus tiešsaistē, izmantojo…" at bounding box center [674, 336] width 311 height 75
copy span "Labdien! Jūs varat iegādāties mūsu produktus tiešsaistē, izmantojot mūsu mājasl…"
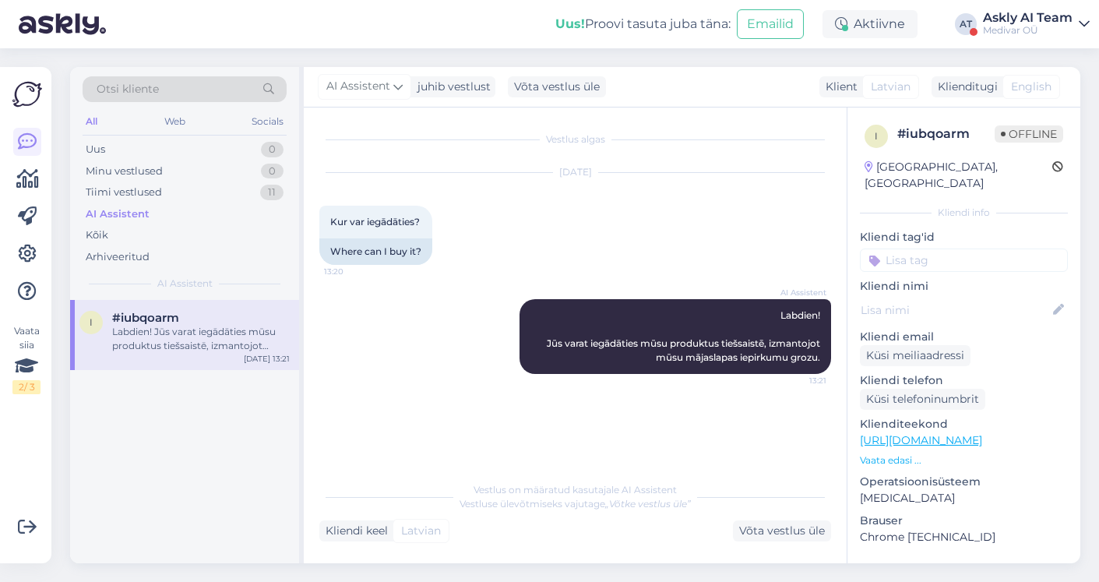
click at [720, 473] on div "Vestlus algas [DATE] Kur var iegādāties? 13:20 Where can I buy it? AI Assistent…" at bounding box center [575, 335] width 543 height 456
click at [1013, 31] on div "Medivar OÜ" at bounding box center [1028, 30] width 90 height 12
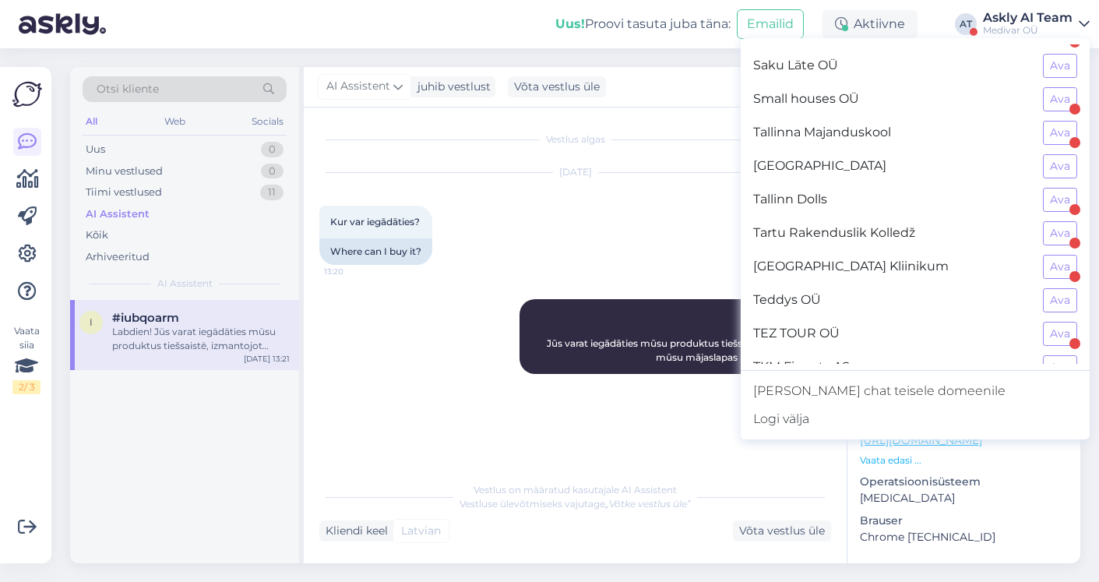
scroll to position [1422, 0]
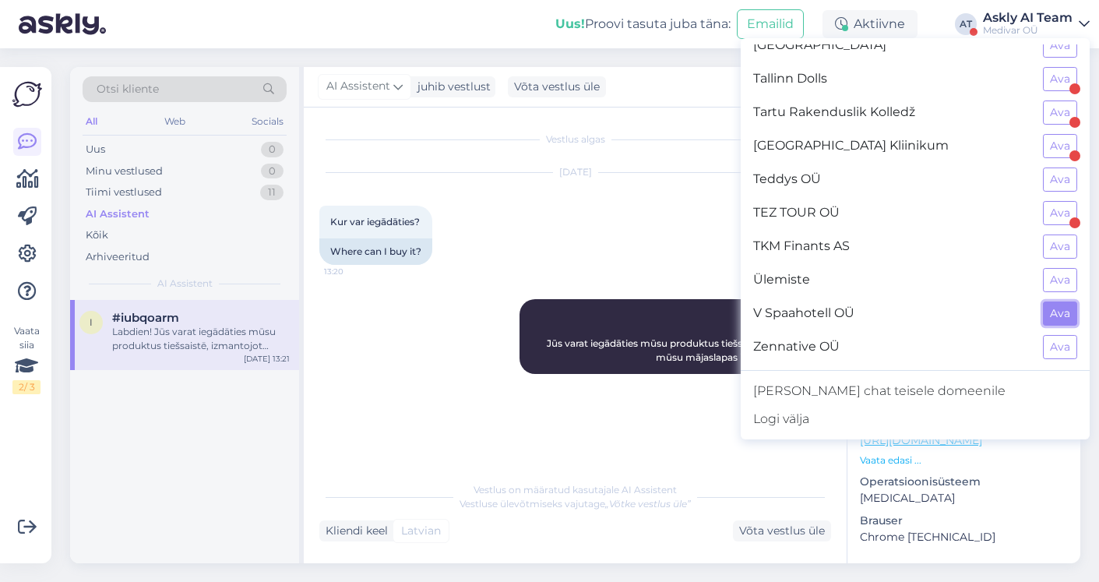
click at [1057, 310] on button "Ava" at bounding box center [1060, 313] width 34 height 24
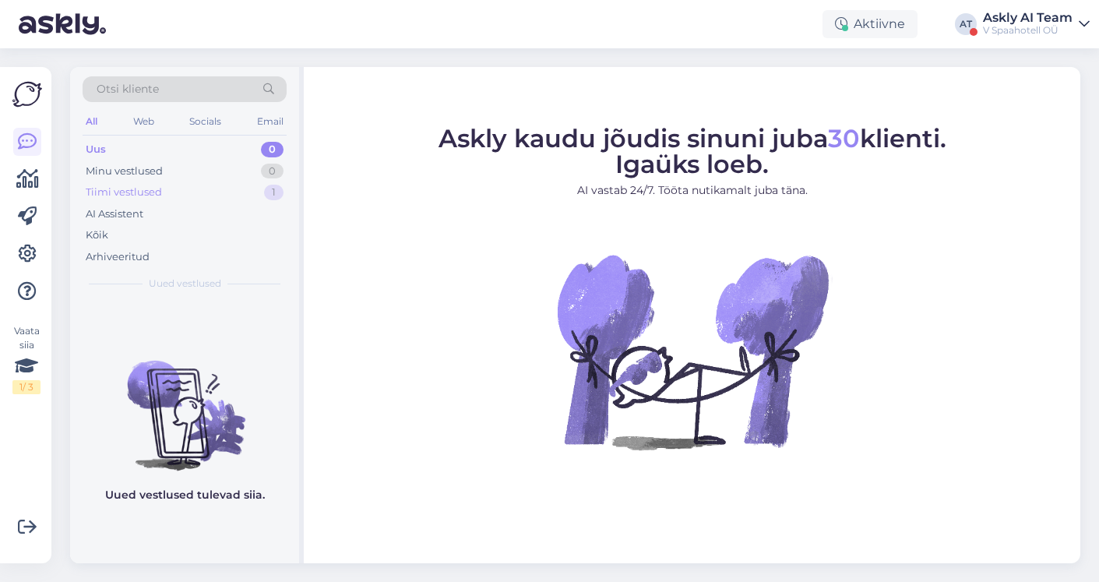
click at [111, 193] on div "Tiimi vestlused" at bounding box center [124, 193] width 76 height 16
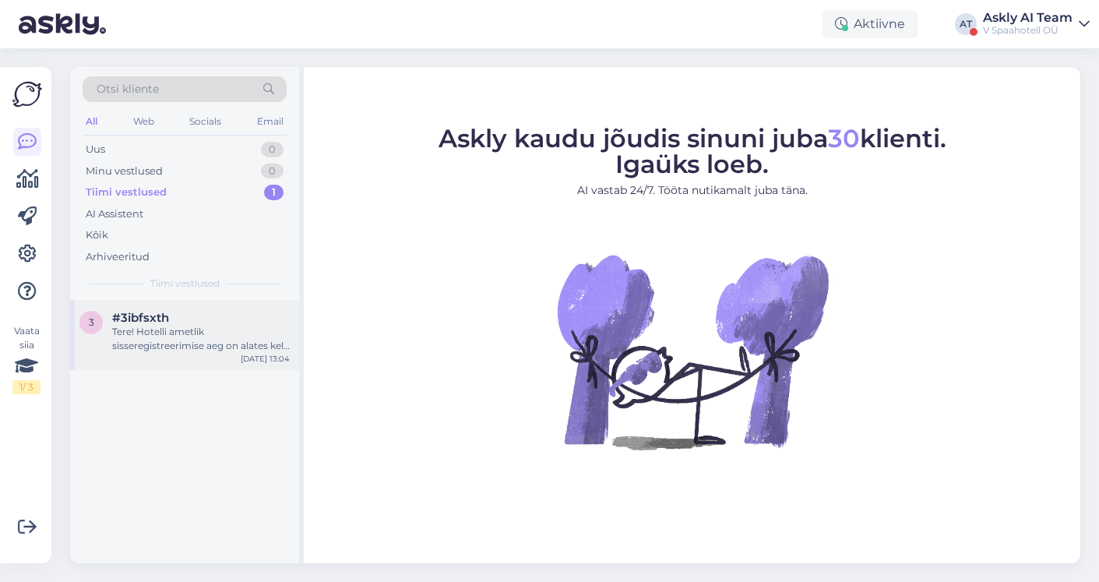
click at [205, 331] on div "Tere! Hotelli ametlik sisseregistreerimise aeg on alates kell 16:00. [PERSON_NA…" at bounding box center [201, 339] width 178 height 28
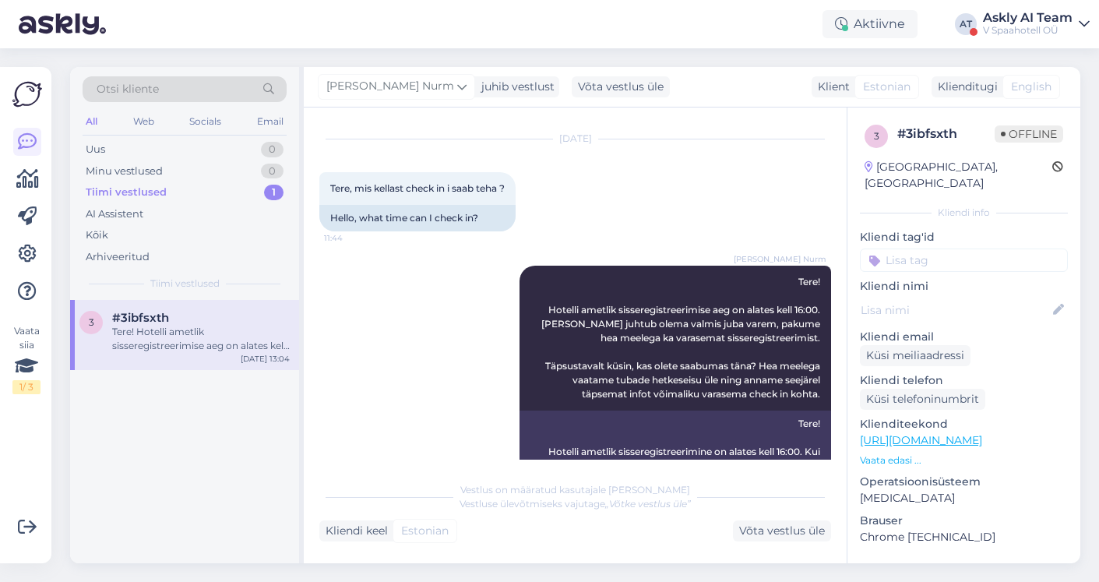
scroll to position [140, 0]
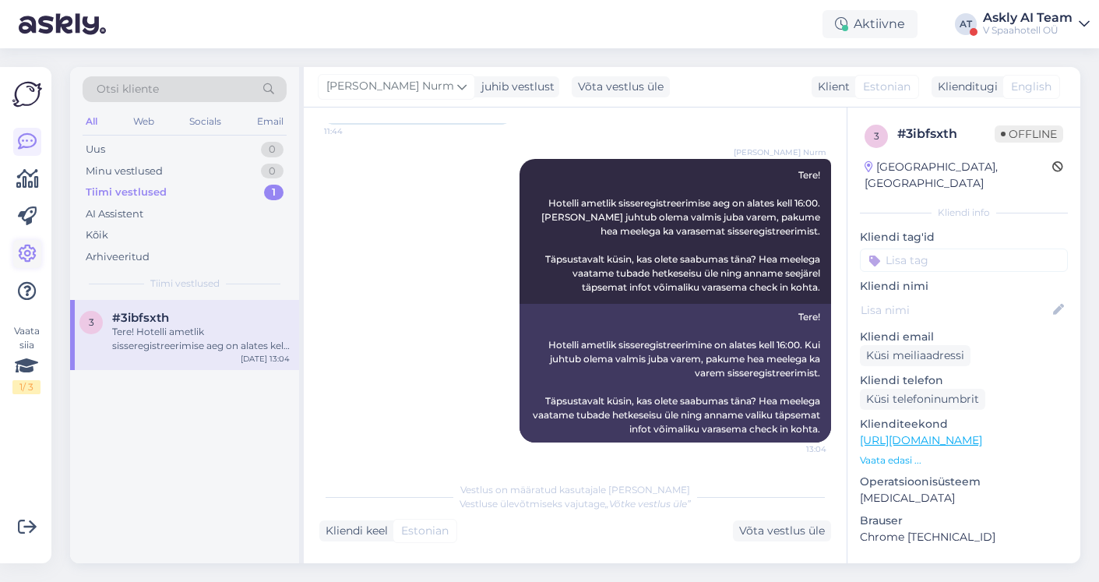
click at [26, 254] on icon at bounding box center [27, 254] width 19 height 19
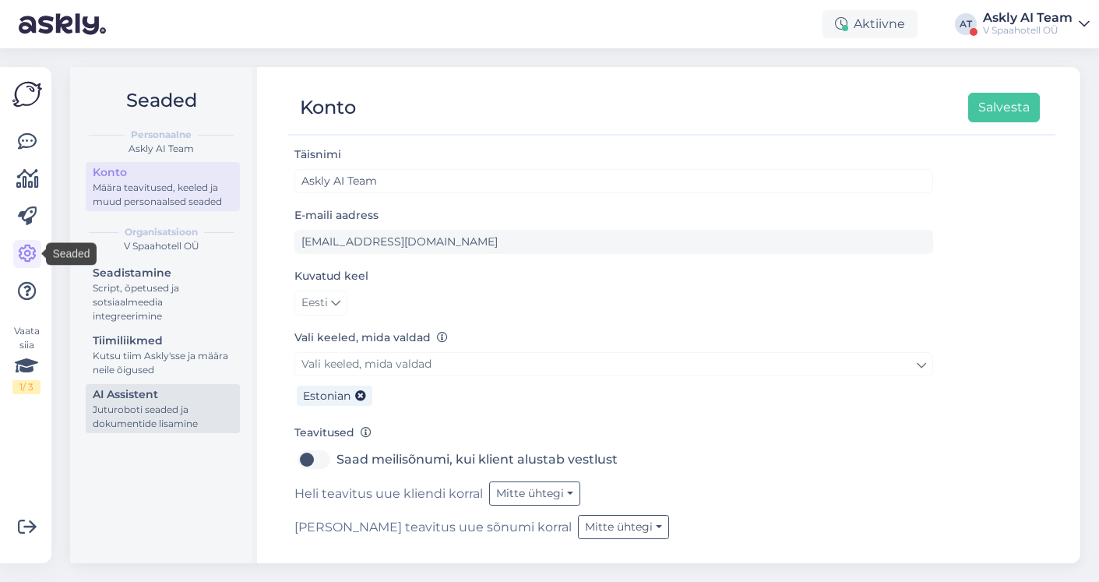
click at [162, 412] on div "Juturoboti seaded ja dokumentide lisamine" at bounding box center [163, 417] width 140 height 28
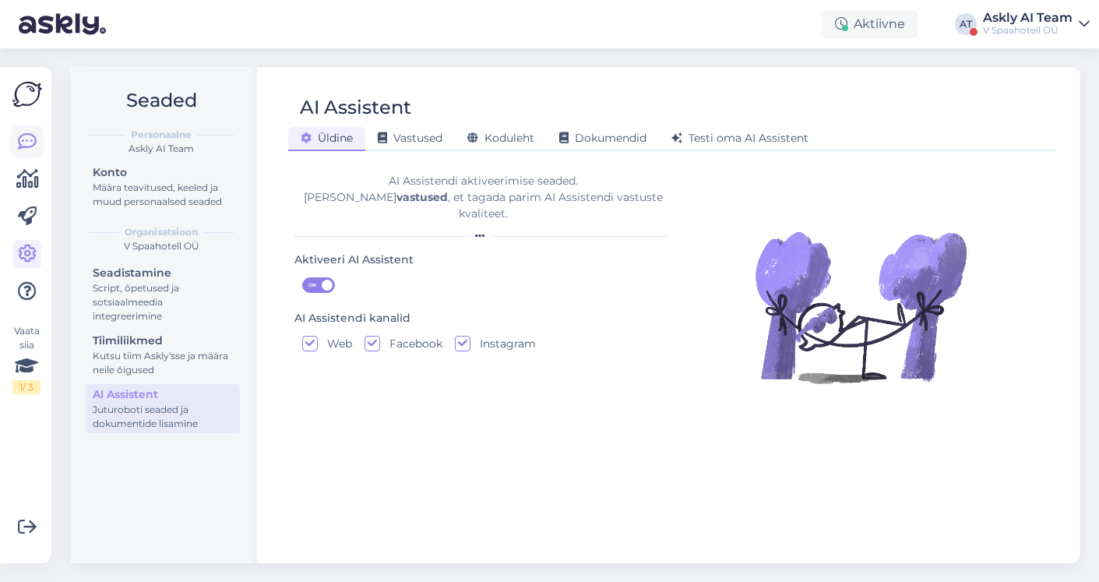
click at [26, 135] on icon at bounding box center [27, 141] width 19 height 19
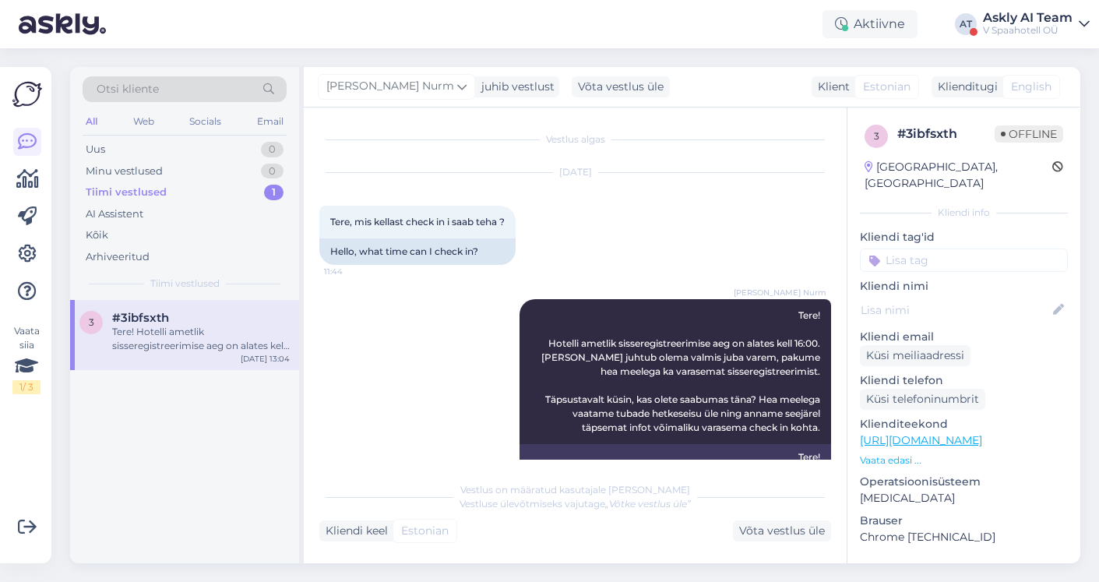
scroll to position [140, 0]
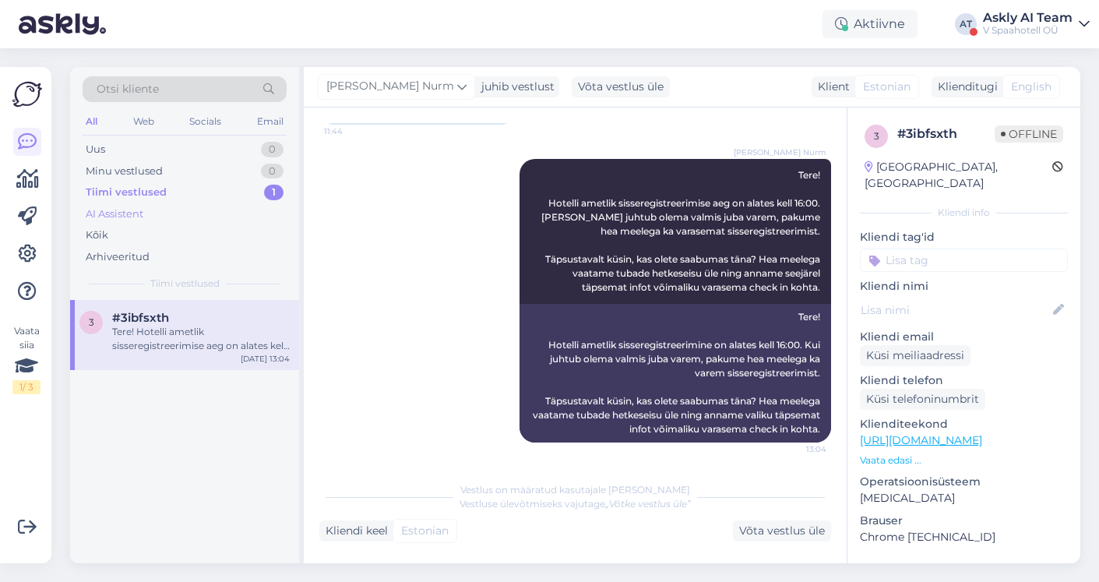
click at [123, 212] on div "AI Assistent" at bounding box center [115, 214] width 58 height 16
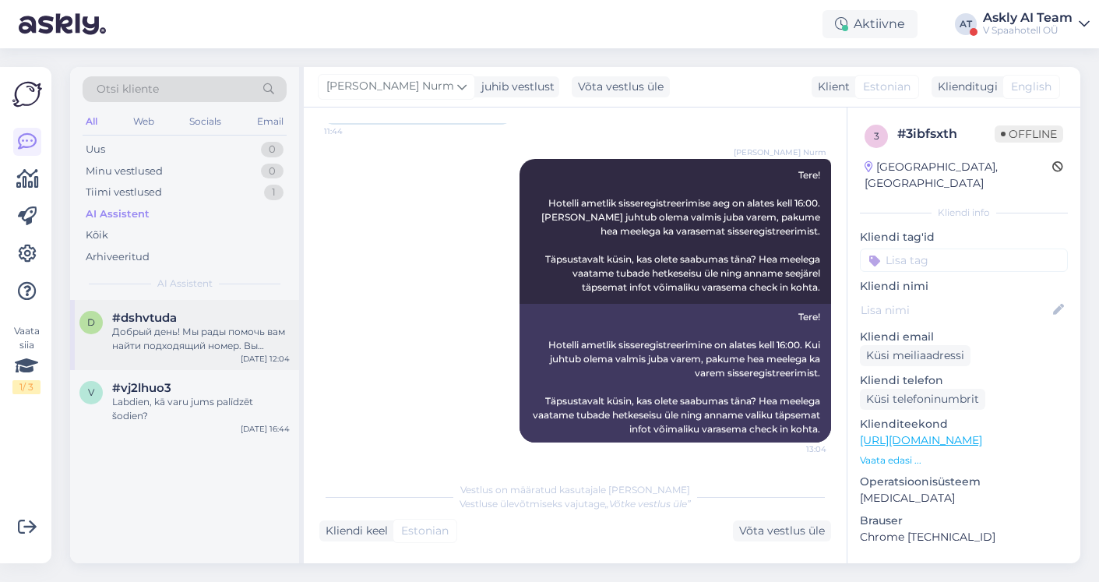
click at [193, 333] on div "Добрый день! Мы рады помочь вам найти подходящий номер. Вы можете использовать …" at bounding box center [201, 339] width 178 height 28
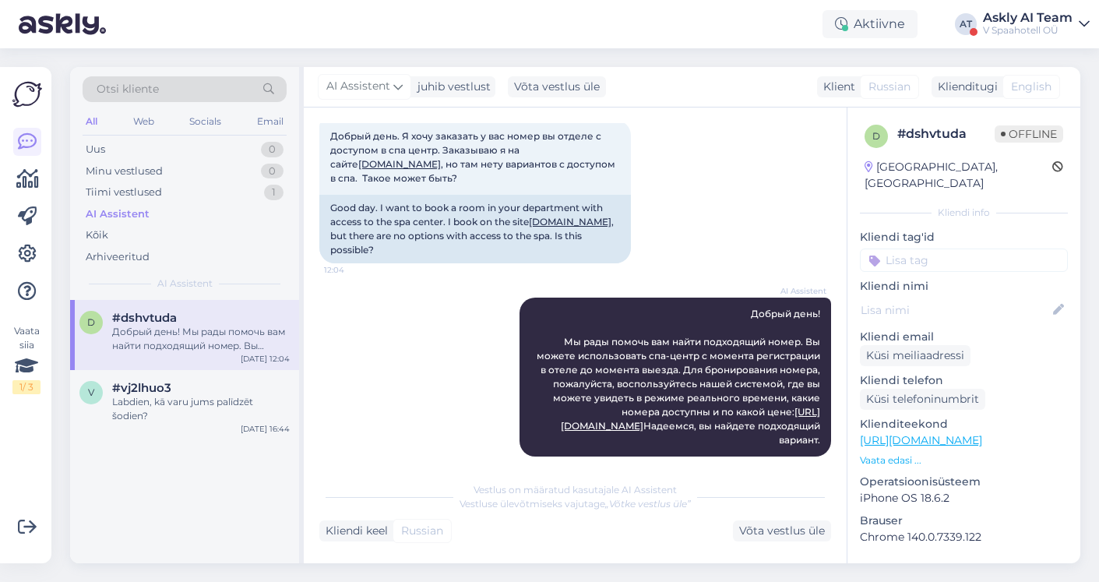
scroll to position [0, 0]
